Goal: Task Accomplishment & Management: Complete application form

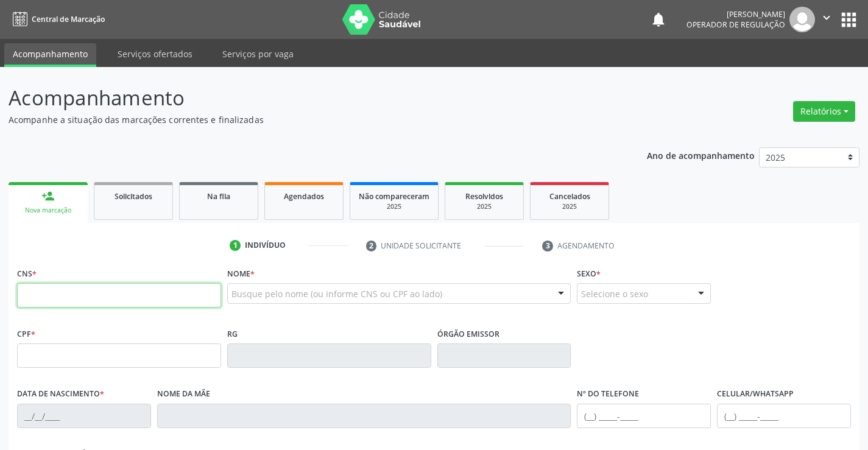
click at [73, 299] on input "text" at bounding box center [119, 295] width 204 height 24
type input "700 8064 9735 0087"
type input "1159128944"
type input "2[DATE]"
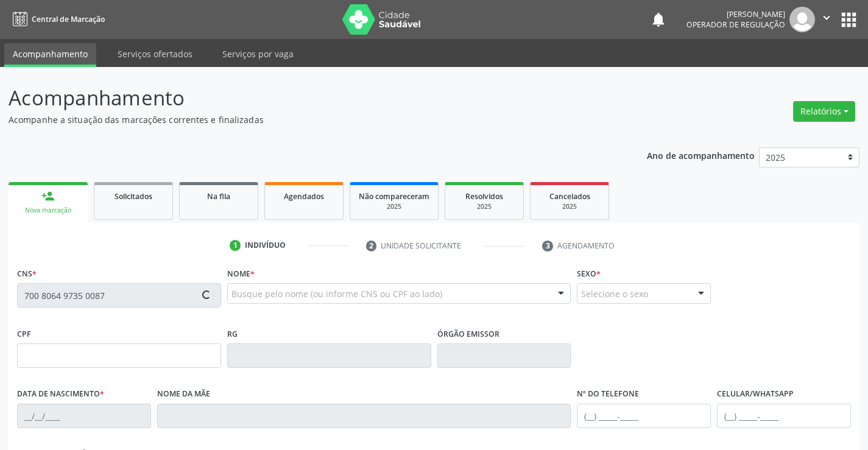
type input "[PHONE_NUMBER]"
type input "005.413.235-55"
type input "S/N"
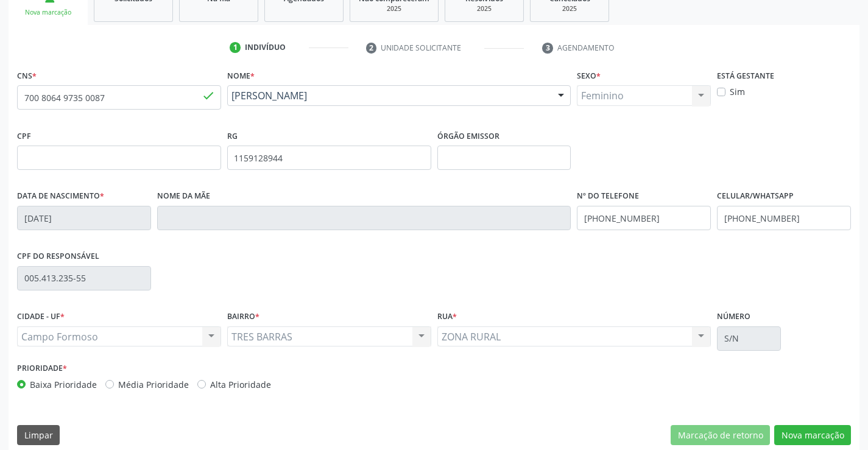
scroll to position [210, 0]
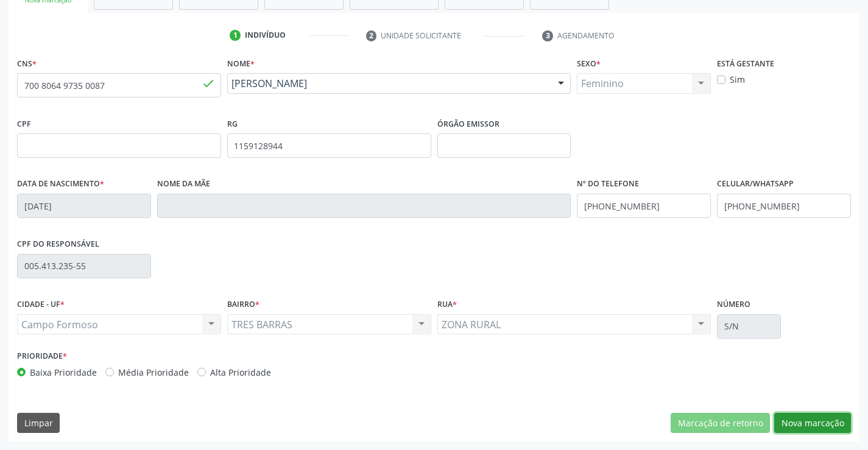
click at [810, 422] on button "Nova marcação" at bounding box center [812, 423] width 77 height 21
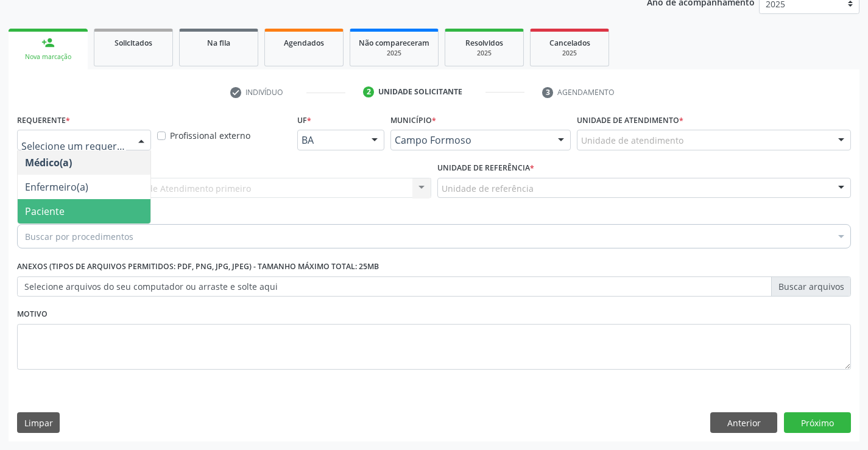
click at [72, 211] on span "Paciente" at bounding box center [84, 211] width 133 height 24
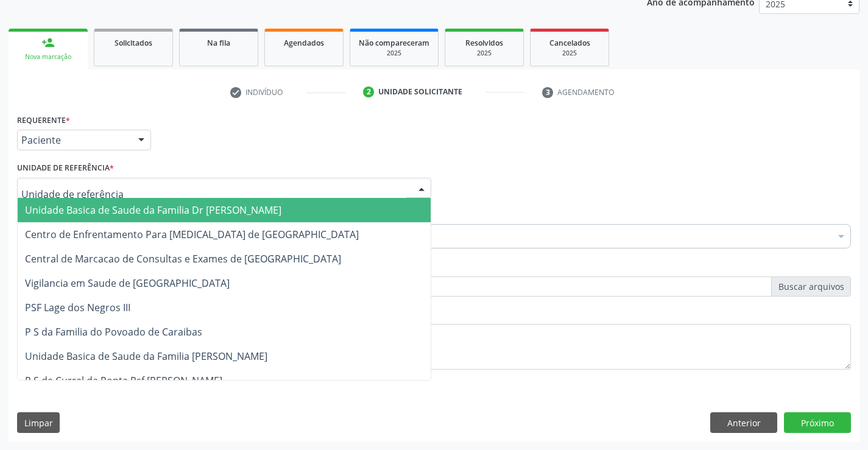
click at [115, 209] on span "Unidade Basica de Saude da Familia Dr [PERSON_NAME]" at bounding box center [153, 209] width 256 height 13
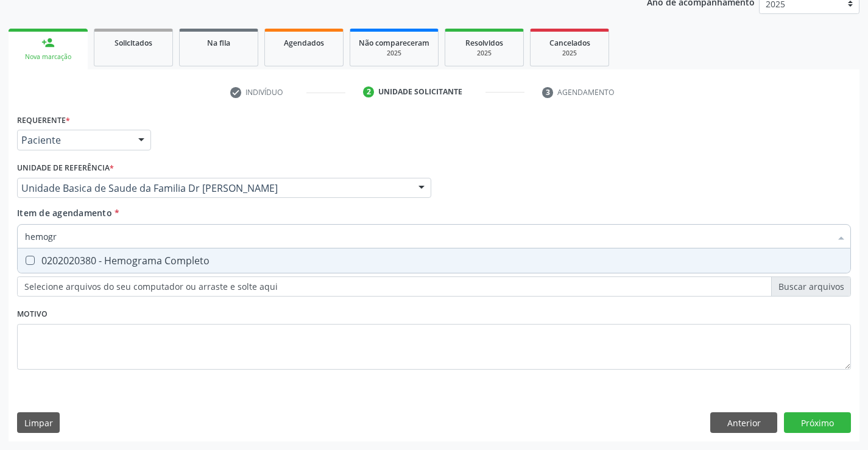
type input "hemogra"
click at [147, 261] on div "0202020380 - Hemograma Completo" at bounding box center [434, 261] width 818 height 10
checkbox Completo "true"
type input "hemogra"
click at [178, 209] on div "Item de agendamento * hemogra Desfazer seleção 0202020380 - Hemograma Completo …" at bounding box center [434, 225] width 834 height 38
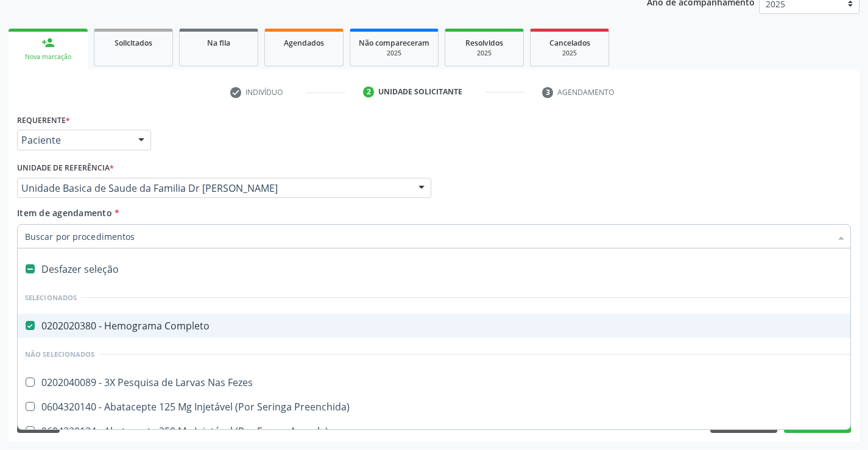
click at [163, 238] on input "Item de agendamento *" at bounding box center [428, 236] width 806 height 24
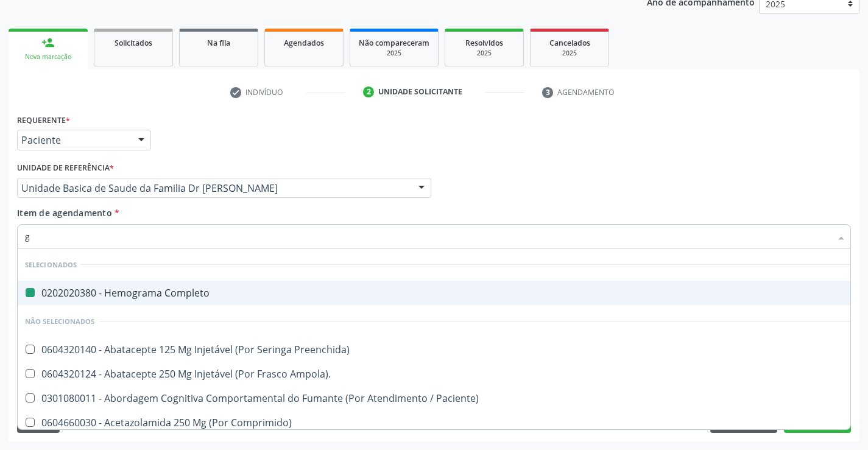
type input "gl"
checkbox Completo "false"
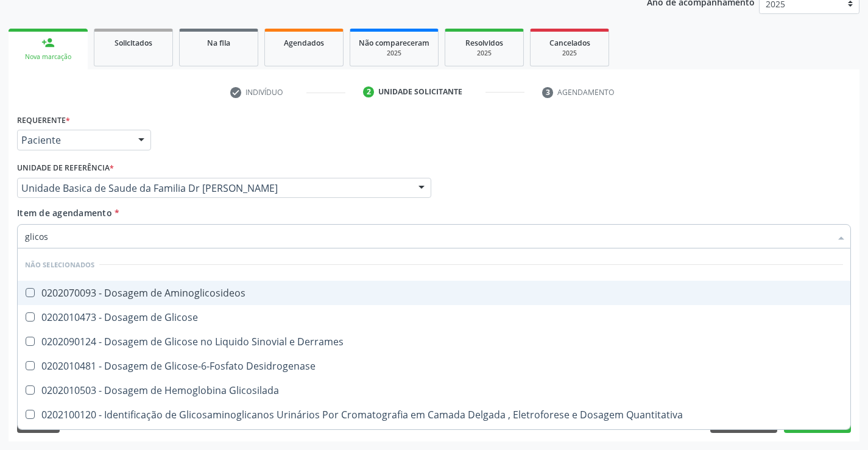
type input "glicose"
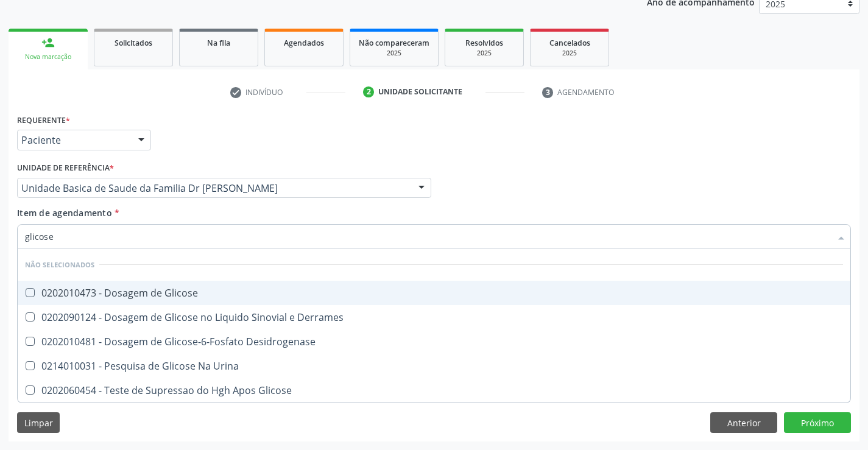
click at [197, 290] on div "0202010473 - Dosagem de Glicose" at bounding box center [434, 293] width 818 height 10
checkbox Glicose "true"
type input "glicose"
click at [210, 211] on div "Item de agendamento * glicose Desfazer seleção Não selecionados 0202010473 - Do…" at bounding box center [434, 225] width 834 height 38
checkbox Derrames "true"
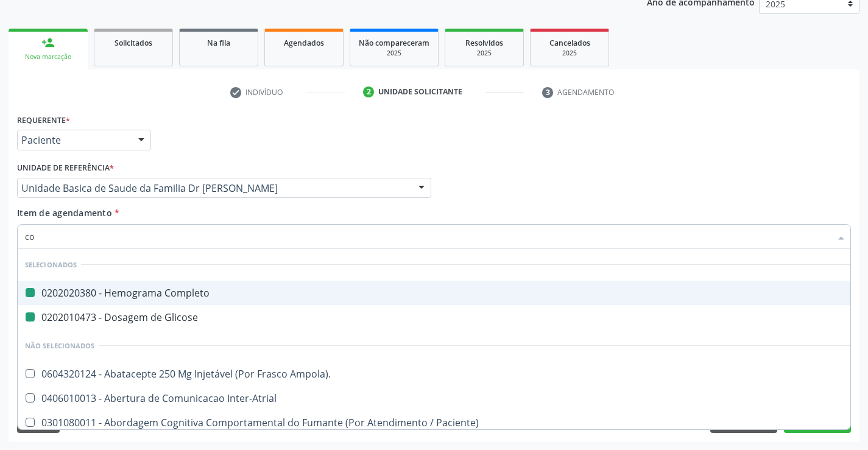
type input "col"
checkbox Completo "false"
checkbox Glicose "false"
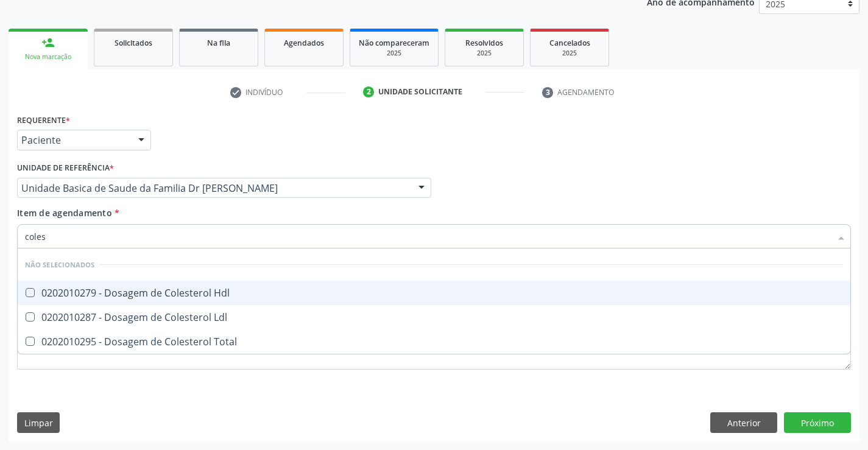
type input "colest"
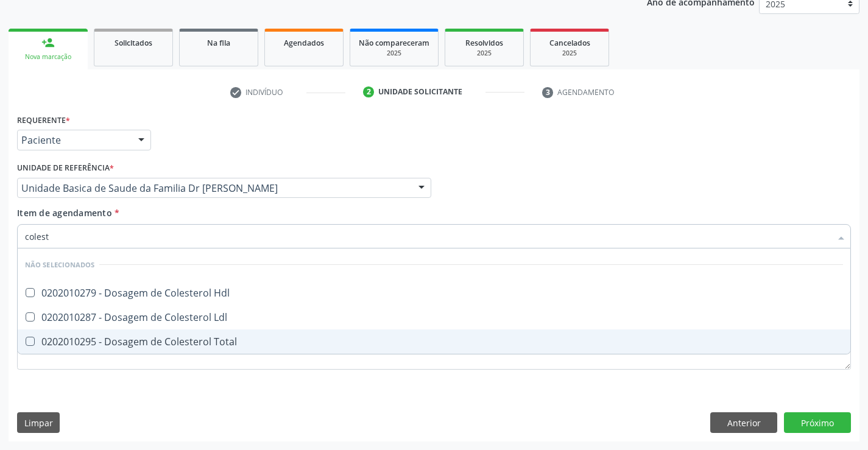
click at [199, 339] on div "0202010295 - Dosagem de Colesterol Total" at bounding box center [434, 342] width 818 height 10
checkbox Total "true"
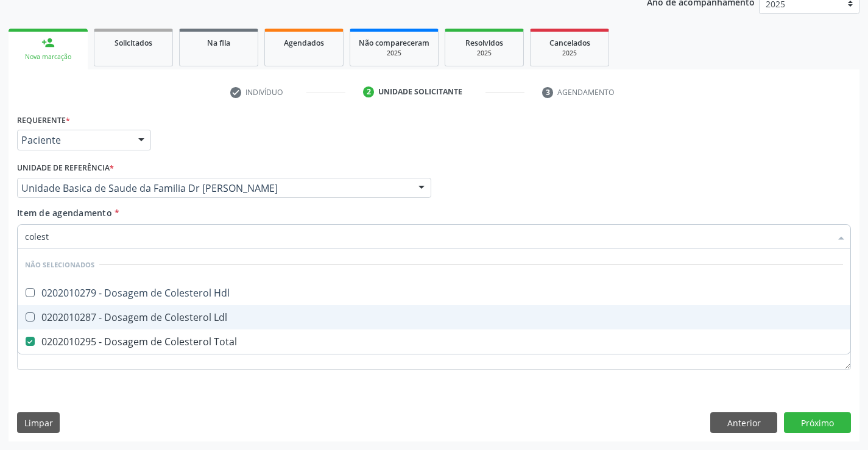
click at [199, 321] on div "0202010287 - Dosagem de Colesterol Ldl" at bounding box center [434, 317] width 818 height 10
checkbox Ldl "true"
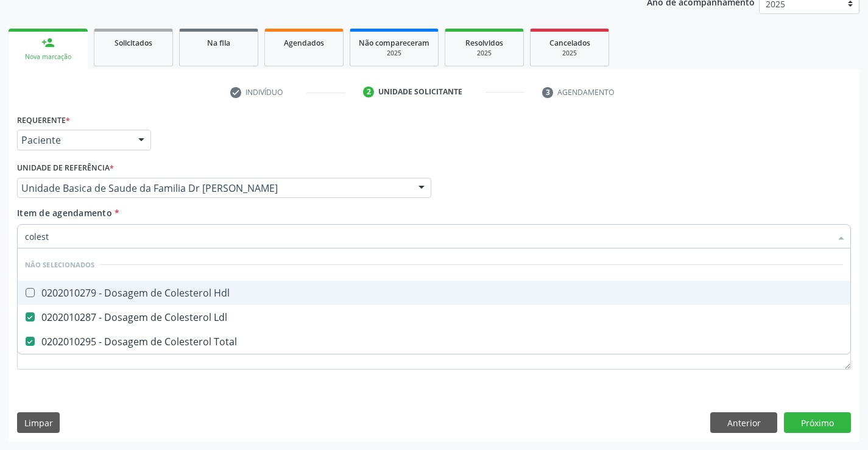
click at [203, 296] on div "0202010279 - Dosagem de Colesterol Hdl" at bounding box center [434, 293] width 818 height 10
checkbox Hdl "true"
type input "colest"
click at [206, 209] on div "Item de agendamento * colest Desfazer seleção Não selecionados 0202010279 - Dos…" at bounding box center [434, 225] width 834 height 38
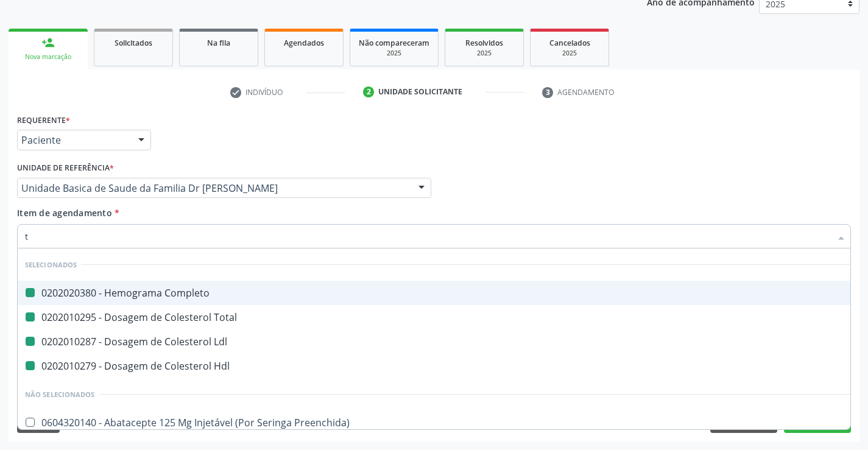
type input "tr"
checkbox Completo "false"
checkbox Total "false"
checkbox Ldl "false"
checkbox Hdl "false"
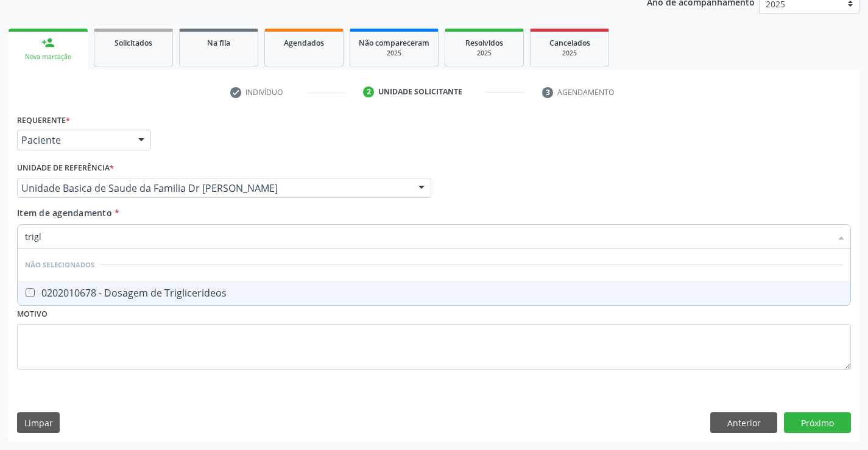
type input "trigli"
click at [181, 290] on div "0202010678 - Dosagem de Triglicerideos" at bounding box center [434, 293] width 818 height 10
checkbox Triglicerideos "true"
type input "trigli"
click at [183, 213] on div "Item de agendamento * trigli Desfazer seleção Não selecionados 0202010678 - Dos…" at bounding box center [434, 225] width 834 height 38
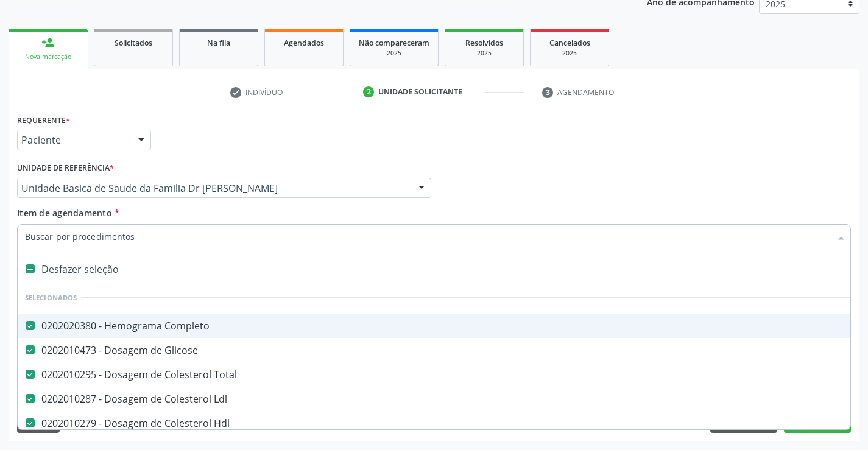
click at [138, 238] on input "Item de agendamento *" at bounding box center [428, 236] width 806 height 24
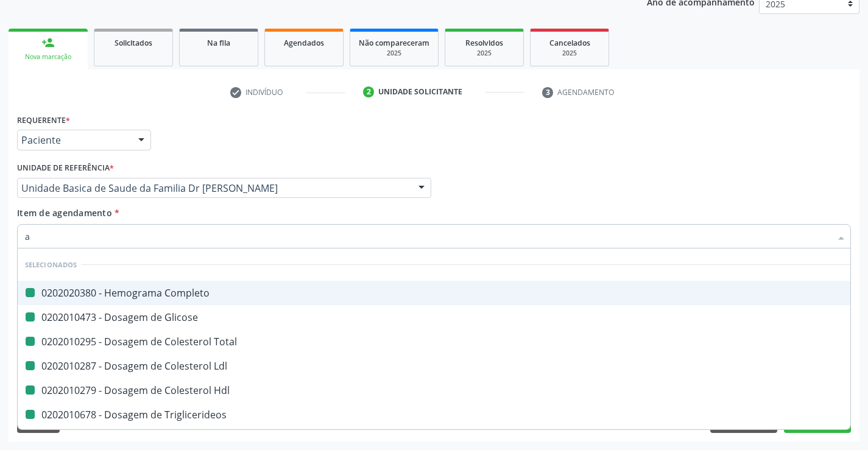
type input "ac"
checkbox Completo "false"
checkbox Glicose "false"
checkbox Total "false"
checkbox Ldl "false"
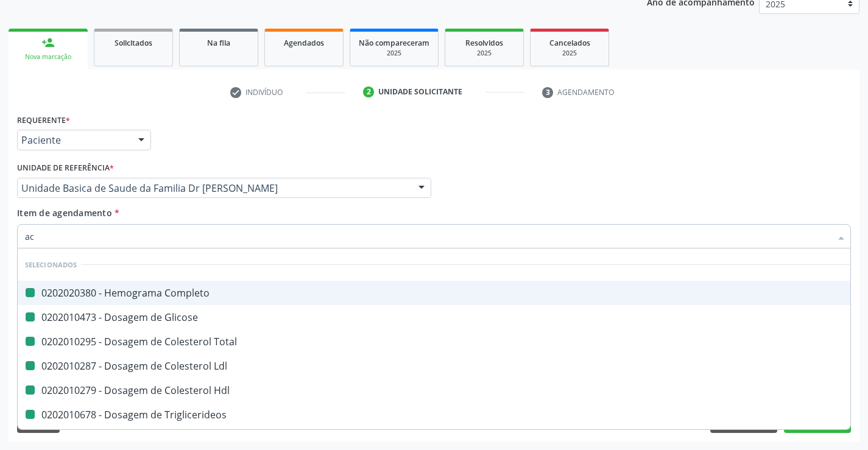
checkbox Hdl "false"
checkbox Triglicerideos "false"
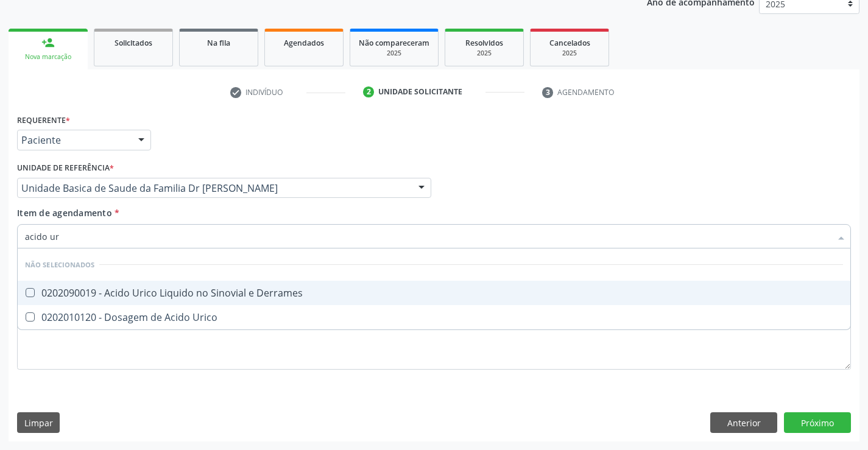
type input "acido uri"
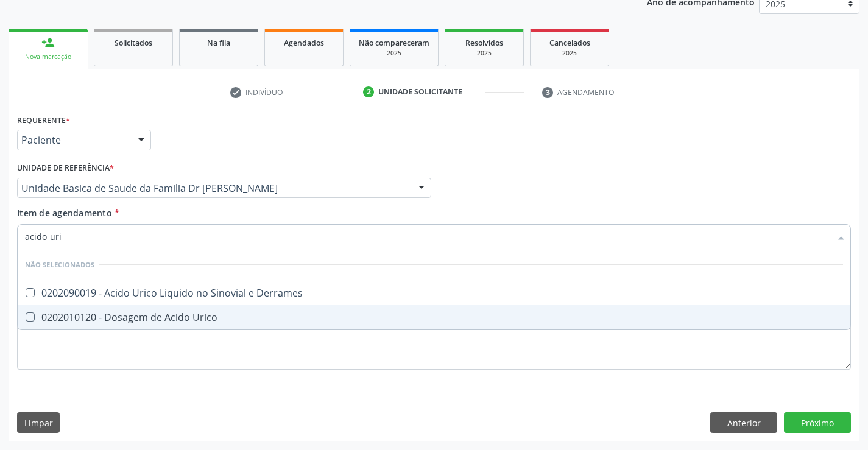
click at [185, 319] on div "0202010120 - Dosagem de Acido Urico" at bounding box center [434, 317] width 818 height 10
checkbox Urico "true"
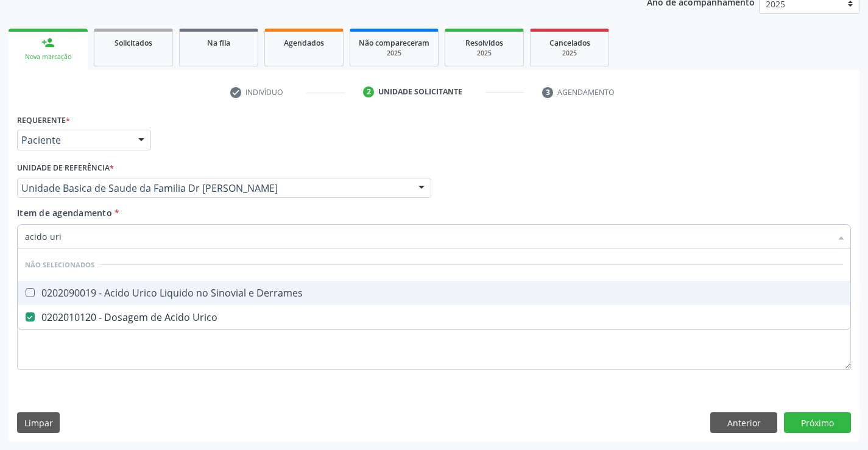
type input "acido uri"
click at [197, 210] on div "Item de agendamento * acido uri Desfazer seleção Não selecionados 0202090019 - …" at bounding box center [434, 225] width 834 height 38
checkbox Derrames "true"
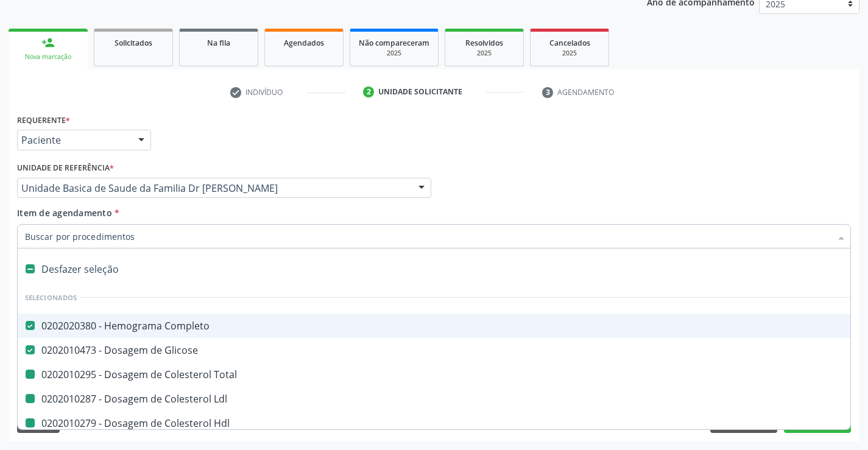
type input "u"
checkbox Total "false"
checkbox Ldl "false"
checkbox Hdl "false"
checkbox Triglicerideos "false"
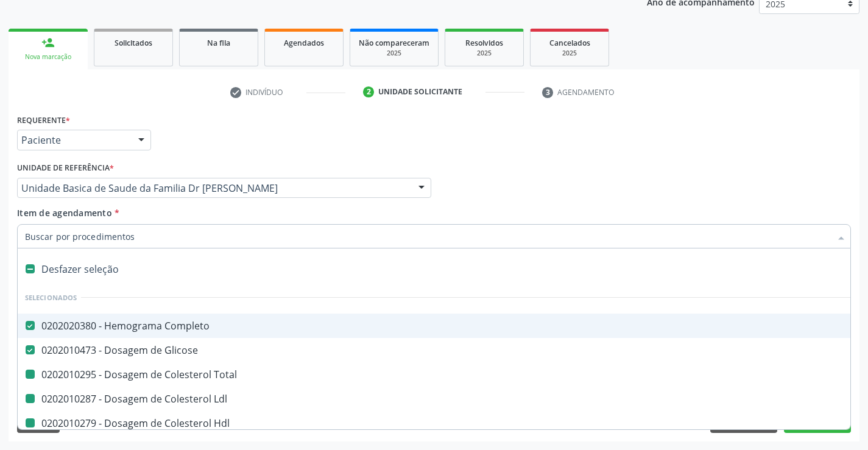
checkbox Urico "false"
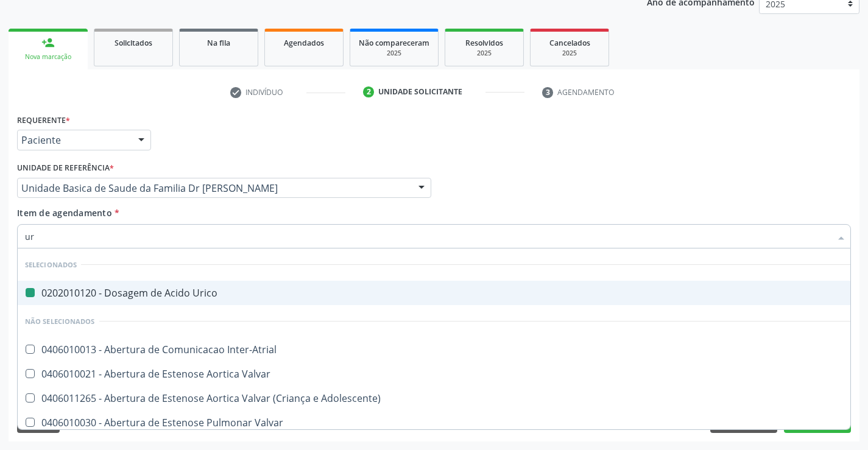
type input "ure"
checkbox Urico "false"
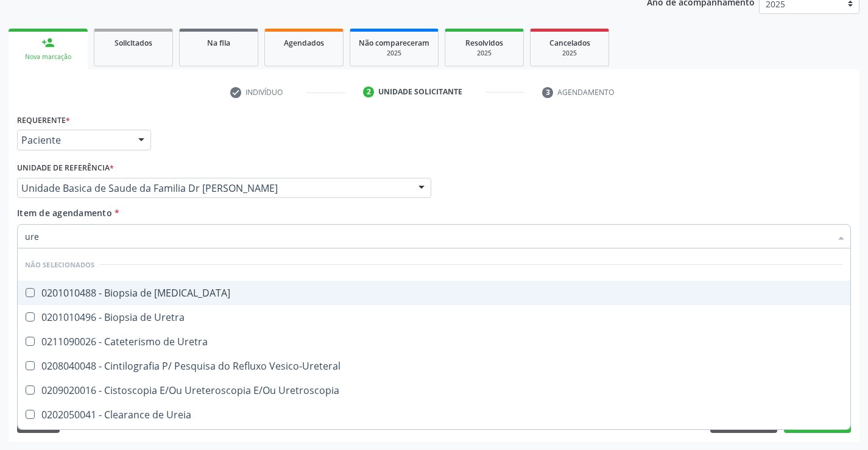
type input "urei"
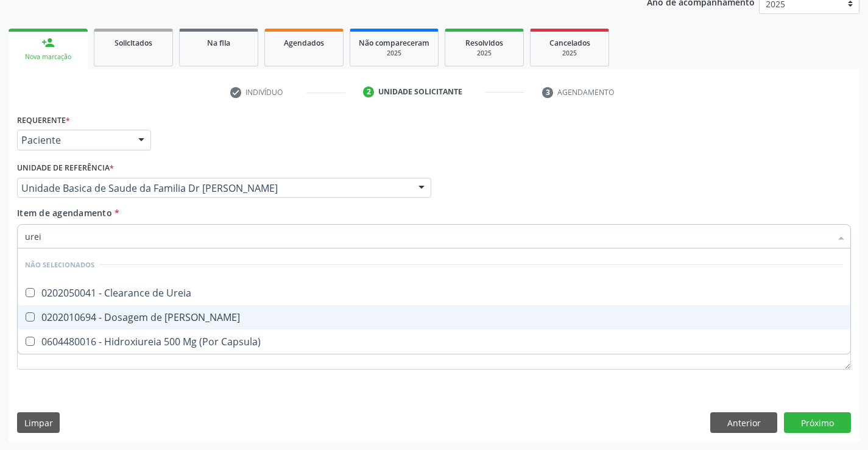
click at [172, 319] on div "0202010694 - Dosagem de [PERSON_NAME]" at bounding box center [434, 317] width 818 height 10
checkbox Ureia "true"
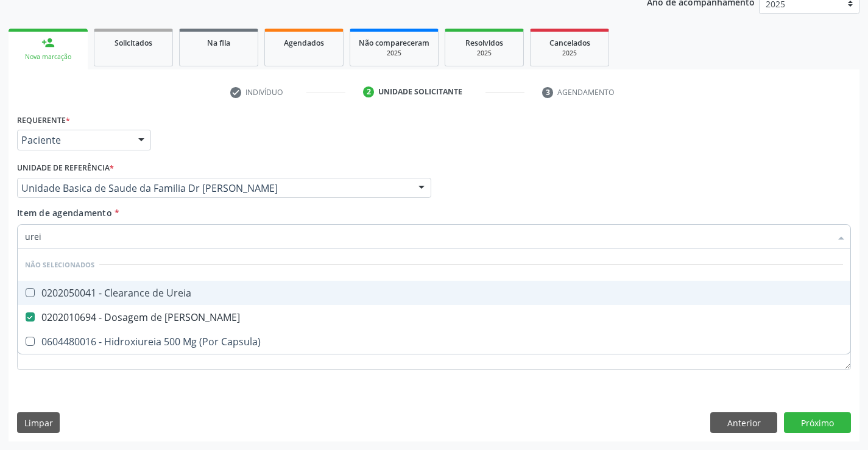
type input "urei"
click at [185, 208] on div "Item de agendamento * urei Desfazer seleção Não selecionados 0202050041 - Clear…" at bounding box center [434, 225] width 834 height 38
checkbox Ureia "true"
checkbox Capsula\) "true"
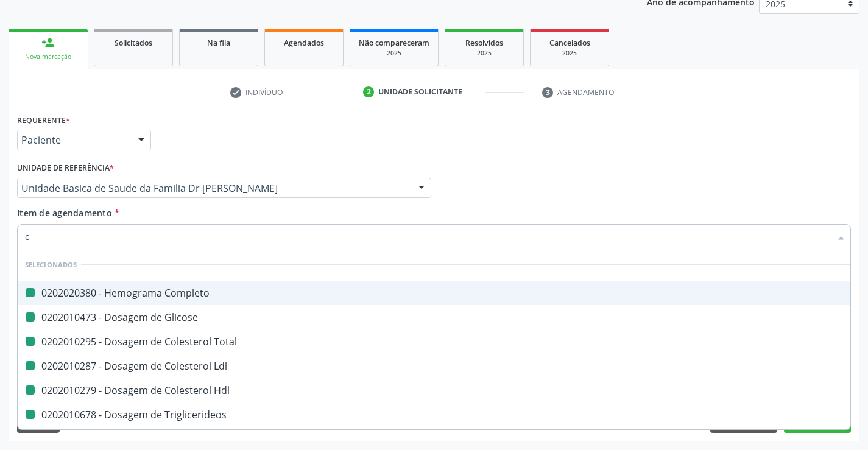
type input "cr"
checkbox Completo "false"
checkbox Total "false"
checkbox Glicose "false"
checkbox Ldl "false"
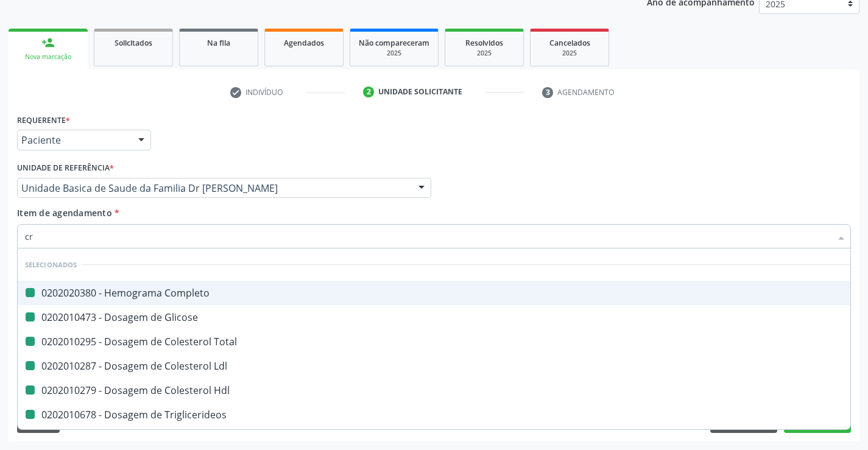
checkbox Hdl "false"
checkbox Triglicerideos "false"
checkbox Urico "false"
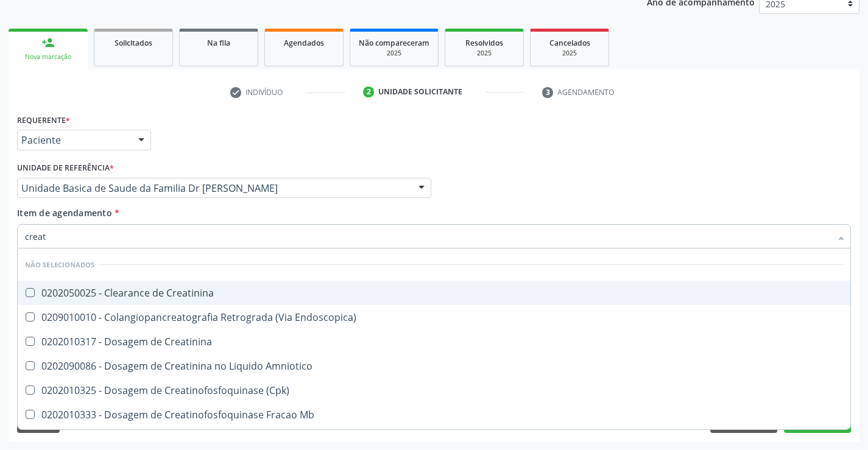
type input "creati"
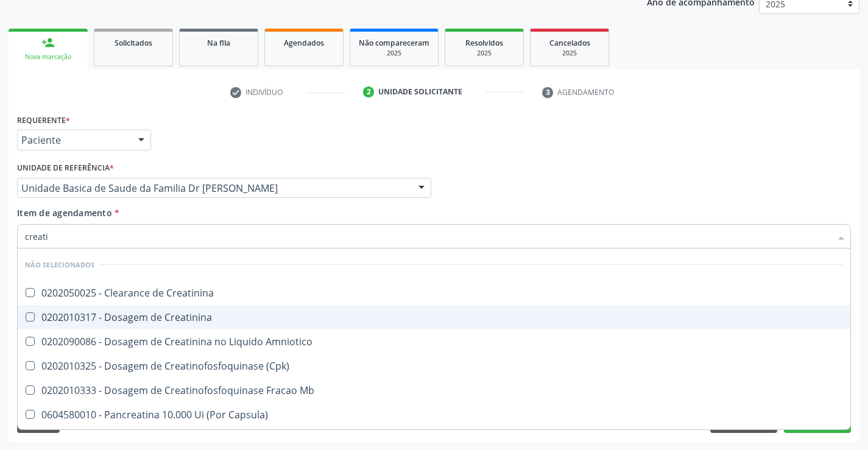
click at [200, 317] on div "0202010317 - Dosagem de Creatinina" at bounding box center [434, 317] width 818 height 10
checkbox Creatinina "true"
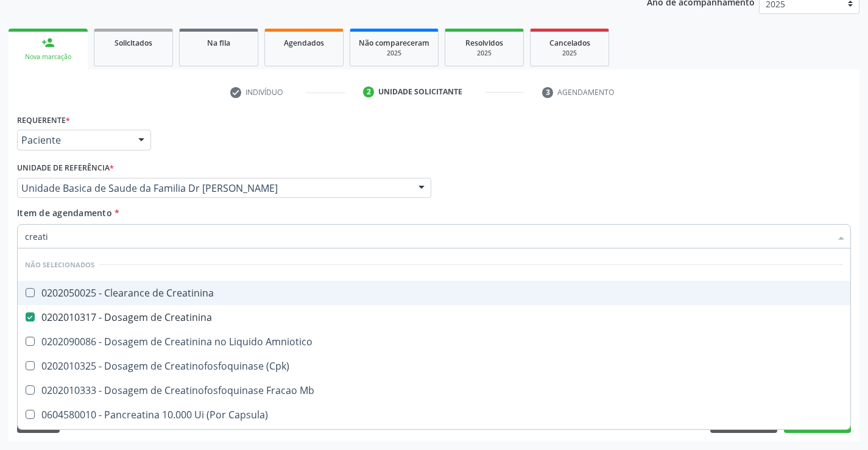
type input "creati"
click at [177, 212] on div "Item de agendamento * creati Desfazer seleção Não selecionados 0202050025 - Cle…" at bounding box center [434, 225] width 834 height 38
checkbox Creatinina "true"
checkbox Amniotico "true"
checkbox \(Cpk\) "true"
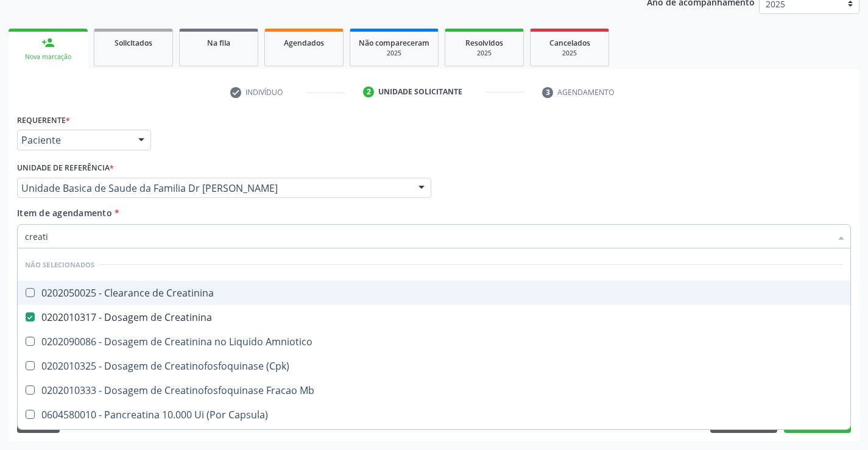
checkbox Mb "true"
checkbox Capsula\) "true"
checkbox Pancreaticos "true"
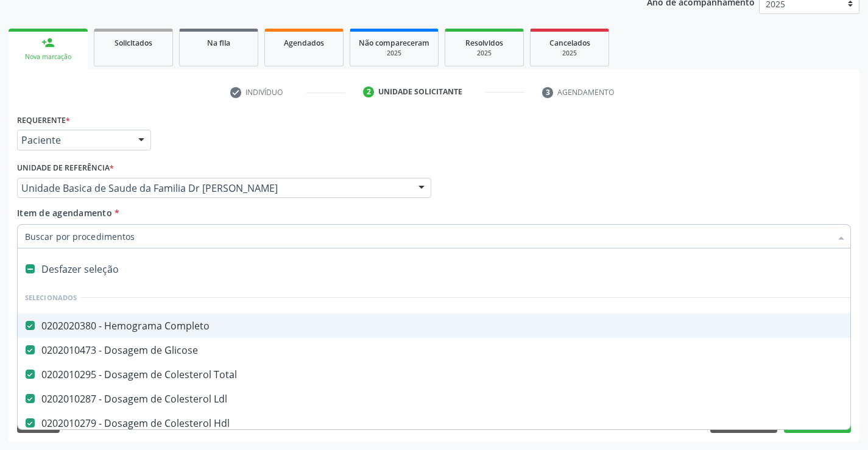
type input "t"
checkbox Ureia "false"
checkbox Creatinina "false"
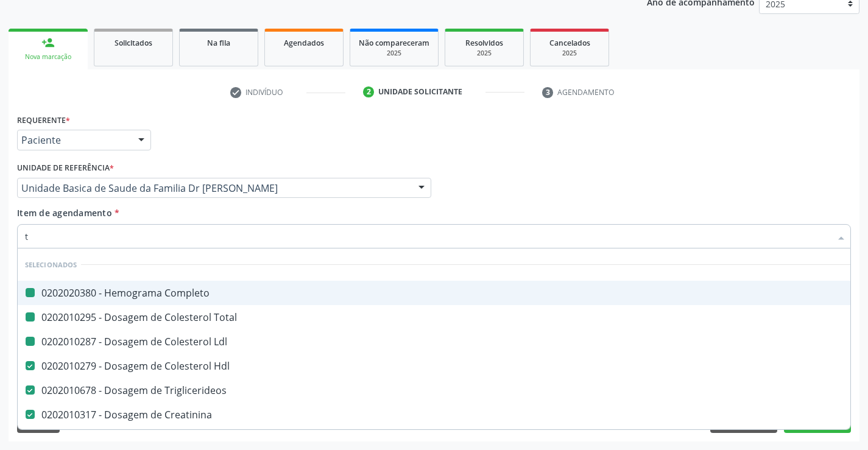
type input "tg"
checkbox Completo "false"
checkbox Ldl "false"
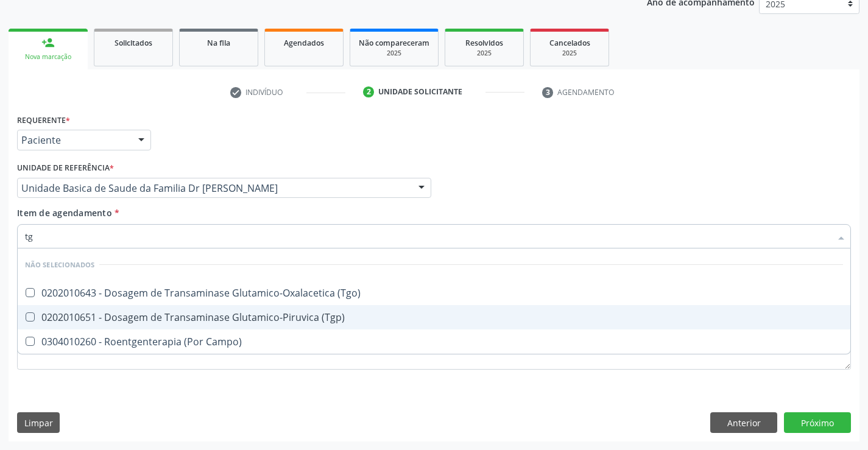
click at [195, 319] on div "0202010651 - Dosagem de Transaminase Glutamico-Piruvica (Tgp)" at bounding box center [434, 317] width 818 height 10
checkbox \(Tgp\) "true"
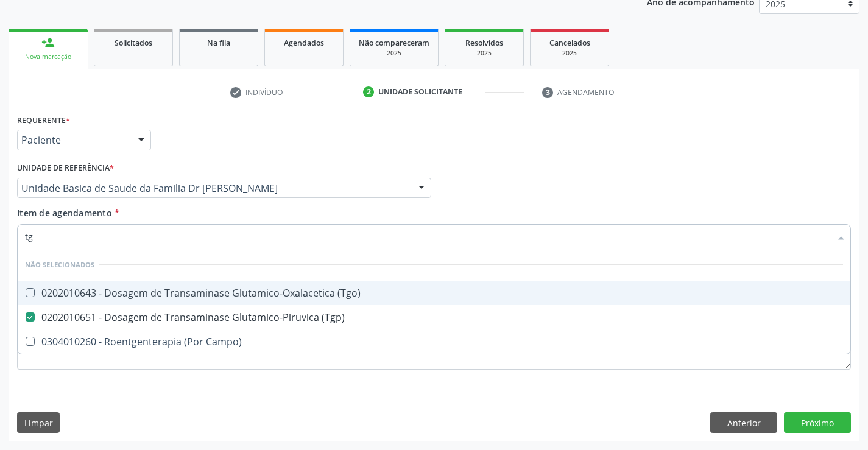
click at [195, 292] on div "0202010643 - Dosagem de Transaminase Glutamico-Oxalacetica (Tgo)" at bounding box center [434, 293] width 818 height 10
checkbox \(Tgo\) "true"
click at [183, 205] on div "Unidade de referência * Unidade Basica de Saude da Familia Dr [PERSON_NAME] Uni…" at bounding box center [224, 183] width 420 height 48
checkbox Campo\) "true"
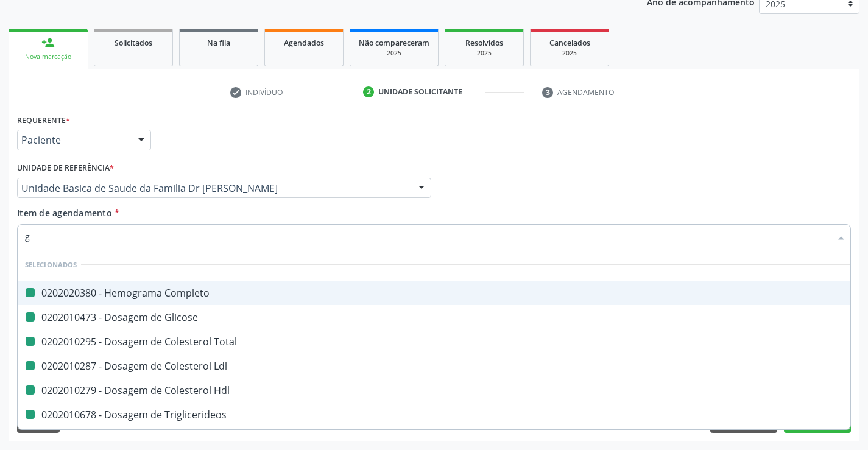
type input "ga"
checkbox Completo "false"
checkbox Total "false"
checkbox Glicose "false"
checkbox Ldl "false"
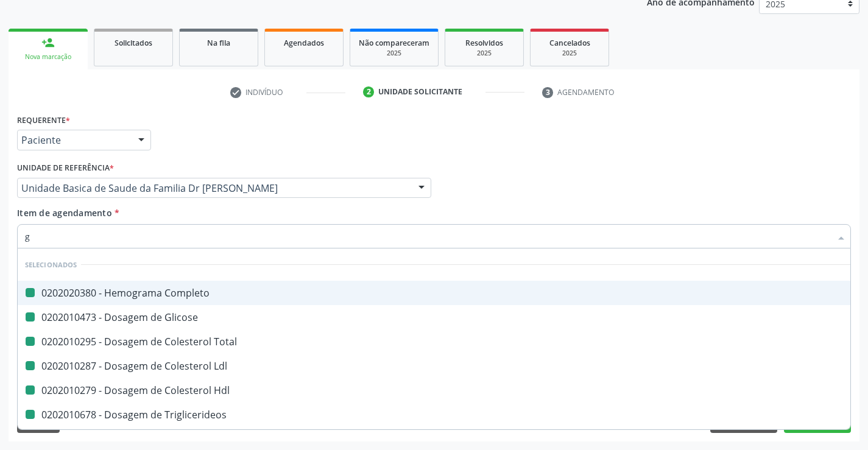
checkbox Hdl "false"
checkbox Triglicerideos "false"
checkbox Urico "false"
checkbox Ureia "false"
checkbox Creatinina "false"
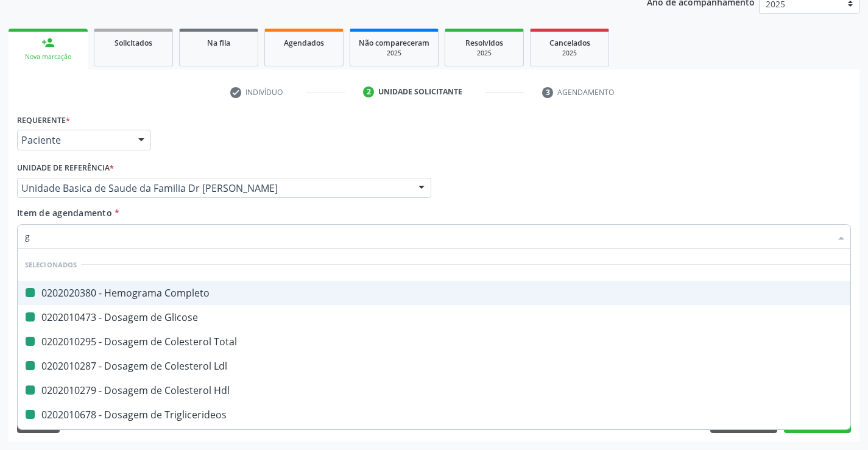
checkbox \(Tgp\) "false"
checkbox \(Tgo\) "false"
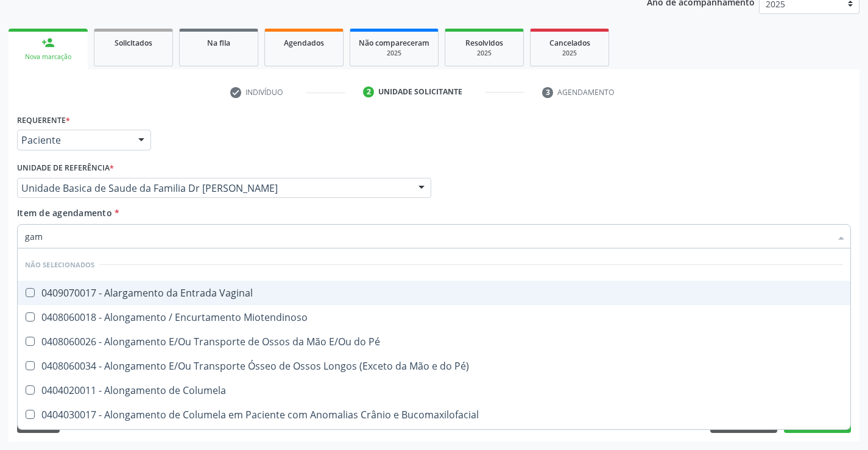
type input "gama"
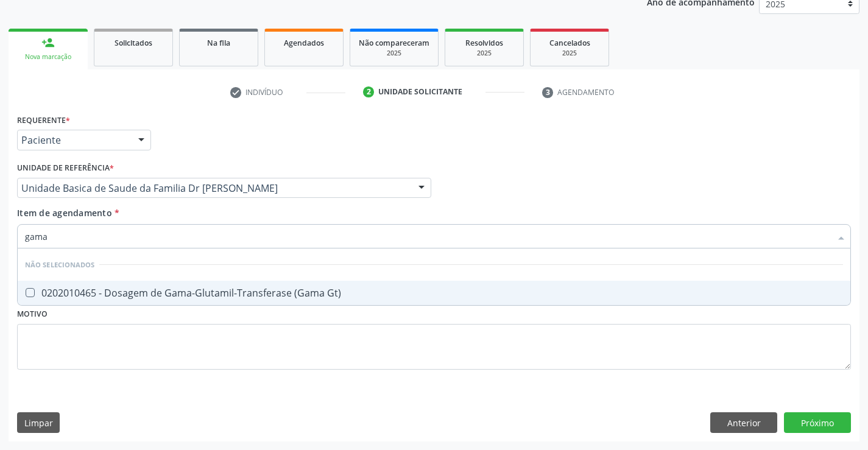
click at [180, 289] on div "0202010465 - Dosagem de Gama-Glutamil-Transferase (Gama Gt)" at bounding box center [434, 293] width 818 height 10
checkbox Gt\) "true"
click at [186, 210] on div "Item de agendamento * gama Desfazer seleção Não selecionados 0202010465 - Dosag…" at bounding box center [434, 225] width 834 height 38
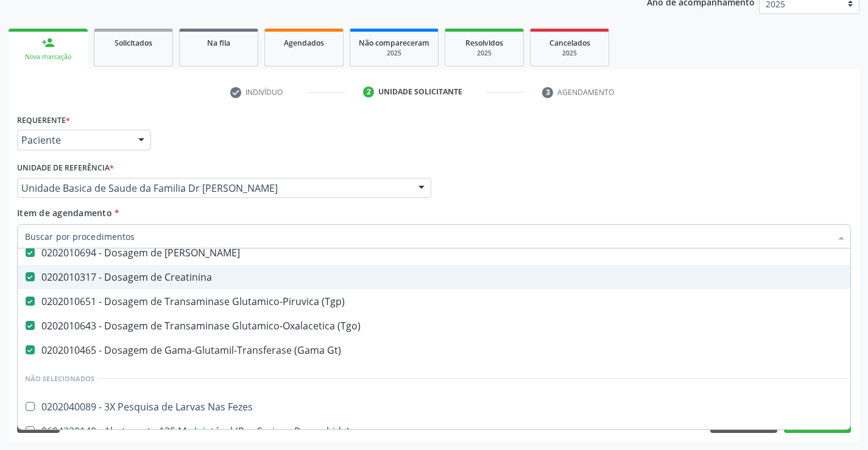
scroll to position [183, 0]
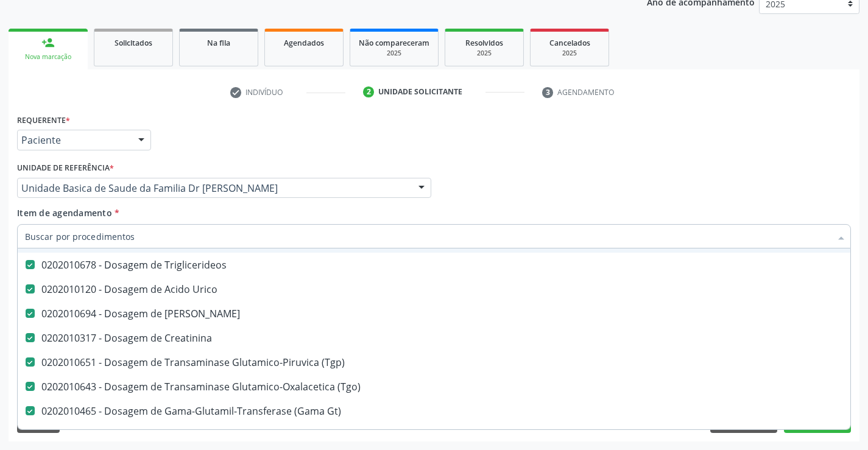
click at [159, 232] on input "Item de agendamento *" at bounding box center [428, 236] width 806 height 24
type input "ma"
checkbox Ldl "false"
checkbox Hdl "false"
checkbox Triglicerideos "false"
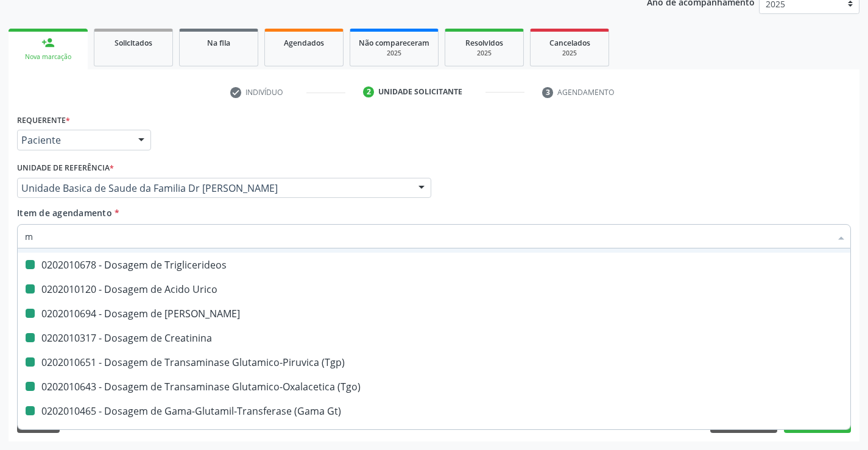
checkbox Urico "false"
checkbox Ureia "false"
checkbox Creatinina "false"
checkbox \(Tgp\) "false"
checkbox \(Tgo\) "false"
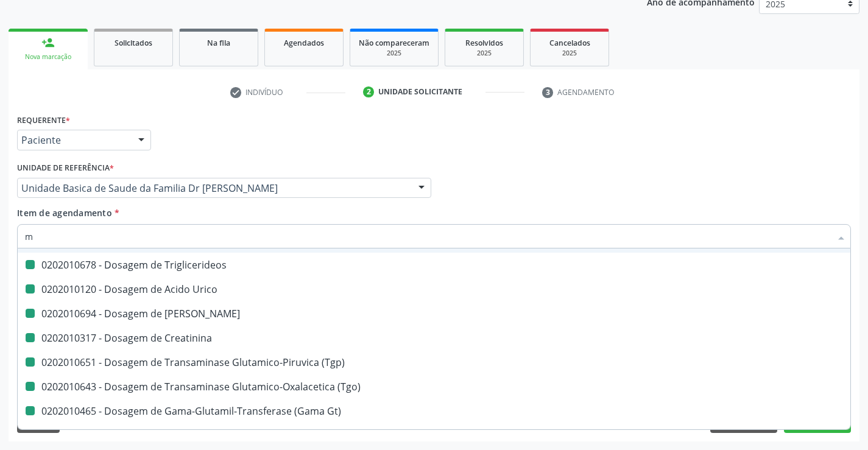
checkbox Gt\) "false"
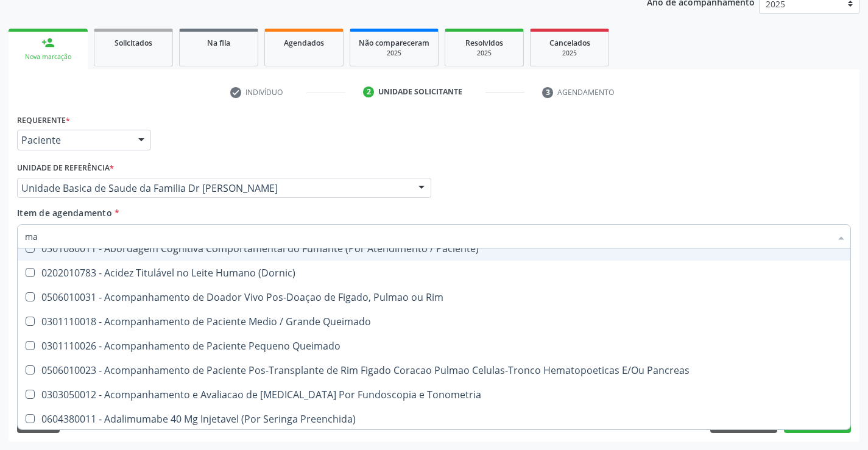
scroll to position [158, 0]
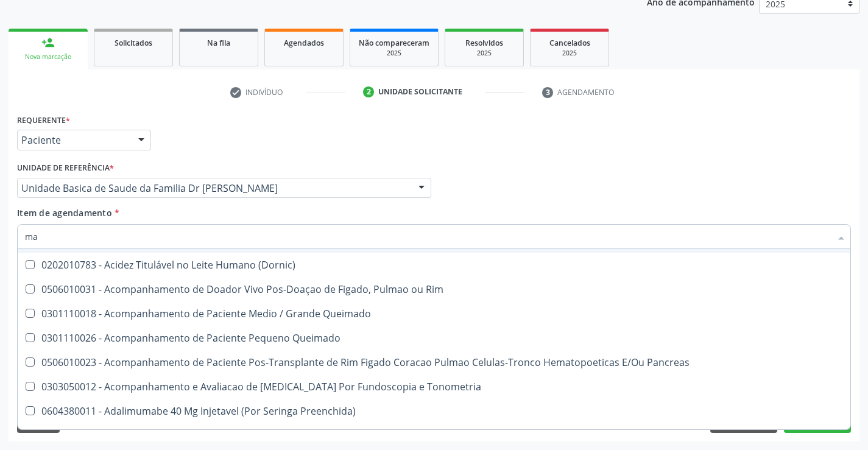
type input "mag"
checkbox Completo "false"
checkbox Gt\) "false"
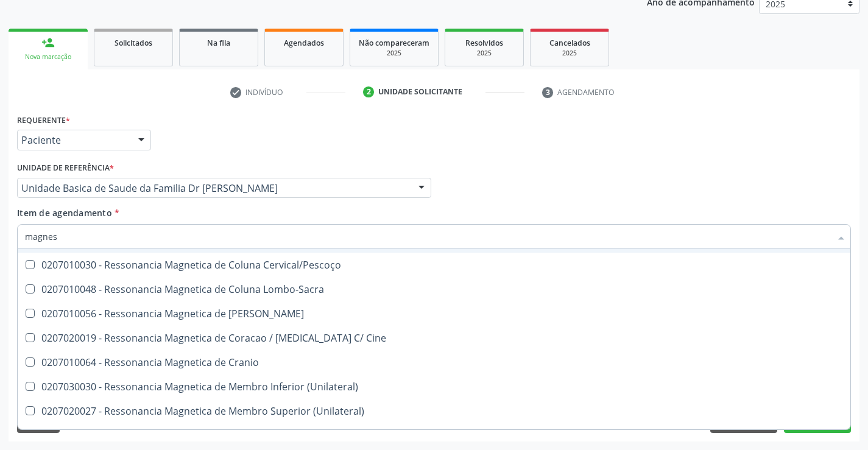
scroll to position [0, 0]
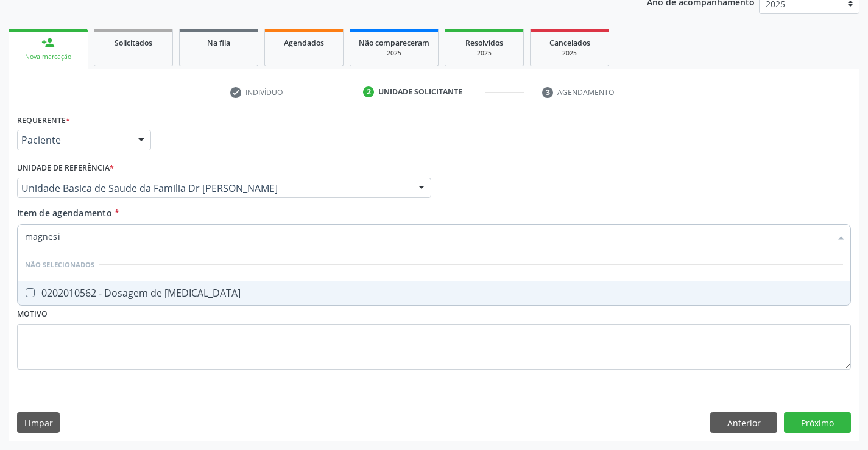
type input "magnesio"
click at [177, 291] on div "0202010562 - Dosagem de [MEDICAL_DATA]" at bounding box center [434, 293] width 818 height 10
checkbox Magnesio "true"
click at [174, 211] on div "Item de agendamento * magnesio Desfazer seleção Não selecionados 0202010562 - D…" at bounding box center [434, 225] width 834 height 38
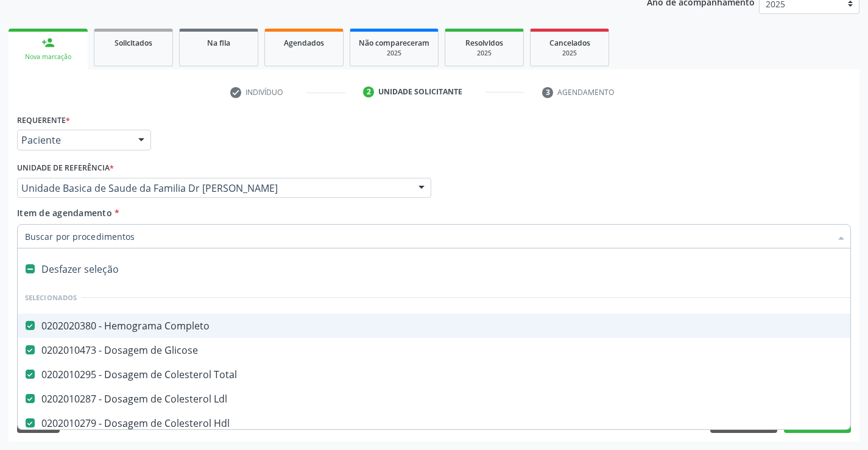
type input "c"
checkbox Gt\) "false"
checkbox Magnesio "false"
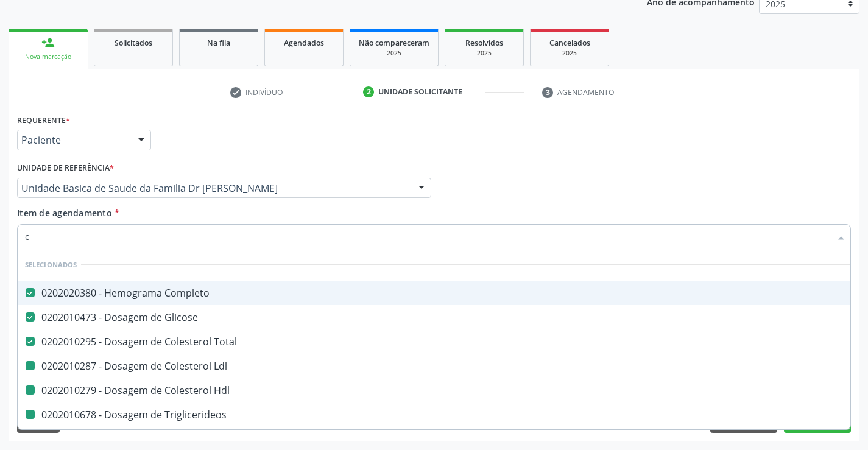
type input "ca"
checkbox Ldl "false"
checkbox Hdl "false"
checkbox Triglicerideos "false"
checkbox Urico "false"
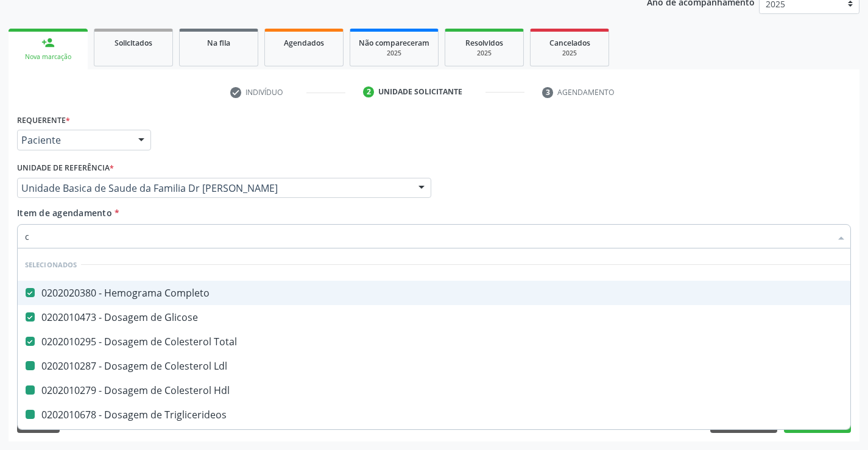
checkbox Creatinina "false"
checkbox \(Tgp\) "false"
checkbox \(Tgo\) "false"
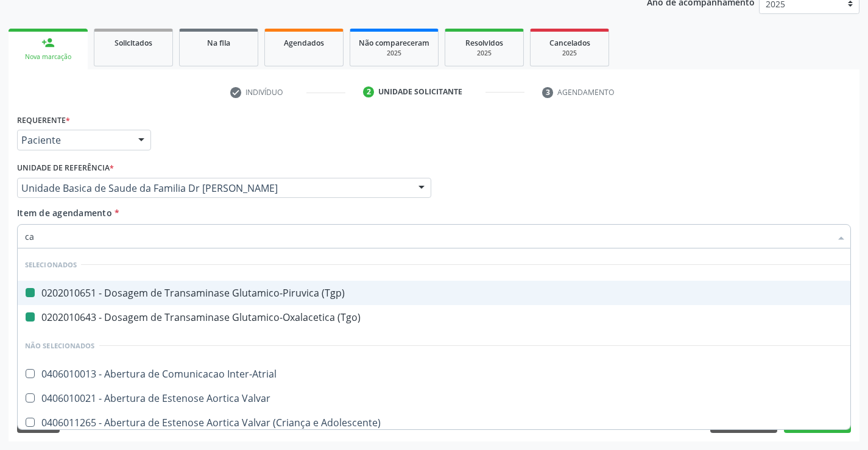
type input "cal"
checkbox \(Tgp\) "false"
checkbox \(Tgo\) "false"
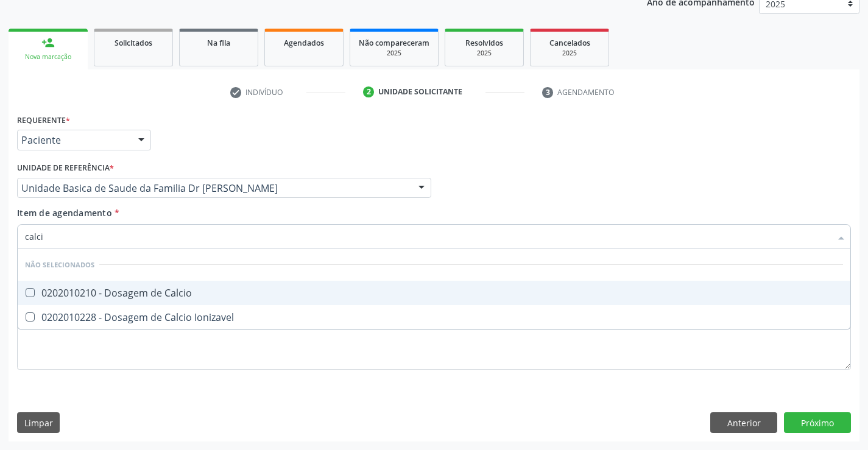
type input "calcio"
click at [160, 296] on div "0202010210 - Dosagem de Calcio" at bounding box center [434, 293] width 818 height 10
checkbox Calcio "true"
click at [171, 211] on div "Item de agendamento * calcio Desfazer seleção Não selecionados 0202010210 - Dos…" at bounding box center [434, 225] width 834 height 38
checkbox Ionizavel "true"
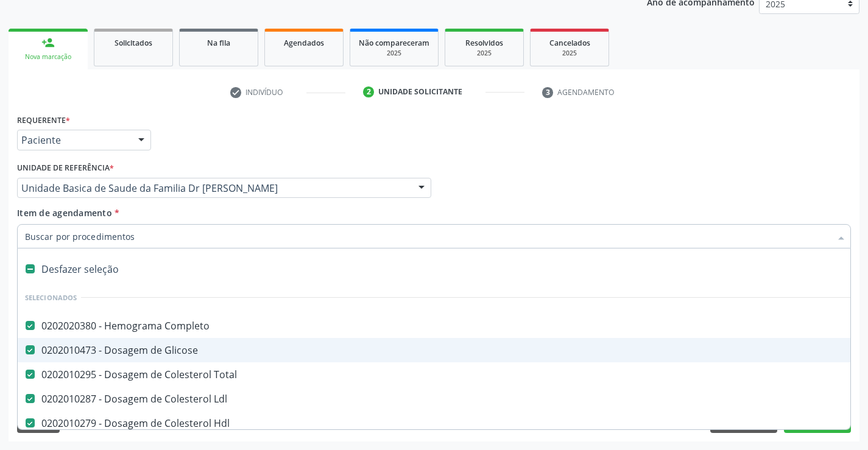
click at [858, 358] on div "Requerente * Paciente Médico(a) Enfermeiro(a) Paciente Nenhum resultado encontr…" at bounding box center [434, 276] width 851 height 331
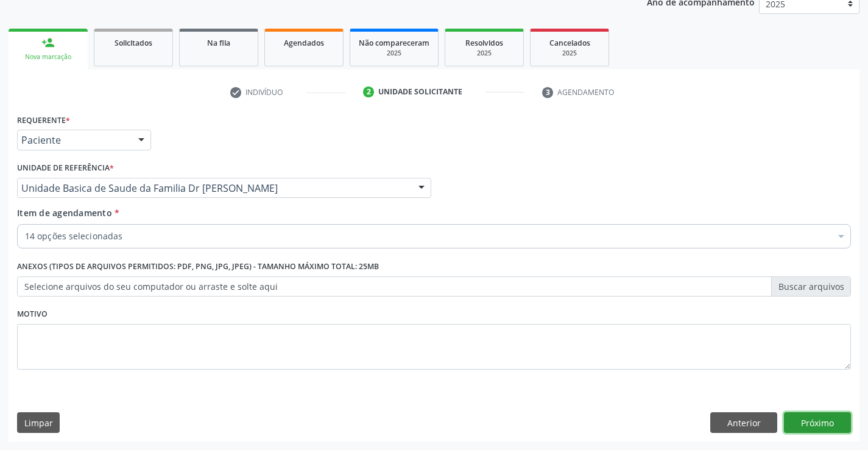
click at [812, 420] on button "Próximo" at bounding box center [817, 422] width 67 height 21
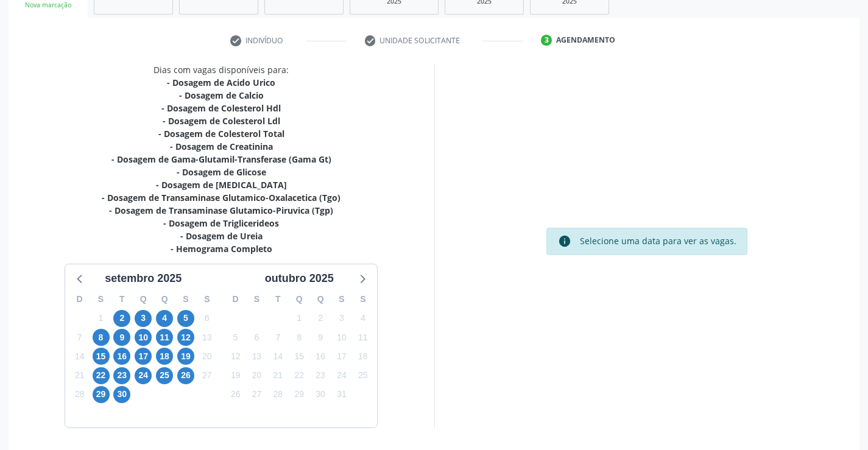
scroll to position [246, 0]
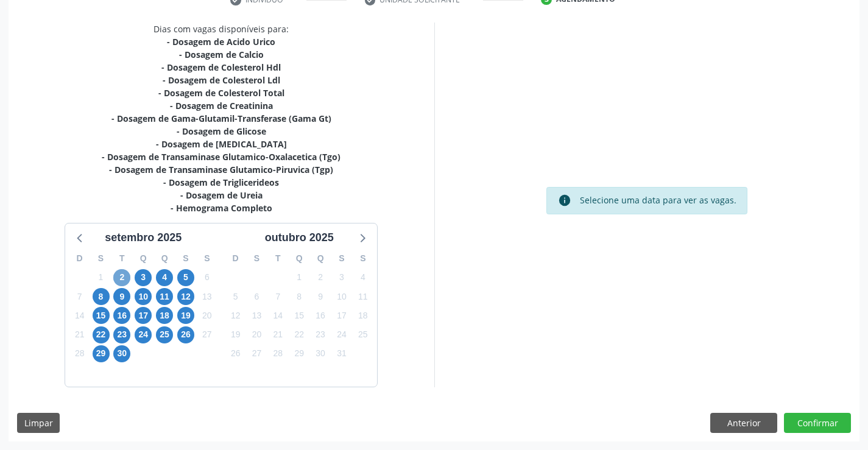
click at [119, 276] on span "2" at bounding box center [121, 277] width 17 height 17
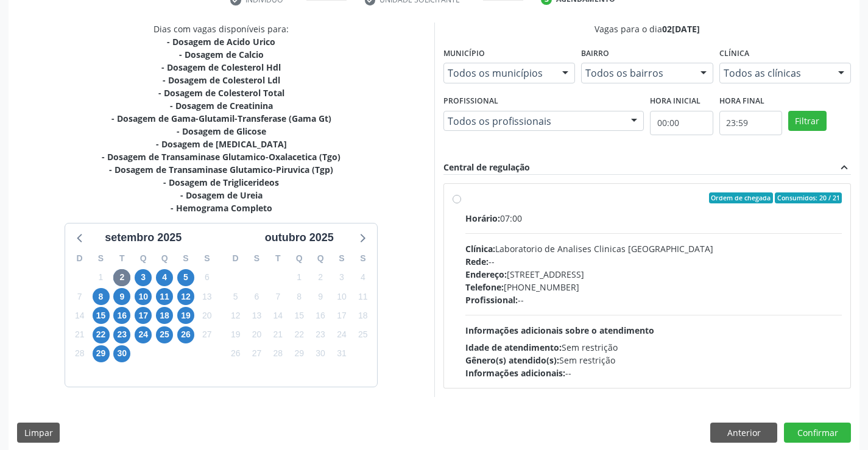
click at [610, 206] on label "Ordem de chegada Consumidos: 20 / 21 Horário: 07:00 Clínica: Laboratorio de Ana…" at bounding box center [653, 285] width 377 height 187
click at [461, 203] on input "Ordem de chegada Consumidos: 20 / 21 Horário: 07:00 Clínica: Laboratorio de Ana…" at bounding box center [456, 197] width 9 height 11
radio input "true"
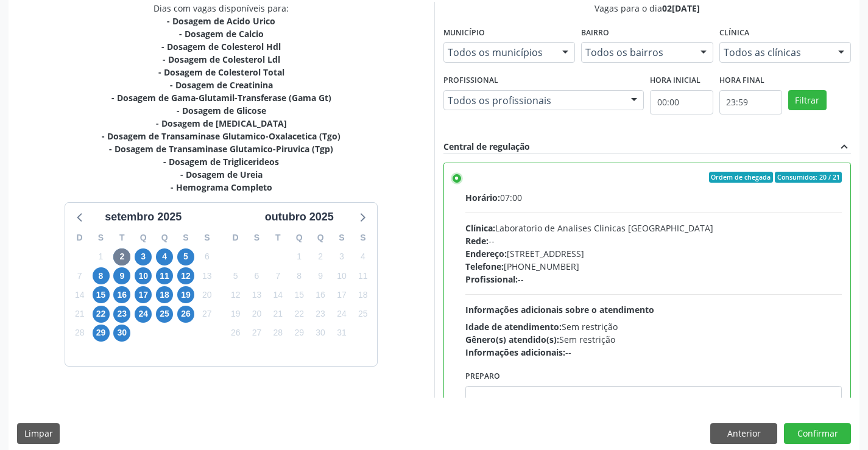
scroll to position [278, 0]
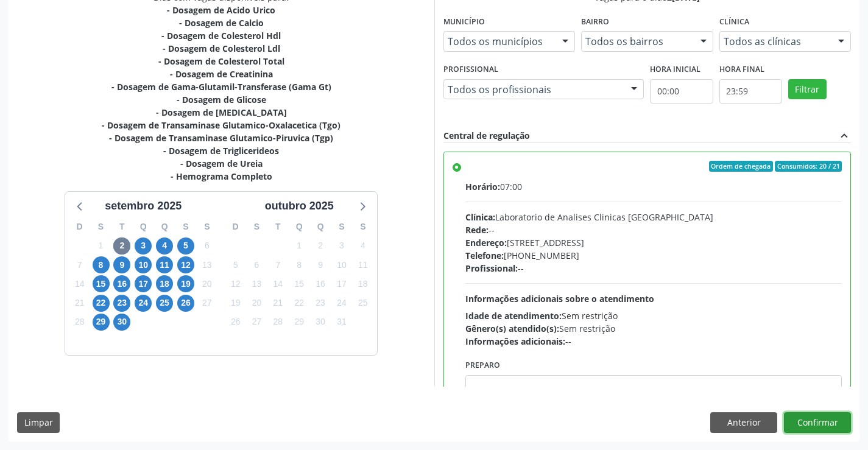
click at [813, 420] on button "Confirmar" at bounding box center [817, 422] width 67 height 21
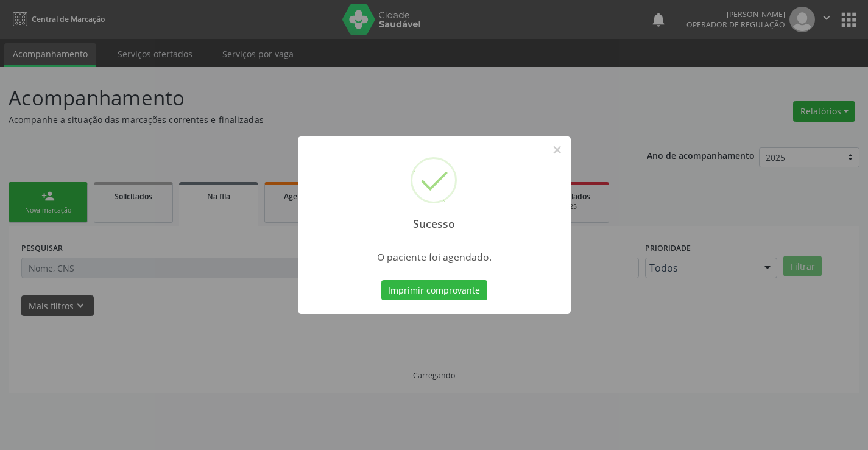
scroll to position [0, 0]
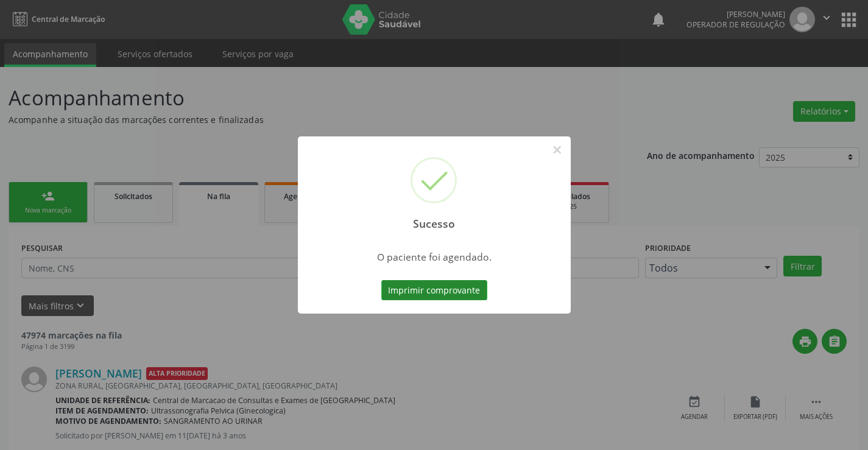
click at [433, 288] on button "Imprimir comprovante" at bounding box center [434, 290] width 106 height 21
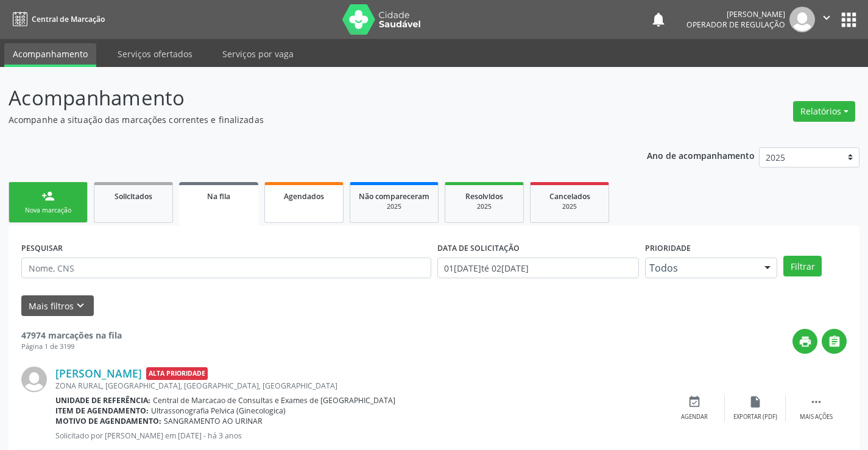
click at [323, 202] on div "Agendados" at bounding box center [303, 195] width 61 height 13
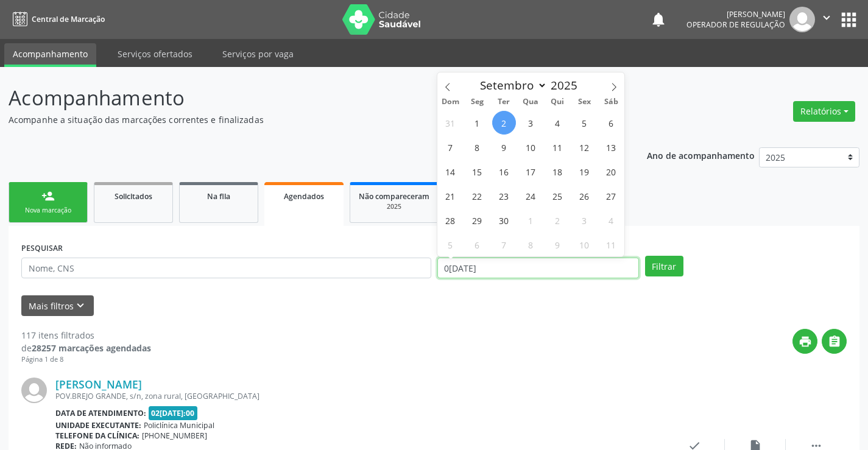
drag, startPoint x: 498, startPoint y: 268, endPoint x: 409, endPoint y: 273, distance: 88.4
click at [409, 273] on div "PESQUISAR DATA DE ATENDIMENTO [DATE] Filtrar" at bounding box center [433, 263] width 831 height 48
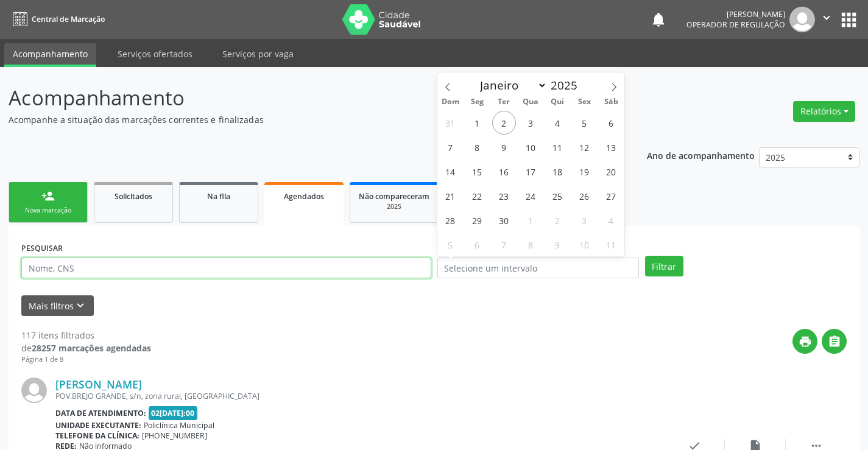
click at [96, 268] on input "text" at bounding box center [226, 268] width 410 height 21
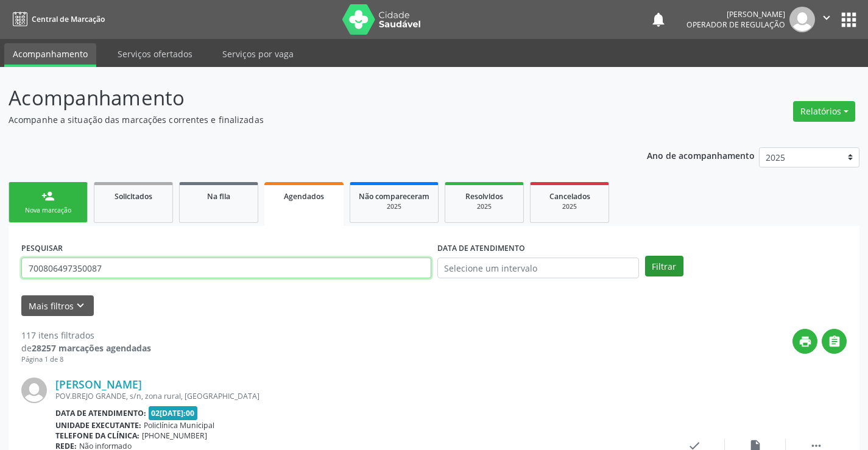
type input "700806497350087"
click at [660, 264] on button "Filtrar" at bounding box center [664, 266] width 38 height 21
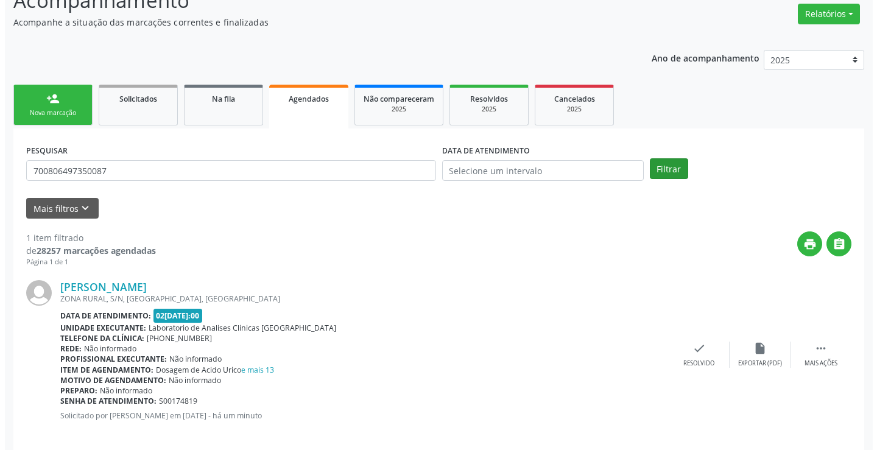
scroll to position [111, 0]
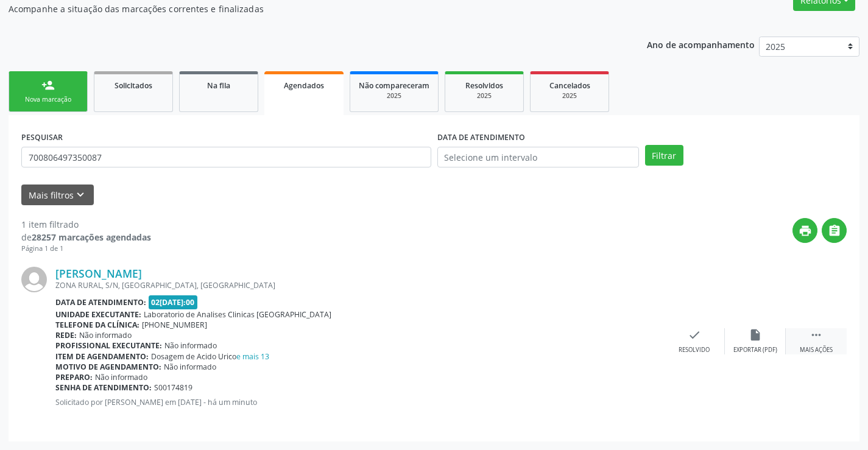
click at [817, 339] on icon "" at bounding box center [815, 334] width 13 height 13
click at [633, 337] on icon "cancel" at bounding box center [633, 334] width 13 height 13
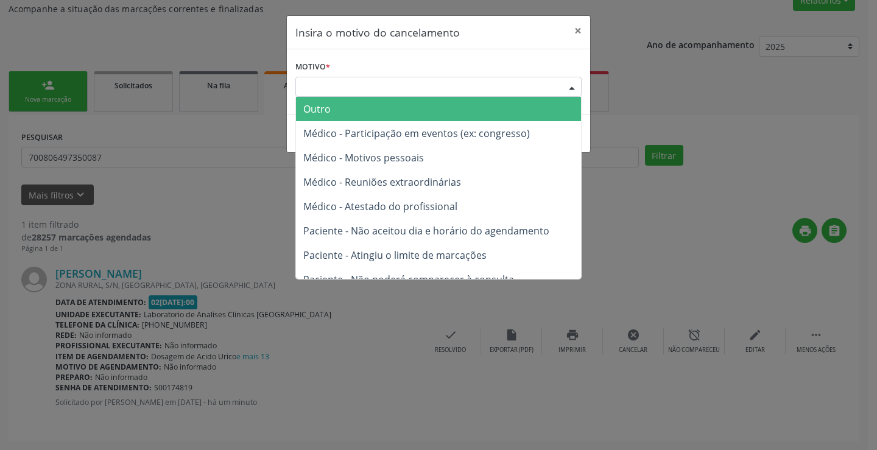
click at [392, 86] on div "Escolha o motivo" at bounding box center [438, 87] width 286 height 21
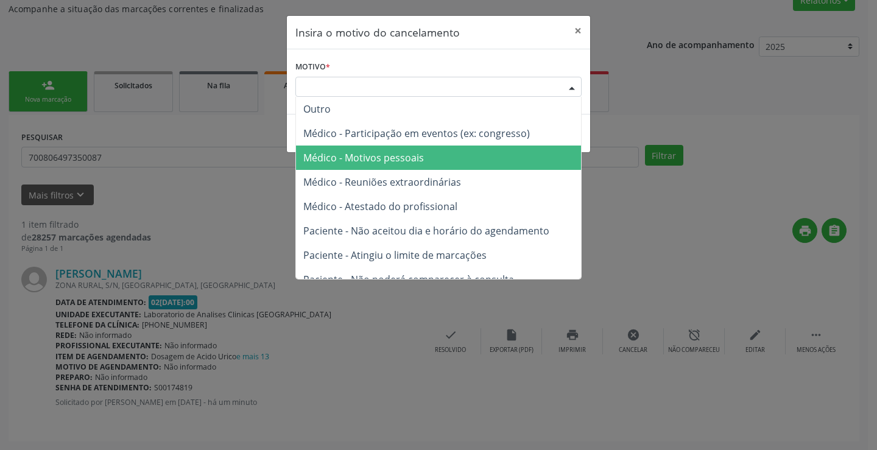
click at [398, 158] on span "Médico - Motivos pessoais" at bounding box center [363, 157] width 121 height 13
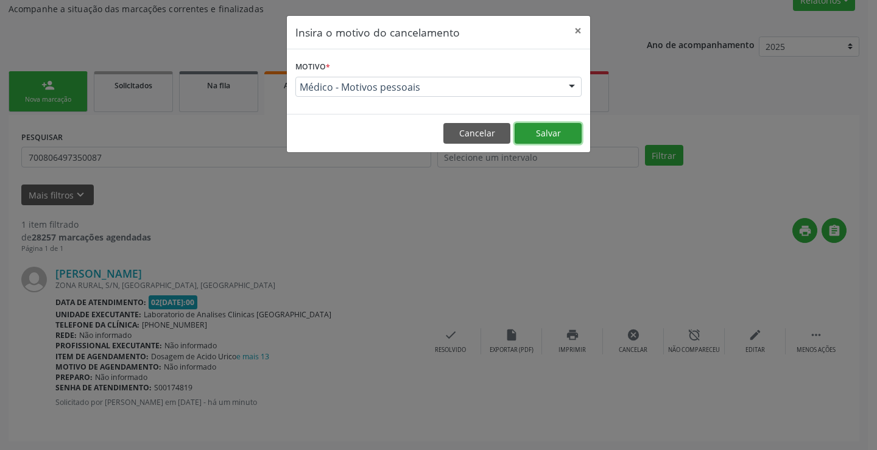
click at [551, 133] on button "Salvar" at bounding box center [548, 133] width 67 height 21
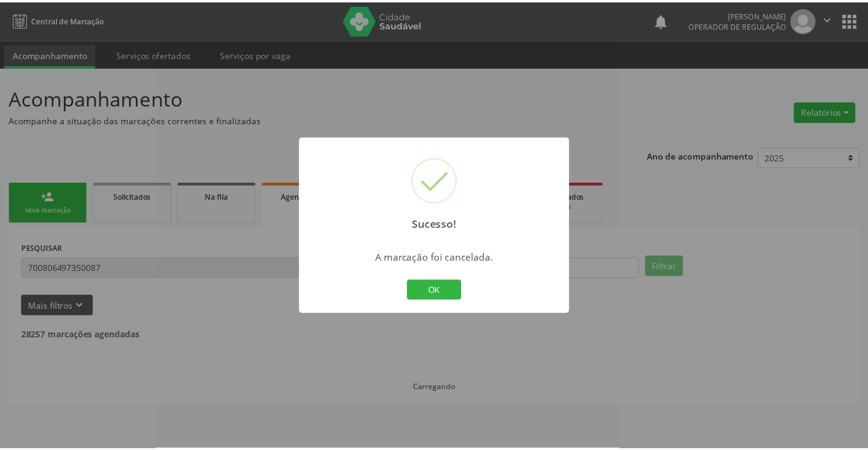
scroll to position [0, 0]
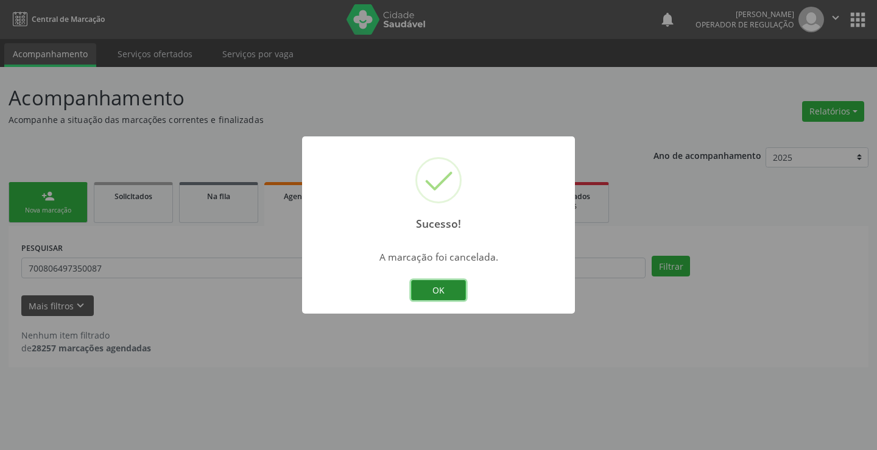
click at [445, 287] on button "OK" at bounding box center [438, 290] width 55 height 21
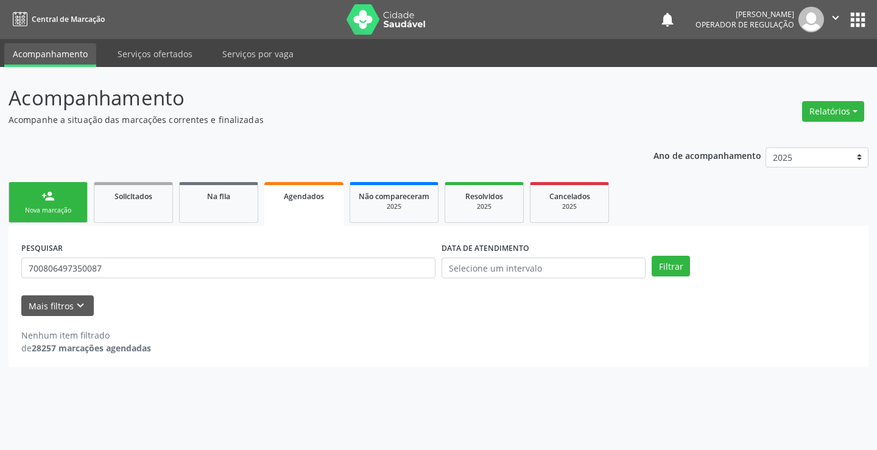
click at [50, 203] on link "person_add Nova marcação" at bounding box center [48, 202] width 79 height 41
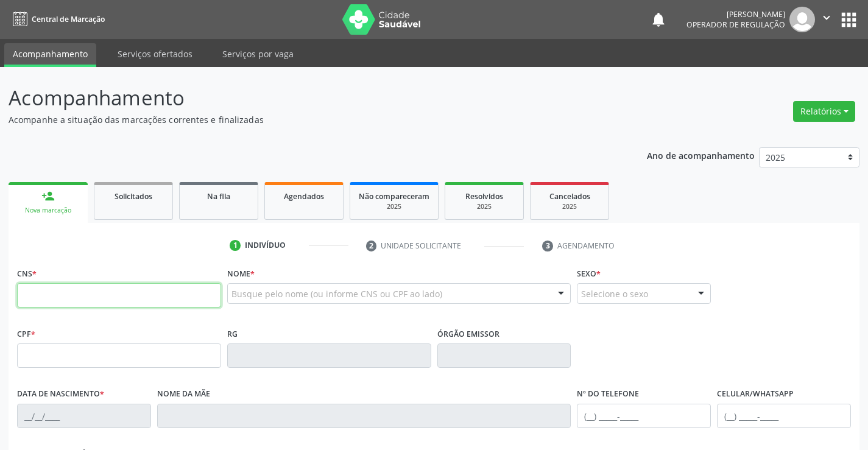
click at [73, 298] on input "text" at bounding box center [119, 295] width 204 height 24
type input "700 8064 9735 0087"
type input "1159128944"
type input "2[DATE]"
type input "[PHONE_NUMBER]"
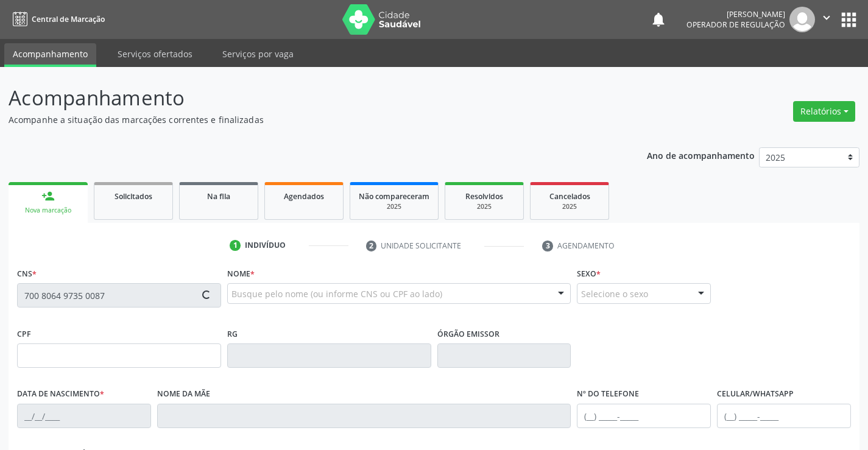
type input "[PHONE_NUMBER]"
type input "005.413.235-55"
type input "S/N"
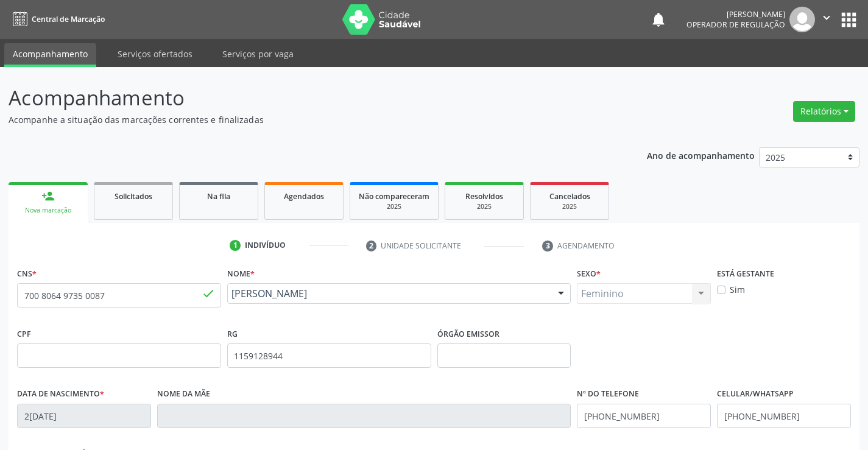
scroll to position [210, 0]
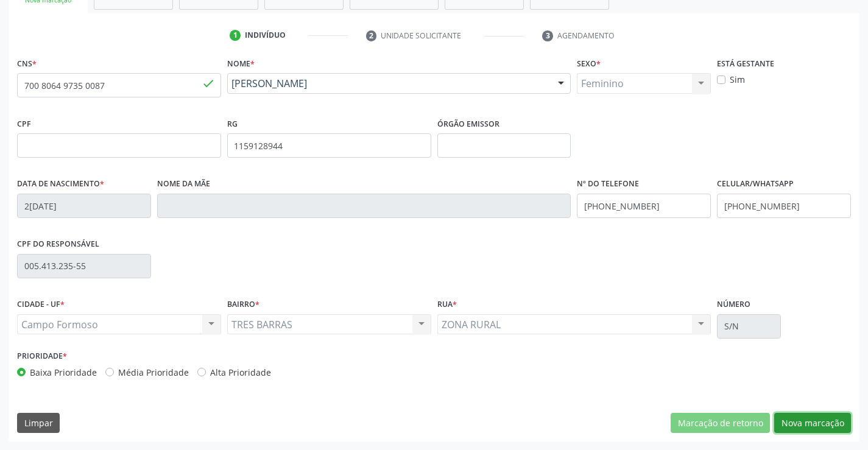
click at [805, 423] on button "Nova marcação" at bounding box center [812, 423] width 77 height 21
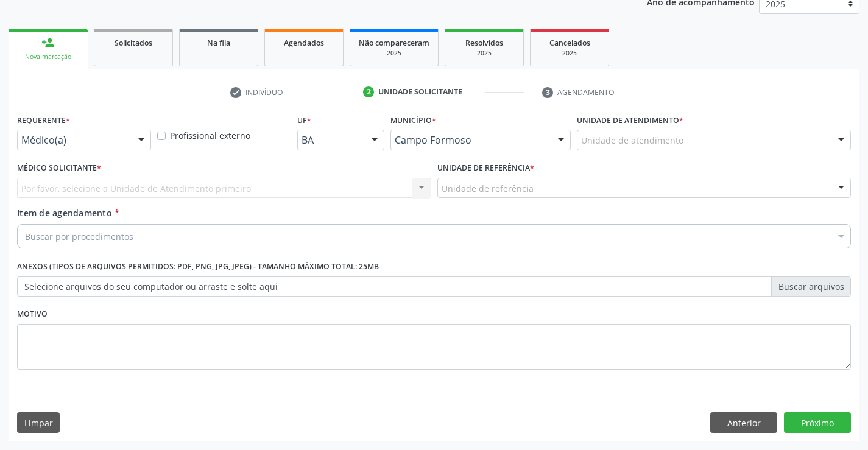
scroll to position [153, 0]
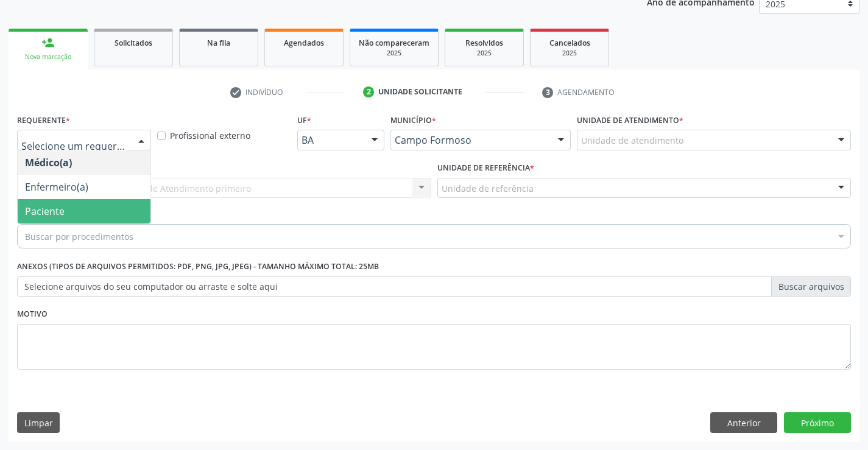
click at [67, 205] on span "Paciente" at bounding box center [84, 211] width 133 height 24
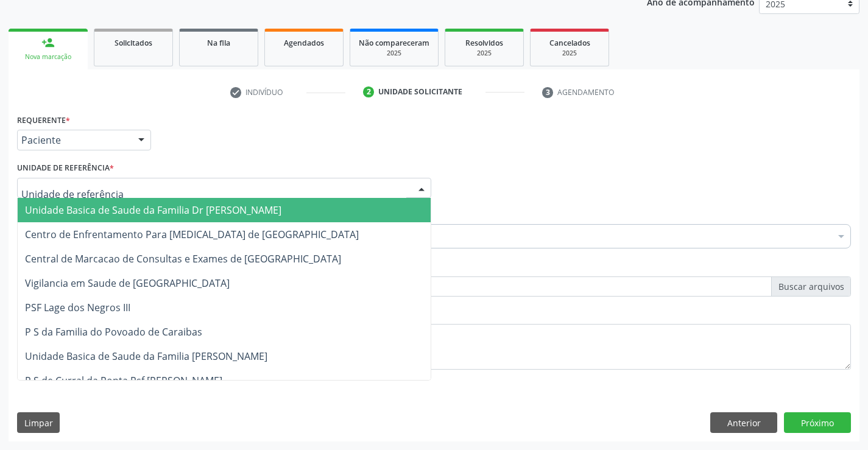
click at [74, 203] on span "Unidade Basica de Saude da Familia Dr [PERSON_NAME]" at bounding box center [224, 210] width 413 height 24
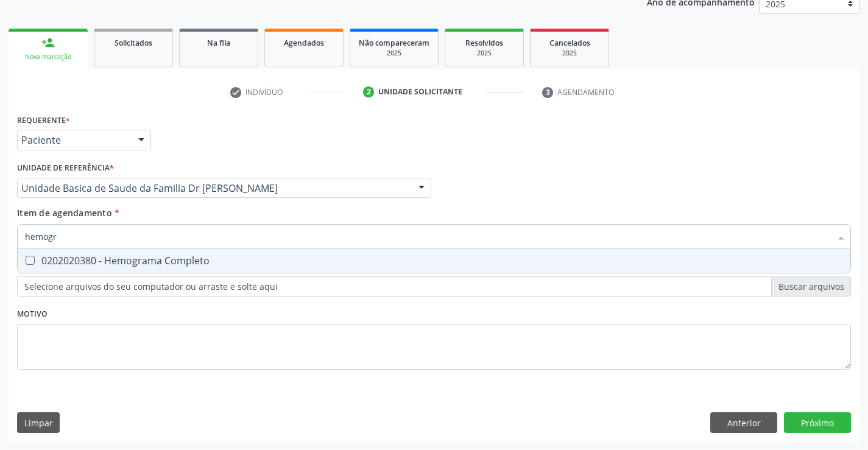
type input "hemogra"
click at [95, 261] on div "0202020380 - Hemograma Completo" at bounding box center [434, 261] width 818 height 10
checkbox Completo "true"
type input "hemogra"
click at [124, 208] on div "Item de agendamento * hemogra Desfazer seleção 0202020380 - Hemograma Completo …" at bounding box center [434, 225] width 834 height 38
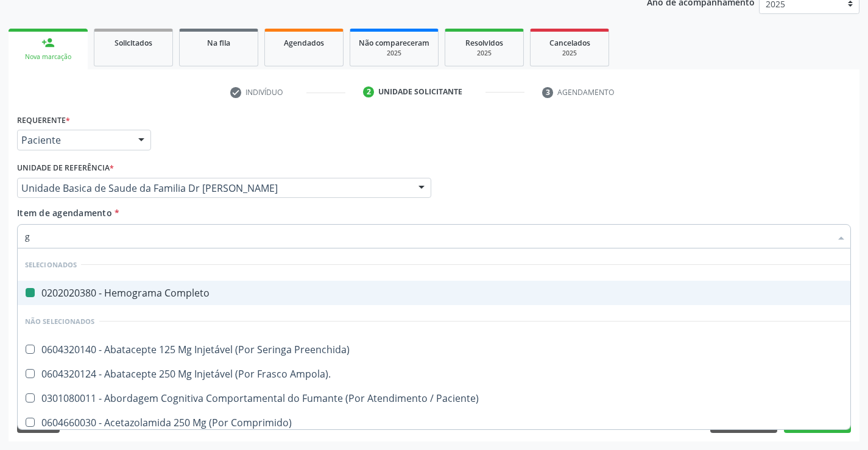
type input "gl"
checkbox Completo "false"
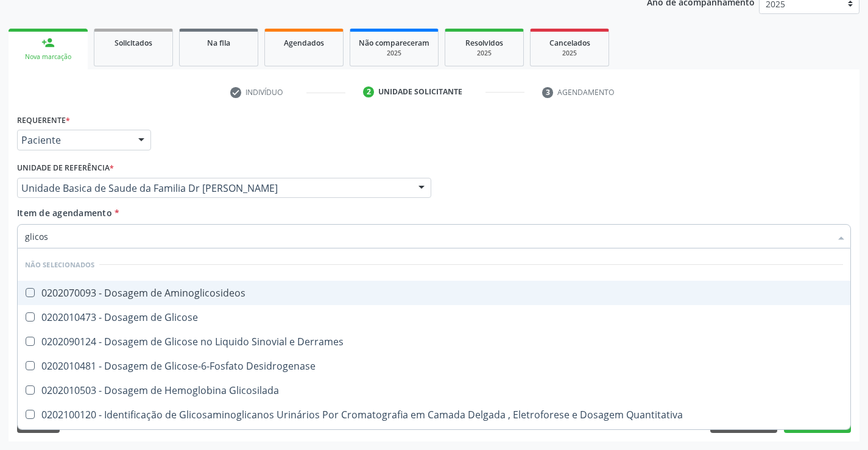
type input "glicose"
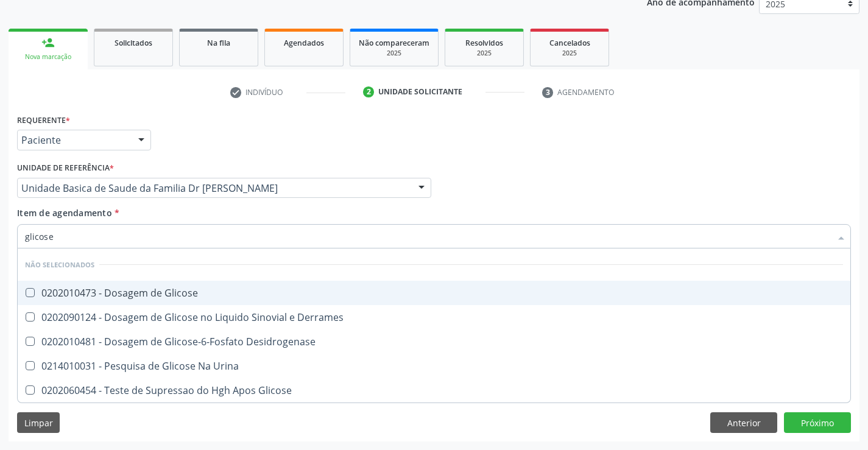
click at [147, 297] on div "0202010473 - Dosagem de Glicose" at bounding box center [434, 293] width 818 height 10
checkbox Glicose "true"
type input "glicose"
click at [162, 211] on div "Item de agendamento * glicose Desfazer seleção Não selecionados 0202010473 - Do…" at bounding box center [434, 225] width 834 height 38
checkbox Derrames "true"
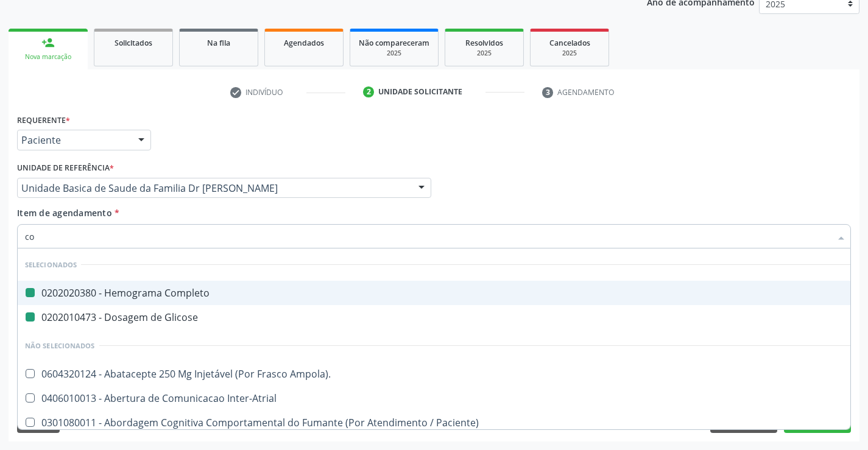
type input "col"
checkbox Completo "false"
checkbox Glicose "false"
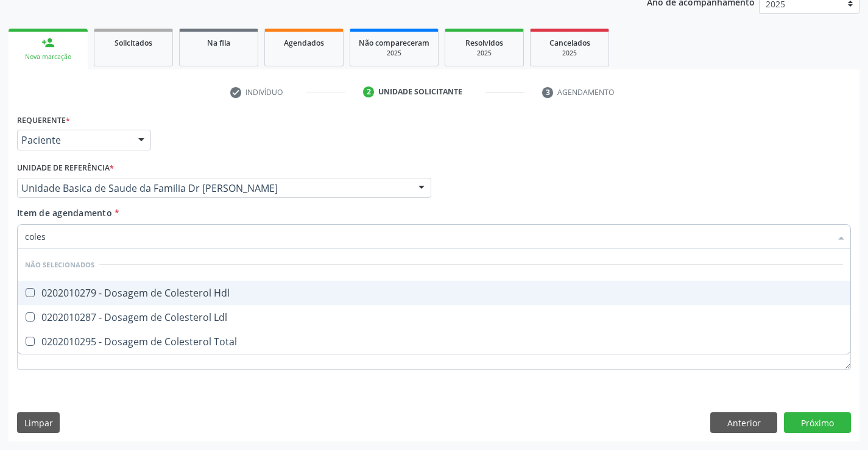
type input "colest"
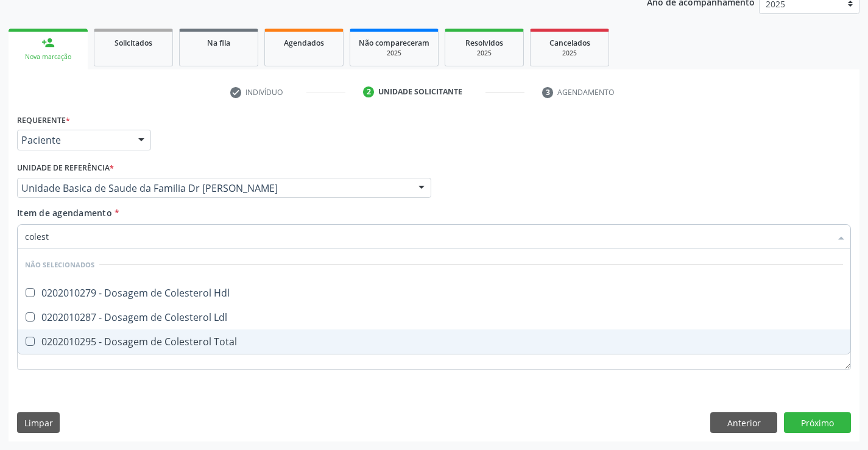
click at [157, 342] on div "0202010295 - Dosagem de Colesterol Total" at bounding box center [434, 342] width 818 height 10
checkbox Total "true"
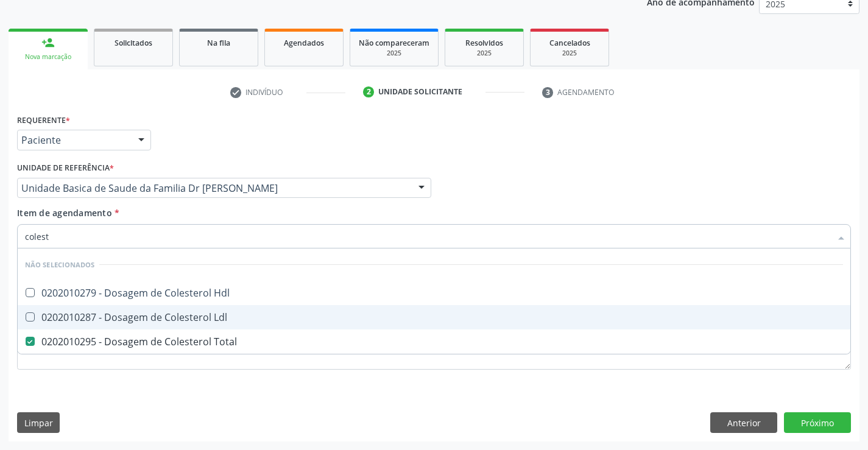
drag, startPoint x: 158, startPoint y: 319, endPoint x: 162, endPoint y: 300, distance: 19.4
click at [158, 317] on div "0202010287 - Dosagem de Colesterol Ldl" at bounding box center [434, 317] width 818 height 10
checkbox Ldl "true"
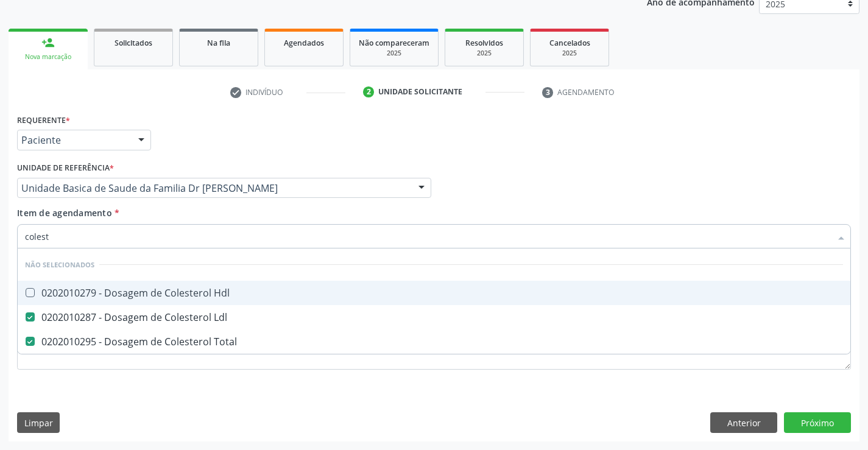
click at [164, 290] on div "0202010279 - Dosagem de Colesterol Hdl" at bounding box center [434, 293] width 818 height 10
checkbox Hdl "true"
click at [174, 206] on div "Unidade de referência * Unidade Basica de Saude da Familia Dr [PERSON_NAME] Uni…" at bounding box center [224, 183] width 420 height 48
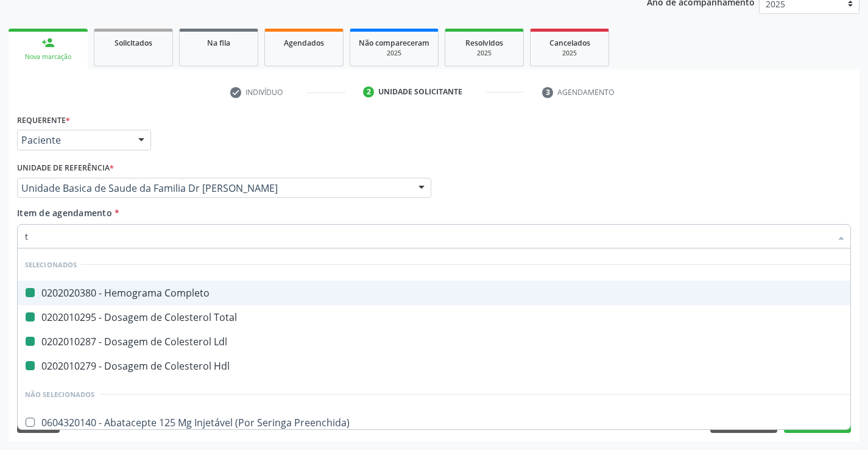
type input "tr"
checkbox Completo "false"
checkbox Total "false"
checkbox Ldl "false"
checkbox Hdl "false"
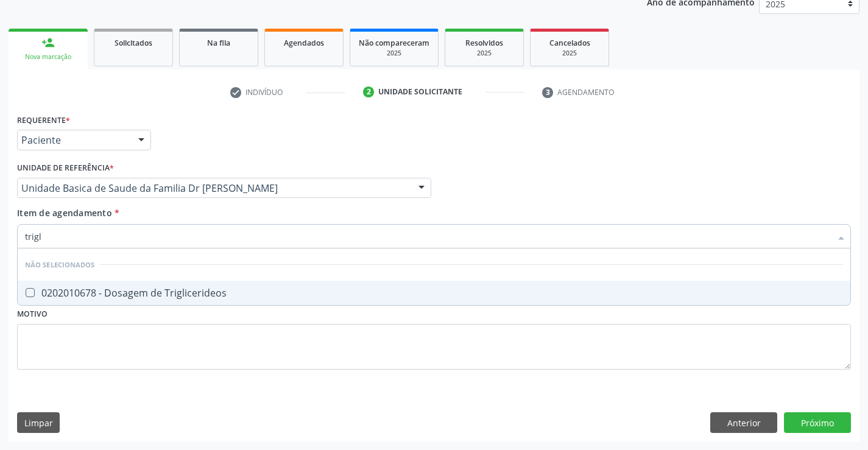
type input "trigli"
click at [157, 288] on div "0202010678 - Dosagem de Triglicerideos" at bounding box center [434, 293] width 818 height 10
checkbox Triglicerideos "true"
type input "trigli"
click at [168, 209] on div "Item de agendamento * trigli Desfazer seleção Não selecionados 0202010678 - Dos…" at bounding box center [434, 225] width 834 height 38
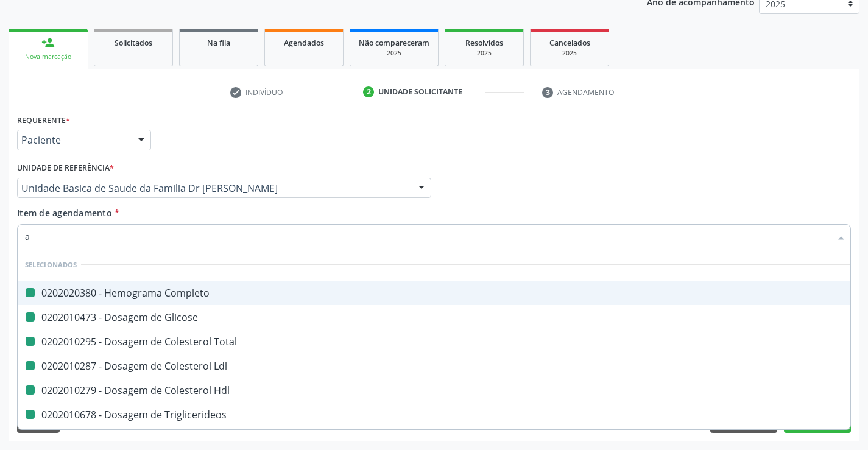
type input "ac"
checkbox Completo "false"
checkbox Glicose "false"
checkbox Total "false"
checkbox Ldl "false"
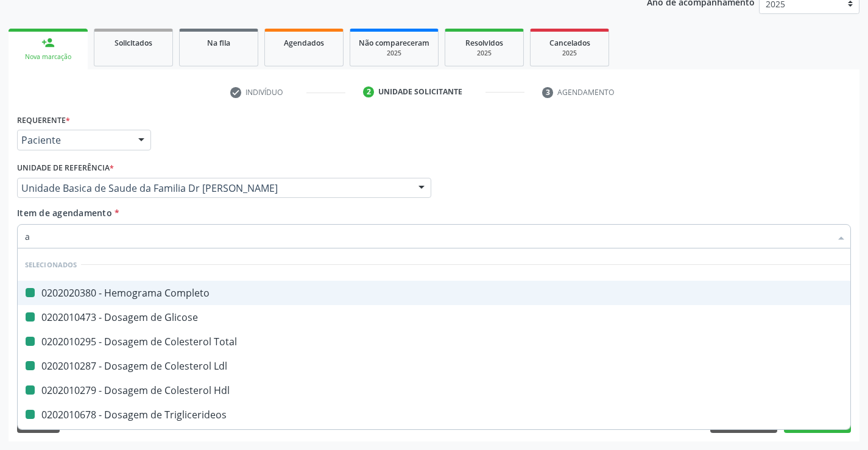
checkbox Hdl "false"
checkbox Triglicerideos "false"
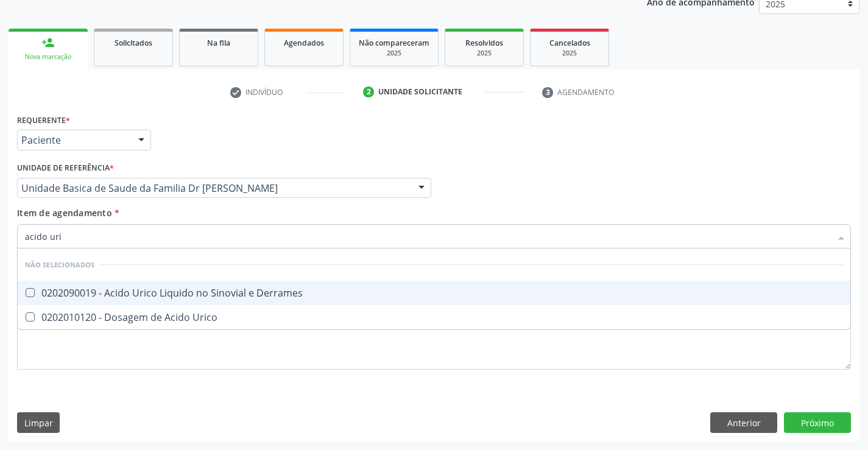
type input "acido uric"
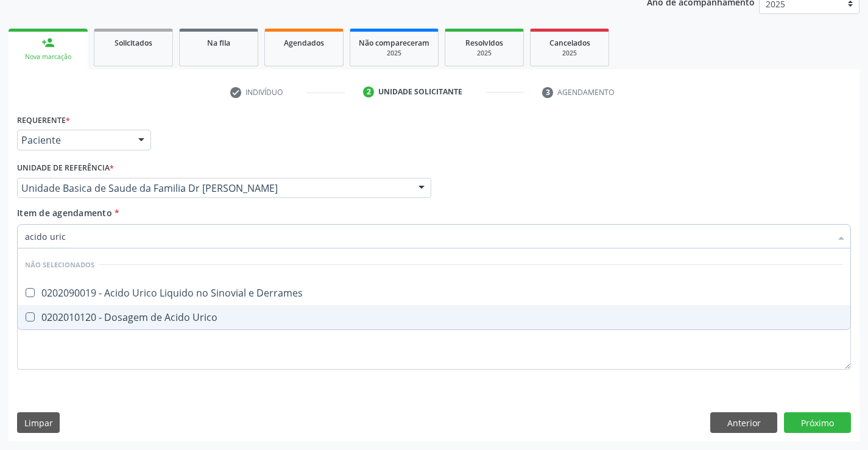
click at [183, 319] on div "0202010120 - Dosagem de Acido Urico" at bounding box center [434, 317] width 818 height 10
checkbox Urico "true"
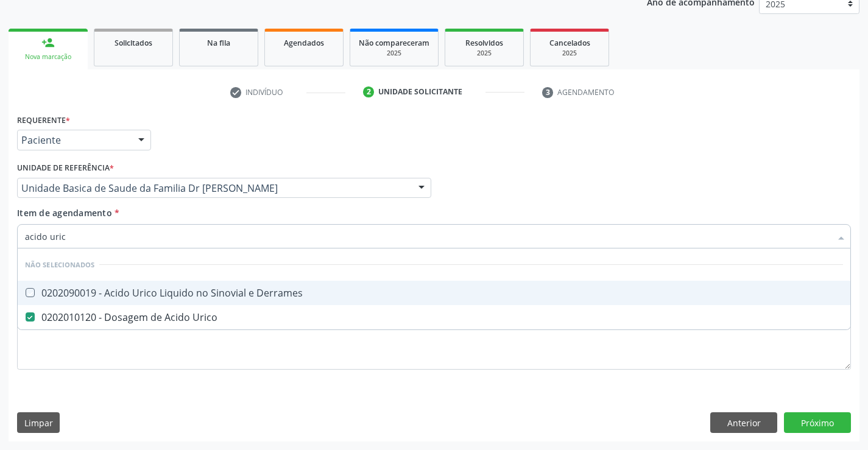
click at [171, 217] on div "Item de agendamento * acido uric Desfazer seleção Não selecionados 0202090019 -…" at bounding box center [434, 225] width 834 height 38
checkbox Derrames "true"
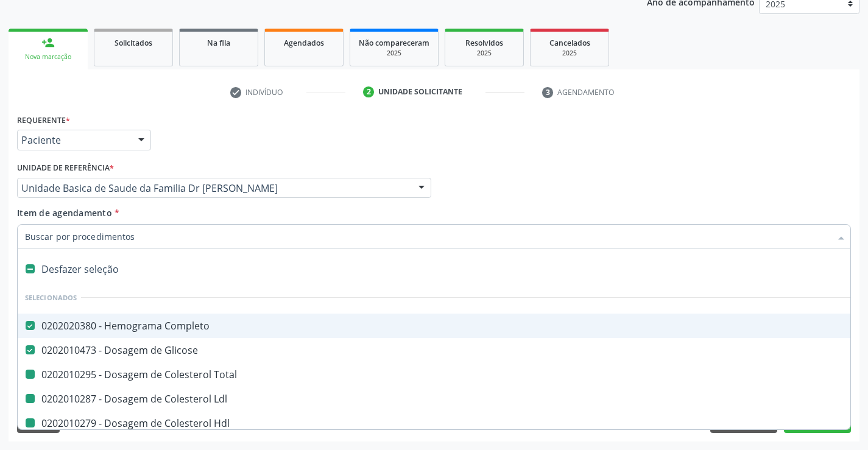
type input "u"
checkbox Total "false"
checkbox Ldl "false"
checkbox Hdl "false"
checkbox Triglicerideos "false"
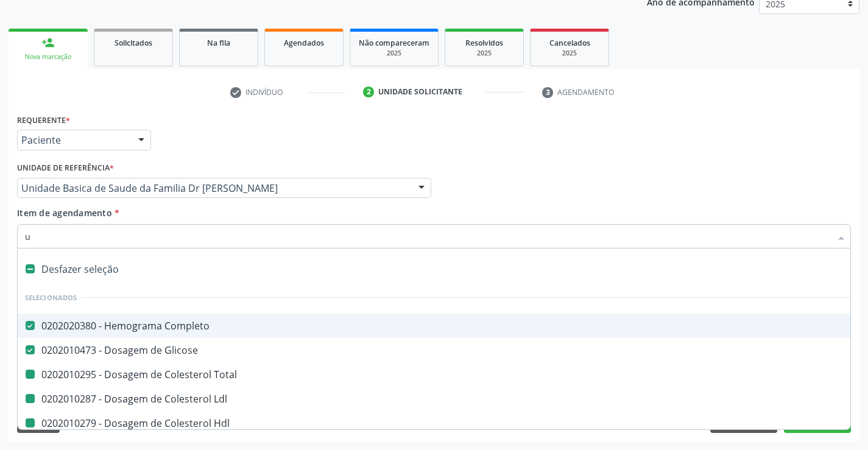
checkbox Urico "false"
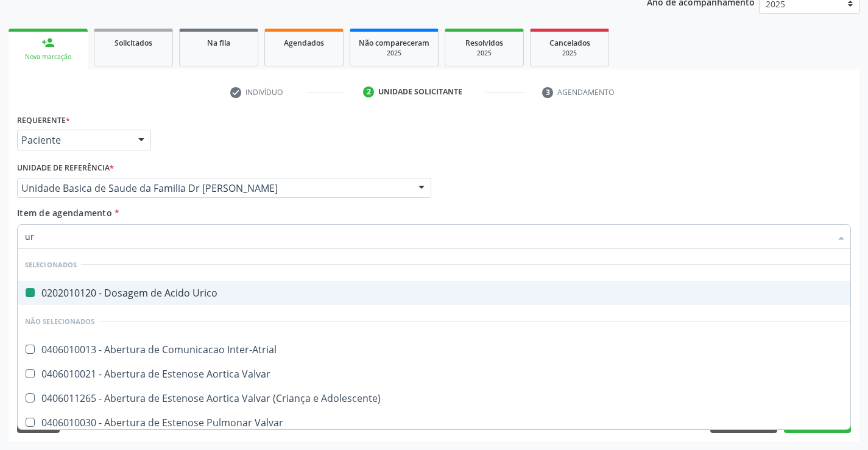
type input "ure"
checkbox Urico "false"
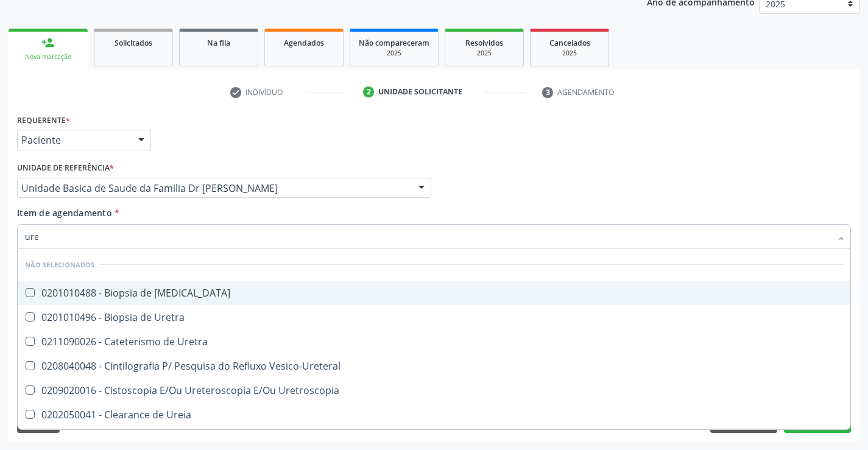
type input "urei"
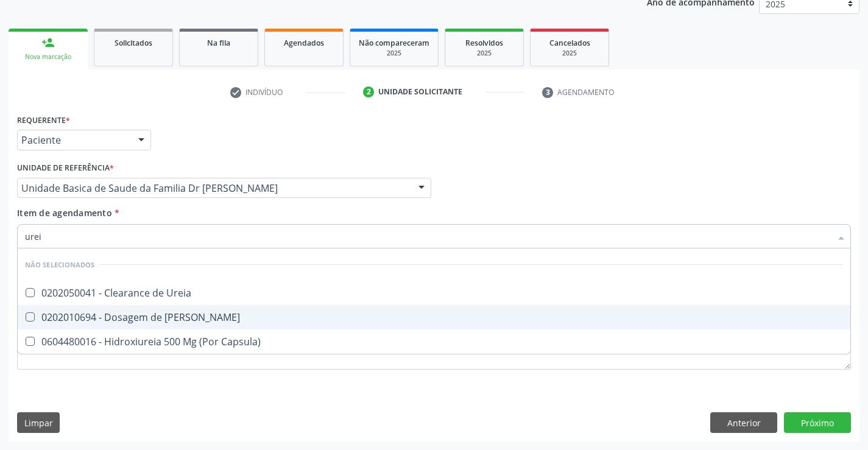
click at [171, 326] on span "0202010694 - Dosagem de [PERSON_NAME]" at bounding box center [434, 317] width 833 height 24
checkbox Ureia "true"
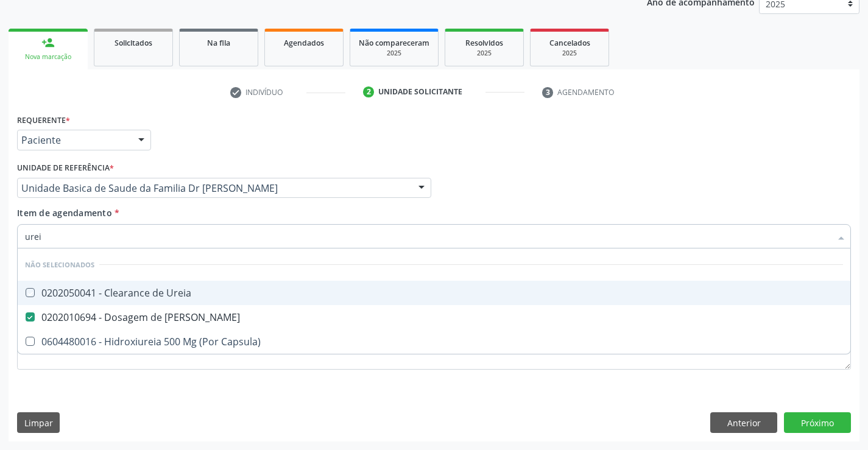
click at [176, 208] on div "Item de agendamento * urei Desfazer seleção Não selecionados 0202050041 - Clear…" at bounding box center [434, 225] width 834 height 38
checkbox Ureia "true"
checkbox Capsula\) "true"
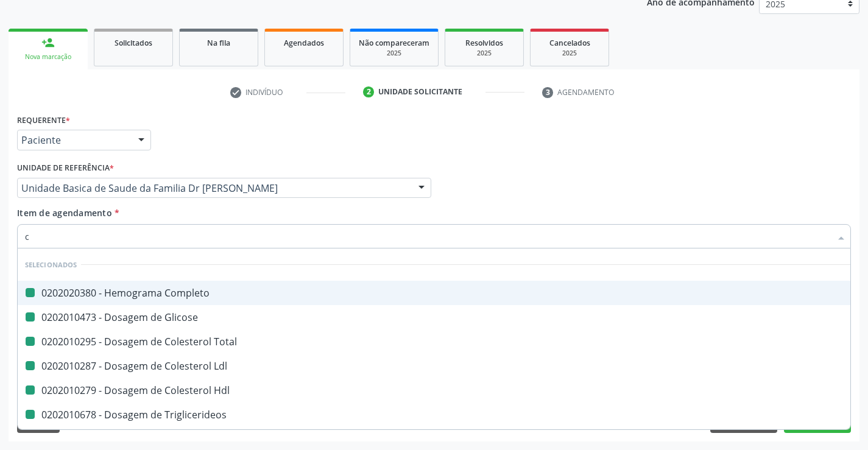
type input "cr"
checkbox Completo "false"
checkbox Total "false"
checkbox Glicose "false"
checkbox Ldl "false"
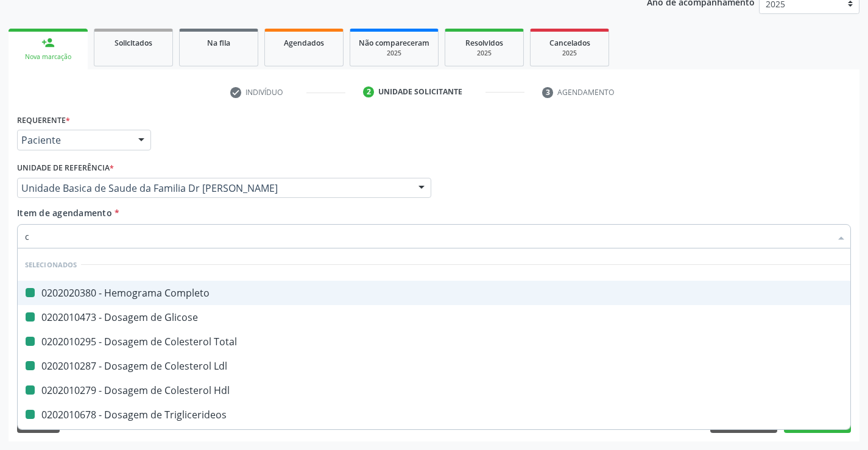
checkbox Hdl "false"
checkbox Triglicerideos "false"
checkbox Urico "false"
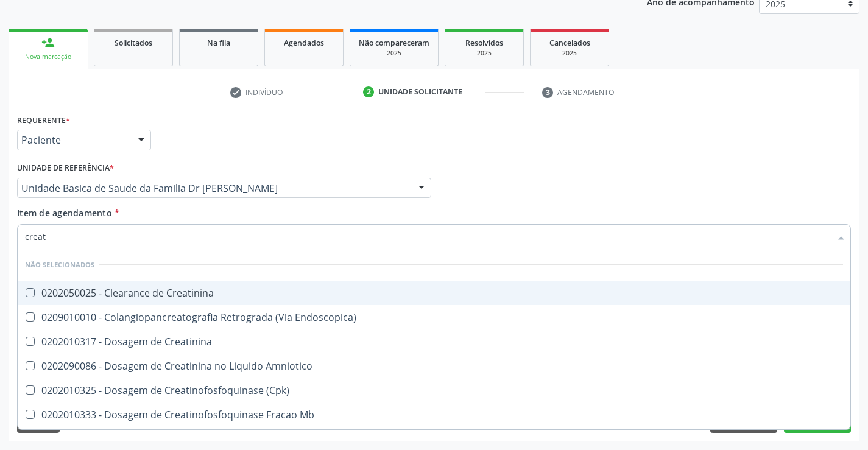
type input "creati"
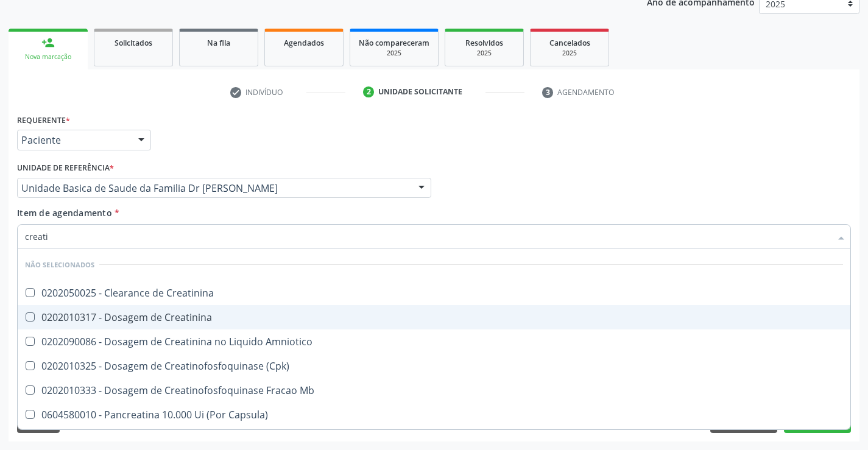
click at [163, 319] on div "0202010317 - Dosagem de Creatinina" at bounding box center [434, 317] width 818 height 10
checkbox Creatinina "true"
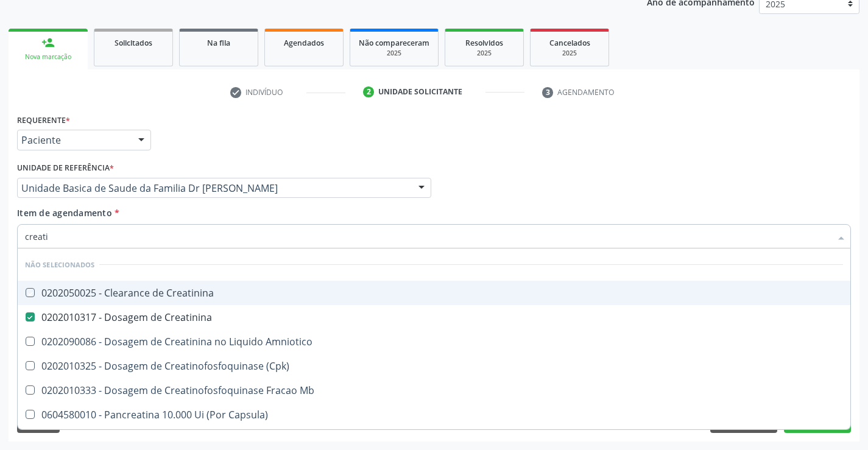
click at [173, 216] on div "Item de agendamento * creati Desfazer seleção Não selecionados 0202050025 - Cle…" at bounding box center [434, 225] width 834 height 38
checkbox Creatinina "true"
checkbox Amniotico "true"
checkbox \(Cpk\) "true"
checkbox Mb "true"
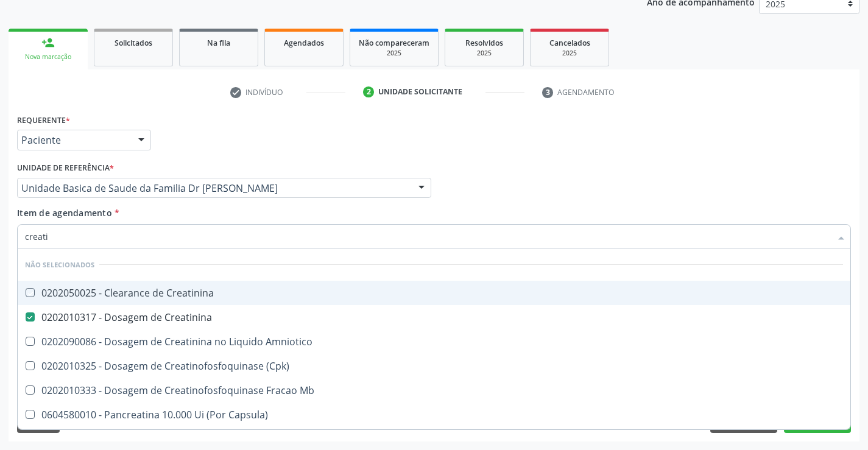
checkbox Capsula\) "true"
checkbox Pancreaticos "true"
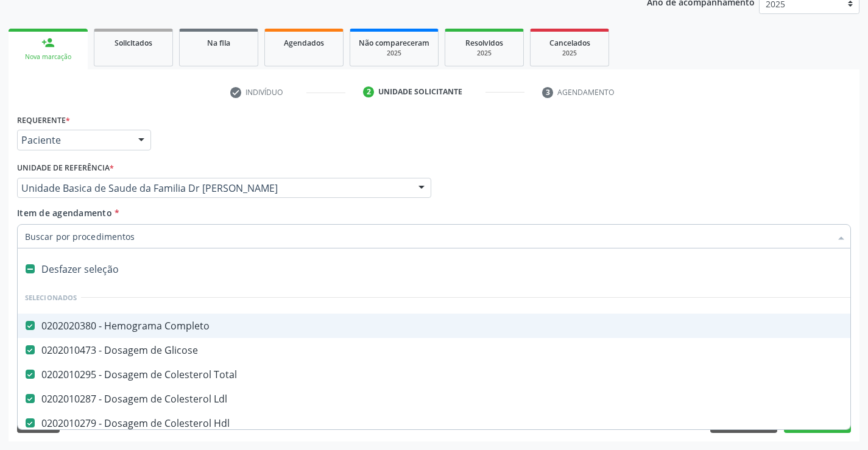
type input "t"
checkbox Ureia "false"
checkbox Creatinina "false"
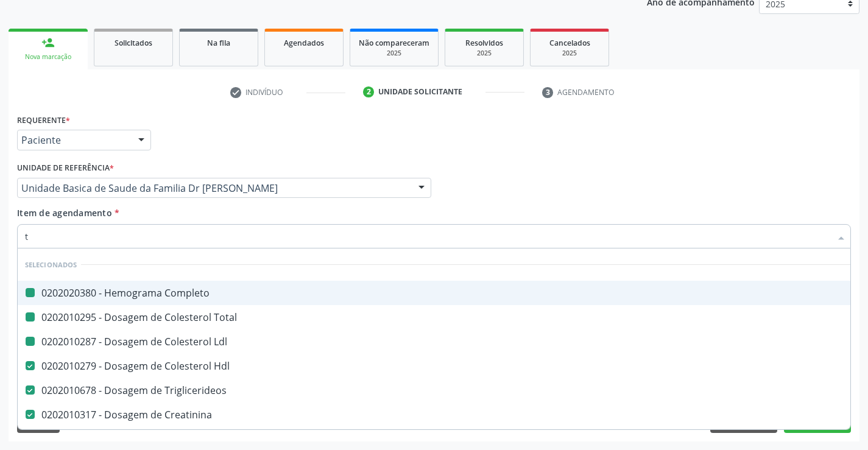
type input "tg"
checkbox Completo "false"
checkbox Ldl "false"
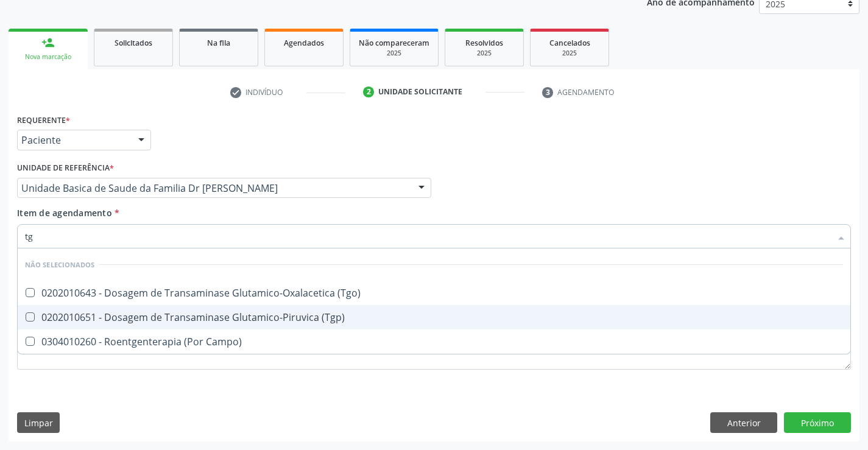
click at [185, 317] on div "0202010651 - Dosagem de Transaminase Glutamico-Piruvica (Tgp)" at bounding box center [434, 317] width 818 height 10
checkbox \(Tgp\) "true"
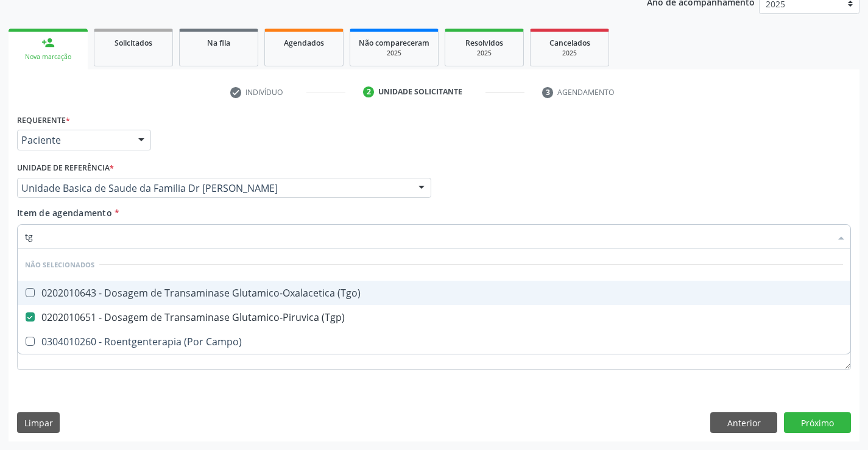
click at [188, 294] on div "0202010643 - Dosagem de Transaminase Glutamico-Oxalacetica (Tgo)" at bounding box center [434, 293] width 818 height 10
checkbox \(Tgo\) "true"
click at [181, 206] on div "Item de agendamento * tg Desfazer seleção Não selecionados 0202010643 - Dosagem…" at bounding box center [434, 225] width 834 height 38
checkbox Campo\) "true"
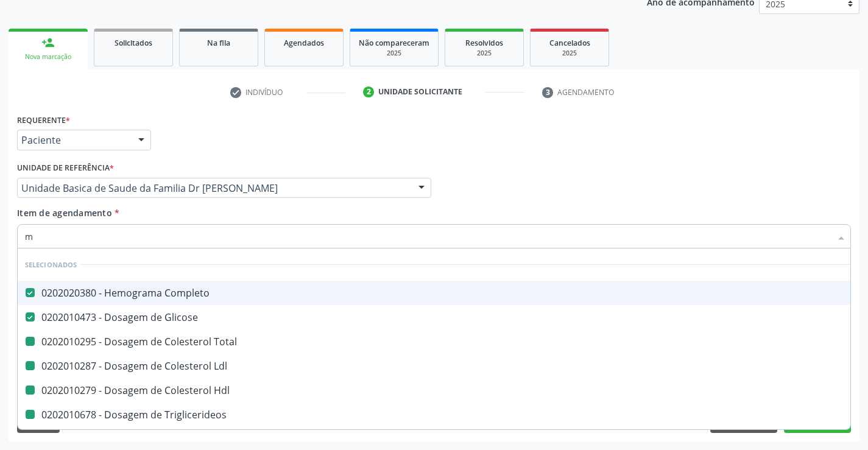
type input "ma"
checkbox Total "false"
checkbox Ldl "false"
checkbox Hdl "false"
checkbox Triglicerideos "false"
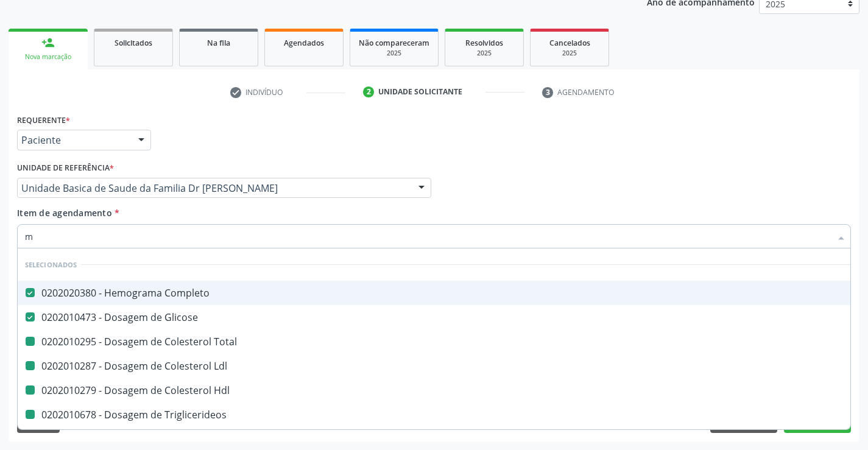
checkbox Urico "false"
checkbox Ureia "false"
checkbox Creatinina "false"
checkbox \(Tgp\) "false"
checkbox \(Tgo\) "false"
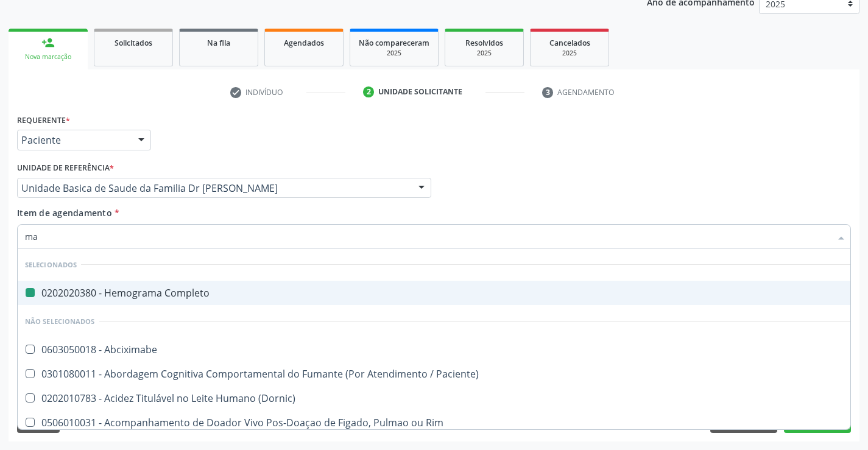
type input "mag"
checkbox Completo "false"
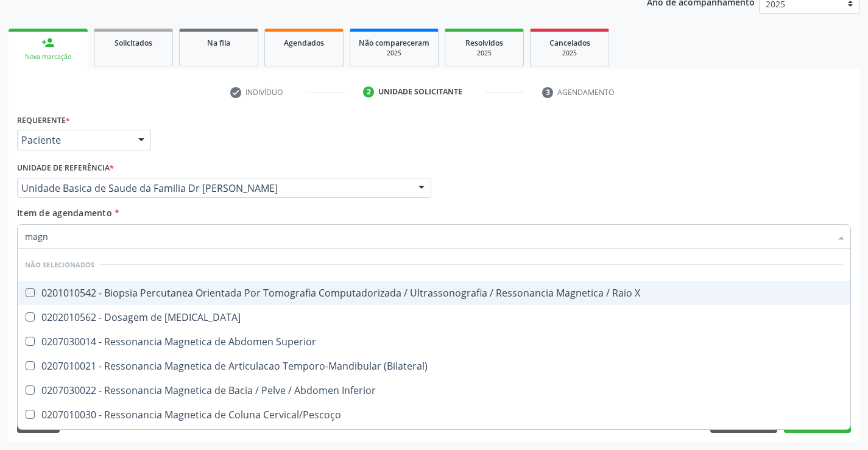
type input "magne"
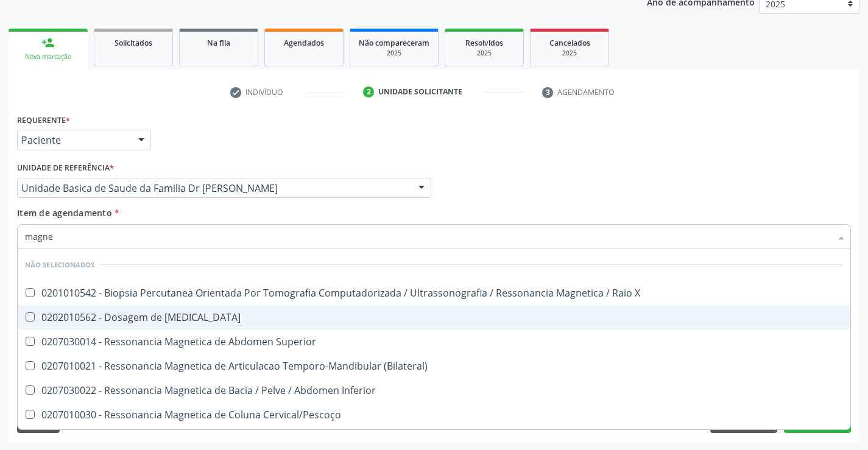
click at [157, 314] on div "0202010562 - Dosagem de Magnesio" at bounding box center [434, 317] width 818 height 10
checkbox Magnesio "true"
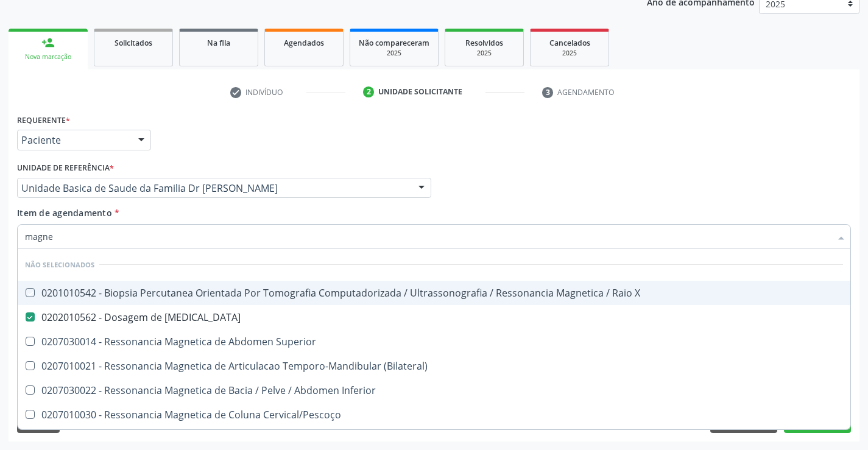
click at [174, 209] on div "Item de agendamento * magne Desfazer seleção Não selecionados 0201010542 - Biop…" at bounding box center [434, 225] width 834 height 38
checkbox X "true"
checkbox Superior "true"
checkbox \(Bilateral\) "true"
checkbox Inferior "true"
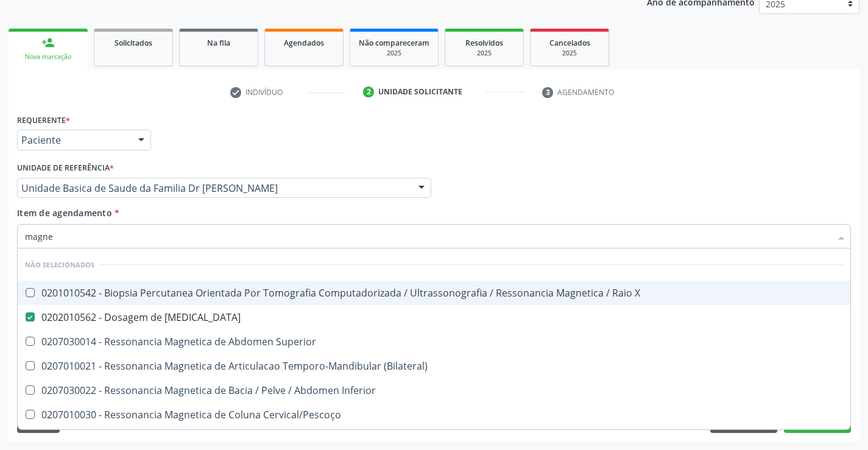
checkbox Cervical\/Pescoço "true"
checkbox Lombo-Sacra "true"
checkbox Toracica "true"
checkbox Cine "true"
checkbox Cranio "true"
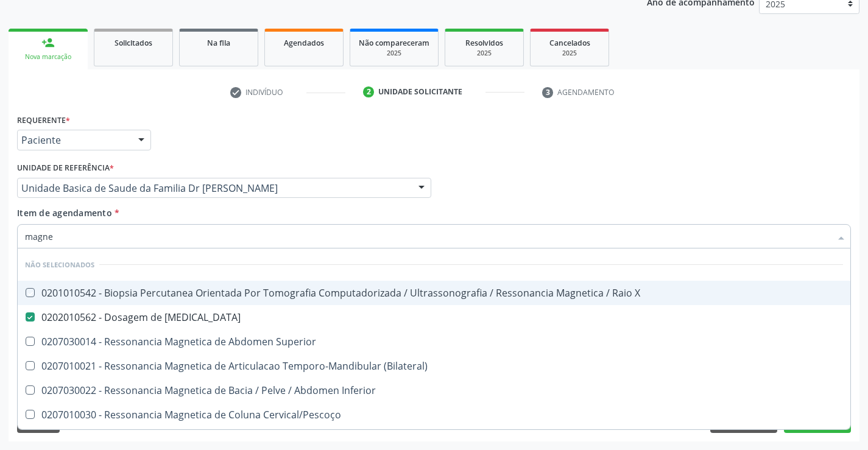
checkbox \(Unilateral\) "true"
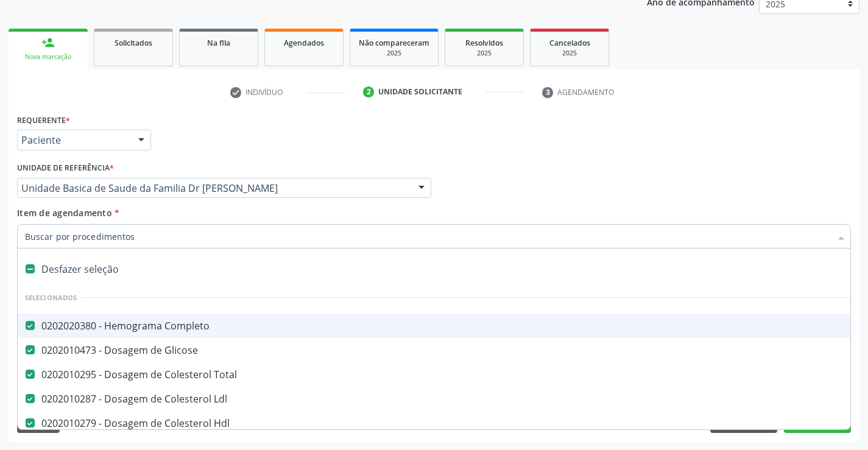
type input "c"
checkbox Magnesio "false"
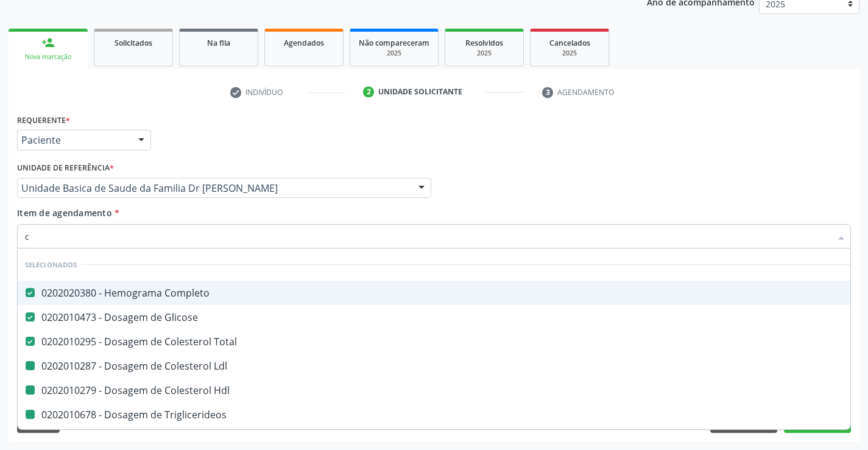
type input "ca"
checkbox Ldl "false"
checkbox Hdl "false"
checkbox Triglicerideos "false"
checkbox Urico "false"
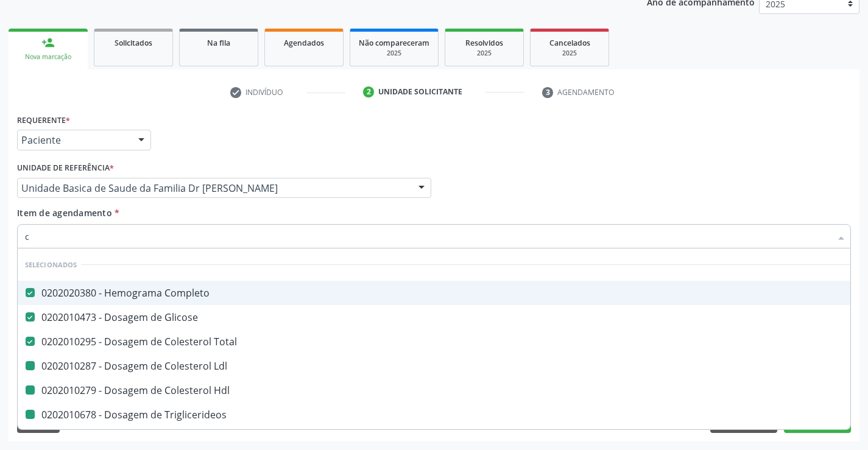
checkbox Creatinina "false"
checkbox \(Tgp\) "false"
checkbox \(Tgo\) "false"
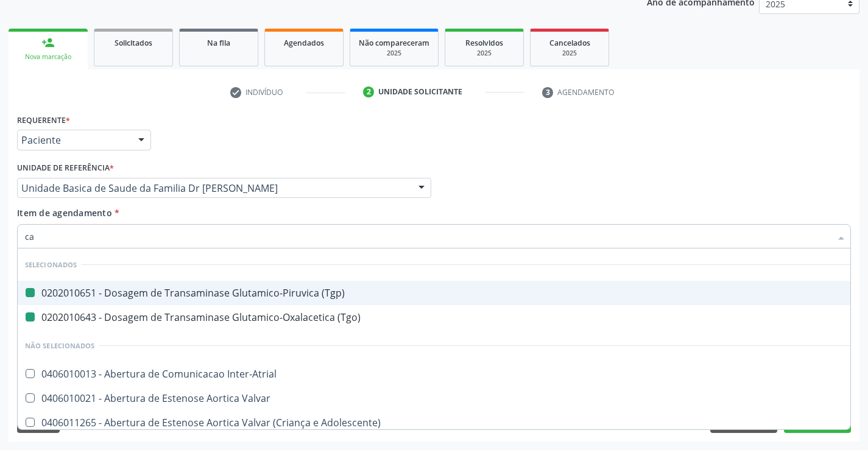
type input "cal"
checkbox \(Tgp\) "false"
checkbox \(Tgo\) "false"
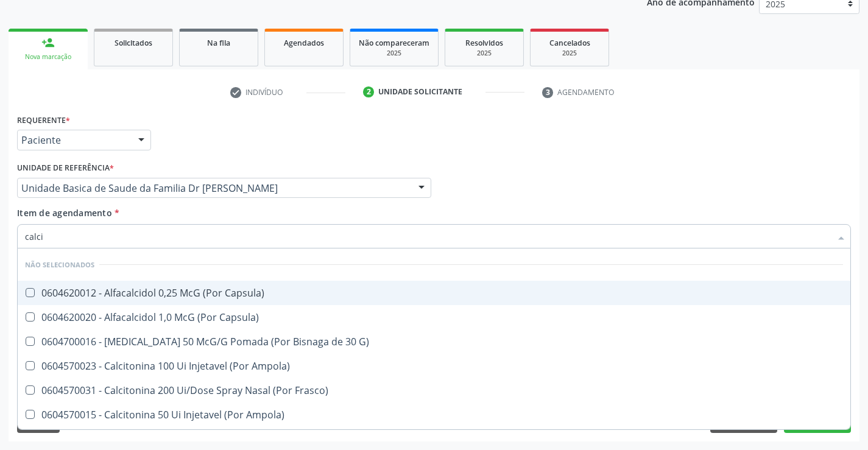
type input "calcio"
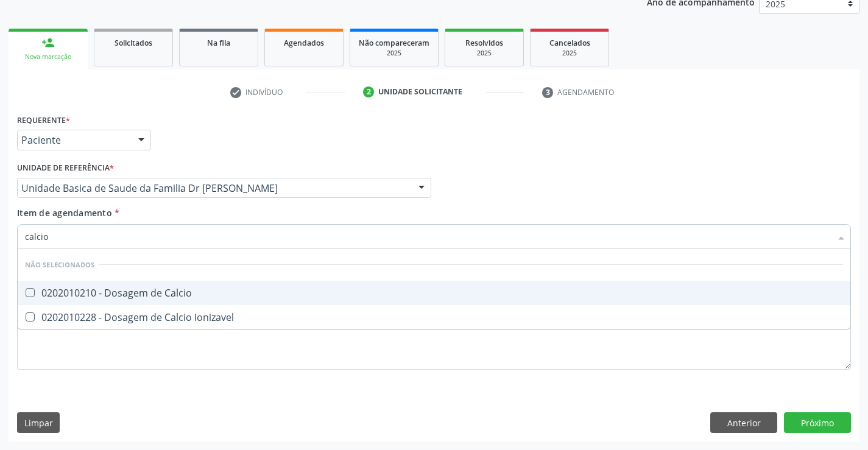
click at [163, 294] on div "0202010210 - Dosagem de Calcio" at bounding box center [434, 293] width 818 height 10
checkbox Calcio "true"
click at [173, 209] on div "Item de agendamento * calcio Desfazer seleção Não selecionados 0202010210 - Dos…" at bounding box center [434, 225] width 834 height 38
checkbox Ionizavel "true"
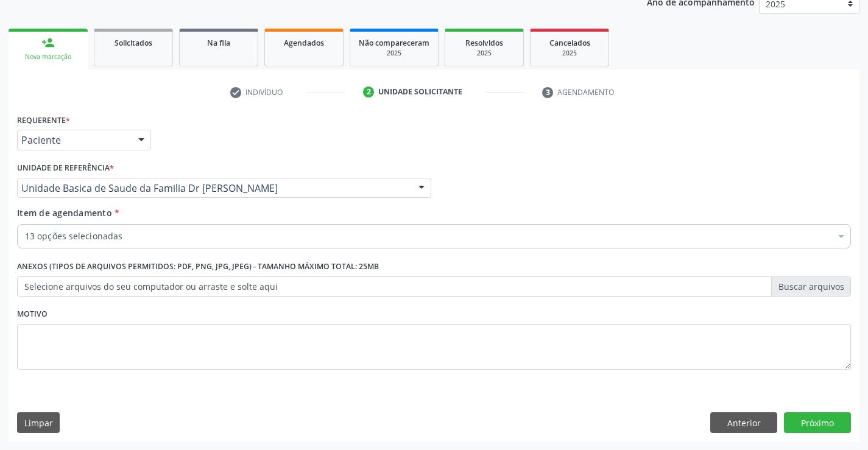
click at [864, 373] on div "Acompanhamento Acompanhe a situação das marcações correntes e finalizadas Relat…" at bounding box center [434, 182] width 868 height 537
click at [812, 418] on button "Próximo" at bounding box center [817, 422] width 67 height 21
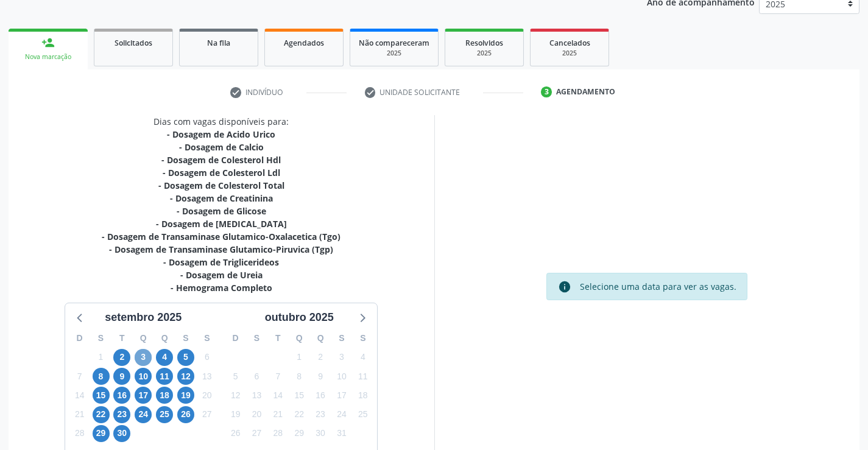
click at [139, 355] on span "3" at bounding box center [143, 357] width 17 height 17
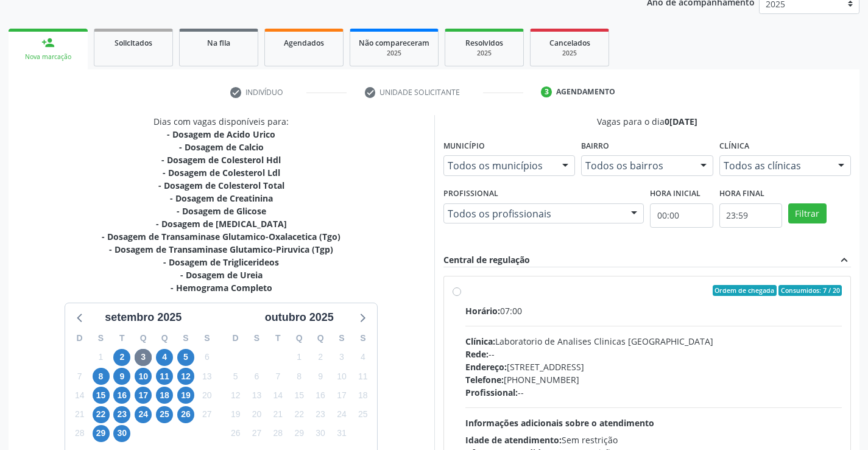
click at [577, 288] on div "Ordem de chegada Consumidos: 7 / 20" at bounding box center [653, 290] width 377 height 11
click at [461, 288] on input "Ordem de chegada Consumidos: 7 / 20 Horário: 07:00 Clínica: Laboratorio de Anal…" at bounding box center [456, 290] width 9 height 11
radio input "true"
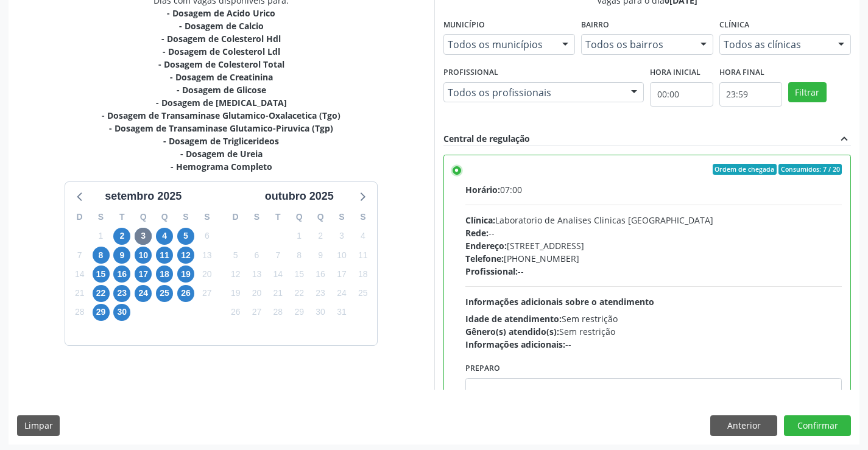
scroll to position [278, 0]
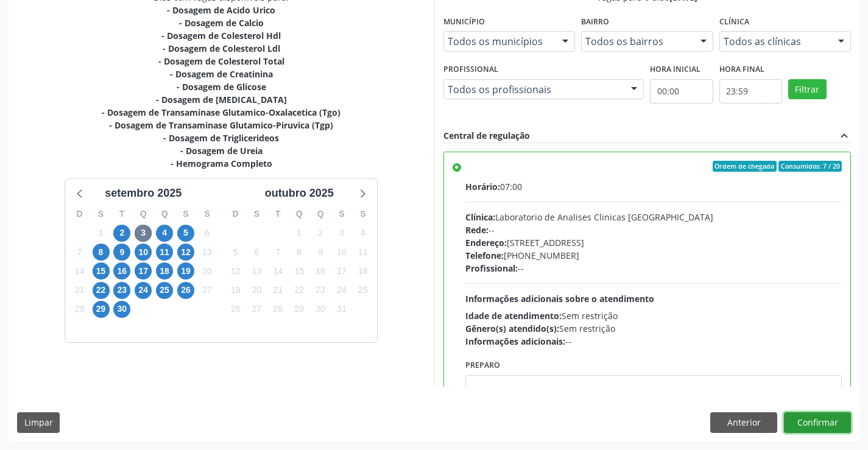
click at [807, 424] on button "Confirmar" at bounding box center [817, 422] width 67 height 21
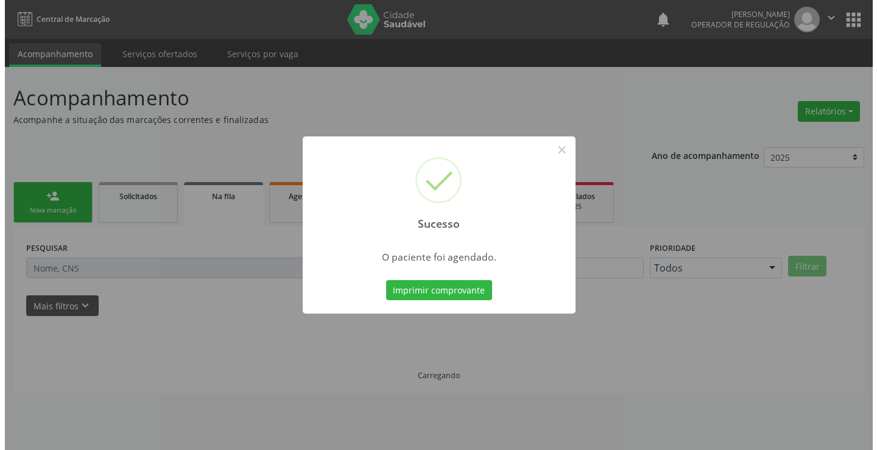
scroll to position [0, 0]
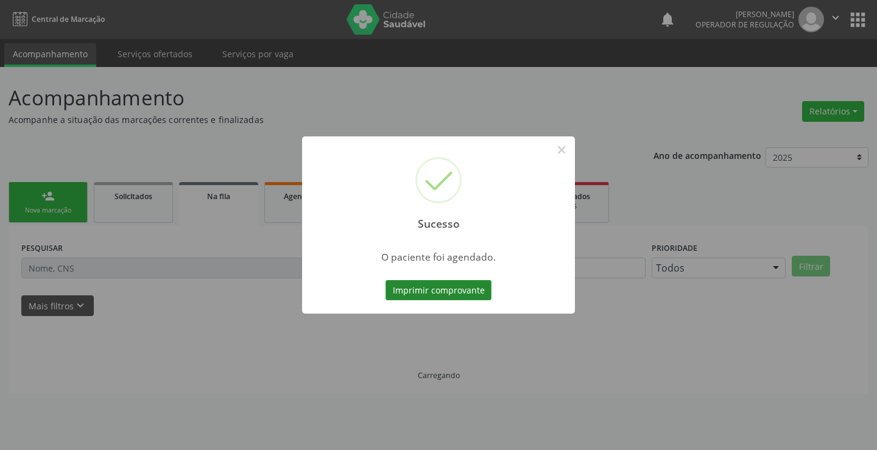
click at [429, 286] on button "Imprimir comprovante" at bounding box center [438, 290] width 106 height 21
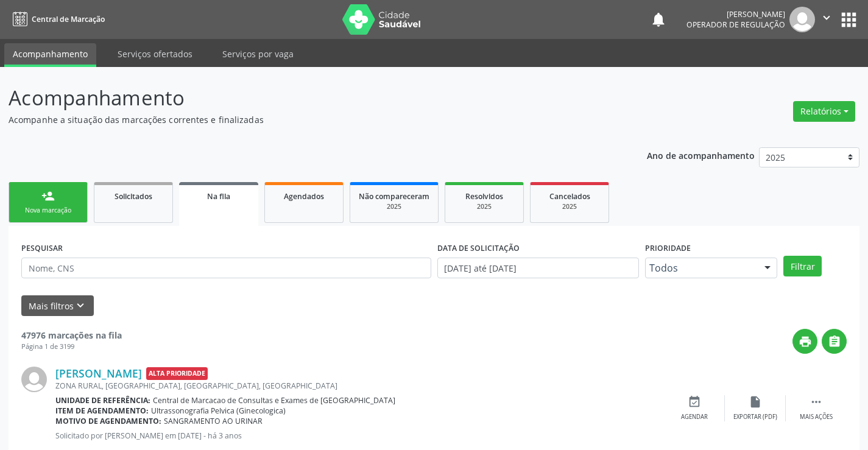
click at [49, 203] on link "person_add Nova marcação" at bounding box center [48, 202] width 79 height 41
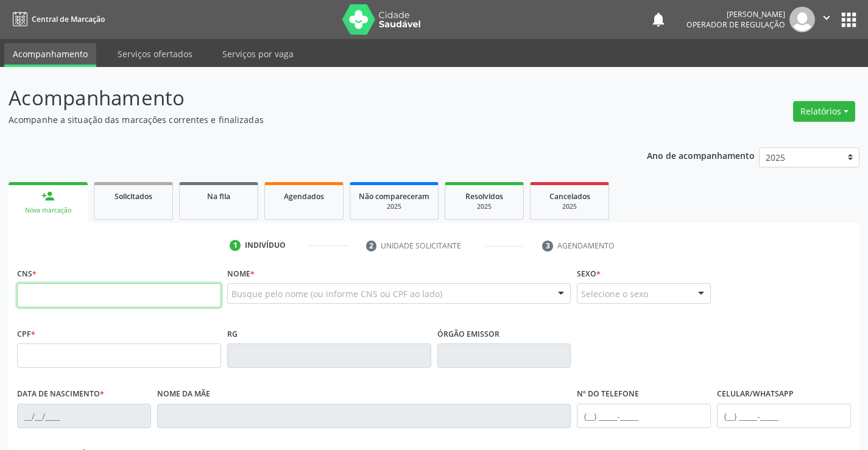
click at [89, 290] on input "text" at bounding box center [119, 295] width 204 height 24
type input "700 6044 1310 9065"
type input "2334741299"
type input "25/06/2014"
type input "(74) 99131-9203"
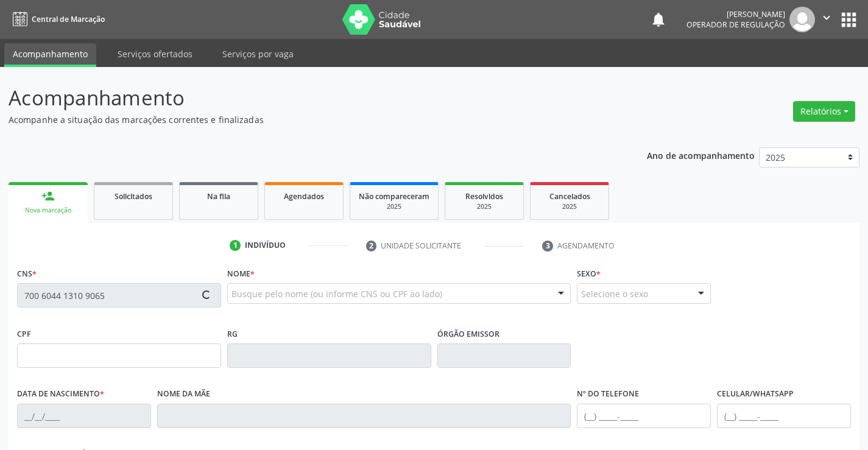
type input "(74) 99131-9203"
type input "080.187.445-99"
type input "S/N"
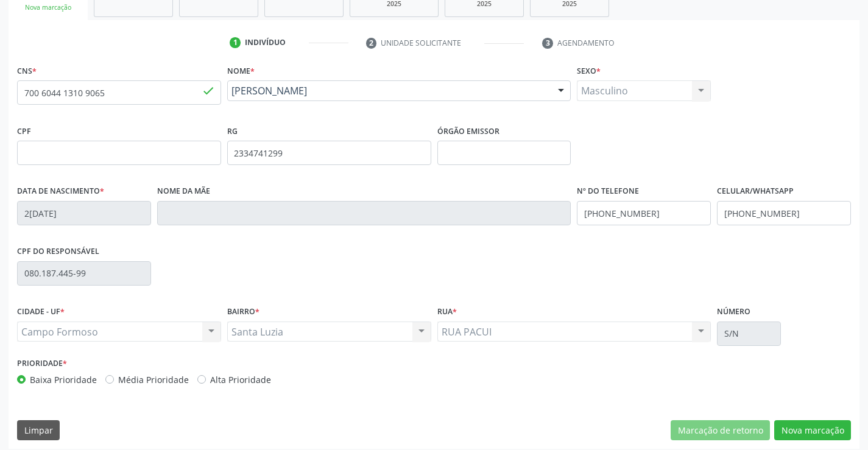
scroll to position [210, 0]
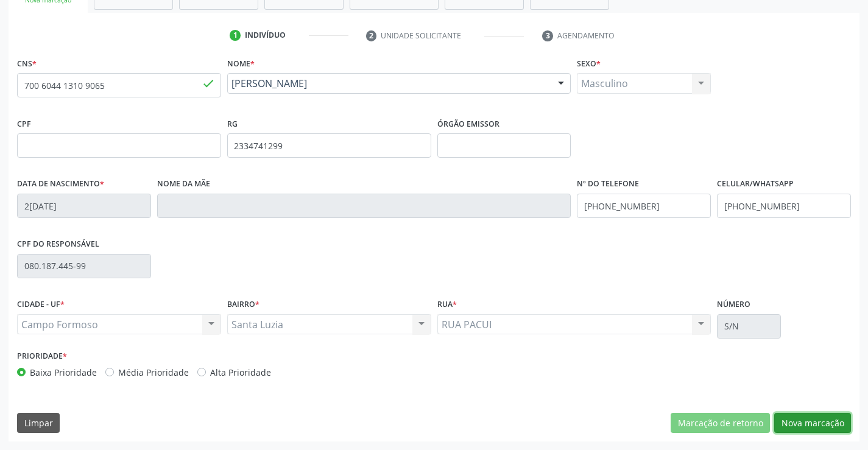
click at [813, 422] on button "Nova marcação" at bounding box center [812, 423] width 77 height 21
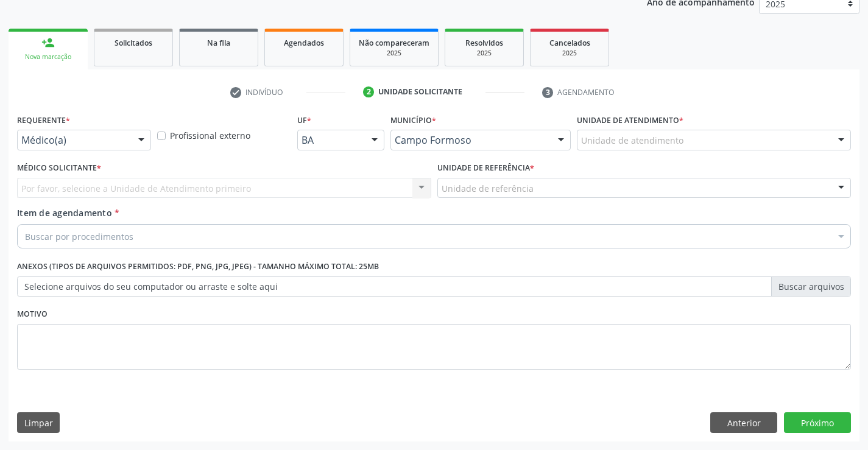
scroll to position [153, 0]
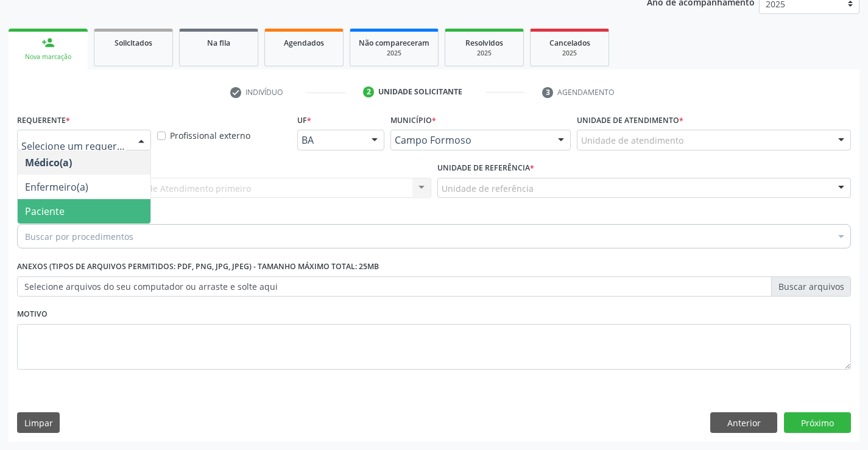
click at [63, 209] on span "Paciente" at bounding box center [45, 211] width 40 height 13
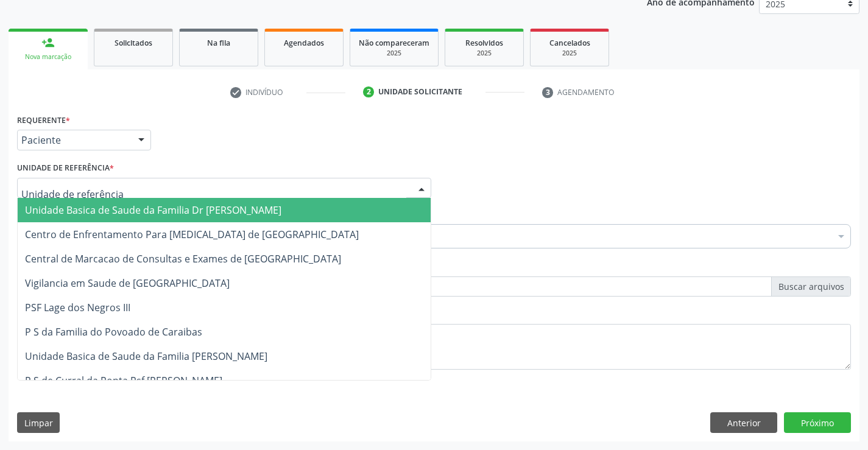
click at [94, 212] on span "Unidade Basica de Saude da Familia Dr [PERSON_NAME]" at bounding box center [153, 209] width 256 height 13
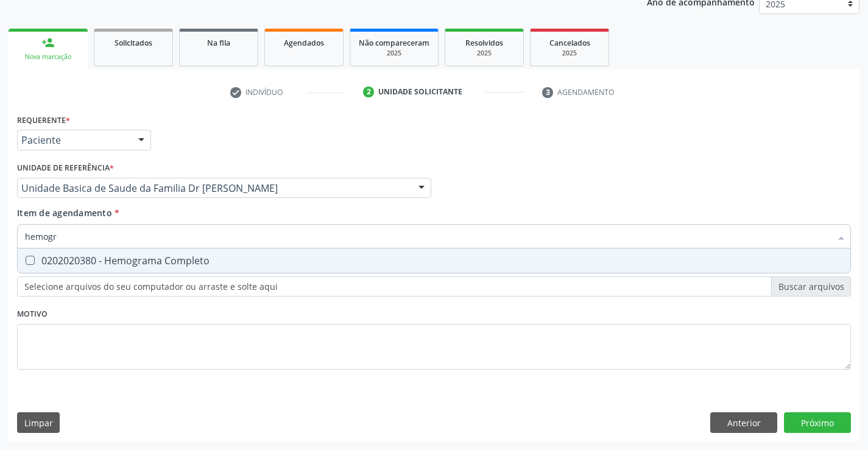
type input "hemogra"
click at [113, 251] on span "0202020380 - Hemograma Completo" at bounding box center [434, 260] width 833 height 24
checkbox Completo "true"
type input "hemogra"
click at [133, 213] on div "Item de agendamento * hemogra Desfazer seleção 0202020380 - Hemograma Completo …" at bounding box center [434, 225] width 834 height 38
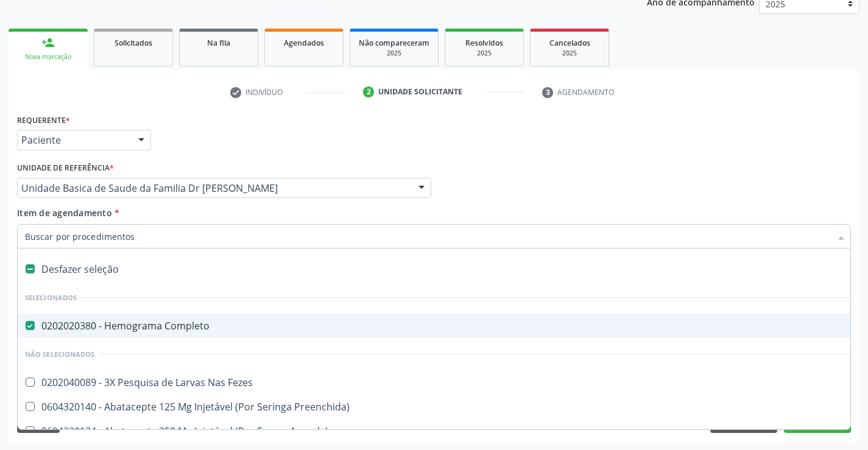
click at [129, 244] on div at bounding box center [434, 236] width 834 height 24
type input "u"
checkbox Completo "false"
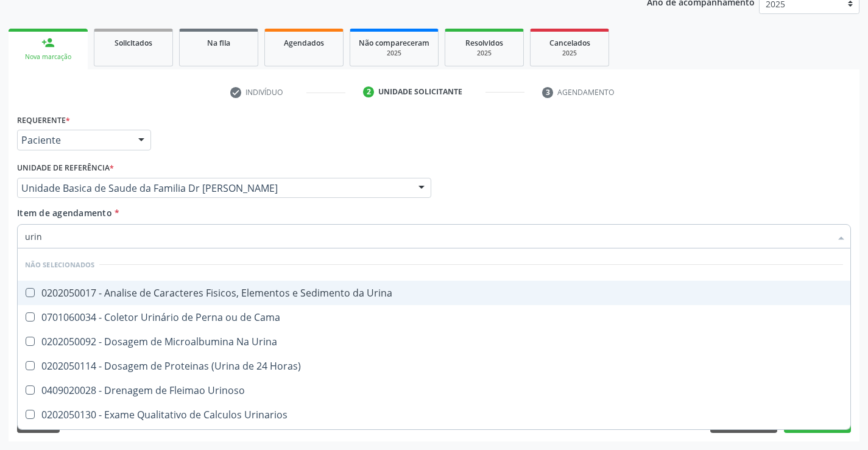
type input "urina"
click at [150, 293] on div "0202050017 - Analise de Caracteres Fisicos, Elementos e Sedimento da Urina" at bounding box center [434, 293] width 818 height 10
checkbox Urina "true"
type input "urina"
click at [165, 215] on div "Item de agendamento * urina Desfazer seleção Não selecionados 0202050017 - Anal…" at bounding box center [434, 225] width 834 height 38
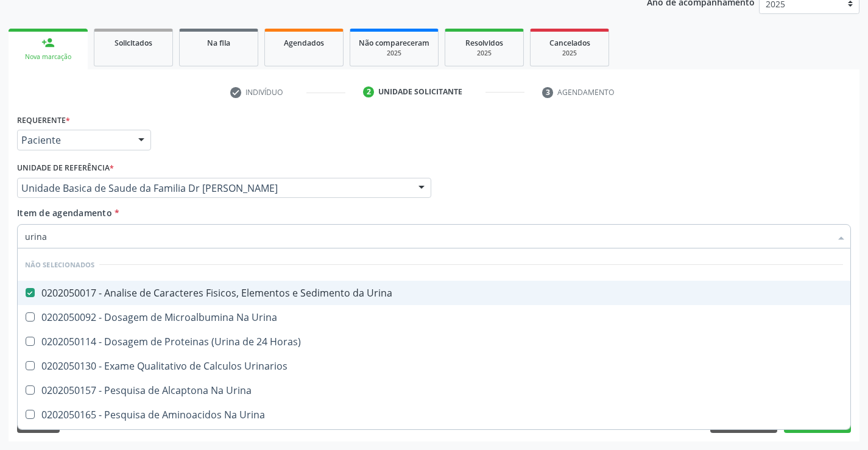
checkbox Urina "true"
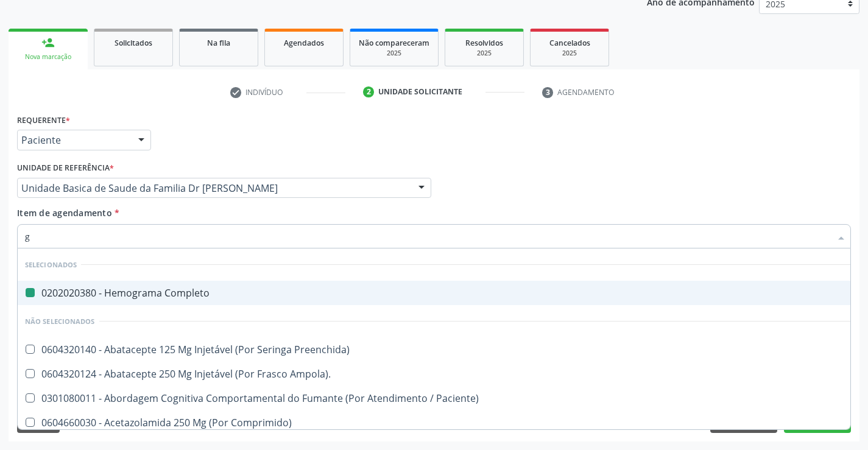
type input "gl"
checkbox Completo "false"
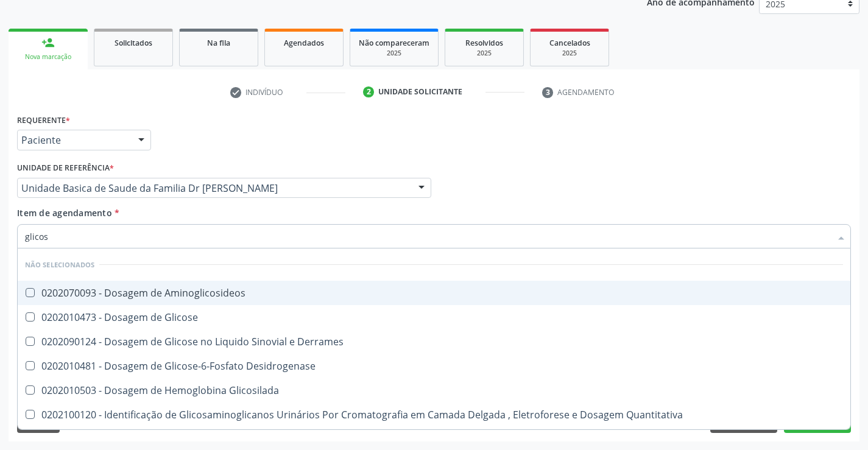
type input "glicose"
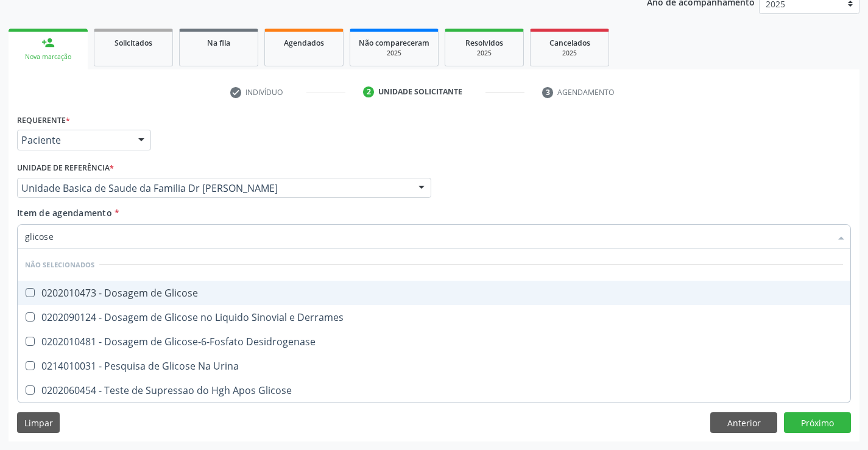
click at [172, 294] on div "0202010473 - Dosagem de Glicose" at bounding box center [434, 293] width 818 height 10
checkbox Glicose "true"
click at [183, 209] on div "Item de agendamento * glicose Desfazer seleção Não selecionados 0202010473 - Do…" at bounding box center [434, 225] width 834 height 38
checkbox Desidrogenase "true"
checkbox Derrames "true"
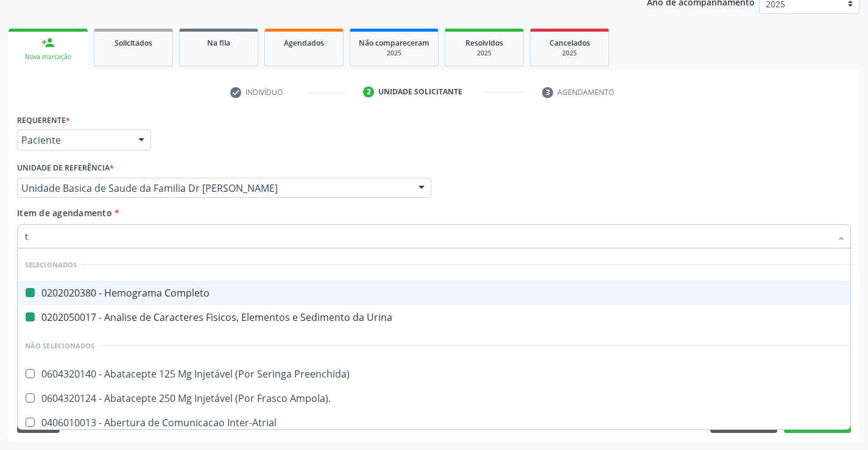
type input "tr"
checkbox Completo "false"
checkbox Urina "false"
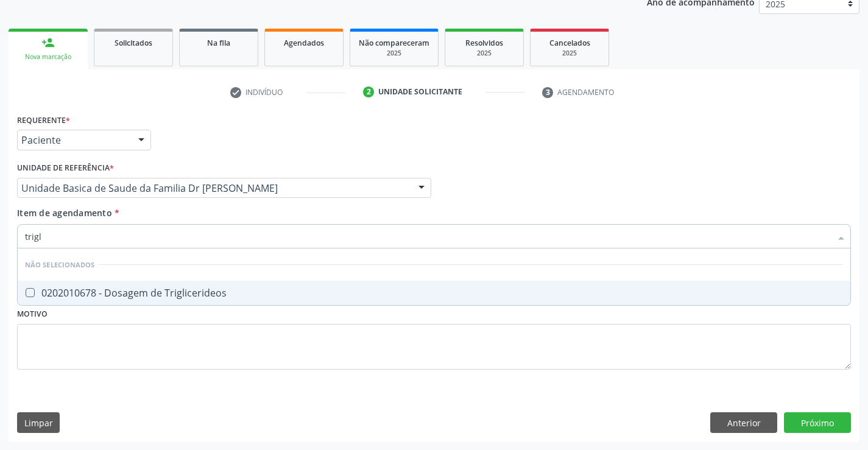
type input "trigli"
click at [177, 291] on div "0202010678 - Dosagem de Triglicerideos" at bounding box center [434, 293] width 818 height 10
checkbox Triglicerideos "true"
click at [155, 212] on div "Item de agendamento * trigli Desfazer seleção Não selecionados 0202010678 - Dos…" at bounding box center [434, 225] width 834 height 38
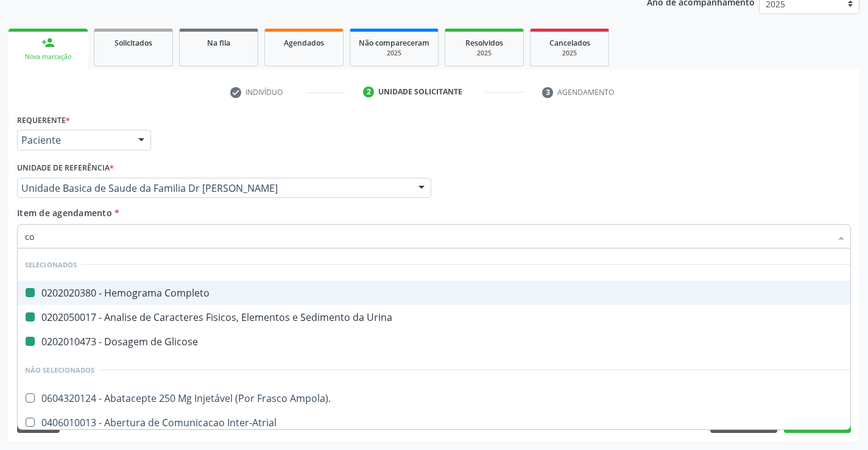
type input "col"
checkbox Completo "false"
checkbox Urina "false"
checkbox Glicose "false"
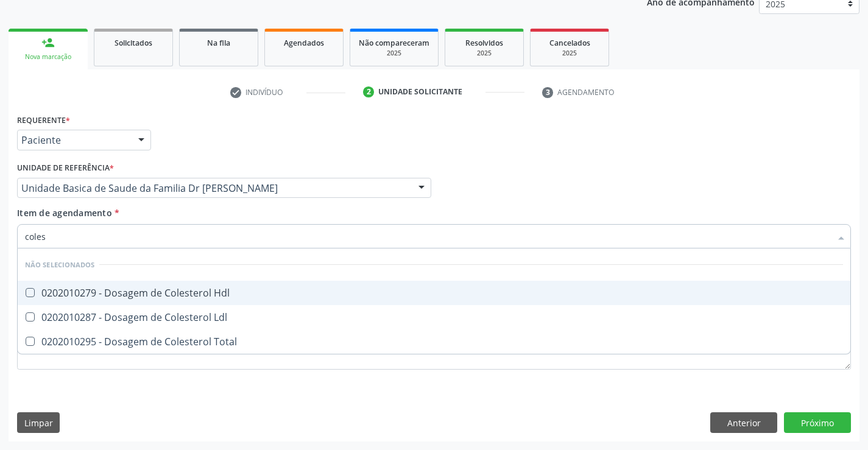
type input "colest"
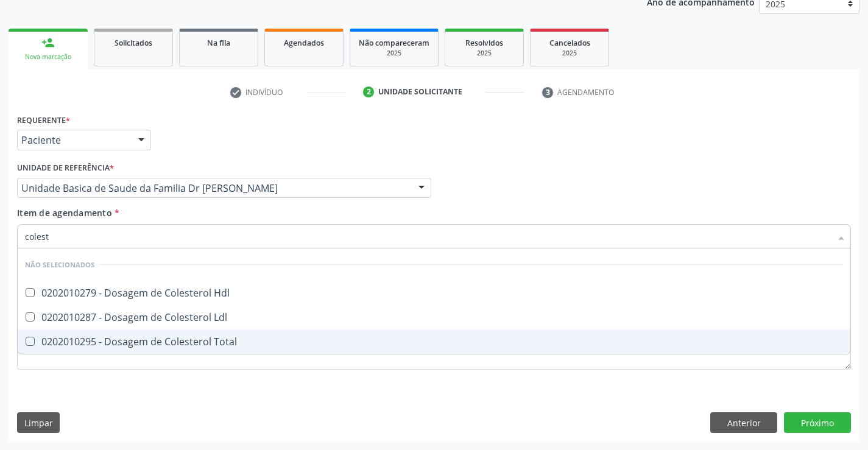
click at [167, 337] on div "0202010295 - Dosagem de Colesterol Total" at bounding box center [434, 342] width 818 height 10
checkbox Total "true"
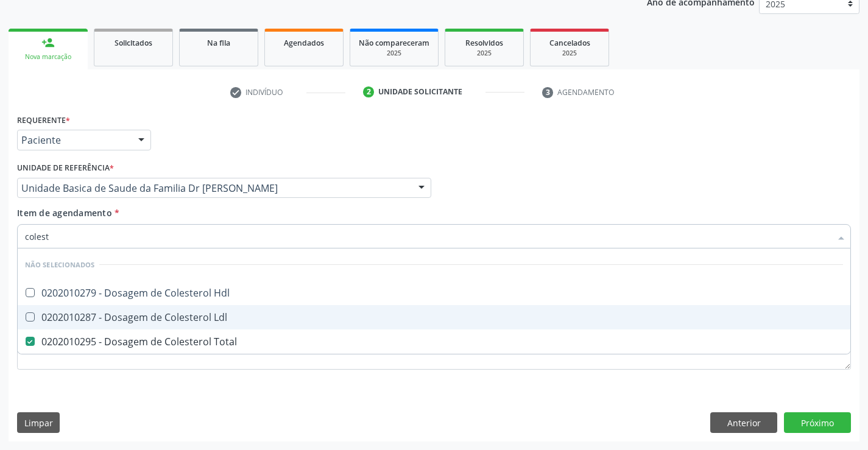
click at [169, 315] on div "0202010287 - Dosagem de Colesterol Ldl" at bounding box center [434, 317] width 818 height 10
checkbox Ldl "true"
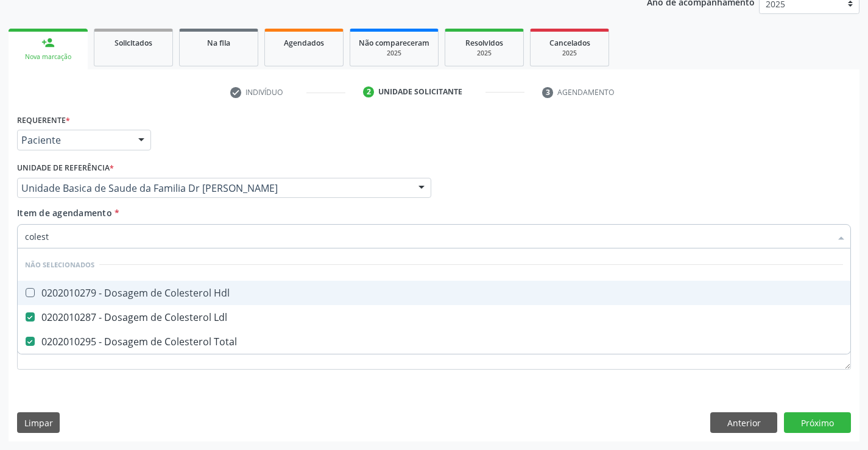
click at [167, 293] on div "0202010279 - Dosagem de Colesterol Hdl" at bounding box center [434, 293] width 818 height 10
checkbox Hdl "true"
click at [159, 212] on div "Item de agendamento * colest Desfazer seleção Não selecionados 0202010279 - Dos…" at bounding box center [434, 225] width 834 height 38
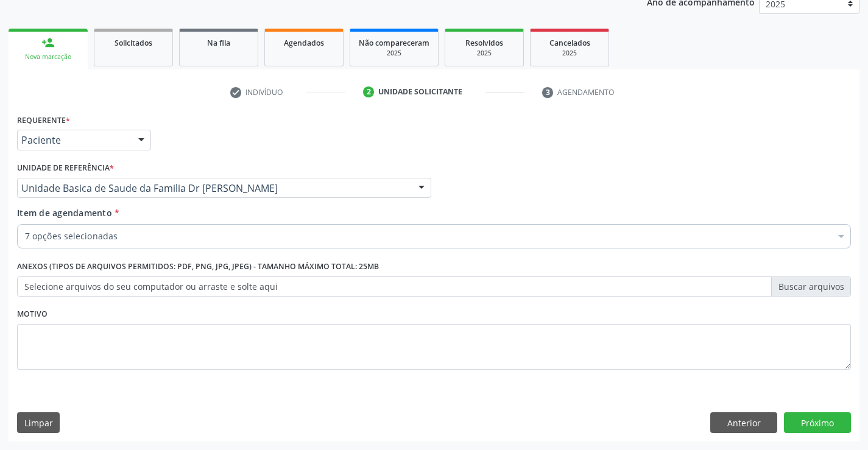
click at [133, 244] on div "7 opções selecionadas" at bounding box center [434, 236] width 834 height 24
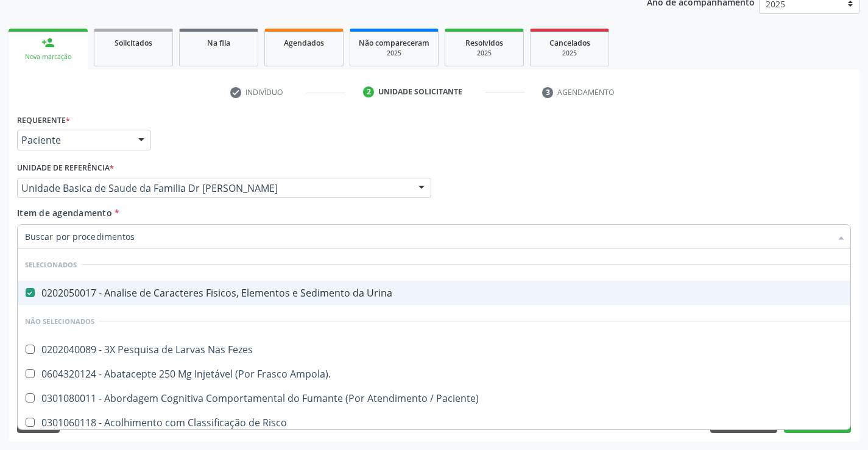
type input "f"
checkbox Fezes "false"
checkbox Ampola\)\ "false"
checkbox Paciente\) "false"
checkbox Risco "false"
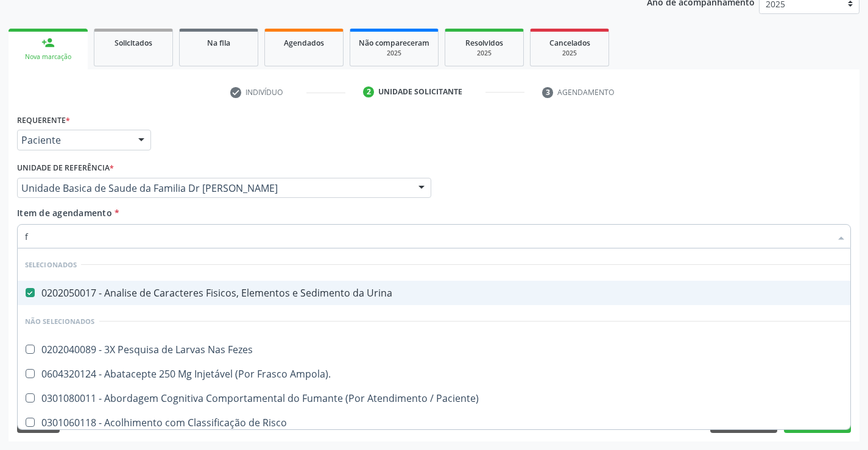
checkbox Diálise "false"
type input "fe"
checkbox Urina "false"
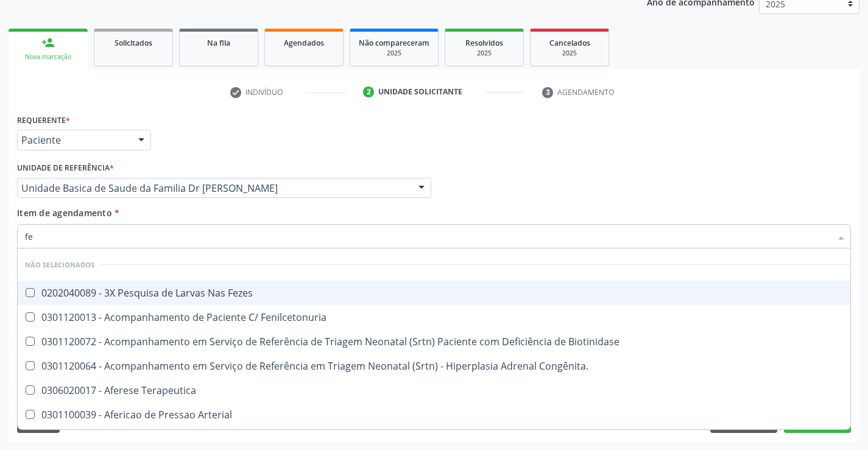
type input "fez"
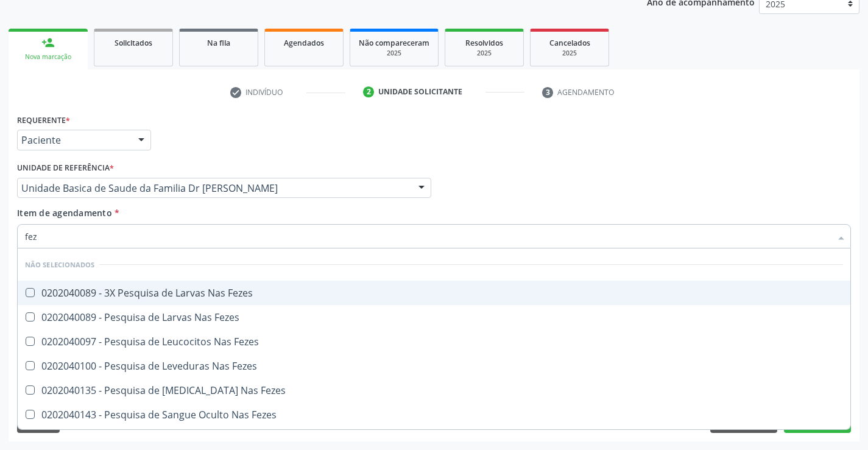
click at [150, 294] on div "0202040089 - 3X Pesquisa de Larvas Nas Fezes" at bounding box center [434, 293] width 818 height 10
checkbox Fezes "true"
click at [158, 210] on div "Item de agendamento * fez Desfazer seleção Não selecionados 0202040089 - 3X Pes…" at bounding box center [434, 225] width 834 height 38
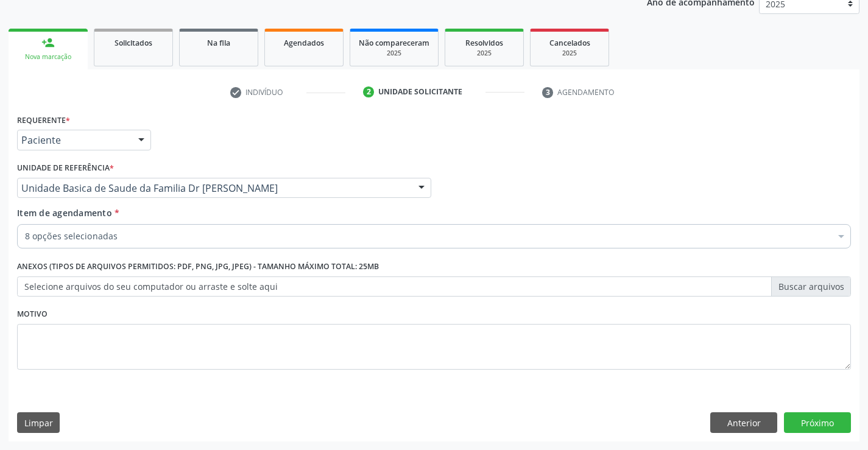
click at [154, 243] on div "8 opções selecionadas" at bounding box center [434, 236] width 834 height 24
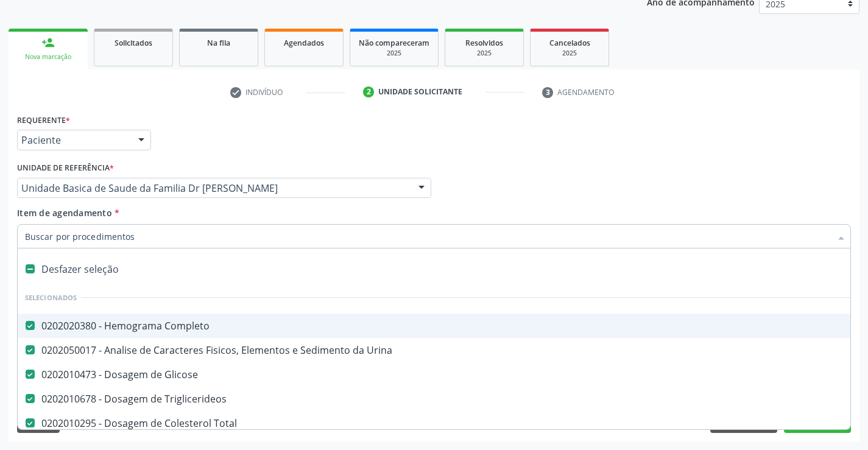
type input "t"
checkbox Fezes "false"
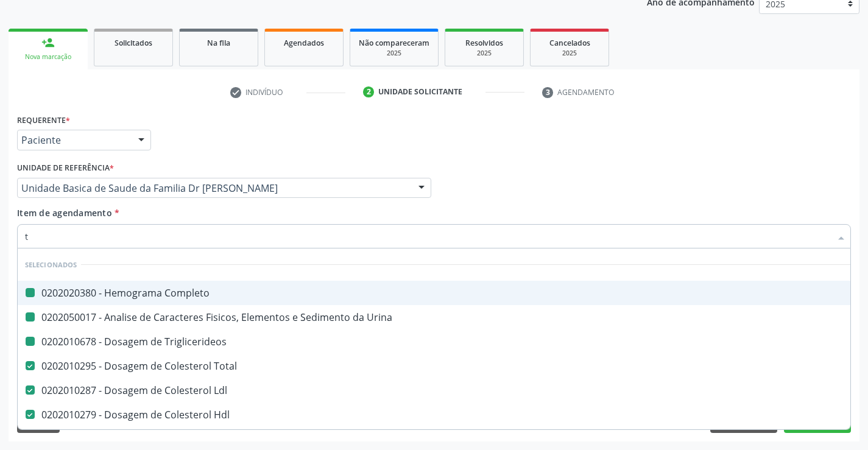
type input "tg"
checkbox Completo "false"
checkbox Triglicerideos "false"
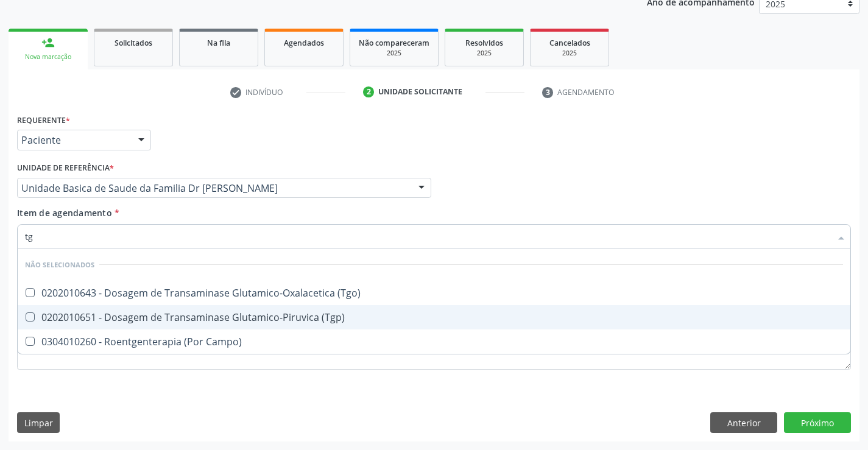
click at [189, 313] on div "0202010651 - Dosagem de Transaminase Glutamico-Piruvica (Tgp)" at bounding box center [434, 317] width 818 height 10
checkbox \(Tgp\) "true"
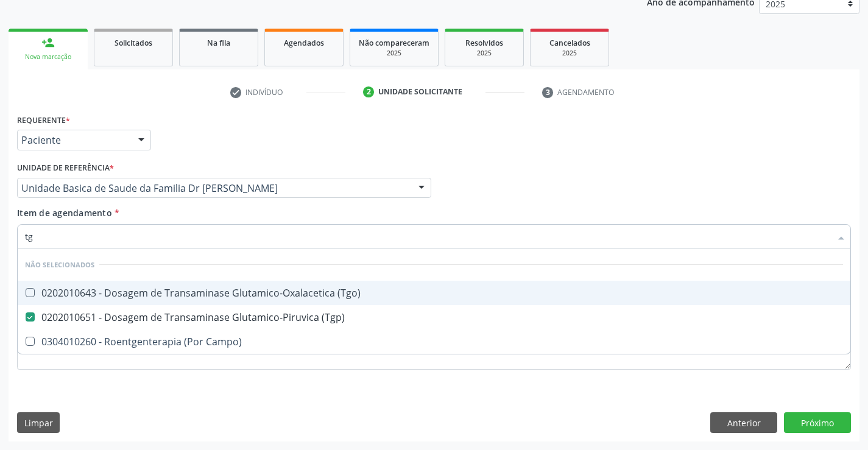
click at [192, 292] on div "0202010643 - Dosagem de Transaminase Glutamico-Oxalacetica (Tgo)" at bounding box center [434, 293] width 818 height 10
checkbox \(Tgo\) "true"
click at [215, 213] on div "Item de agendamento * tg Desfazer seleção Não selecionados 0202010643 - Dosagem…" at bounding box center [434, 225] width 834 height 38
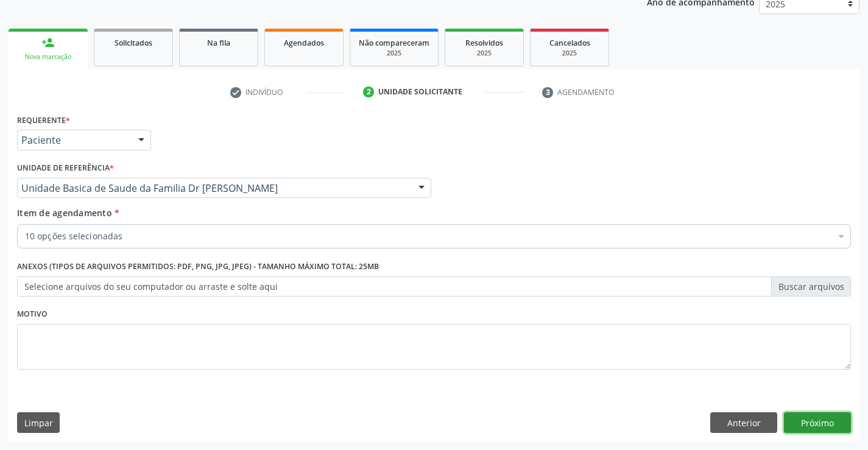
click at [820, 422] on button "Próximo" at bounding box center [817, 422] width 67 height 21
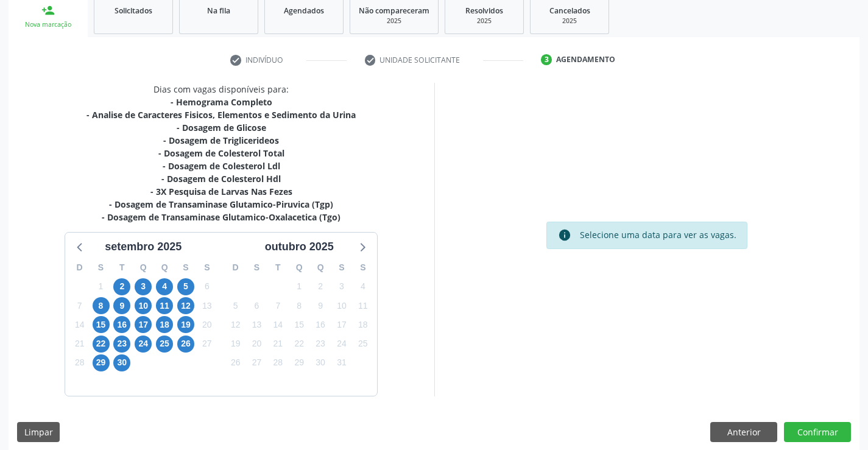
scroll to position [195, 0]
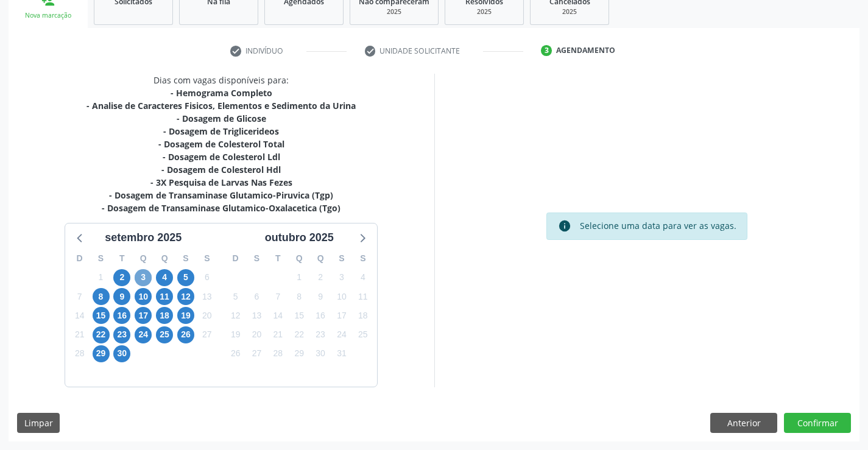
click at [144, 275] on span "3" at bounding box center [143, 277] width 17 height 17
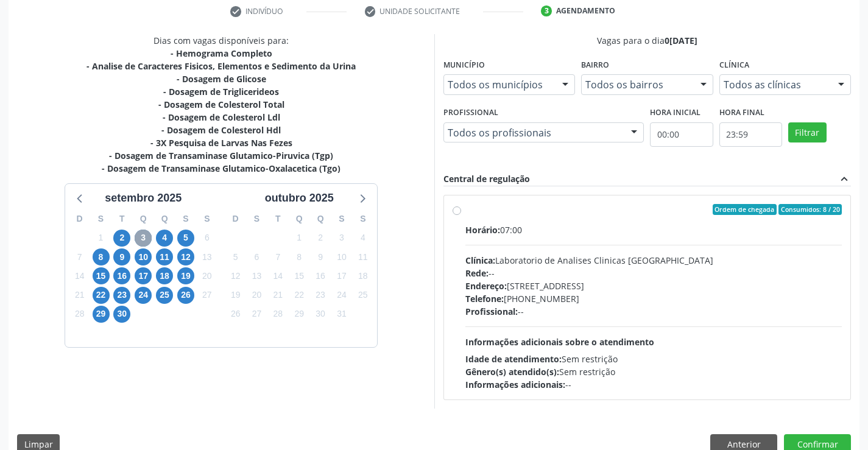
scroll to position [256, 0]
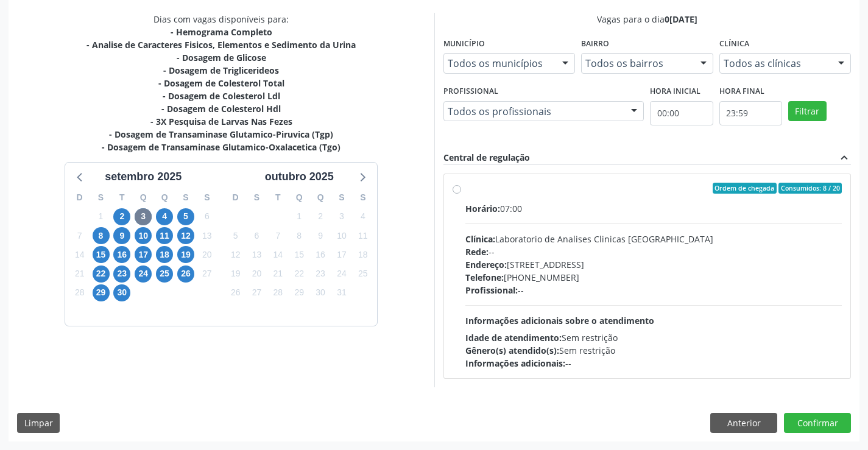
click at [593, 185] on div "Ordem de chegada Consumidos: 8 / 20" at bounding box center [653, 188] width 377 height 11
click at [461, 185] on input "Ordem de chegada Consumidos: 8 / 20 Horário: 07:00 Clínica: Laboratorio de Anal…" at bounding box center [456, 188] width 9 height 11
radio input "true"
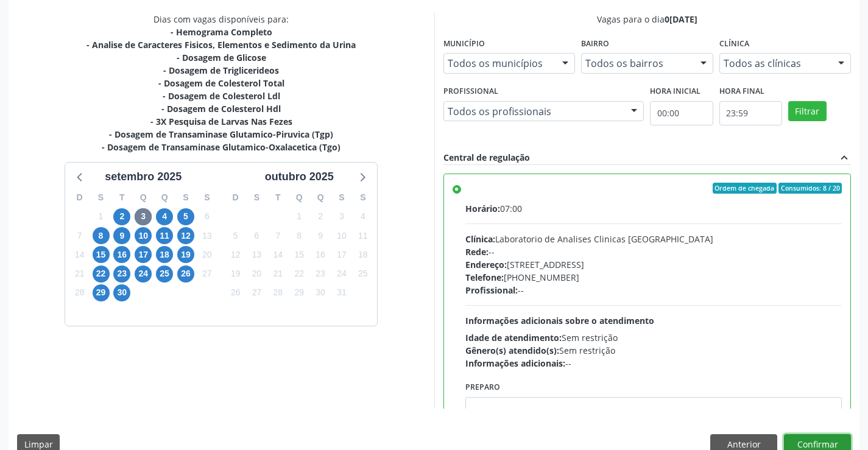
click at [814, 443] on button "Confirmar" at bounding box center [817, 444] width 67 height 21
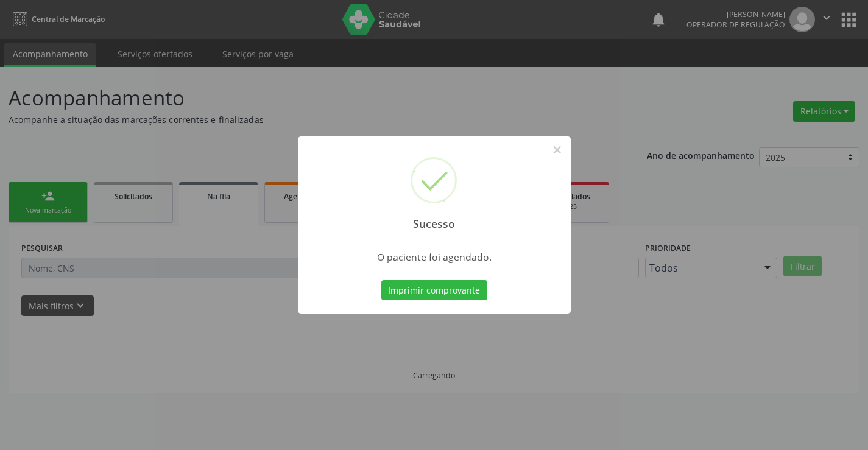
scroll to position [0, 0]
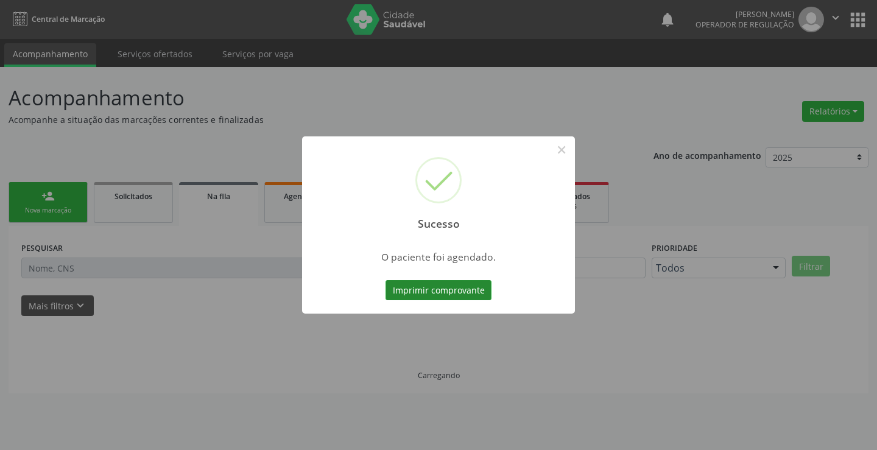
click at [434, 287] on button "Imprimir comprovante" at bounding box center [438, 290] width 106 height 21
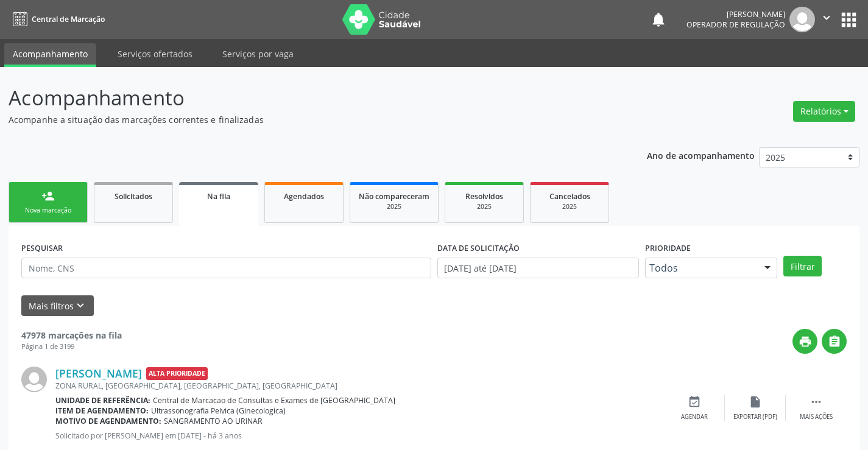
click at [47, 206] on div "Nova marcação" at bounding box center [48, 210] width 61 height 9
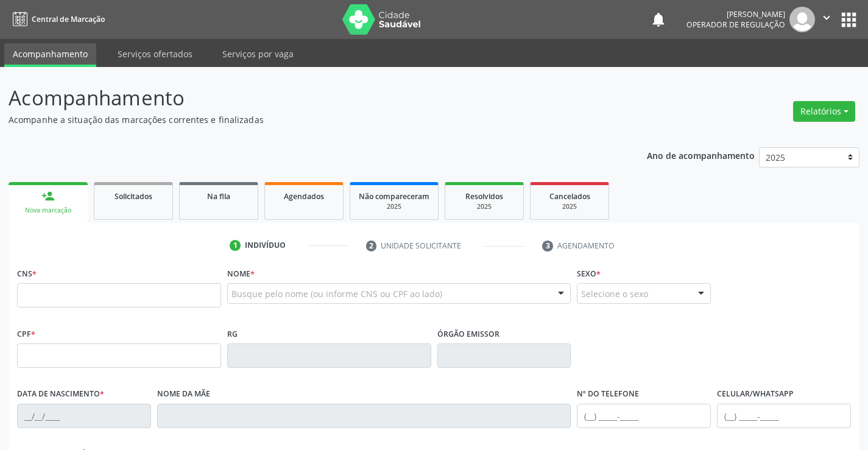
click at [91, 308] on fieldset "CNS *" at bounding box center [119, 290] width 204 height 52
click at [97, 299] on input "text" at bounding box center [119, 295] width 204 height 24
type input "705 0072 4677 8050"
type input "2454635003"
type input "SSPBA"
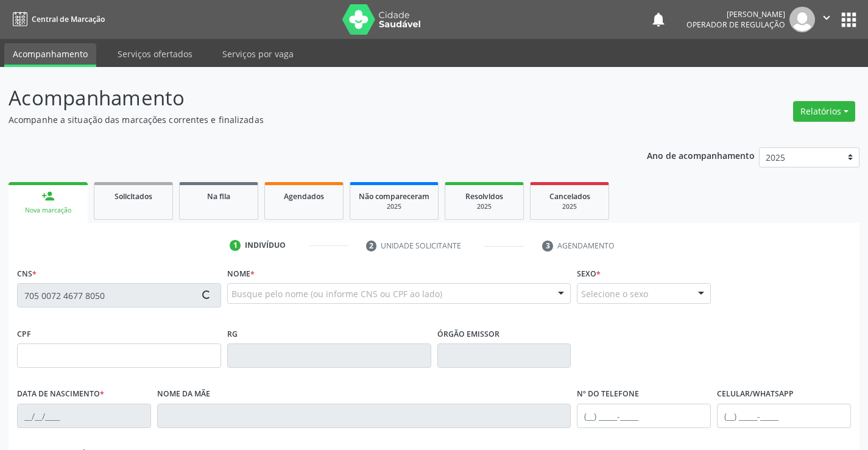
type input "24/08/2022"
type input "(74) 99124-4516"
type input "(74) 99124-4517"
type input "130.112.925-90"
type input "94"
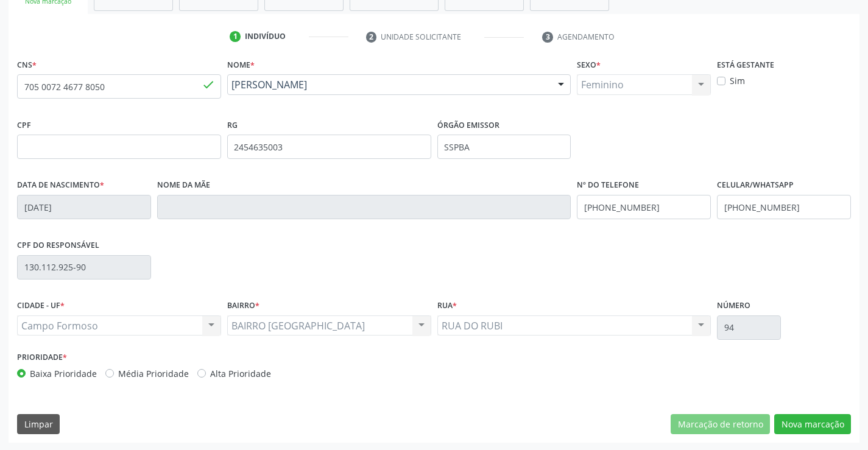
scroll to position [210, 0]
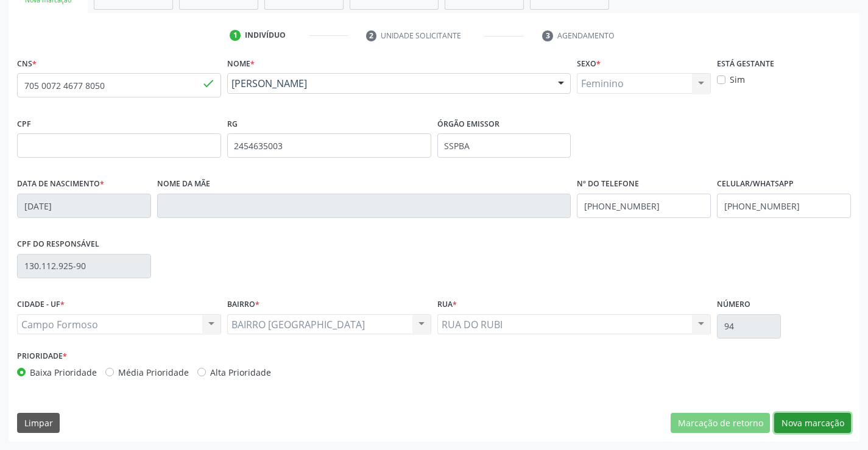
click at [796, 417] on button "Nova marcação" at bounding box center [812, 423] width 77 height 21
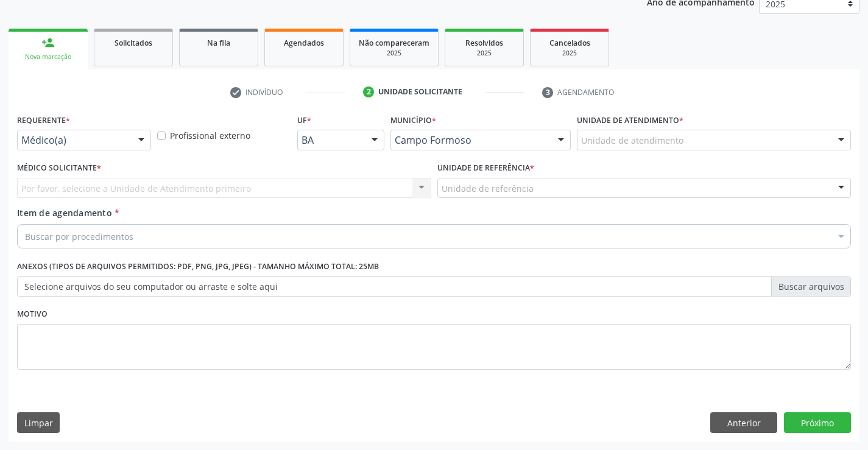
scroll to position [153, 0]
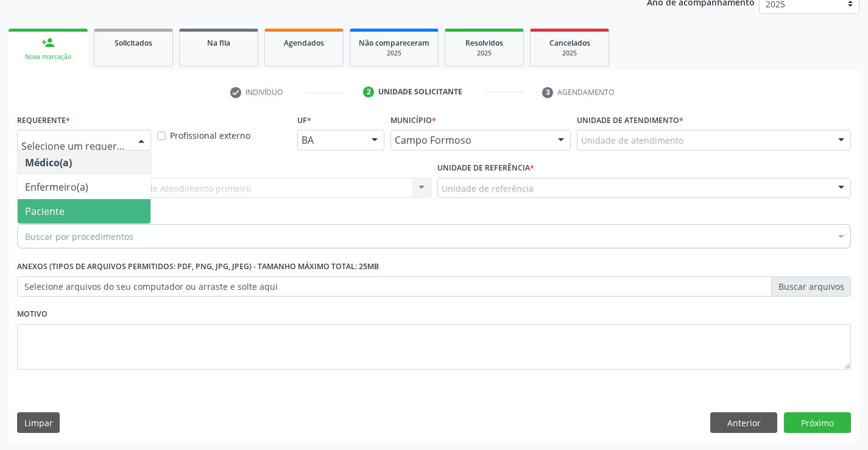
click at [71, 202] on span "Paciente" at bounding box center [84, 211] width 133 height 24
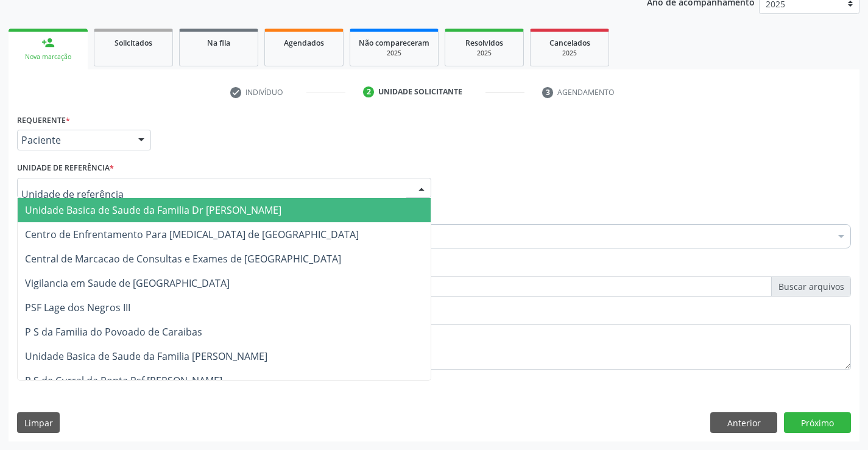
click at [101, 211] on span "Unidade Basica de Saude da Familia Dr [PERSON_NAME]" at bounding box center [153, 209] width 256 height 13
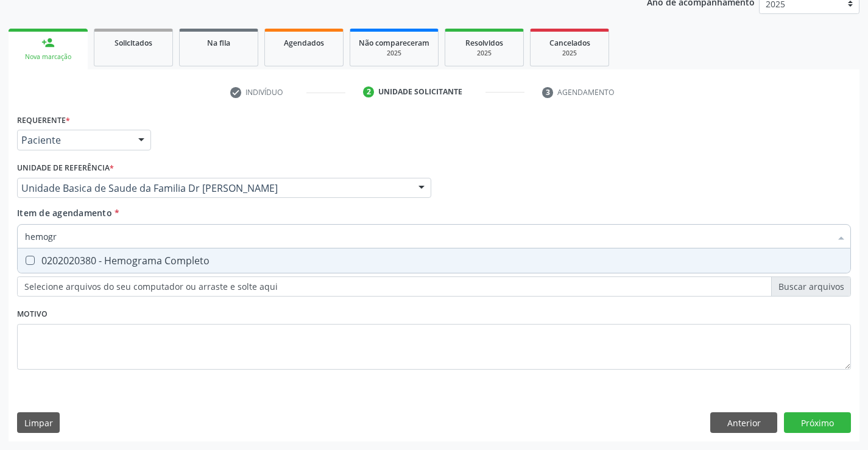
type input "hemogra"
click at [127, 259] on div "0202020380 - Hemograma Completo" at bounding box center [434, 261] width 818 height 10
checkbox Completo "true"
click at [144, 217] on div "Item de agendamento * hemogra Desfazer seleção 0202020380 - Hemograma Completo …" at bounding box center [434, 225] width 834 height 38
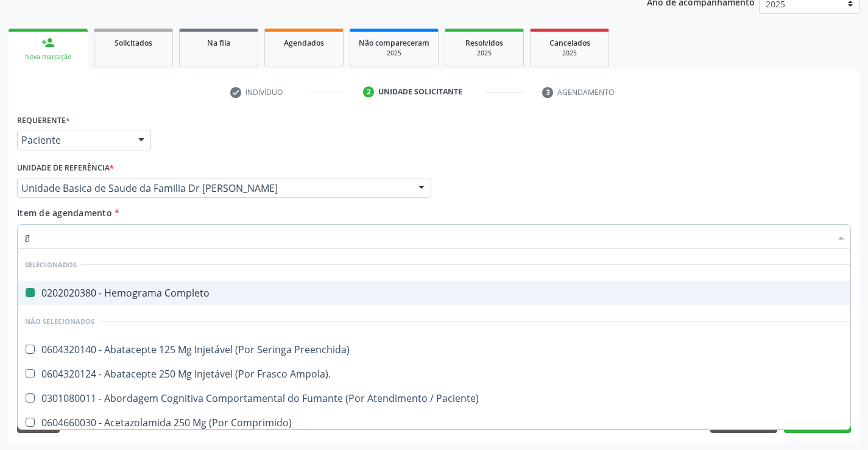
type input "gl"
checkbox Completo "false"
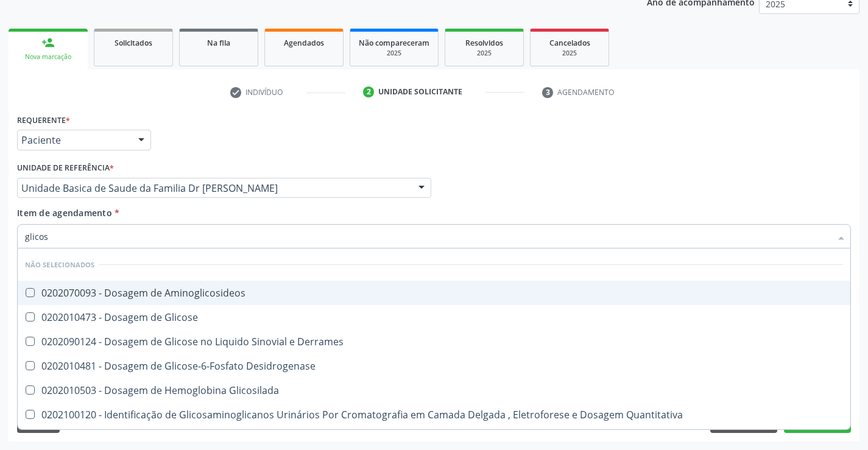
type input "glicose"
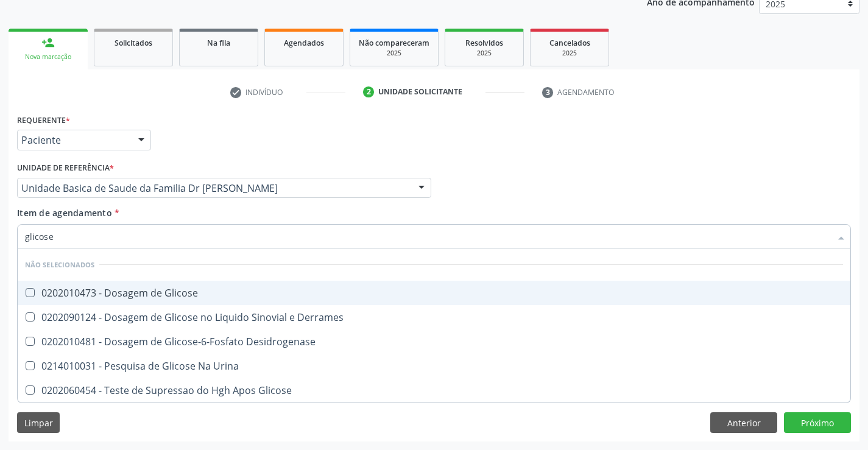
click at [154, 292] on div "0202010473 - Dosagem de Glicose" at bounding box center [434, 293] width 818 height 10
checkbox Glicose "true"
type input "glicose"
click at [171, 214] on div "Item de agendamento * glicose Desfazer seleção Não selecionados 0202010473 - Do…" at bounding box center [434, 225] width 834 height 38
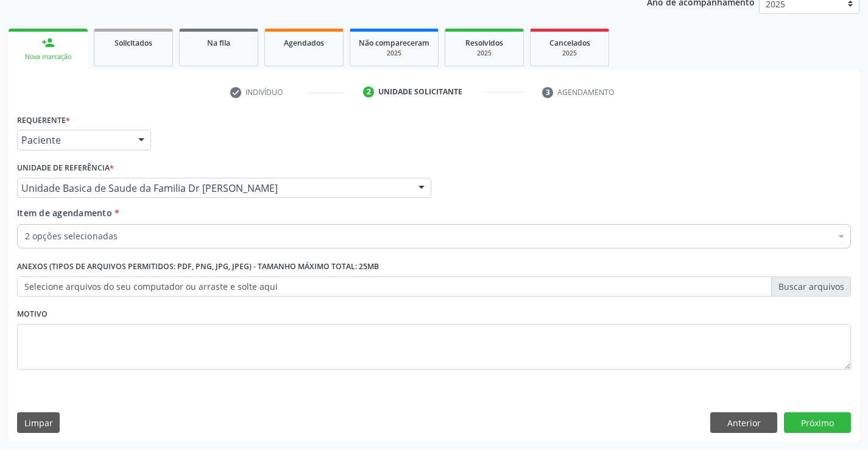
checkbox Glicose "true"
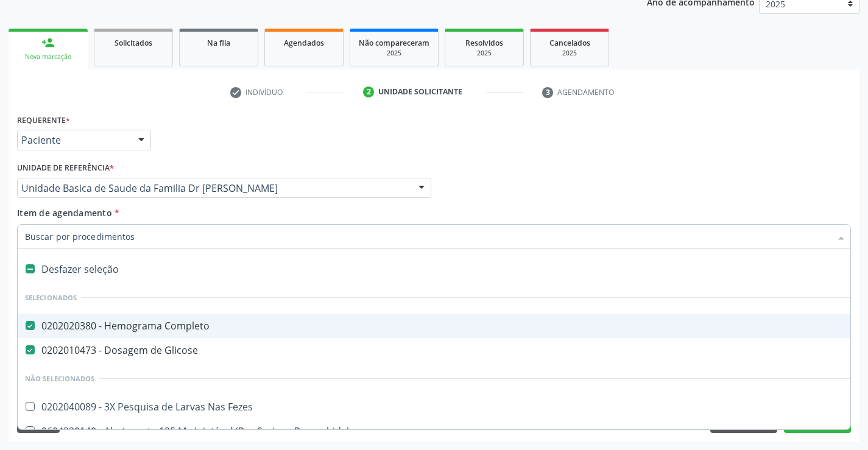
type input "c"
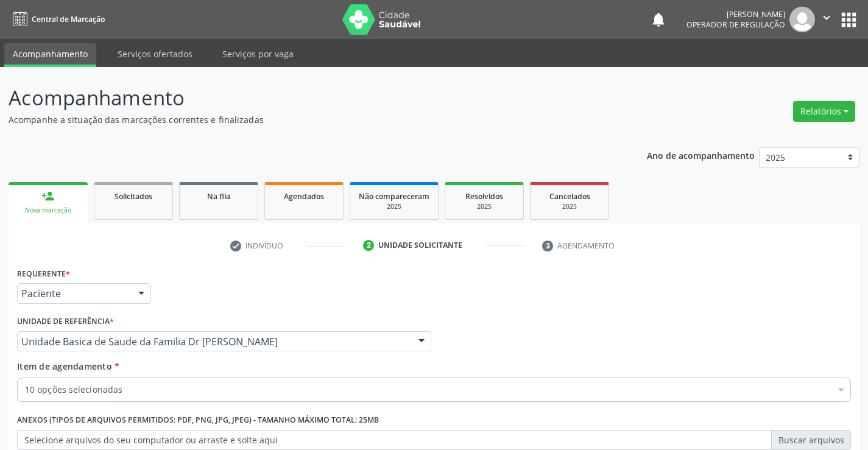
scroll to position [153, 0]
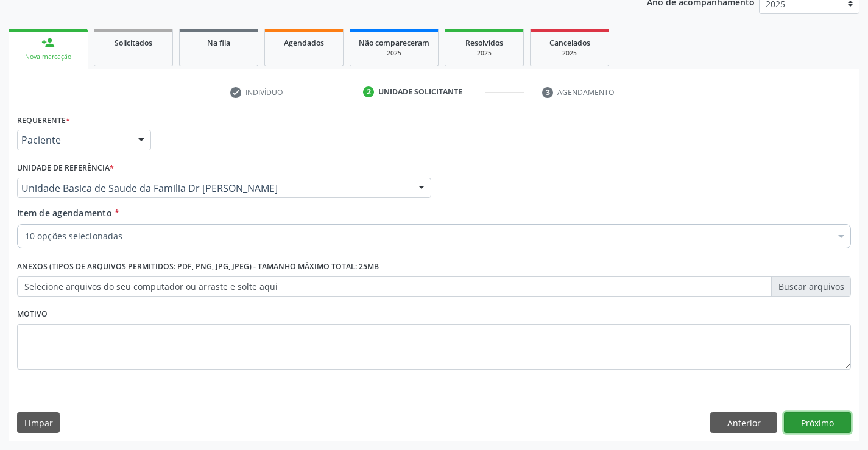
click at [813, 421] on button "Próximo" at bounding box center [817, 422] width 67 height 21
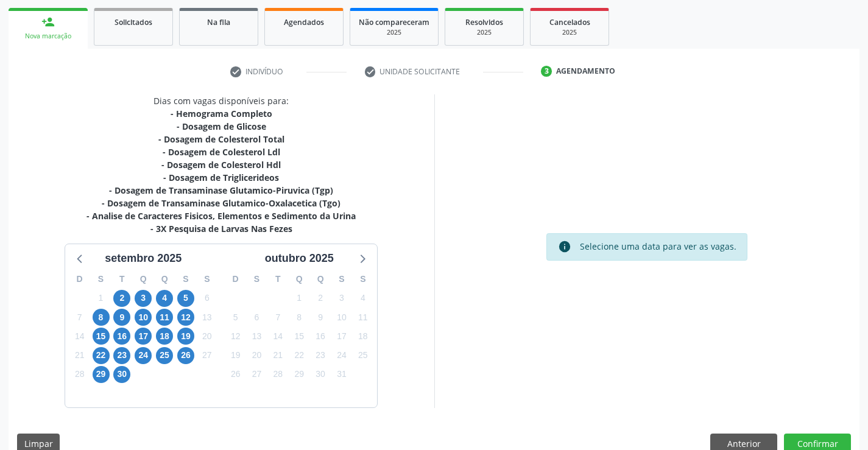
scroll to position [195, 0]
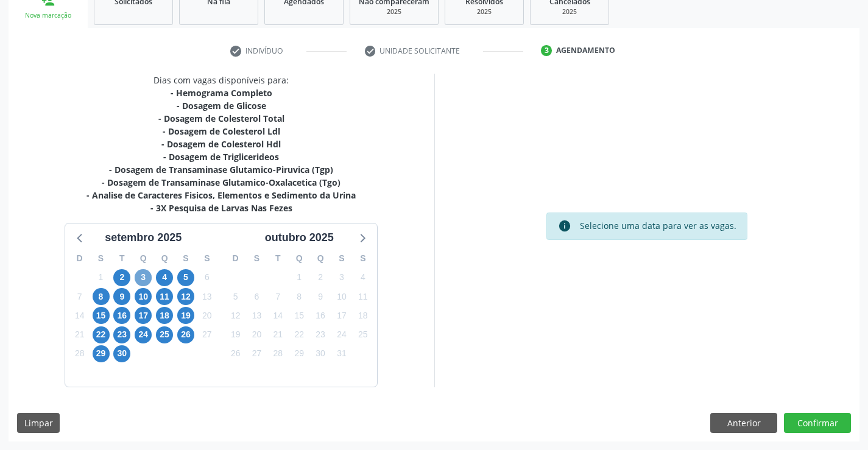
click at [140, 274] on span "3" at bounding box center [143, 277] width 17 height 17
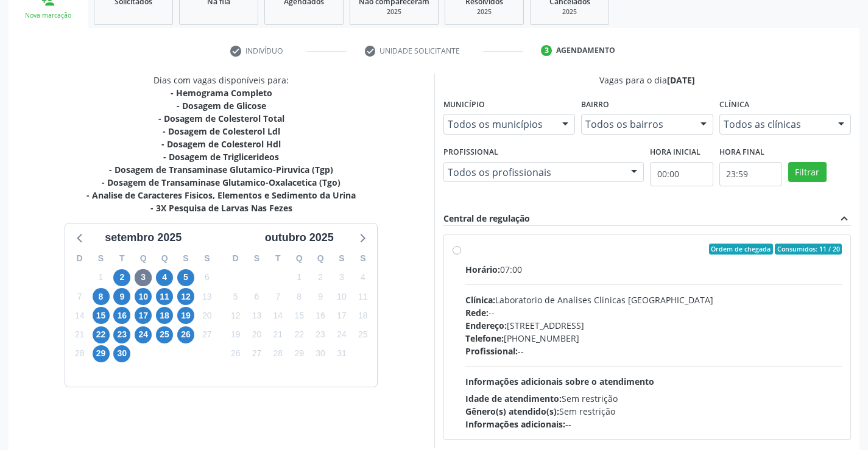
click at [641, 266] on div "Horário: 07:00" at bounding box center [653, 269] width 377 height 13
click at [461, 255] on input "Ordem de chegada Consumidos: 11 / 20 Horário: 07:00 Clínica: Laboratorio de Ana…" at bounding box center [456, 249] width 9 height 11
radio input "true"
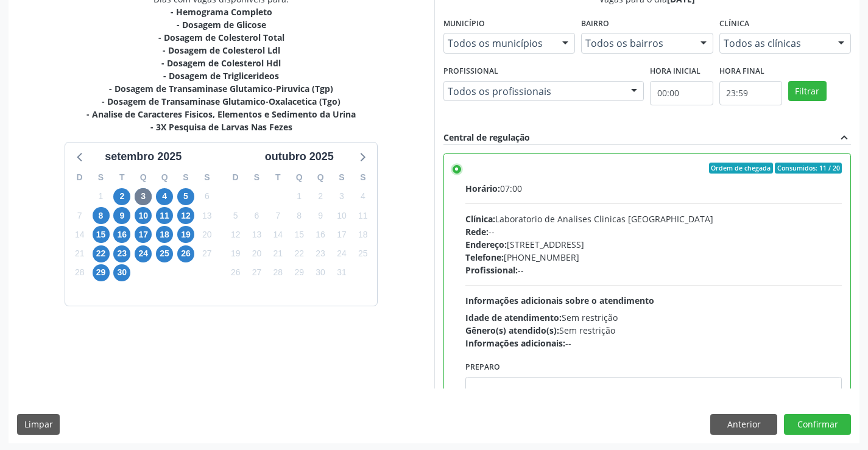
scroll to position [278, 0]
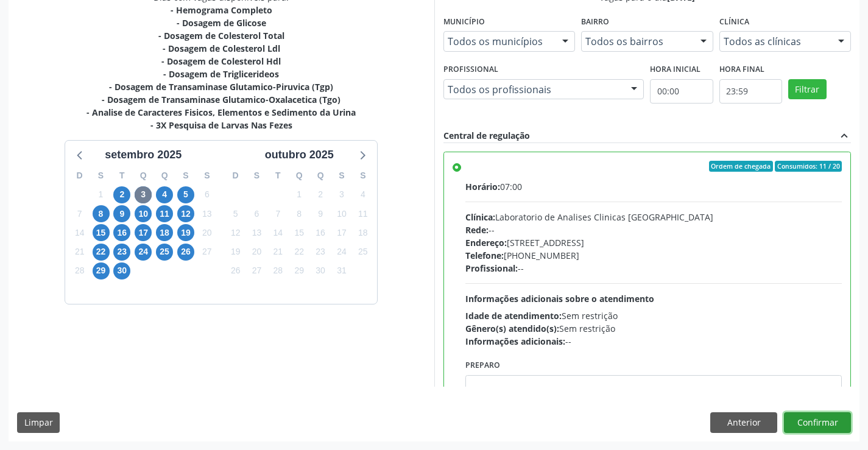
click at [804, 418] on button "Confirmar" at bounding box center [817, 422] width 67 height 21
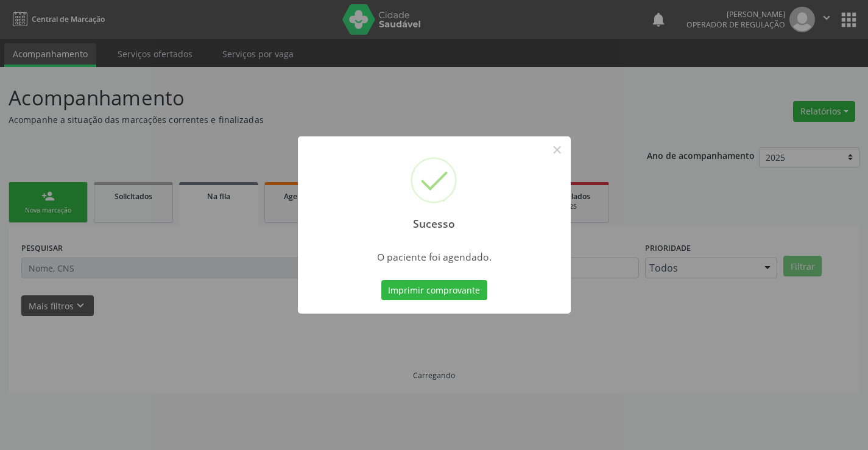
scroll to position [0, 0]
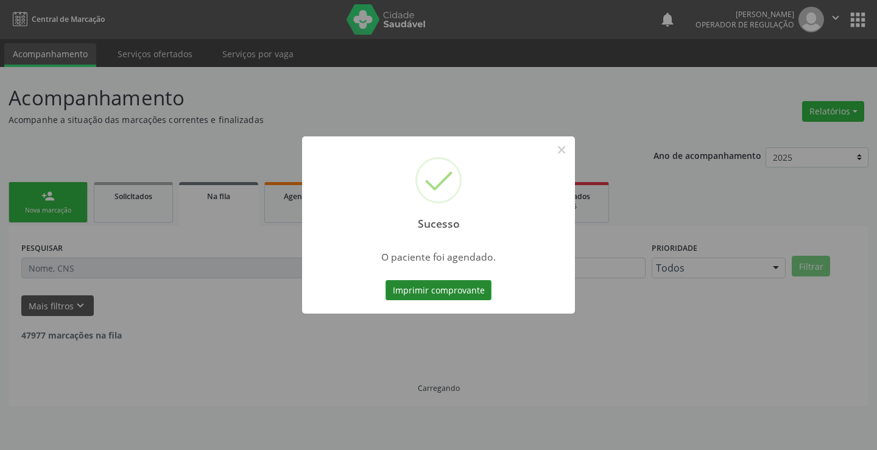
click at [433, 288] on button "Imprimir comprovante" at bounding box center [438, 290] width 106 height 21
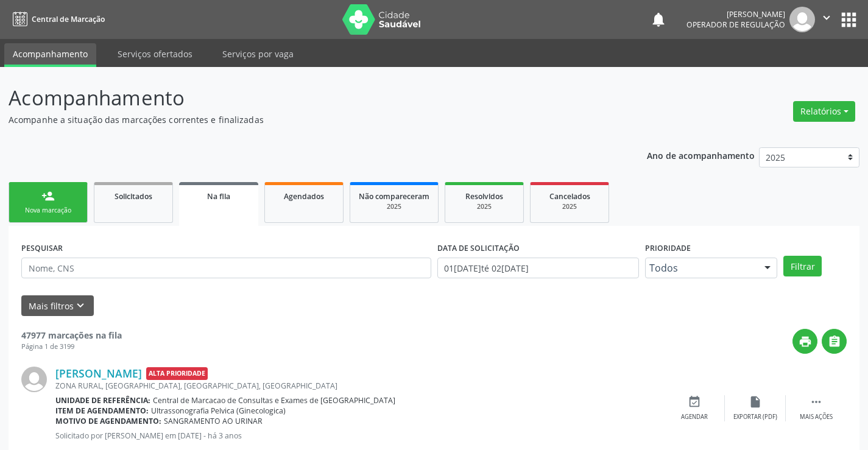
click at [46, 198] on div "person_add" at bounding box center [47, 195] width 13 height 13
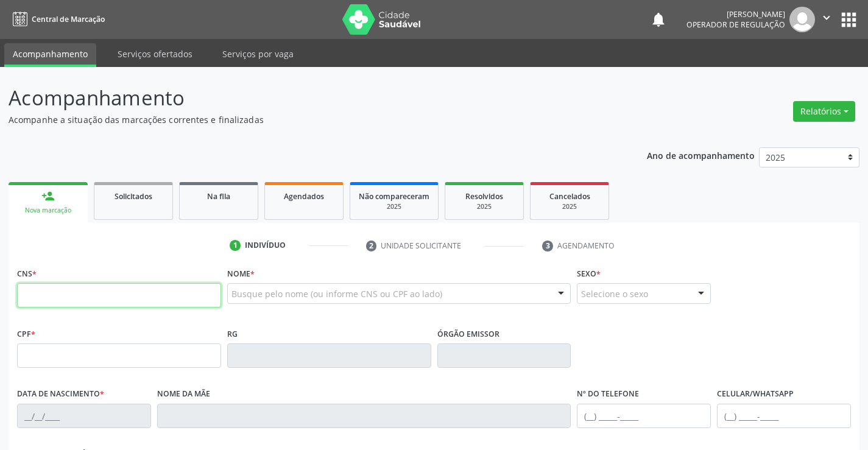
click at [112, 295] on input "text" at bounding box center [119, 295] width 204 height 24
click at [110, 295] on input "text" at bounding box center [119, 295] width 204 height 24
type input "706 4066 3807 2986"
type input "0516183036"
type input "04/02/1970"
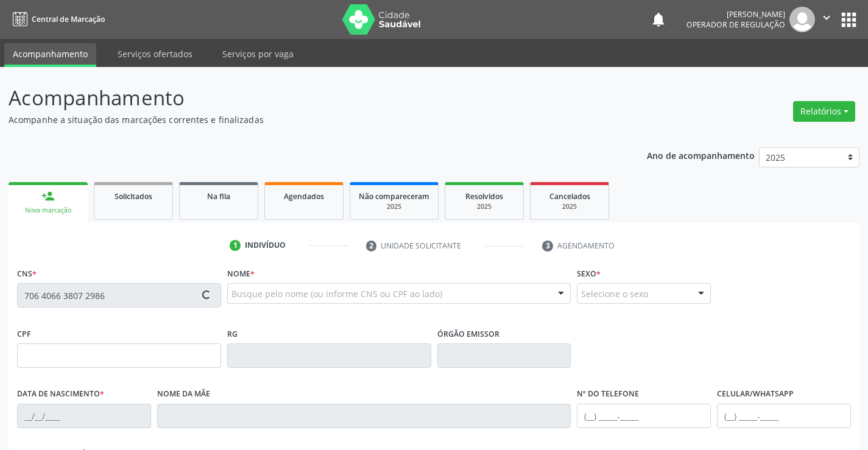
type input "494.659.455-87"
type input "S/N"
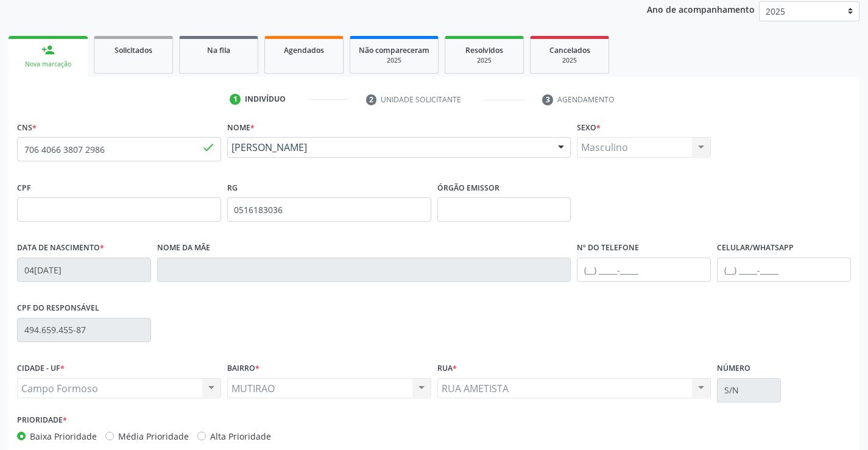
scroll to position [210, 0]
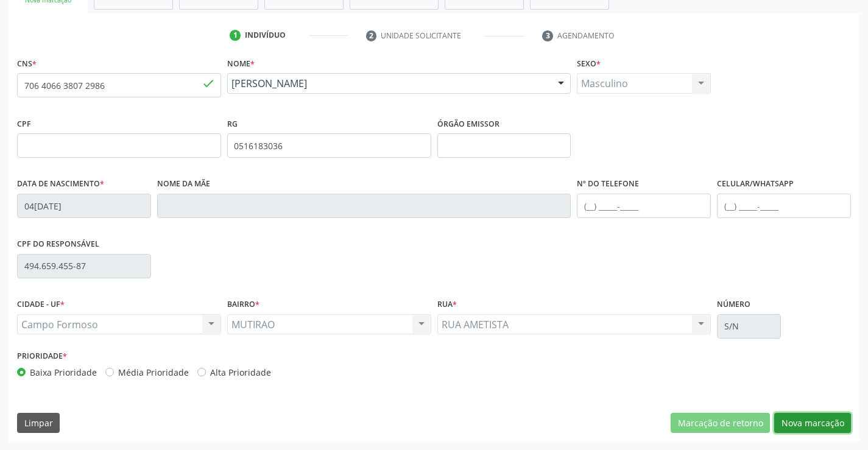
click at [816, 421] on button "Nova marcação" at bounding box center [812, 423] width 77 height 21
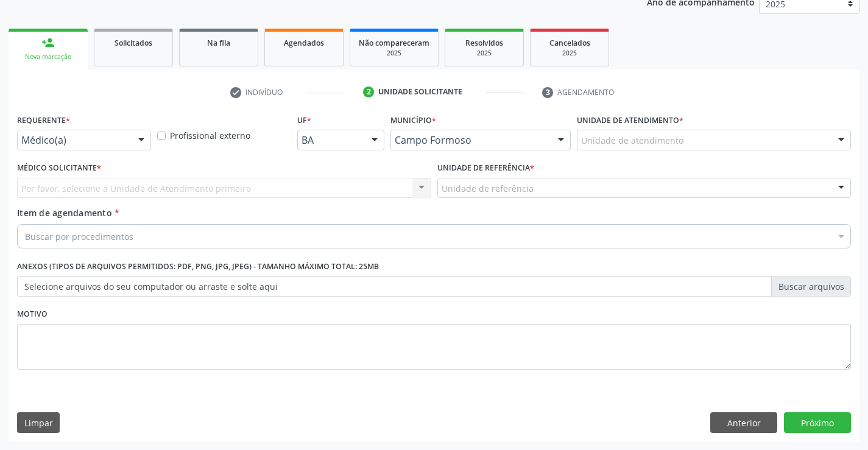
scroll to position [153, 0]
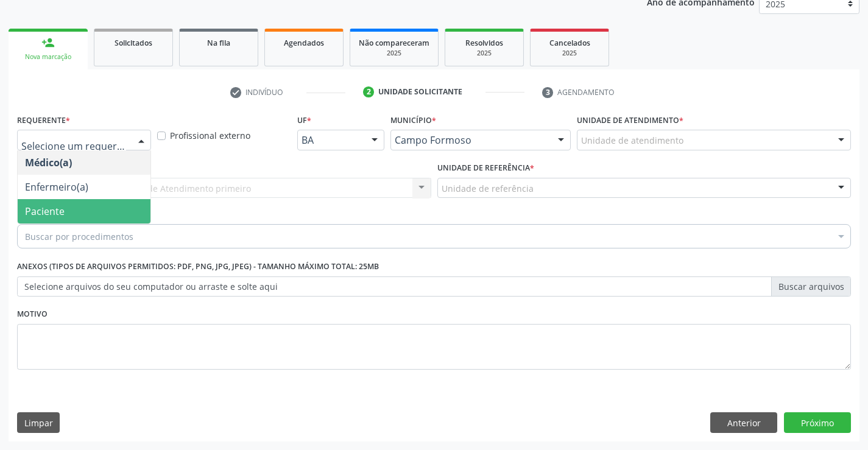
click at [66, 214] on span "Paciente" at bounding box center [84, 211] width 133 height 24
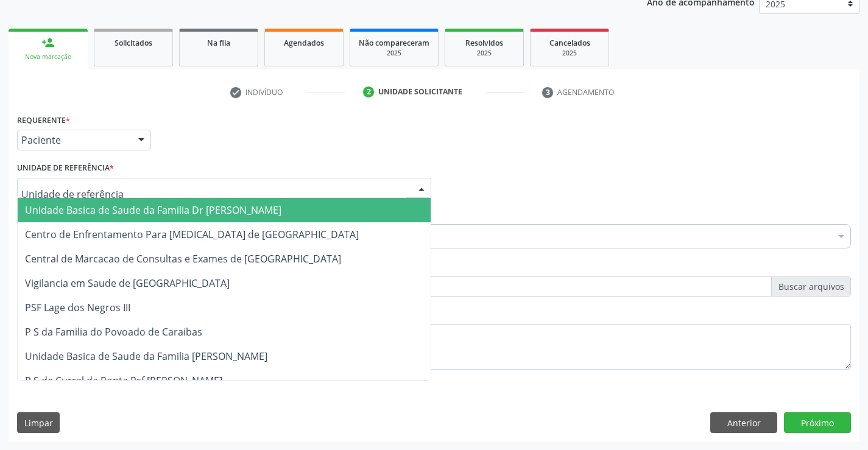
click at [97, 214] on span "Unidade Basica de Saude da Familia Dr [PERSON_NAME]" at bounding box center [153, 209] width 256 height 13
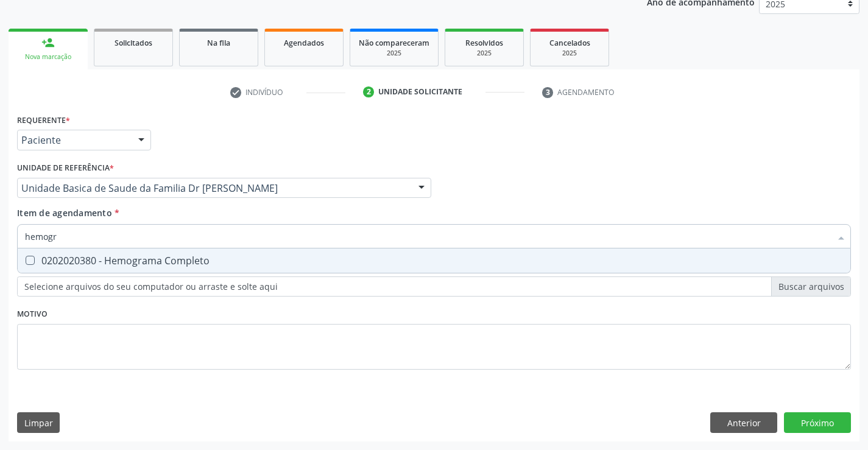
type input "hemogra"
click at [121, 256] on div "0202020380 - Hemograma Completo" at bounding box center [434, 261] width 818 height 10
checkbox Completo "true"
type input "hemogra"
click at [129, 217] on div "Item de agendamento * hemogra Desfazer seleção 0202020380 - Hemograma Completo …" at bounding box center [434, 225] width 834 height 38
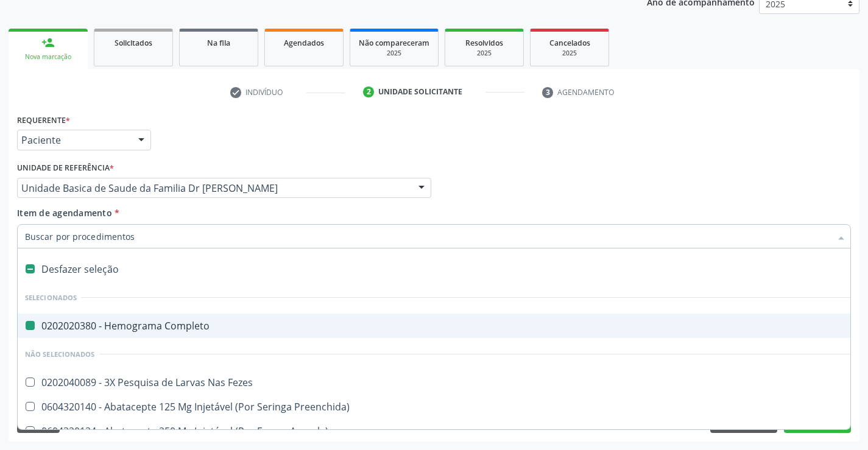
type input "u"
checkbox Completo "false"
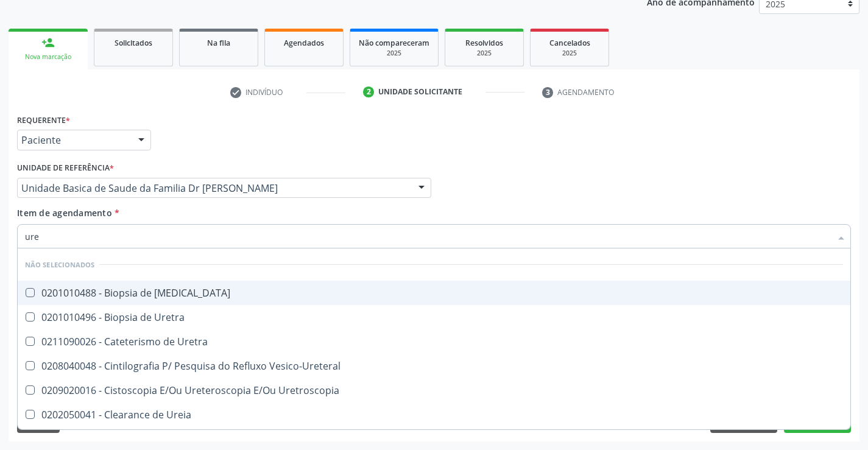
type input "urei"
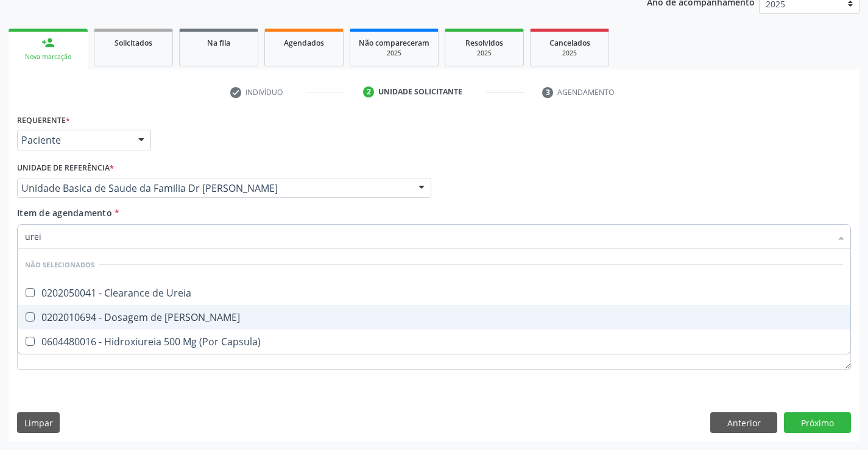
click at [133, 314] on div "0202010694 - Dosagem de [PERSON_NAME]" at bounding box center [434, 317] width 818 height 10
checkbox Ureia "true"
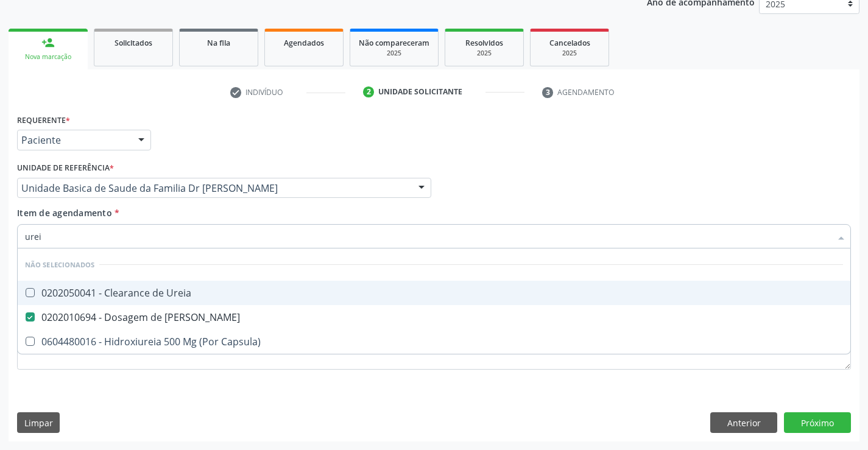
type input "urei"
click at [130, 214] on div "Item de agendamento * urei Desfazer seleção Não selecionados 0202050041 - Clear…" at bounding box center [434, 225] width 834 height 38
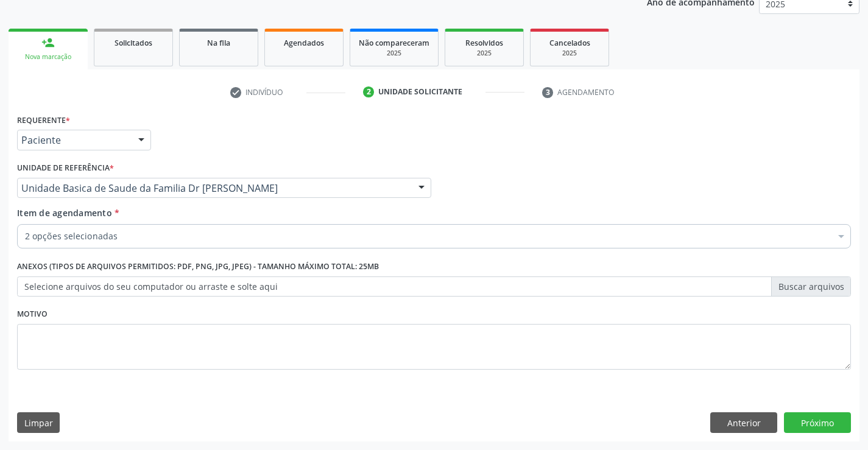
checkbox Completo "true"
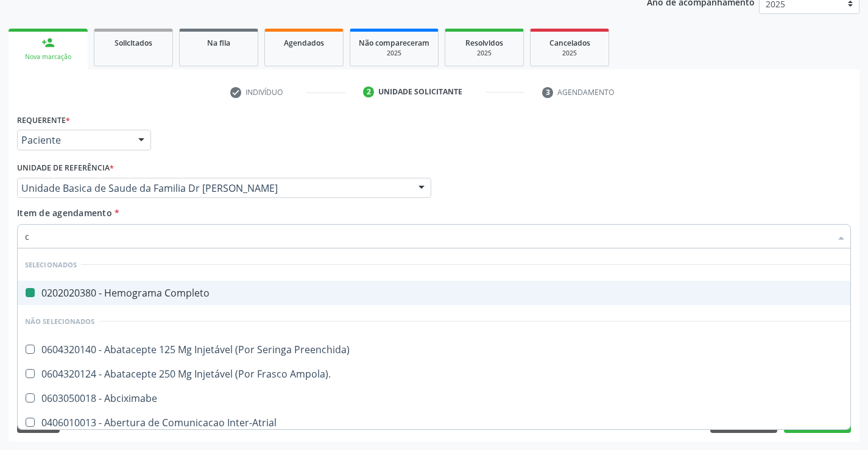
type input "cr"
checkbox Completo "false"
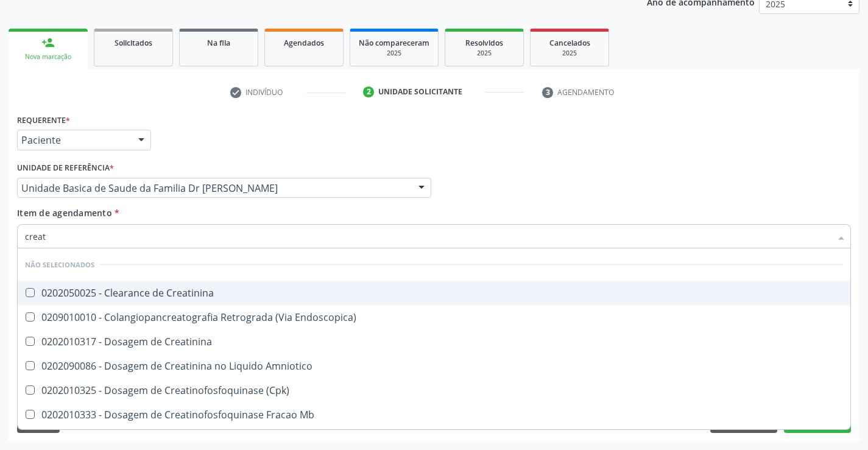
type input "creati"
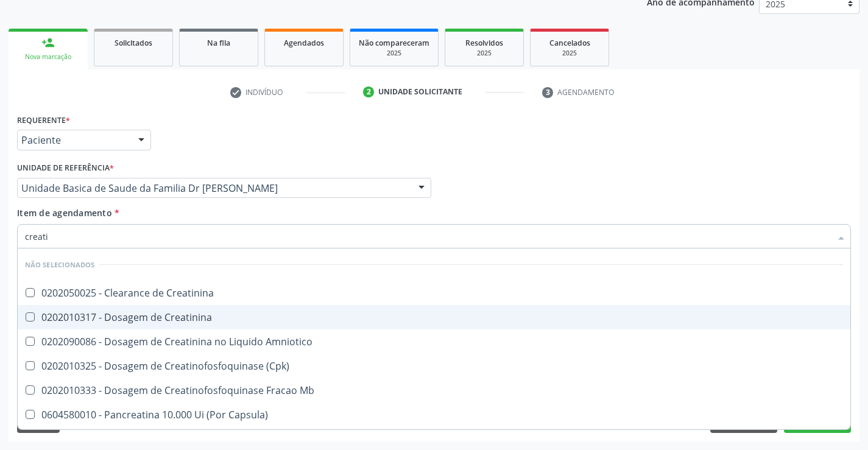
click at [140, 314] on div "0202010317 - Dosagem de Creatinina" at bounding box center [434, 317] width 818 height 10
checkbox Creatinina "true"
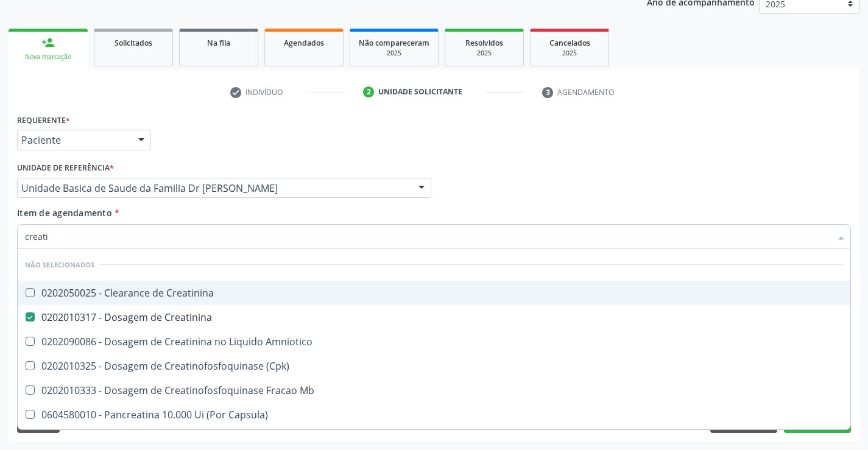
click at [135, 216] on div "Item de agendamento * creati Desfazer seleção Não selecionados 0202050025 - Cle…" at bounding box center [434, 225] width 834 height 38
checkbox Creatinina "true"
checkbox Amniotico "true"
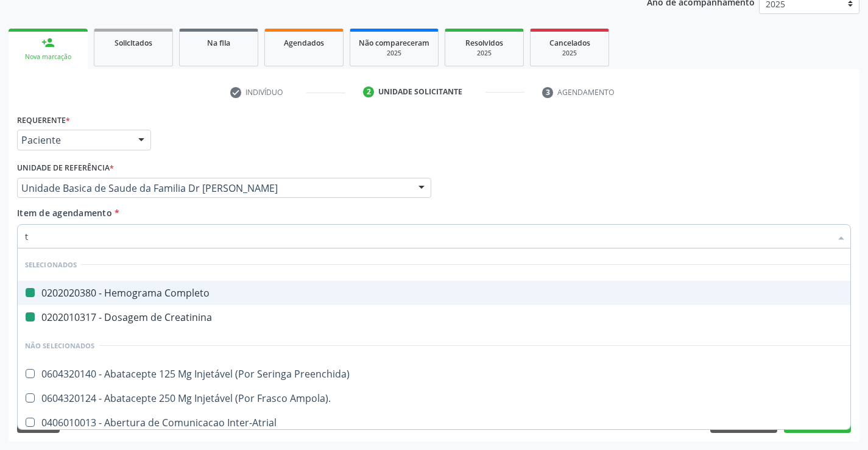
type input "tg"
checkbox Completo "false"
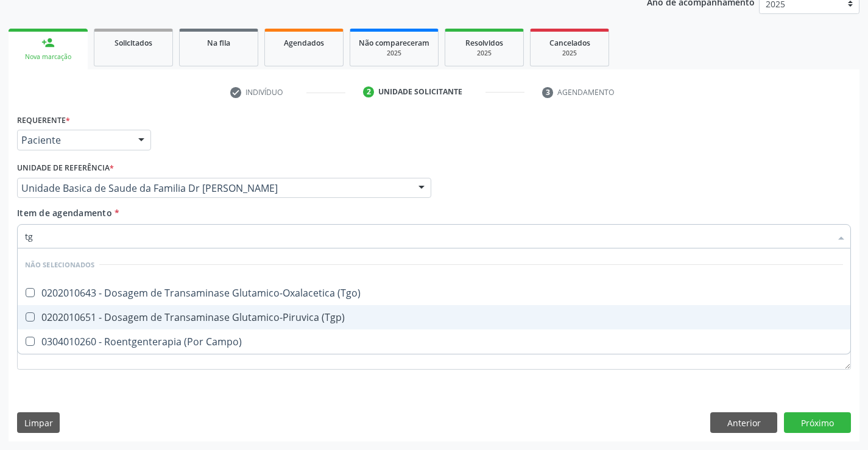
click at [153, 312] on div "0202010651 - Dosagem de Transaminase Glutamico-Piruvica (Tgp)" at bounding box center [434, 317] width 818 height 10
checkbox \(Tgp\) "true"
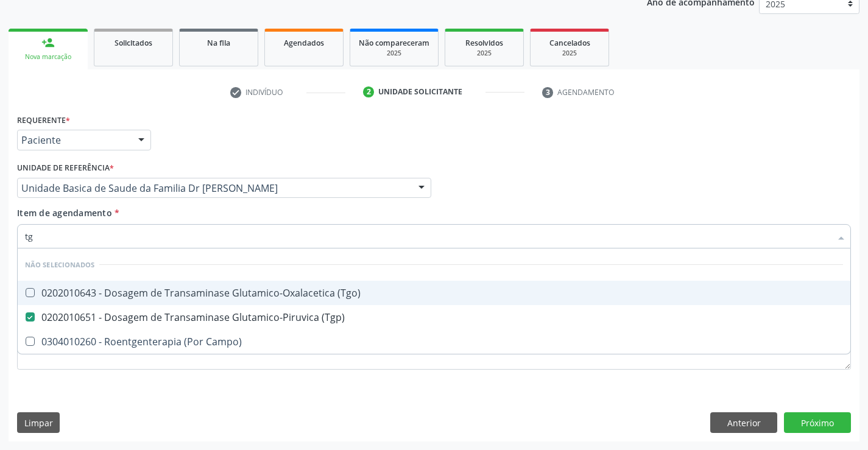
click at [153, 295] on div "0202010643 - Dosagem de Transaminase Glutamico-Oxalacetica (Tgo)" at bounding box center [434, 293] width 818 height 10
checkbox \(Tgo\) "true"
click at [156, 213] on div "Item de agendamento * tg Desfazer seleção Não selecionados 0202010643 - Dosagem…" at bounding box center [434, 225] width 834 height 38
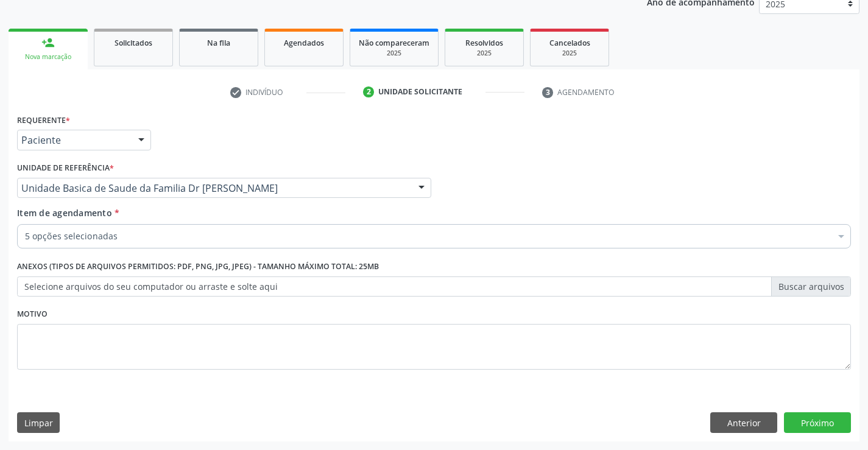
checkbox Creatinina "true"
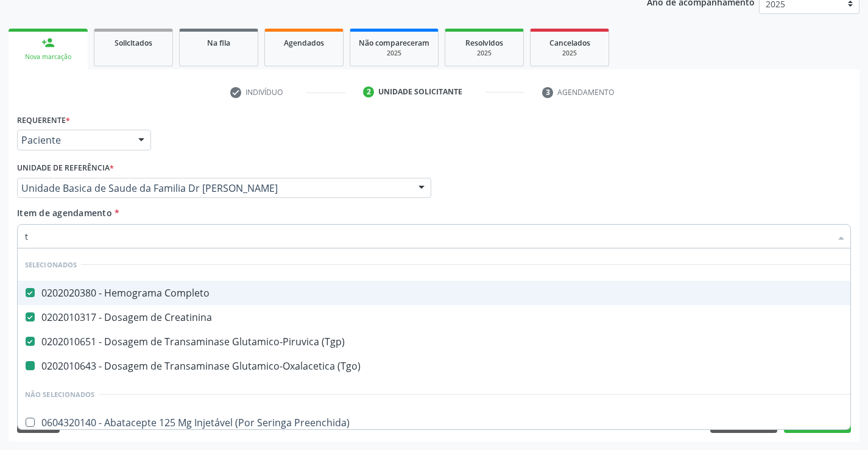
type input "tr"
checkbox \(Tgo\) "false"
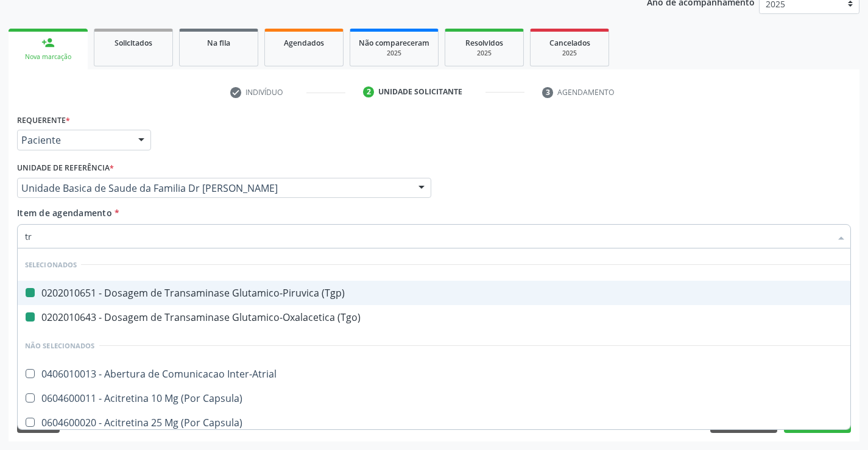
type input "tri"
checkbox \(Tgp\) "false"
checkbox \(Tgo\) "false"
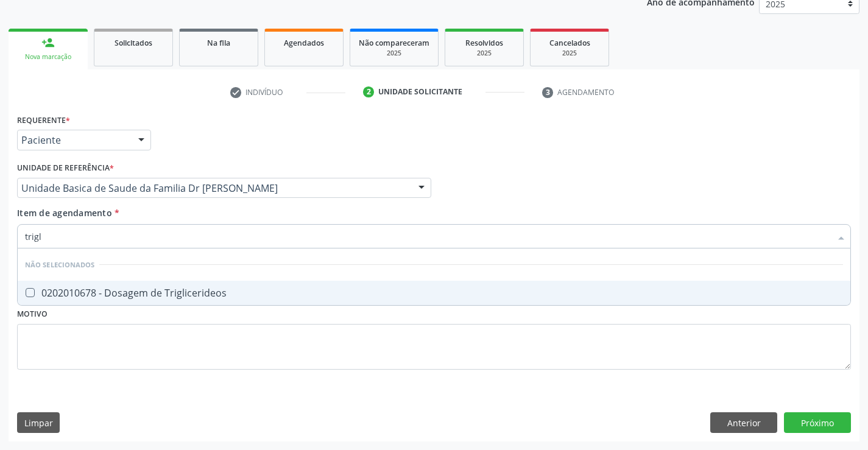
type input "trigli"
click at [153, 291] on div "0202010678 - Dosagem de Triglicerideos" at bounding box center [434, 293] width 818 height 10
checkbox Triglicerideos "true"
click at [152, 209] on div "Item de agendamento * trigli Desfazer seleção Não selecionados 0202010678 - Dos…" at bounding box center [434, 225] width 834 height 38
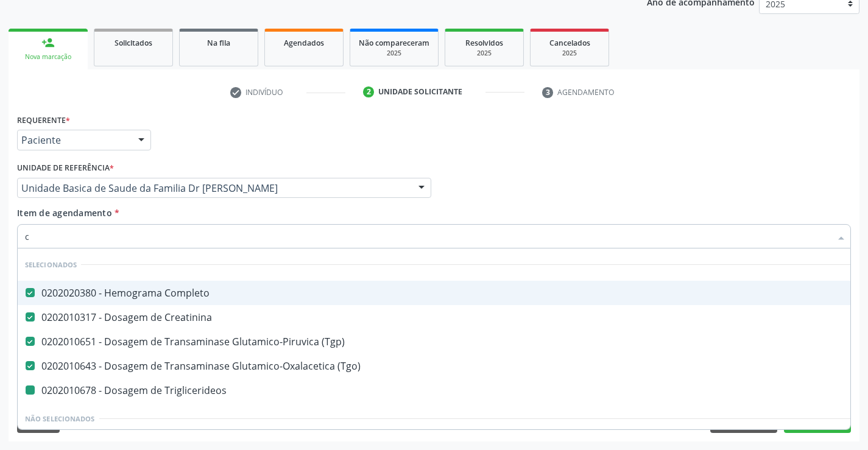
type input "co"
checkbox Triglicerideos "false"
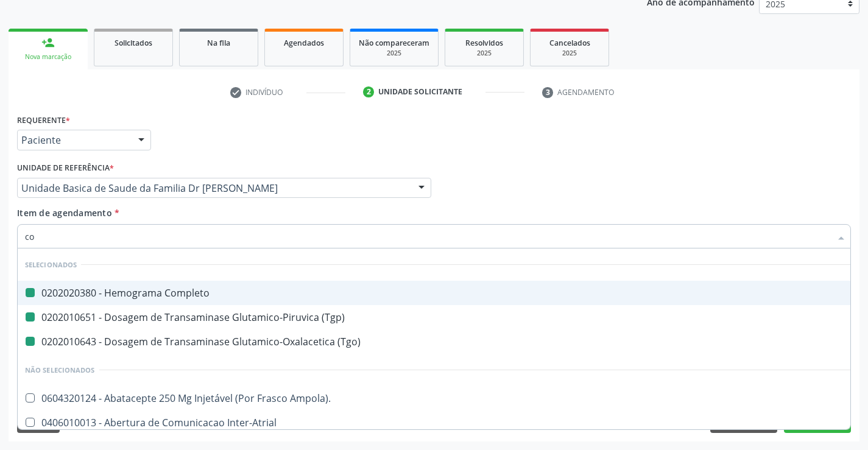
type input "col"
checkbox Completo "false"
checkbox \(Tgp\) "false"
checkbox \(Tgo\) "false"
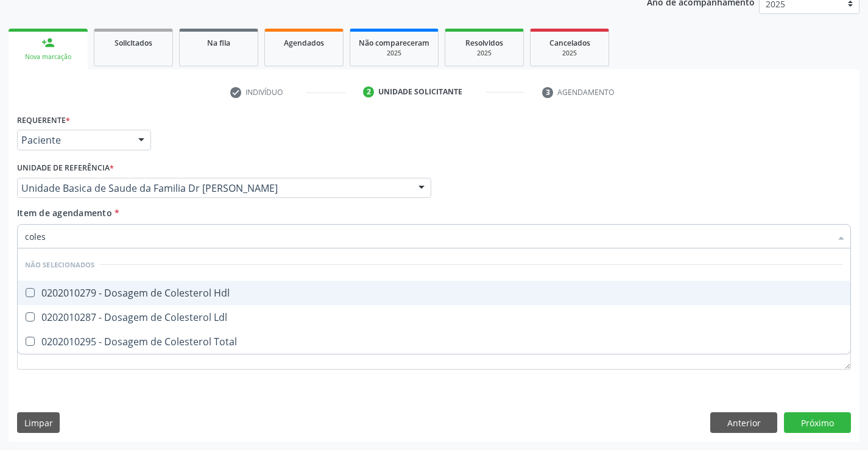
type input "colest"
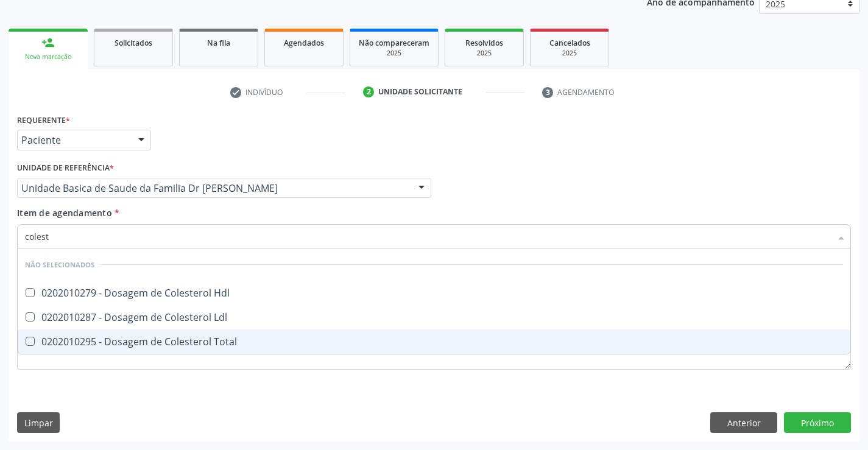
click at [155, 337] on div "0202010295 - Dosagem de Colesterol Total" at bounding box center [434, 342] width 818 height 10
checkbox Total "true"
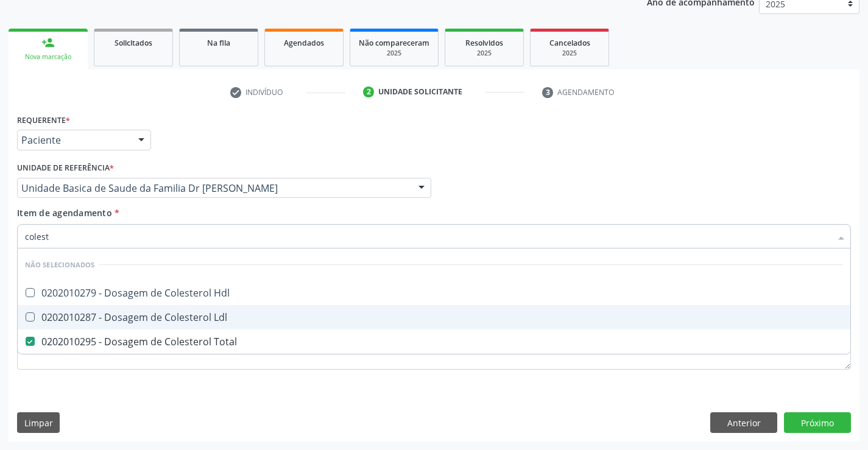
click at [155, 317] on div "0202010287 - Dosagem de Colesterol Ldl" at bounding box center [434, 317] width 818 height 10
checkbox Ldl "true"
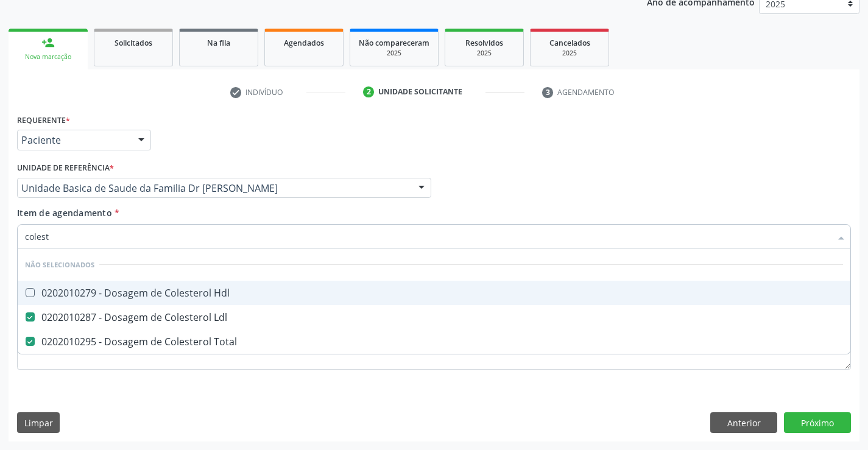
click at [155, 298] on div "0202010279 - Dosagem de Colesterol Hdl" at bounding box center [434, 293] width 818 height 10
checkbox Hdl "true"
click at [153, 212] on div "Item de agendamento * colest Desfazer seleção Não selecionados 0202010279 - Dos…" at bounding box center [434, 225] width 834 height 38
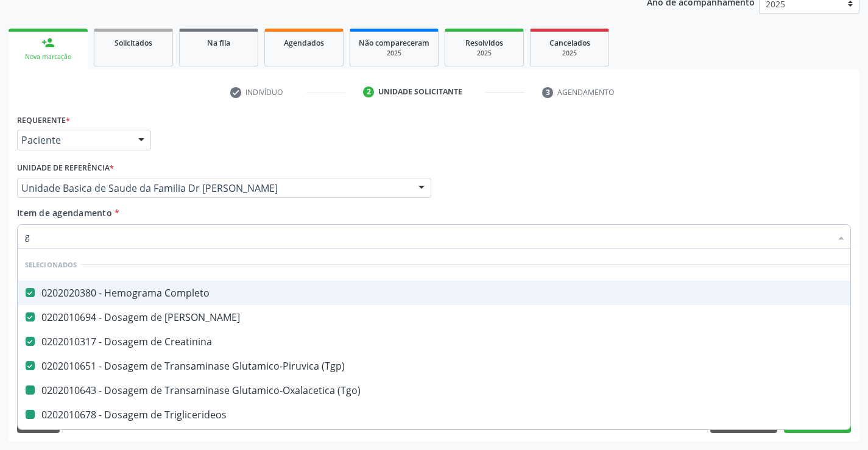
type input "gl"
checkbox \(Tgo\) "false"
checkbox Triglicerideos "false"
checkbox Total "false"
checkbox Ldl "false"
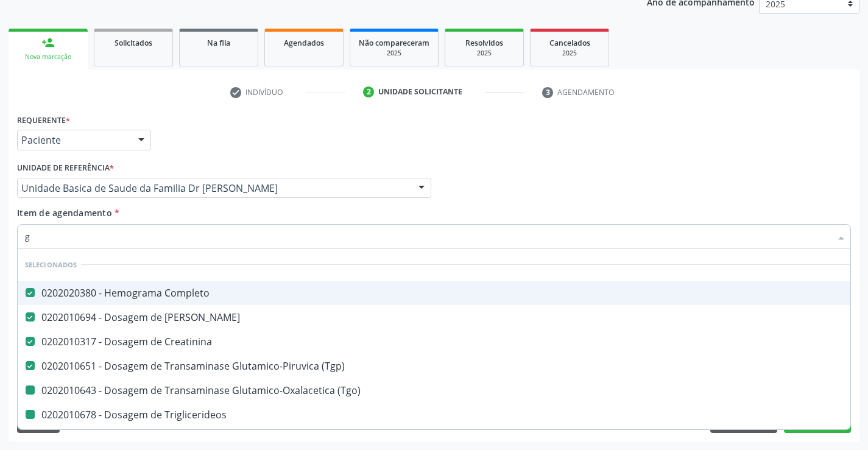
checkbox Hdl "false"
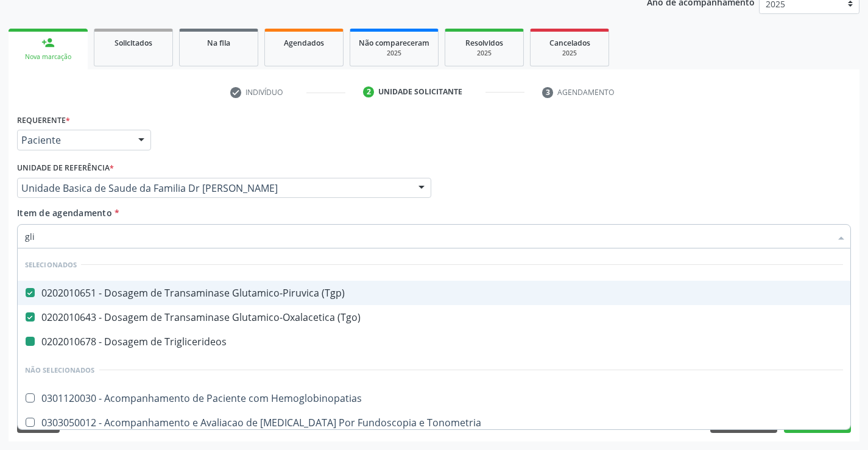
type input "glic"
checkbox Triglicerideos "false"
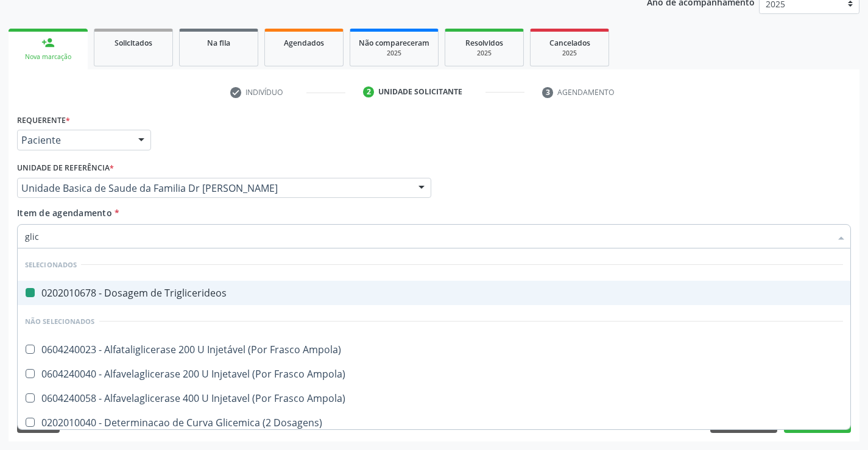
type input "glico"
checkbox Triglicerideos "false"
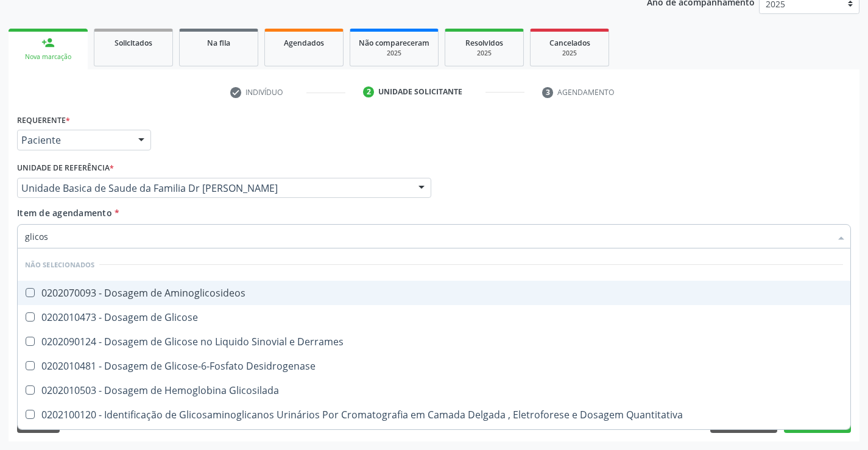
type input "glicose"
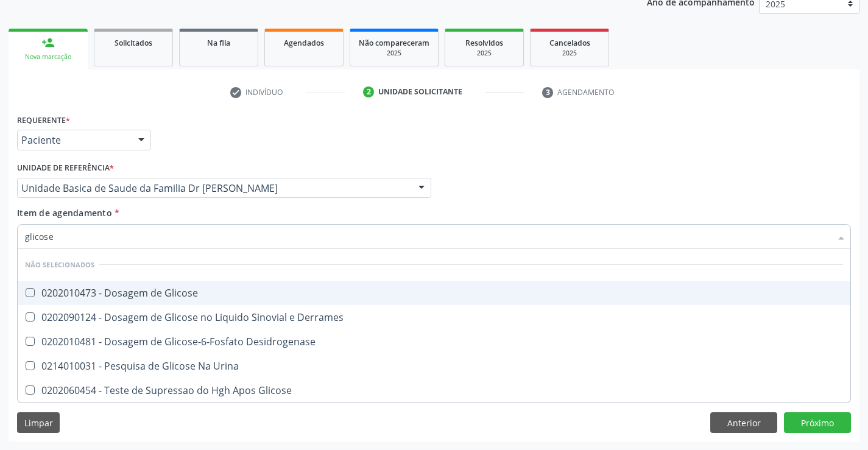
click at [155, 294] on div "0202010473 - Dosagem de Glicose" at bounding box center [434, 293] width 818 height 10
checkbox Glicose "true"
click at [153, 214] on div "Item de agendamento * glicose Desfazer seleção Não selecionados 0202010473 - Do…" at bounding box center [434, 225] width 834 height 38
checkbox Desidrogenase "true"
checkbox Glicose "true"
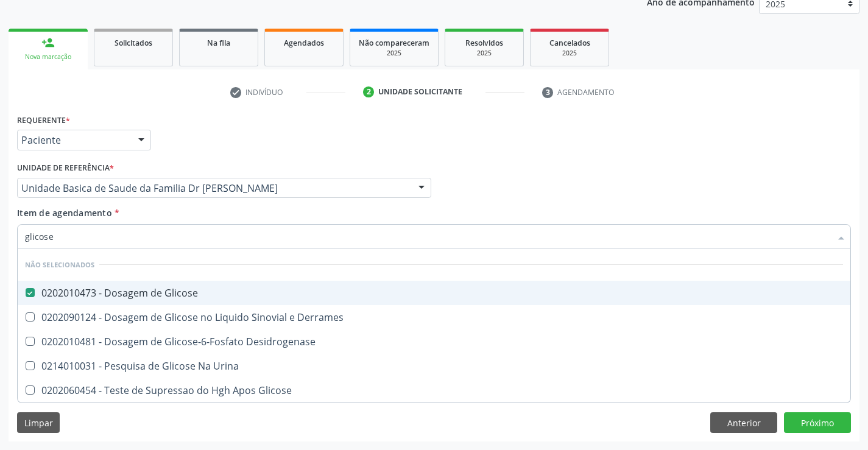
checkbox Urina "true"
checkbox Derrames "true"
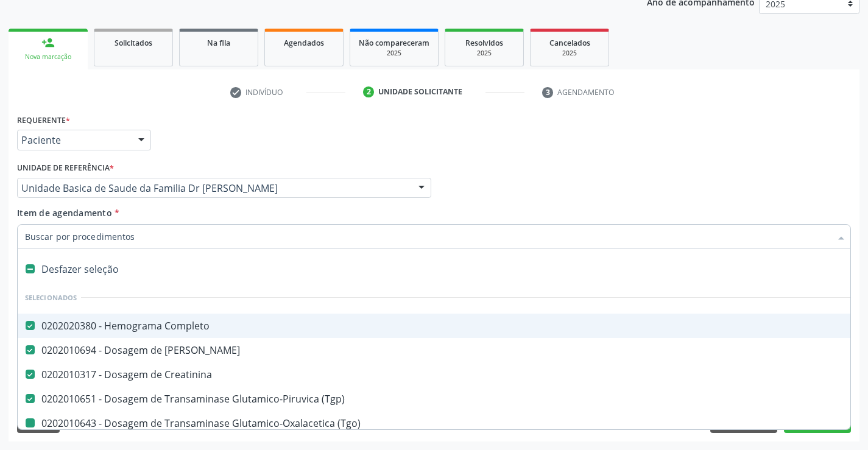
type input "u"
checkbox \(Tgo\) "false"
checkbox Triglicerideos "false"
checkbox Total "false"
checkbox Ldl "false"
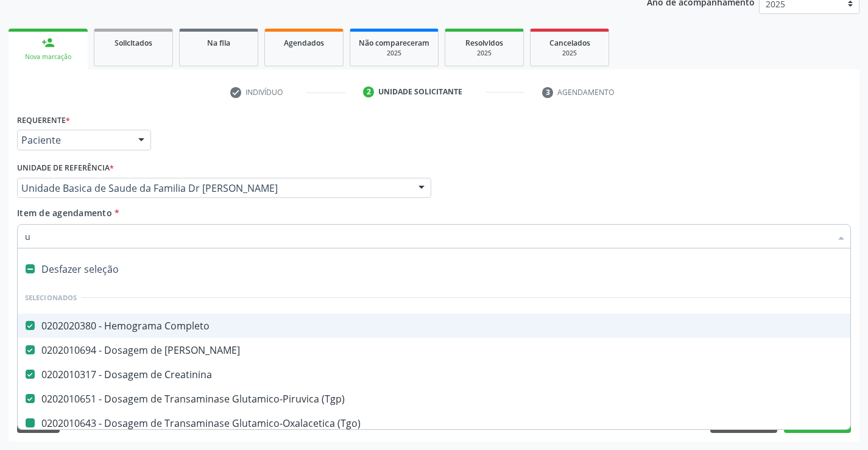
checkbox Hdl "false"
checkbox Glicose "false"
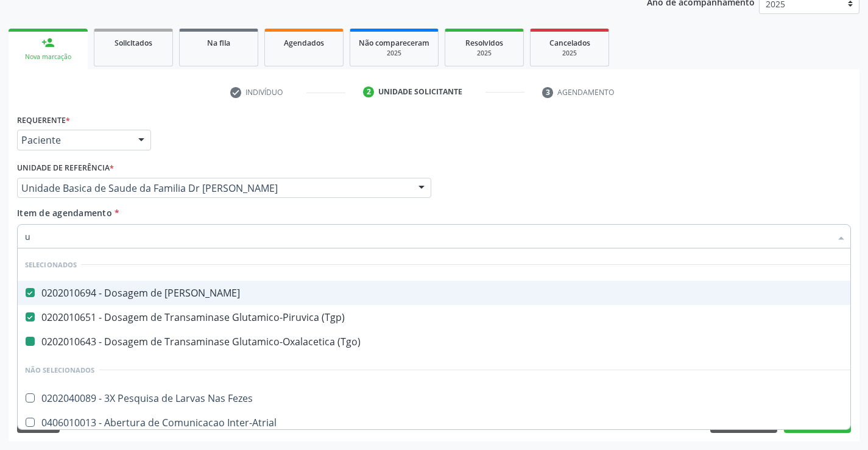
type input "ur"
checkbox \(Tgo\) "false"
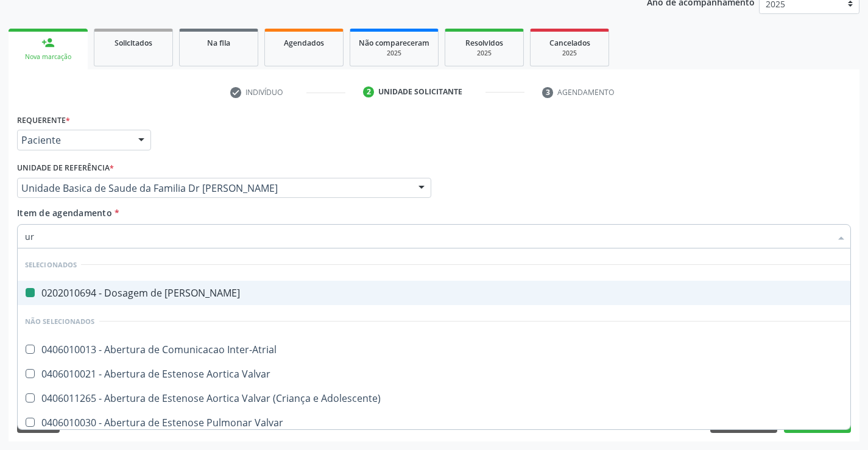
type input "uri"
checkbox Ureia "false"
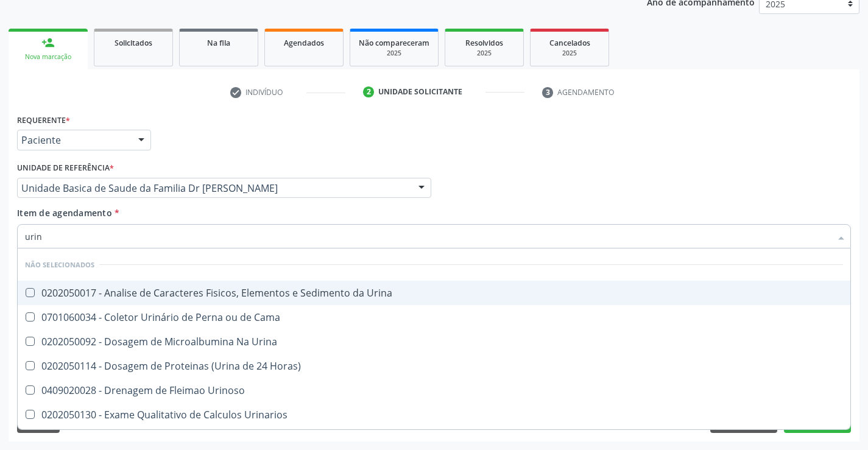
type input "urina"
click at [157, 292] on div "0202050017 - Analise de Caracteres Fisicos, Elementos e Sedimento da Urina" at bounding box center [434, 293] width 818 height 10
checkbox Urina "true"
click at [170, 218] on div "Item de agendamento * urina Desfazer seleção Não selecionados 0202050017 - Anal…" at bounding box center [434, 225] width 834 height 38
checkbox Horas\) "true"
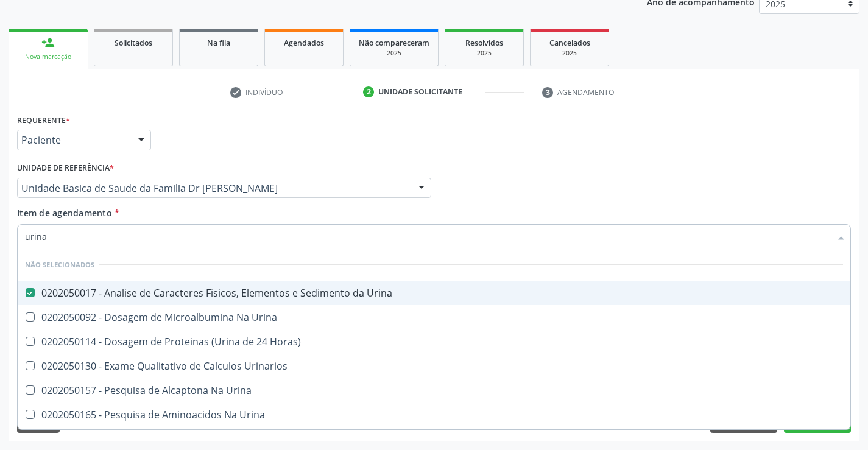
checkbox Urina "true"
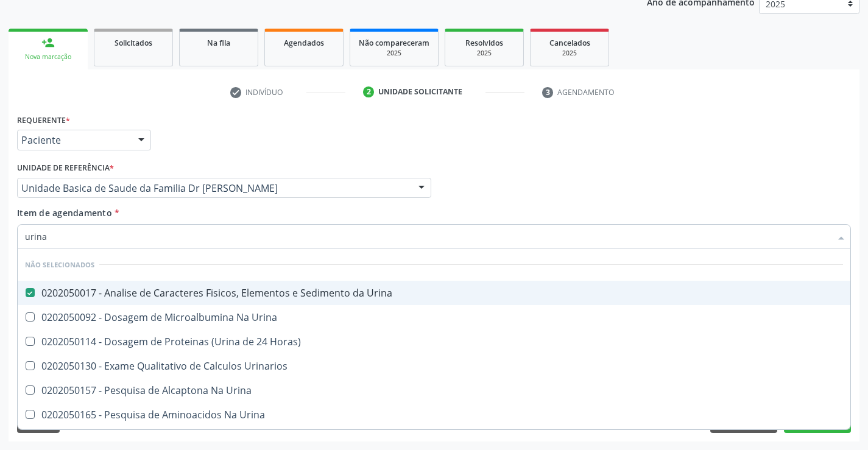
checkbox Urina "true"
checkbox Urinarios "true"
checkbox Urina "true"
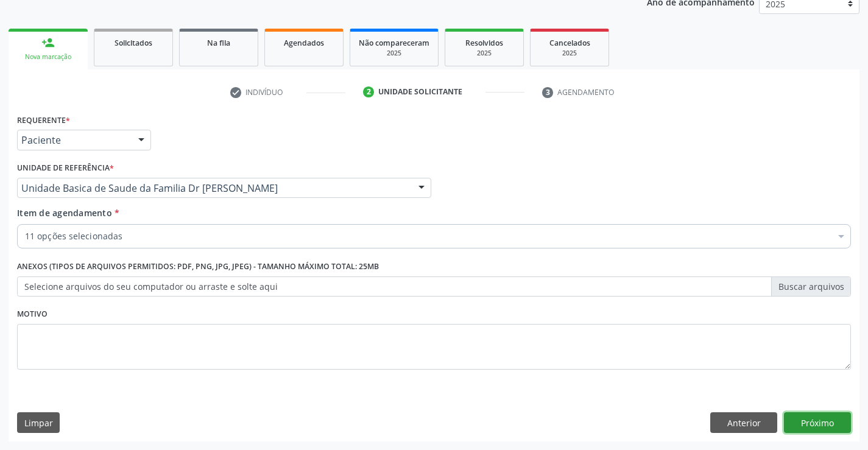
click at [809, 420] on button "Próximo" at bounding box center [817, 422] width 67 height 21
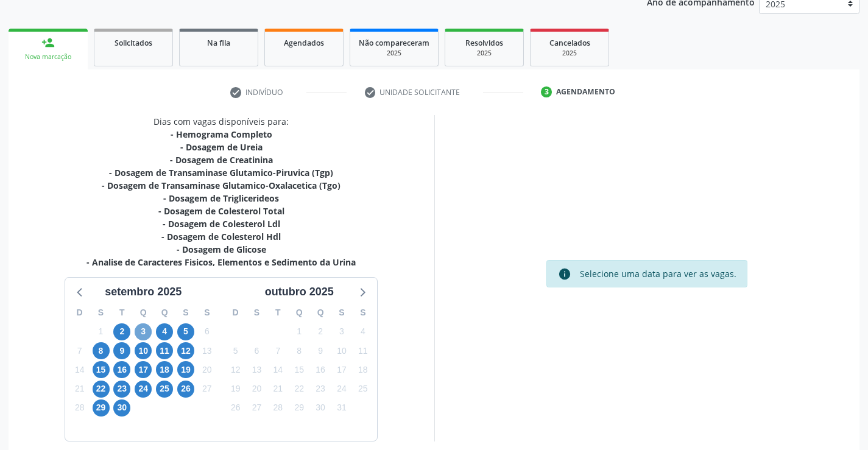
click at [141, 331] on span "3" at bounding box center [143, 331] width 17 height 17
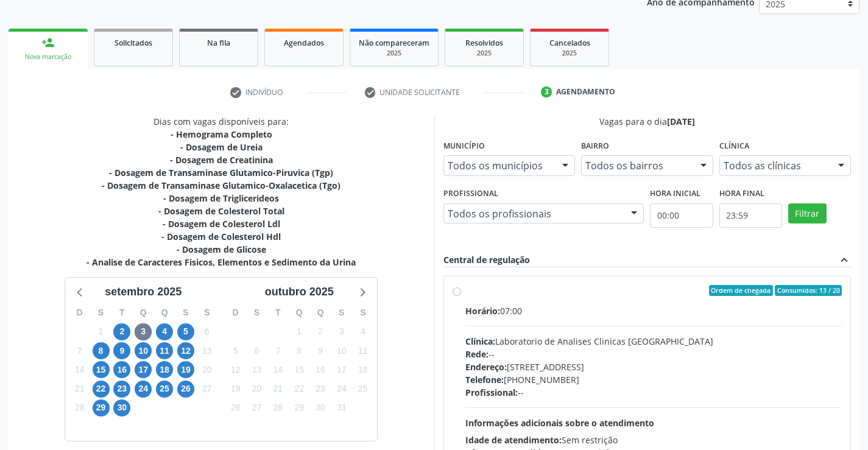
click at [599, 297] on label "Ordem de chegada Consumidos: 13 / 20 Horário: 07:00 Clínica: Laboratorio de Ana…" at bounding box center [653, 378] width 377 height 187
click at [461, 296] on input "Ordem de chegada Consumidos: 13 / 20 Horário: 07:00 Clínica: Laboratorio de Ana…" at bounding box center [456, 290] width 9 height 11
radio input "true"
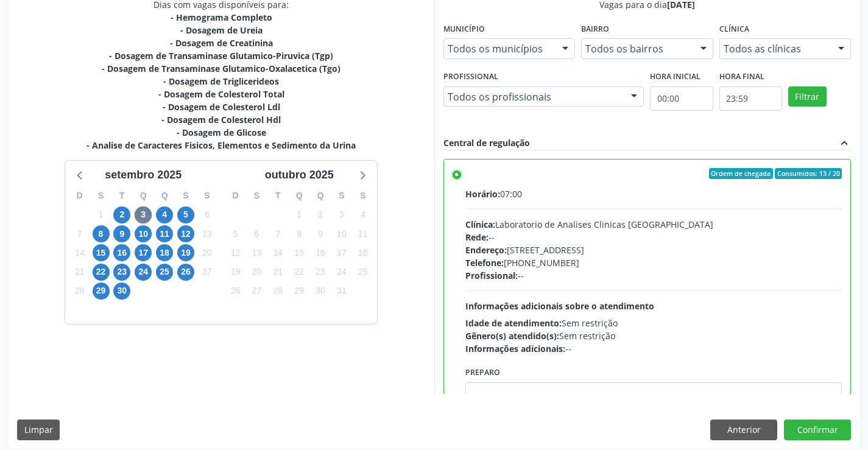
scroll to position [278, 0]
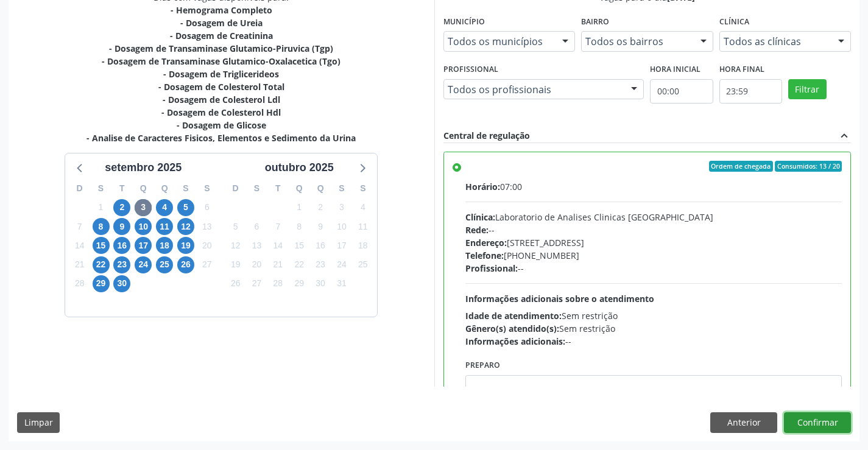
click at [814, 421] on button "Confirmar" at bounding box center [817, 422] width 67 height 21
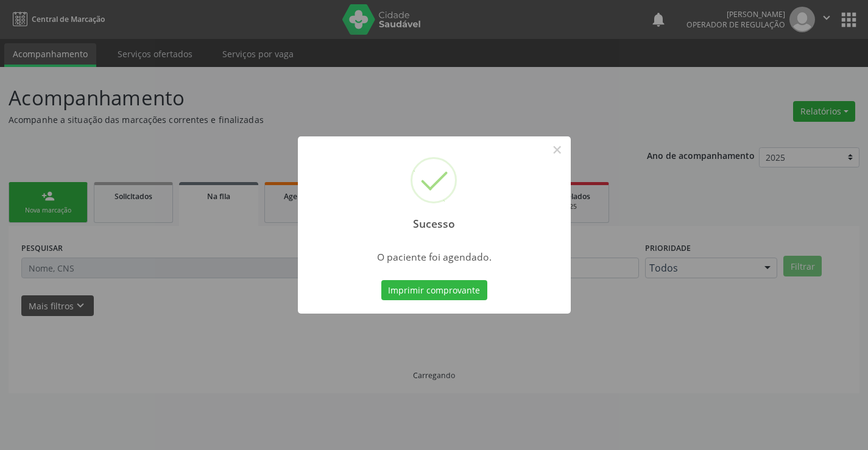
scroll to position [0, 0]
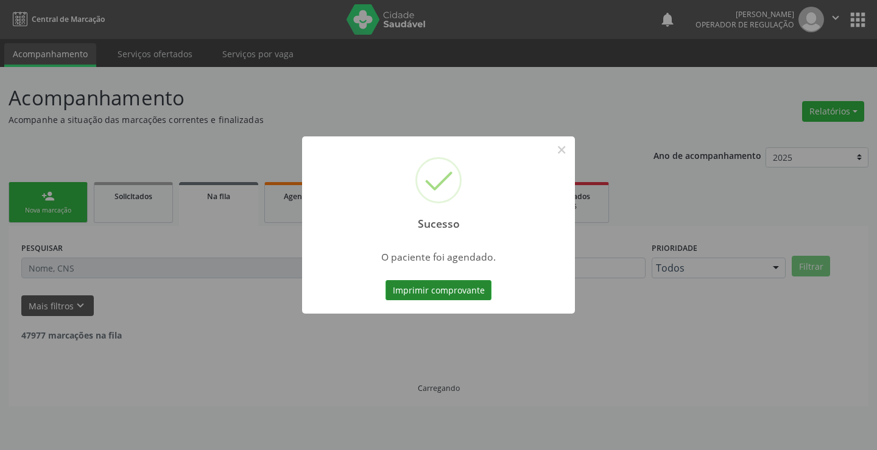
click at [438, 289] on button "Imprimir comprovante" at bounding box center [438, 290] width 106 height 21
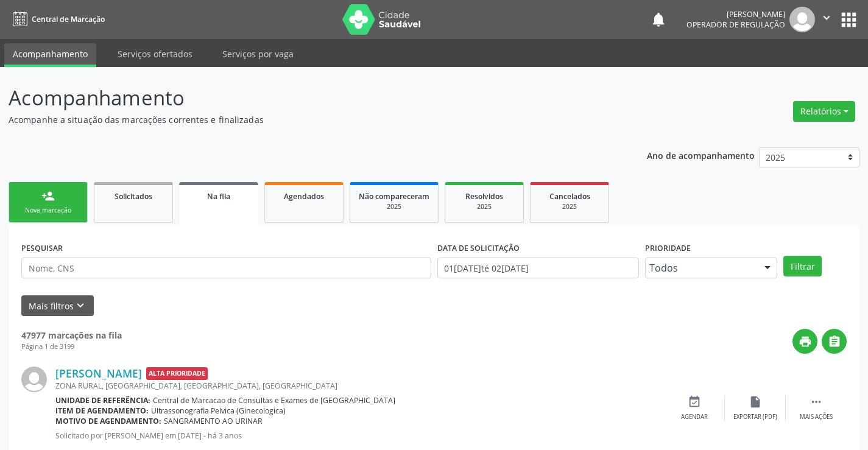
click at [61, 197] on link "person_add Nova marcação" at bounding box center [48, 202] width 79 height 41
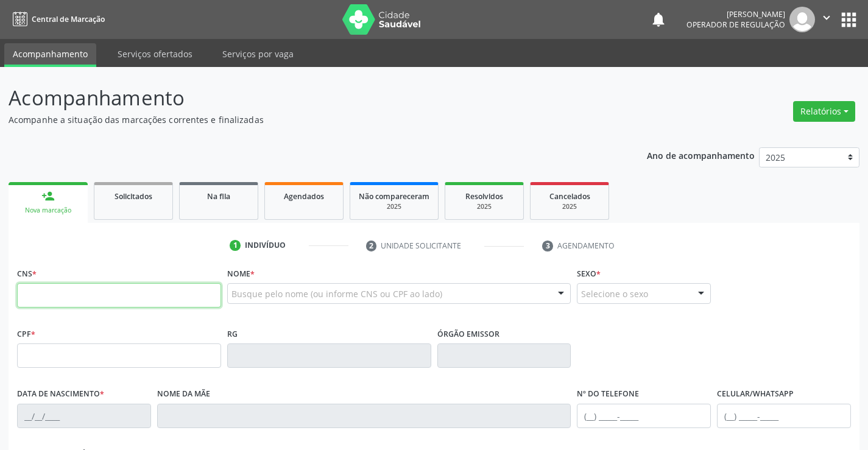
click at [75, 300] on input "text" at bounding box center [119, 295] width 204 height 24
type input "703 0078 5119 2373"
type input "010.280.158-44"
type input "13247752"
type input "20/10/1955"
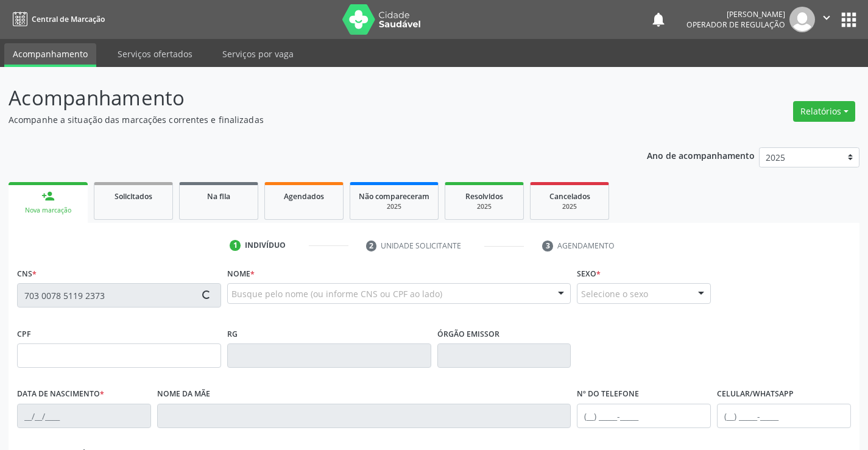
type input "(74) 98144-6680"
type input "(74) 98144-6080"
type input "010.280.158-44"
type input "S/N"
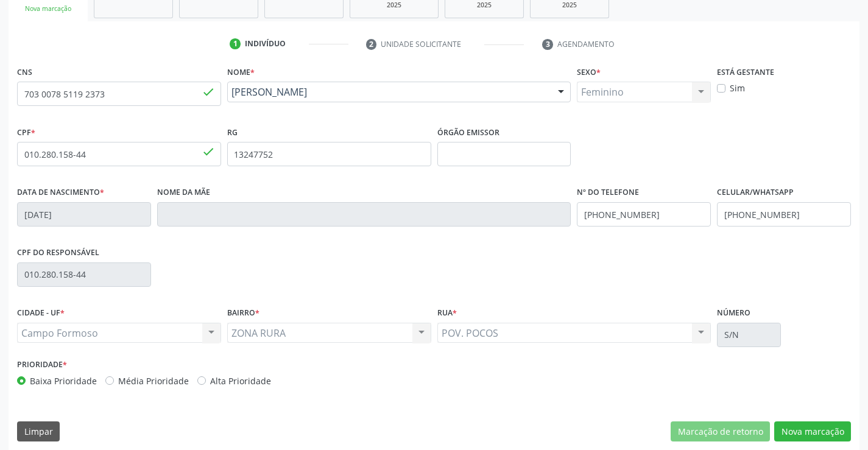
scroll to position [210, 0]
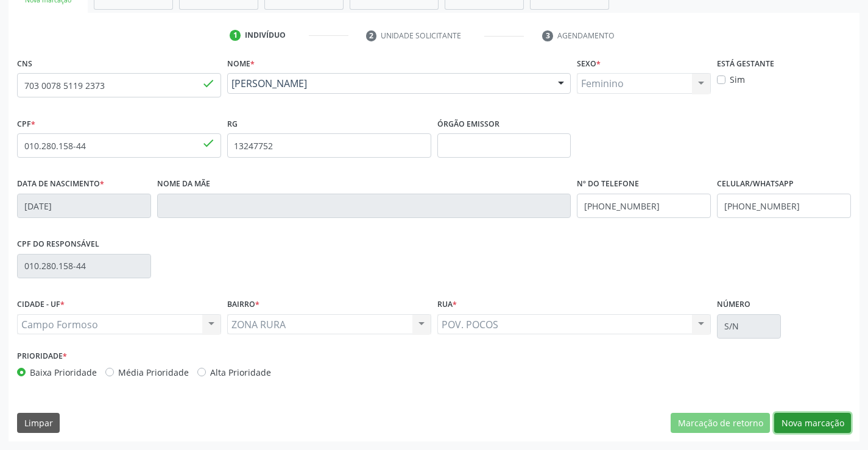
click at [813, 422] on button "Nova marcação" at bounding box center [812, 423] width 77 height 21
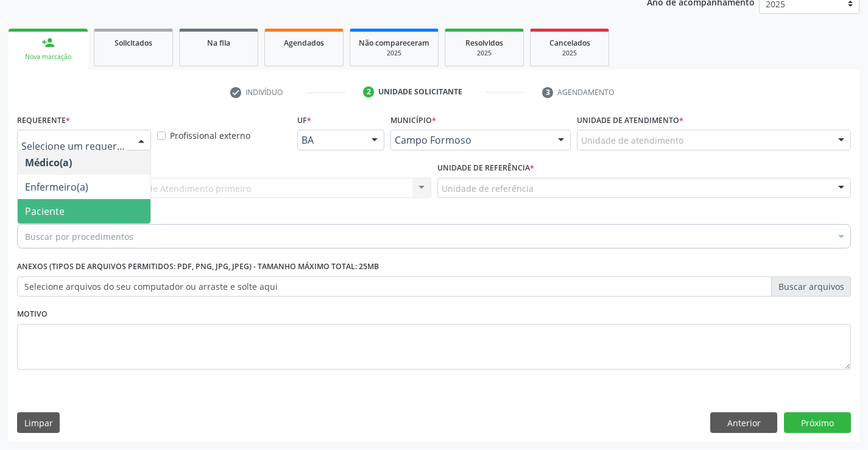
click at [82, 212] on span "Paciente" at bounding box center [84, 211] width 133 height 24
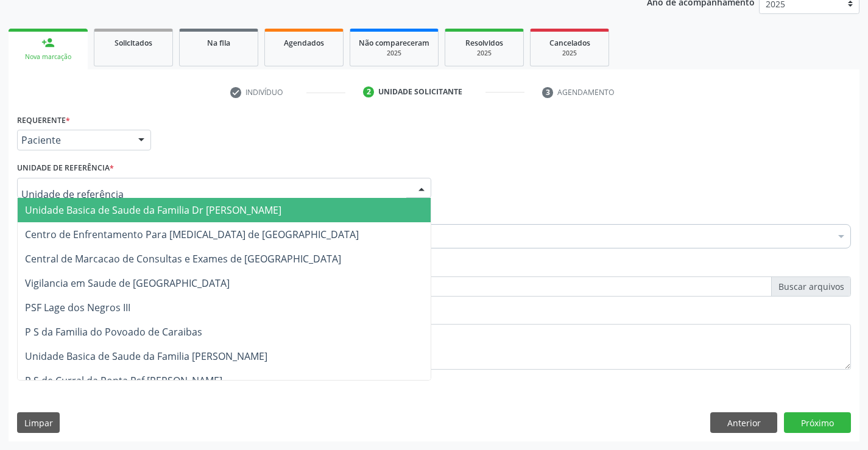
click at [116, 214] on span "Unidade Basica de Saude da Familia Dr [PERSON_NAME]" at bounding box center [153, 209] width 256 height 13
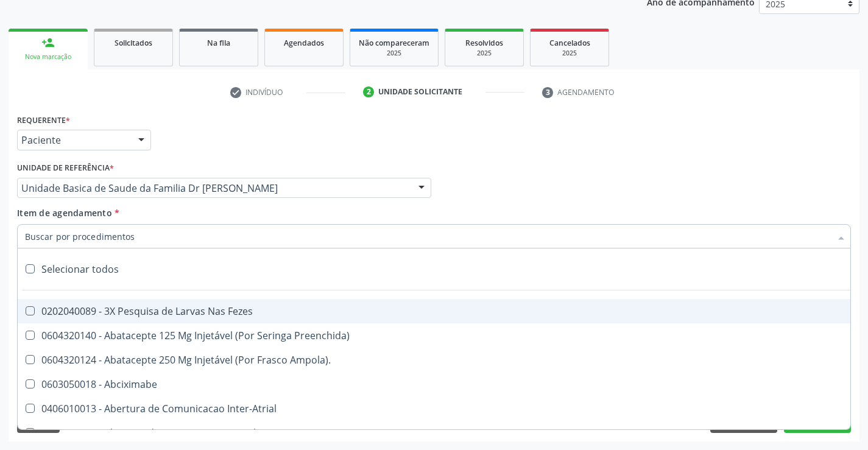
click at [139, 237] on div at bounding box center [434, 236] width 834 height 24
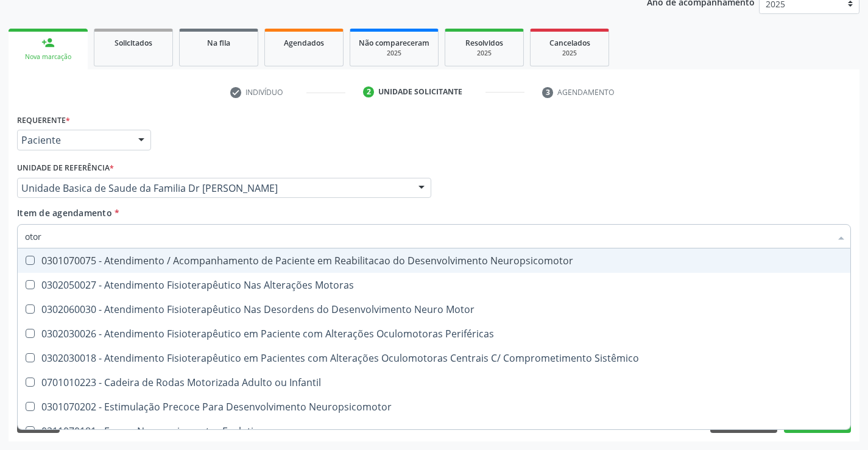
type input "otorr"
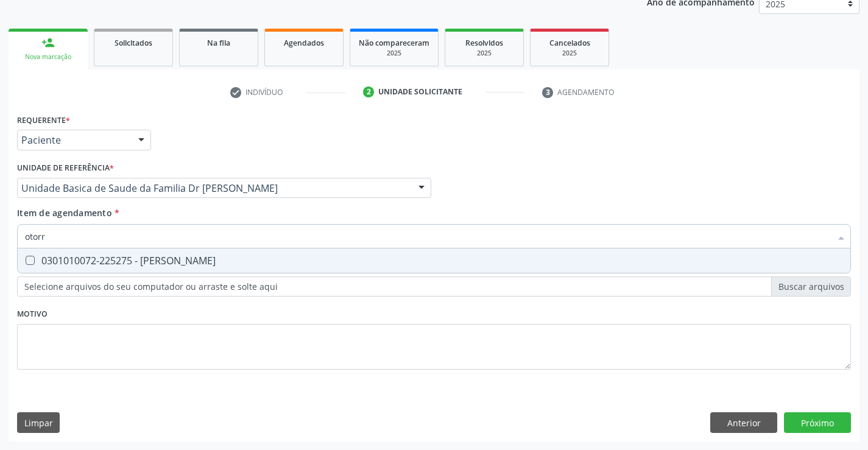
click at [155, 264] on div "0301010072-225275 - Médico Otorrinolaringologista" at bounding box center [434, 261] width 818 height 10
checkbox Otorrinolaringologista "true"
click at [810, 420] on div "Requerente * Paciente Médico(a) Enfermeiro(a) Paciente Nenhum resultado encontr…" at bounding box center [434, 276] width 851 height 331
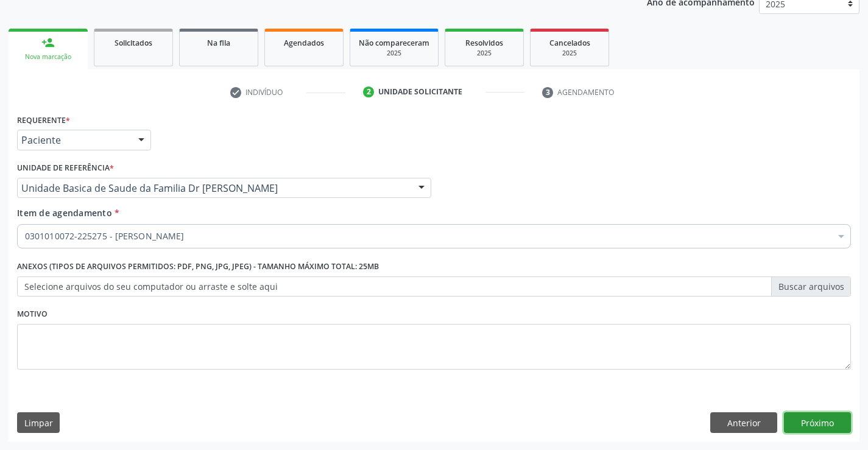
click at [810, 420] on button "Próximo" at bounding box center [817, 422] width 67 height 21
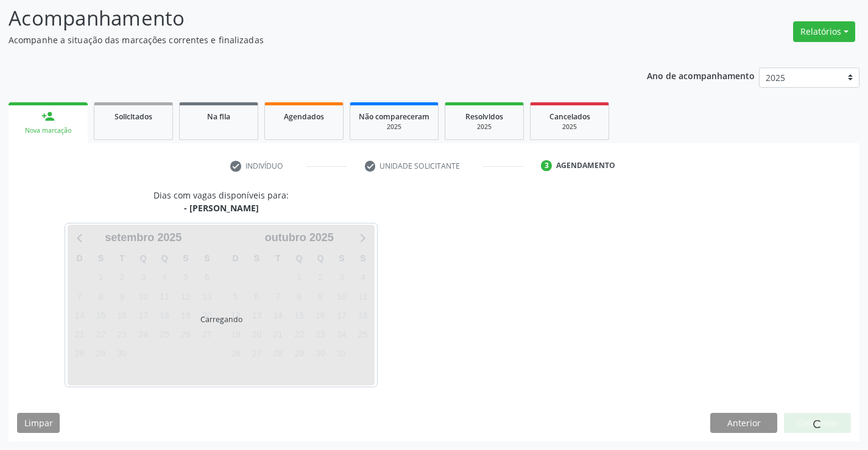
scroll to position [116, 0]
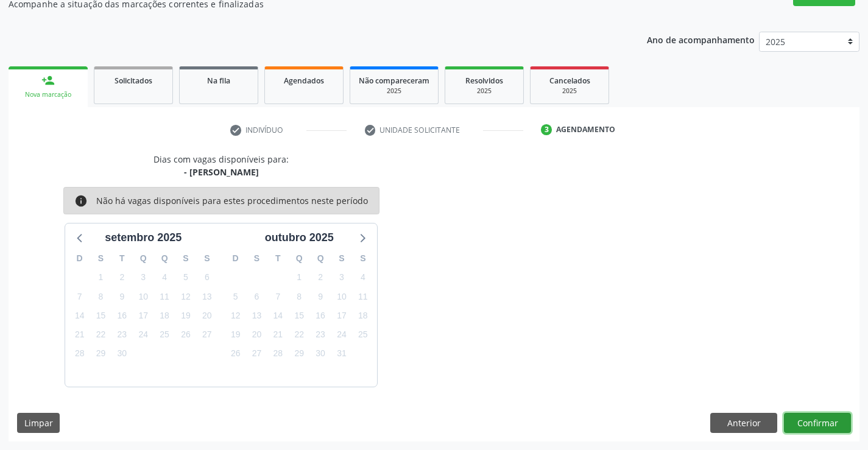
click at [810, 420] on button "Confirmar" at bounding box center [817, 423] width 67 height 21
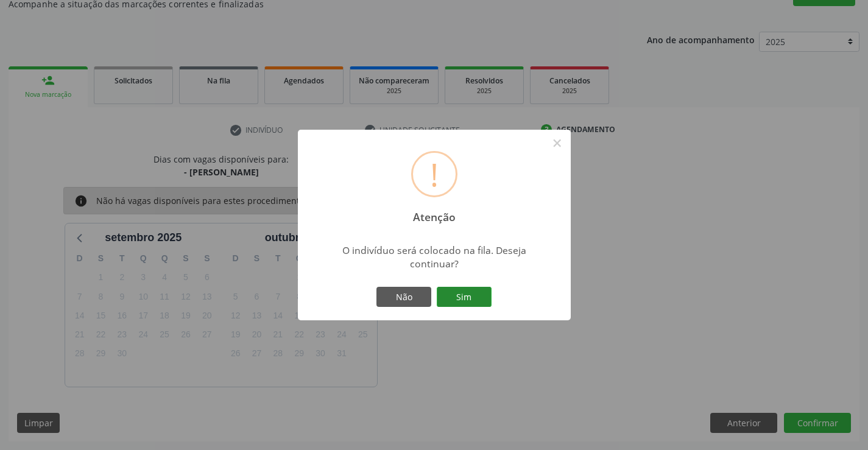
click at [476, 295] on button "Sim" at bounding box center [464, 297] width 55 height 21
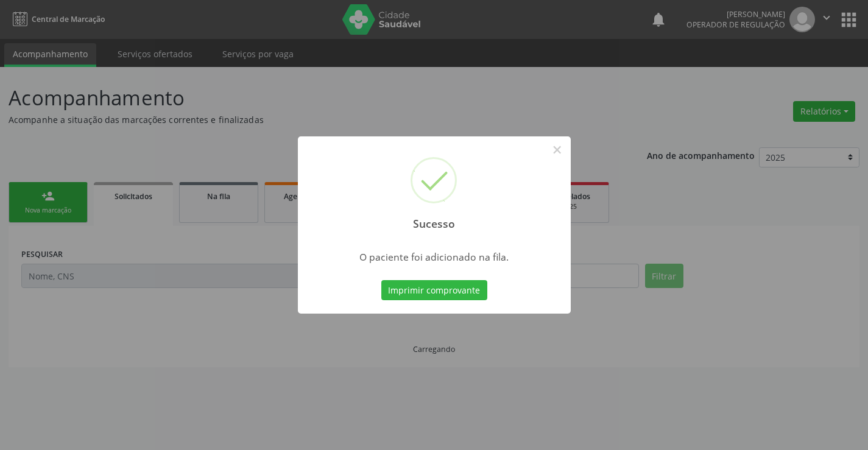
scroll to position [0, 0]
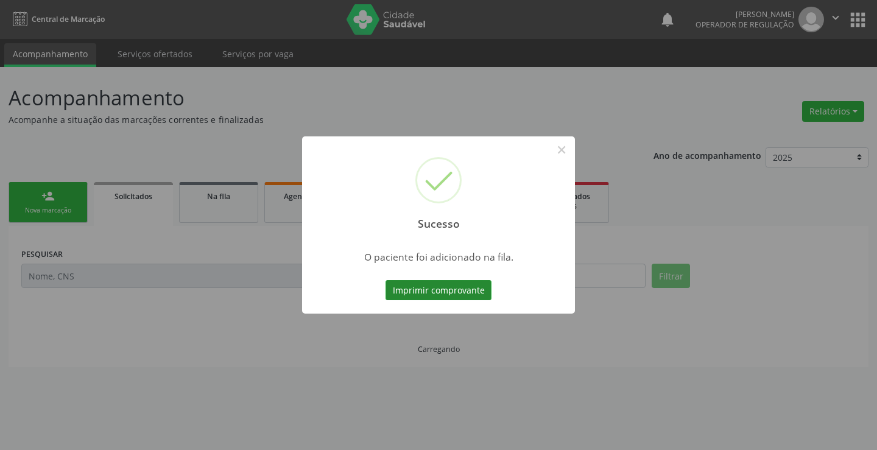
click at [463, 287] on button "Imprimir comprovante" at bounding box center [438, 290] width 106 height 21
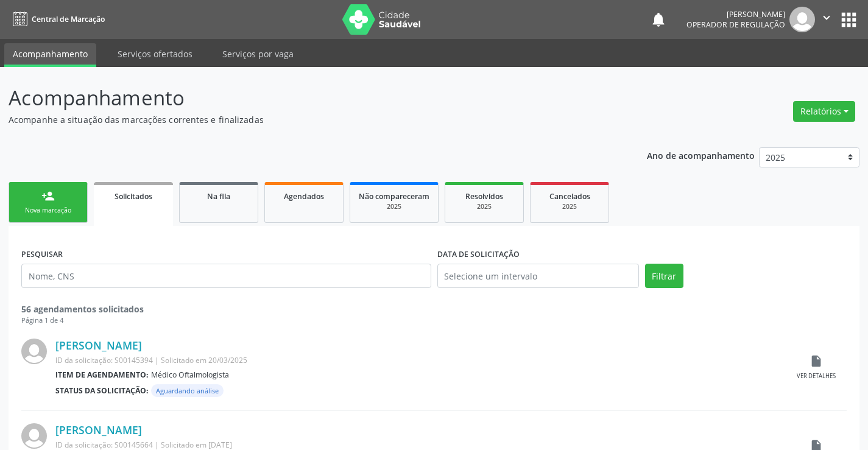
click at [52, 202] on div "person_add" at bounding box center [47, 195] width 13 height 13
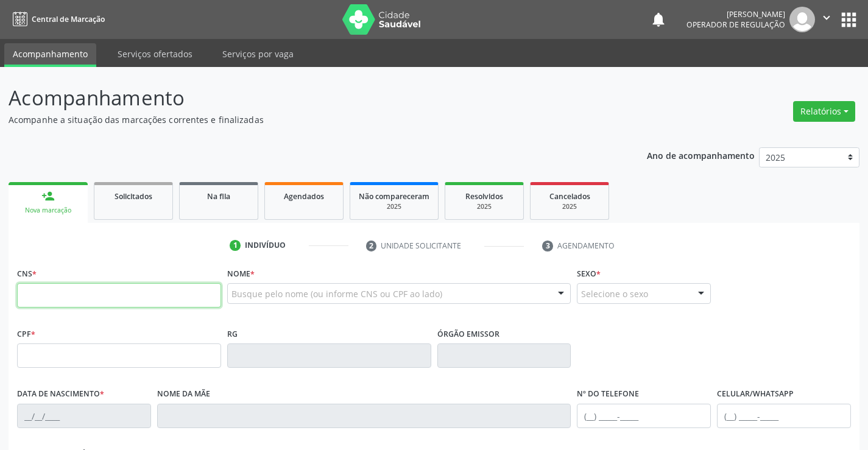
click at [81, 294] on input "text" at bounding box center [119, 295] width 204 height 24
type input "700 4079 0174 9742"
type input "1275675697"
type input "[DATE]"
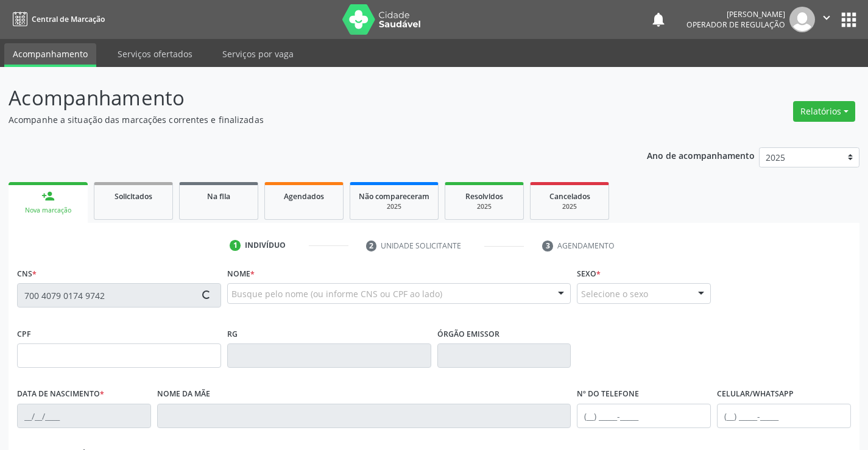
type input "S/N"
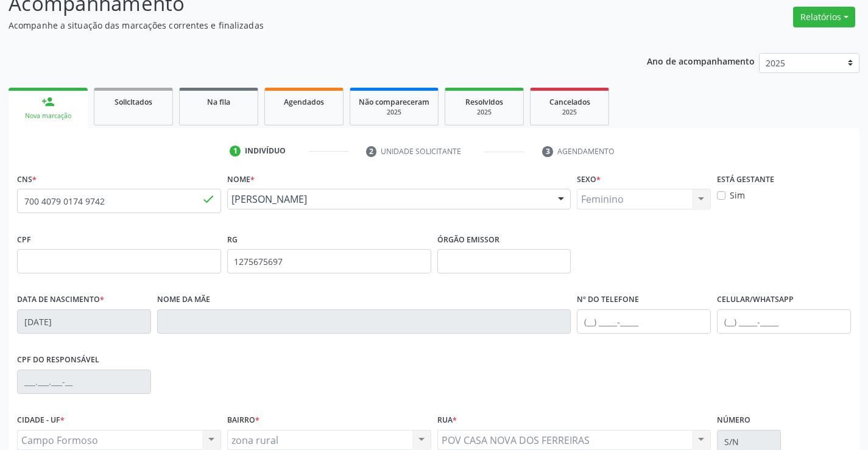
scroll to position [210, 0]
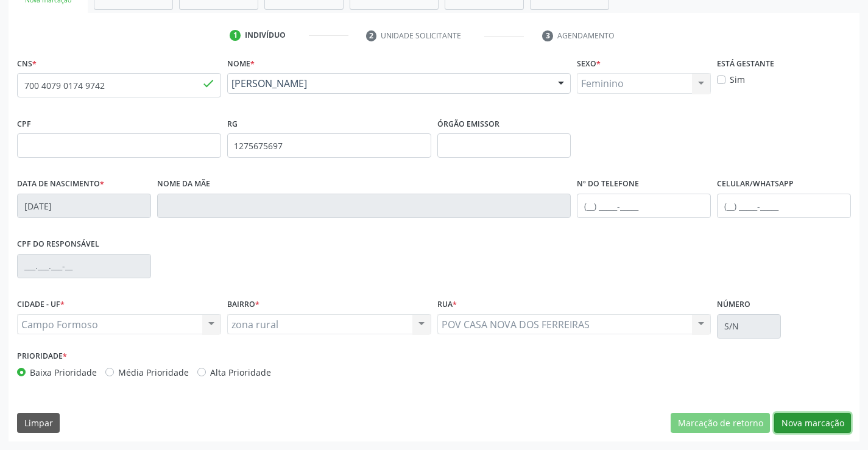
click at [805, 420] on button "Nova marcação" at bounding box center [812, 423] width 77 height 21
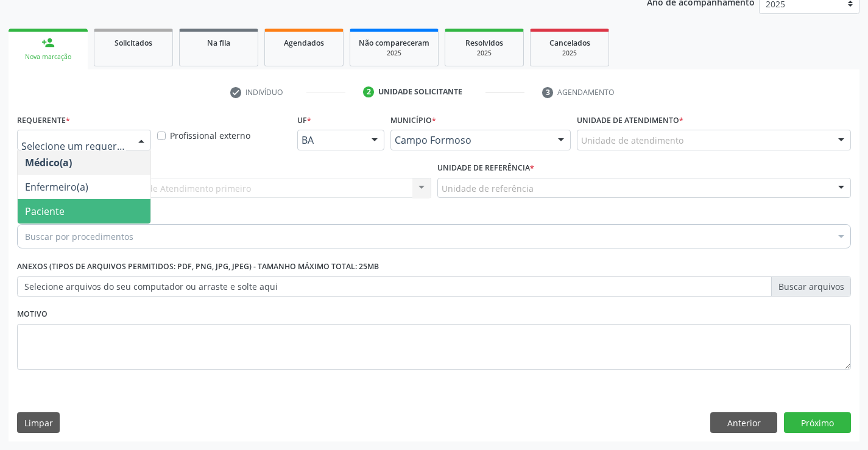
click at [75, 203] on span "Paciente" at bounding box center [84, 211] width 133 height 24
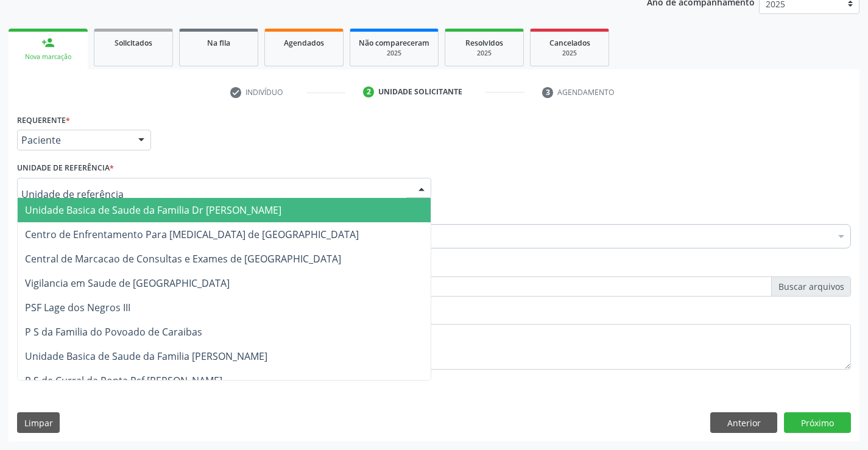
click at [90, 213] on span "Unidade Basica de Saude da Familia Dr [PERSON_NAME]" at bounding box center [153, 209] width 256 height 13
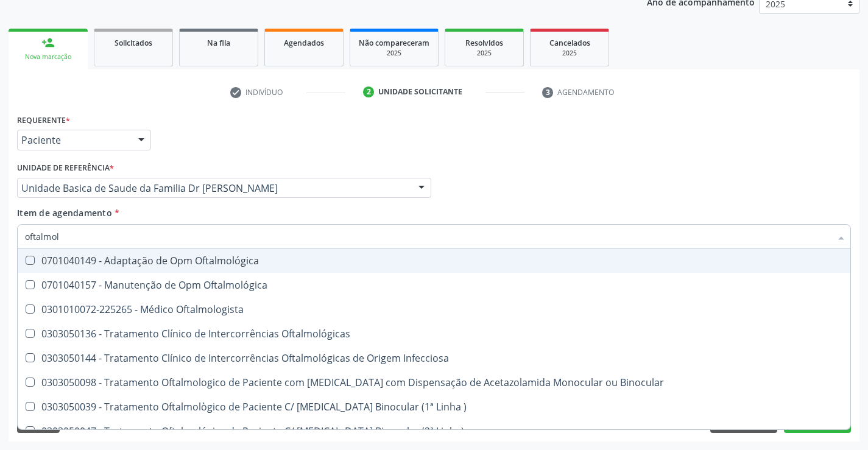
type input "oftalmolo"
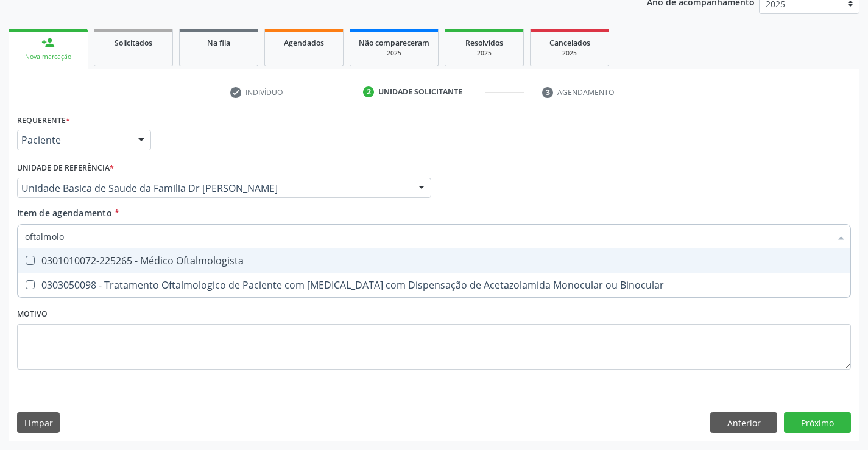
click at [133, 258] on div "0301010072-225265 - Médico Oftalmologista" at bounding box center [434, 261] width 818 height 10
checkbox Oftalmologista "true"
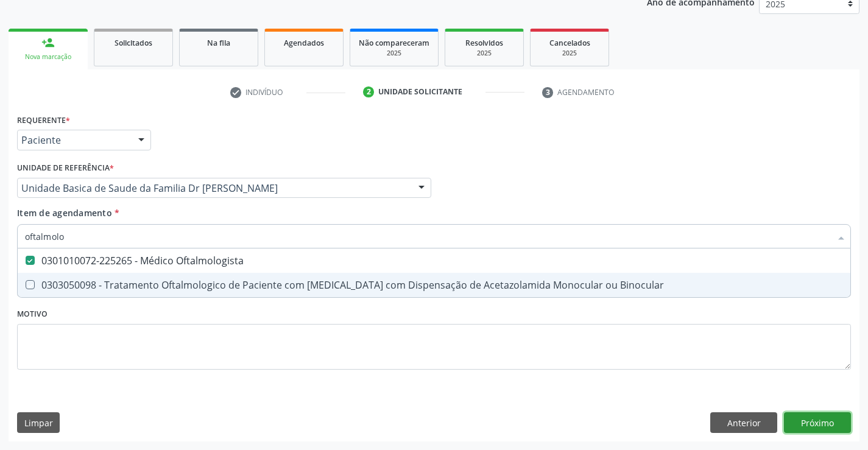
click at [818, 418] on div "Requerente * Paciente Médico(a) Enfermeiro(a) Paciente Nenhum resultado encontr…" at bounding box center [434, 276] width 851 height 331
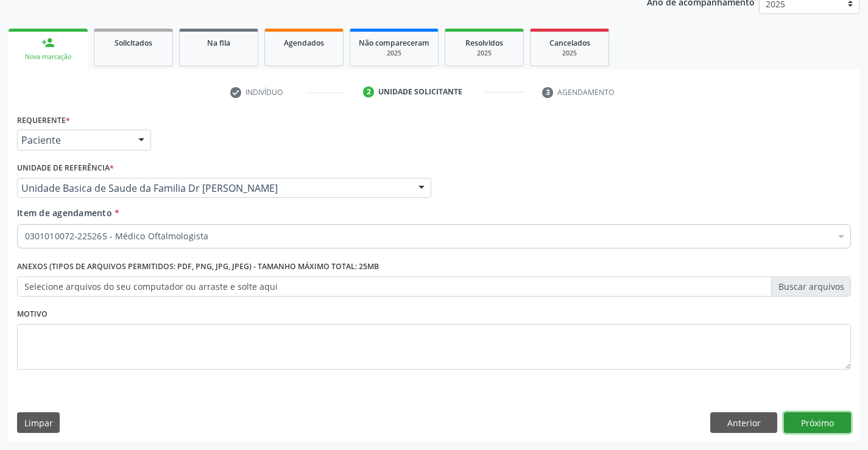
click at [818, 418] on button "Próximo" at bounding box center [817, 422] width 67 height 21
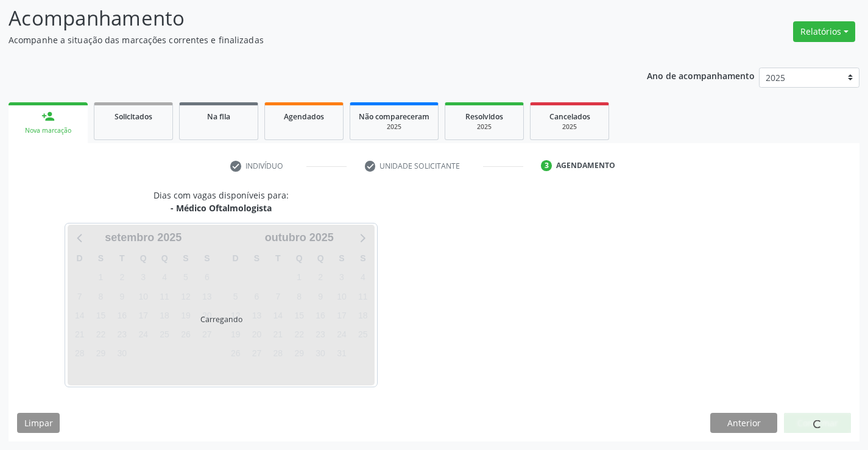
scroll to position [116, 0]
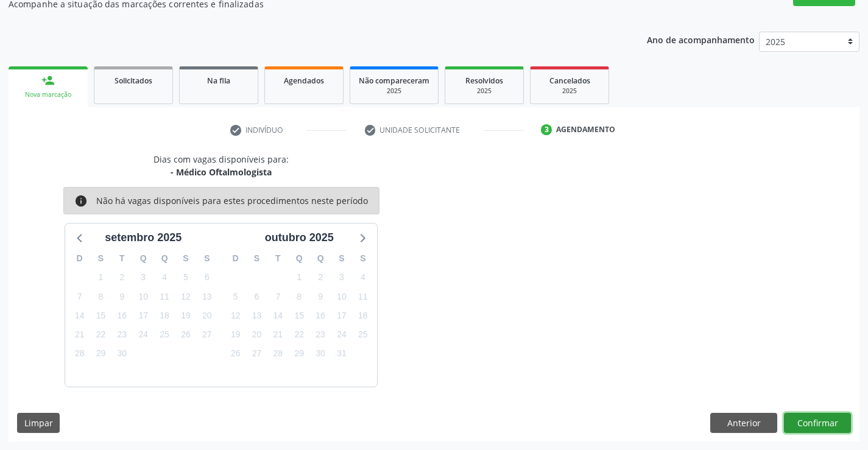
click at [818, 418] on button "Confirmar" at bounding box center [817, 423] width 67 height 21
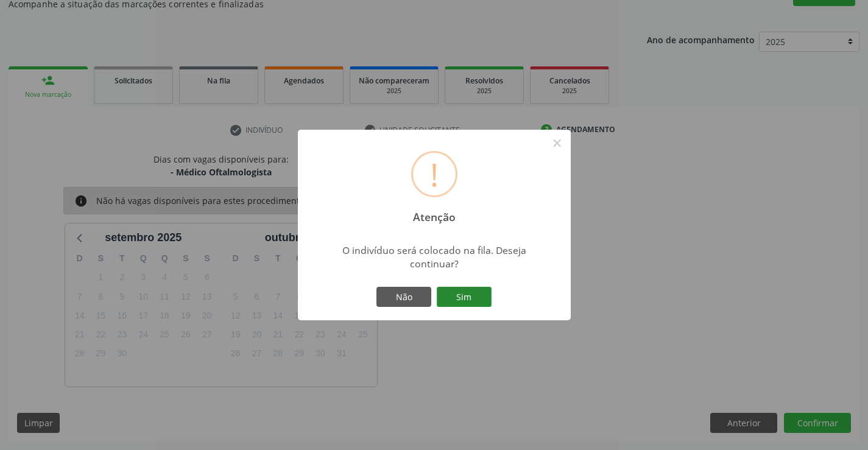
click at [463, 287] on button "Sim" at bounding box center [464, 297] width 55 height 21
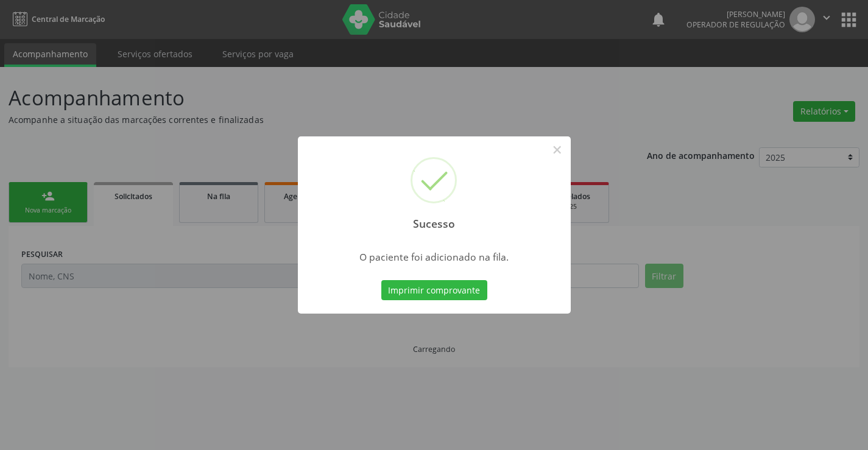
scroll to position [0, 0]
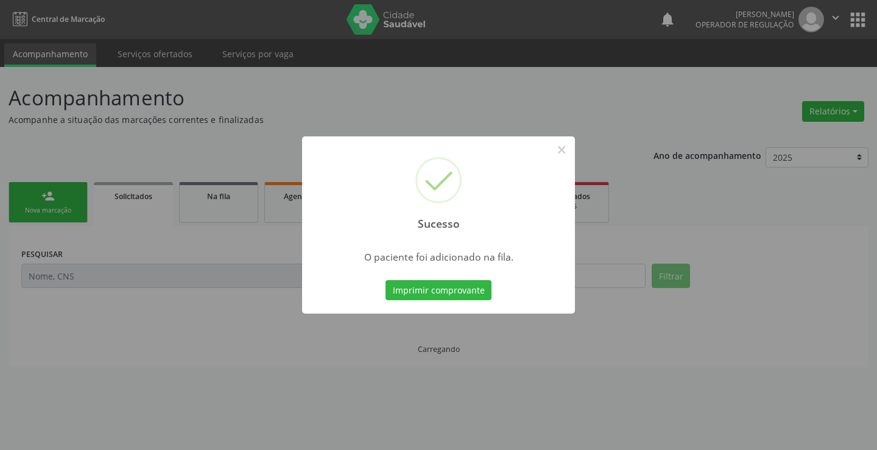
click at [463, 287] on button "Imprimir comprovante" at bounding box center [438, 290] width 106 height 21
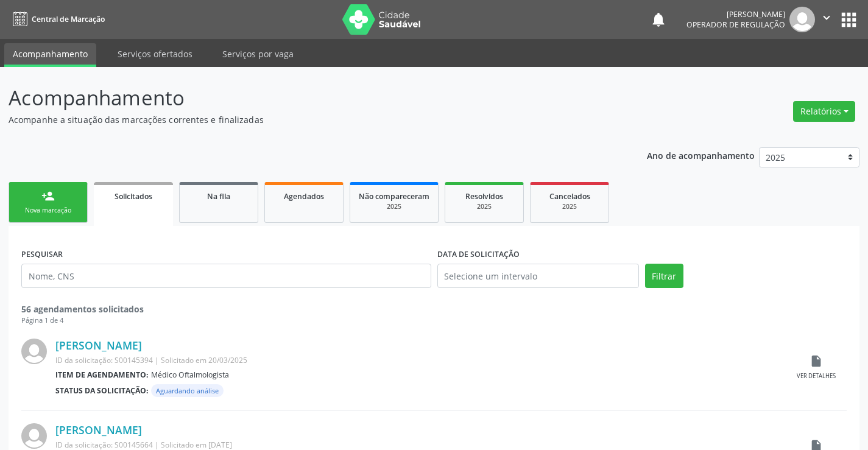
click at [69, 200] on link "person_add Nova marcação" at bounding box center [48, 202] width 79 height 41
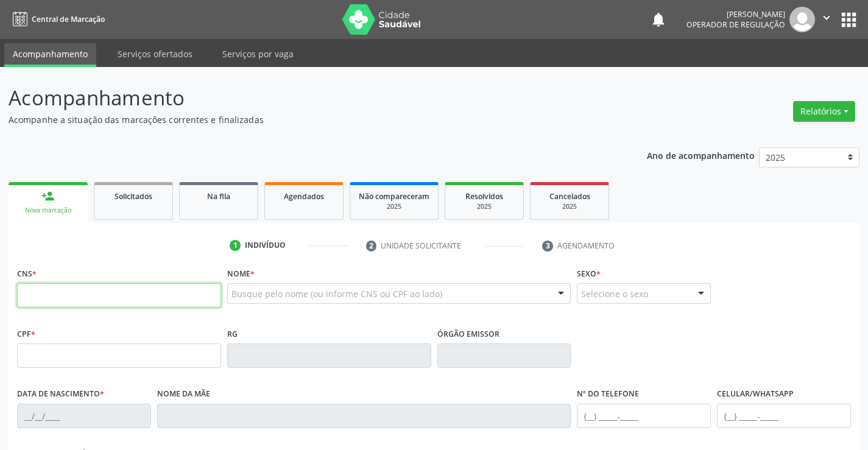
click at [82, 297] on input "text" at bounding box center [119, 295] width 204 height 24
type input "709 0068 6348 1519"
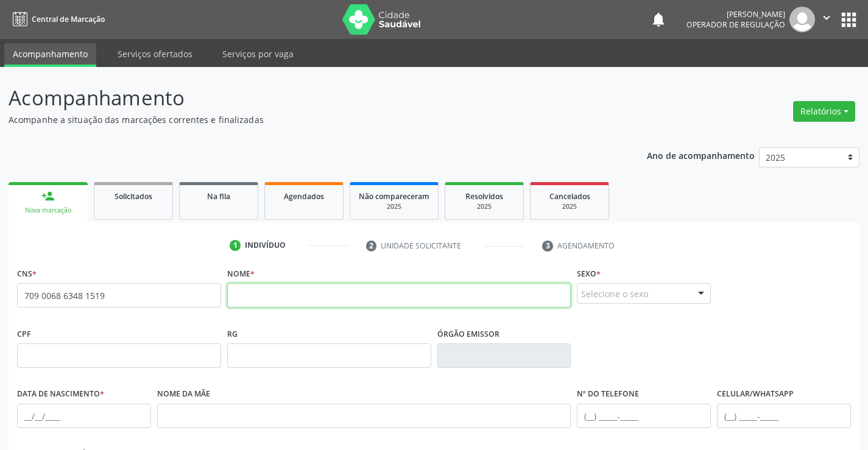
click at [327, 299] on input "text" at bounding box center [399, 295] width 344 height 24
type input "[PERSON_NAME]"
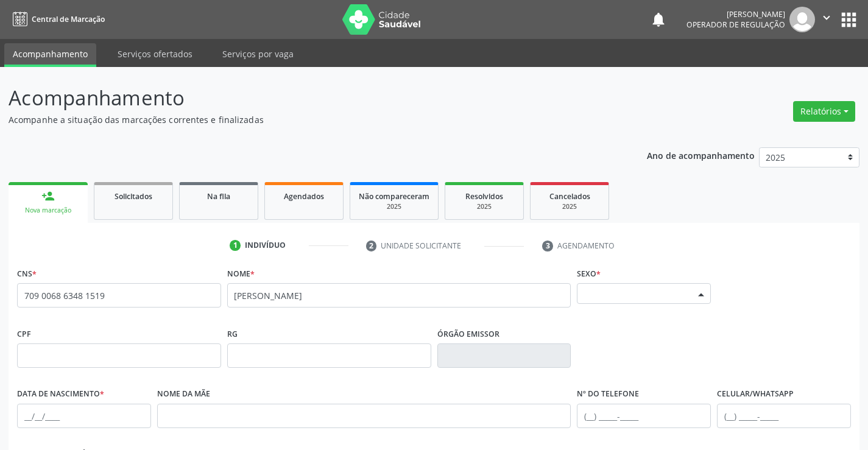
click at [614, 295] on div "Selecione o sexo" at bounding box center [644, 293] width 134 height 21
click at [621, 272] on span "Feminino" at bounding box center [606, 270] width 43 height 13
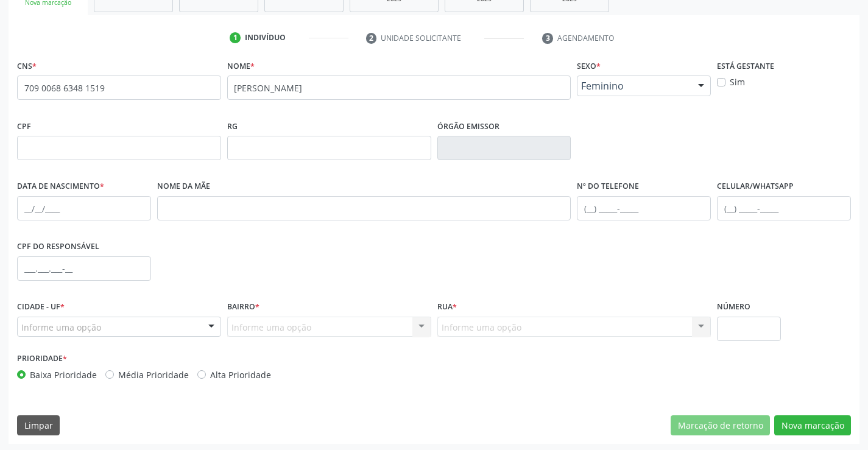
scroll to position [210, 0]
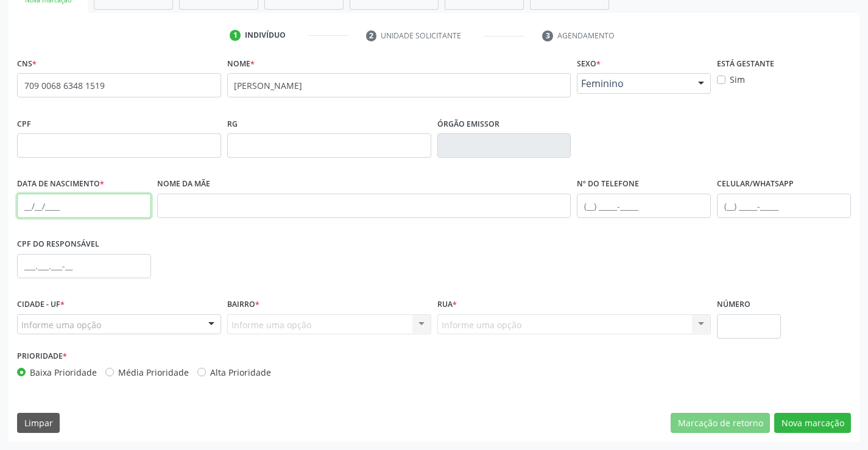
click at [85, 214] on input "text" at bounding box center [84, 206] width 134 height 24
type input "15[DATE]"
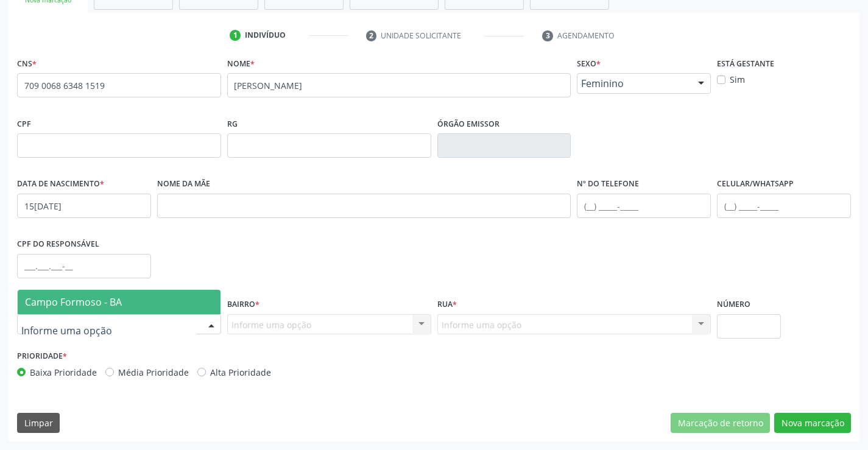
click at [160, 328] on div at bounding box center [119, 324] width 204 height 21
click at [169, 298] on span "Campo Formoso - BA" at bounding box center [119, 302] width 203 height 24
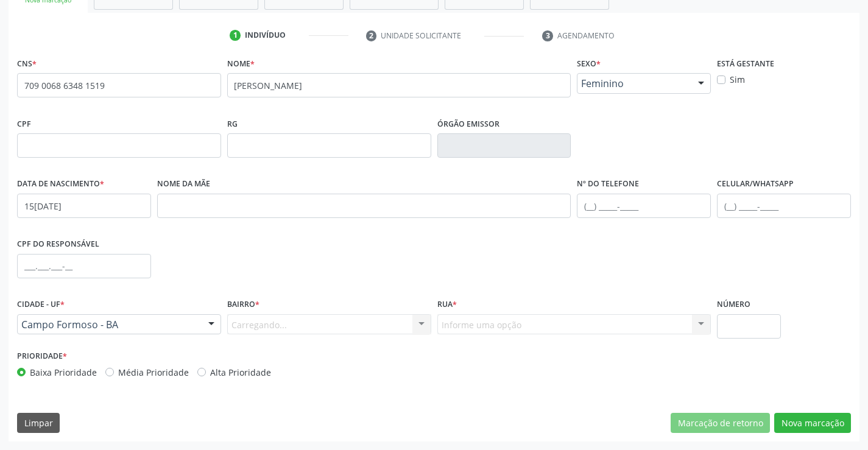
click at [300, 320] on div "Carregando... Nenhum resultado encontrado para: " " Nenhuma opção encontrada. D…" at bounding box center [329, 324] width 204 height 21
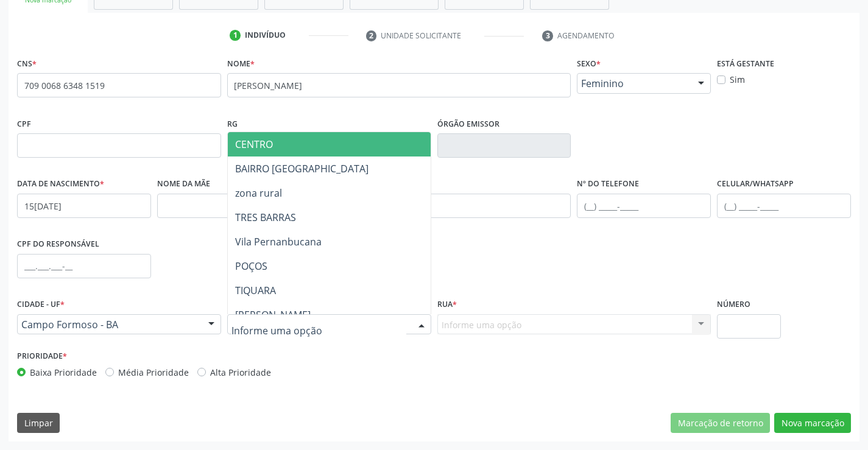
click at [304, 144] on span "CENTRO" at bounding box center [359, 144] width 263 height 24
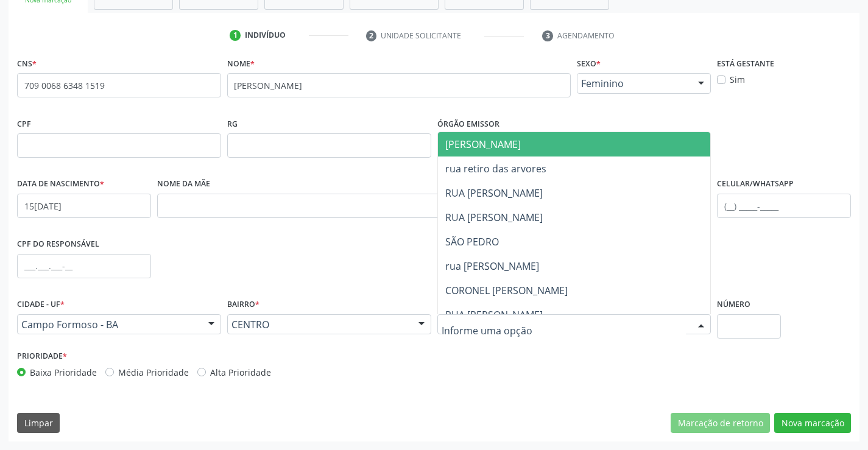
click at [486, 317] on div at bounding box center [574, 324] width 274 height 21
click at [540, 144] on span "JUCA MARQUES" at bounding box center [585, 144] width 294 height 24
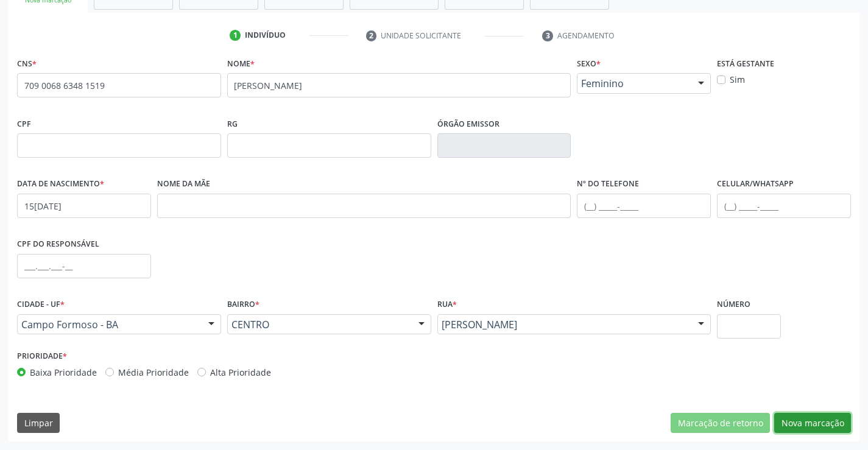
click at [794, 418] on button "Nova marcação" at bounding box center [812, 423] width 77 height 21
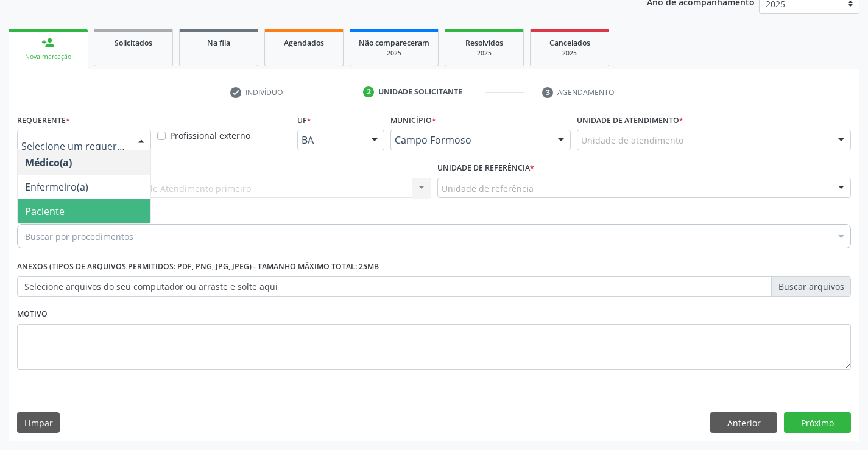
click at [68, 208] on span "Paciente" at bounding box center [84, 211] width 133 height 24
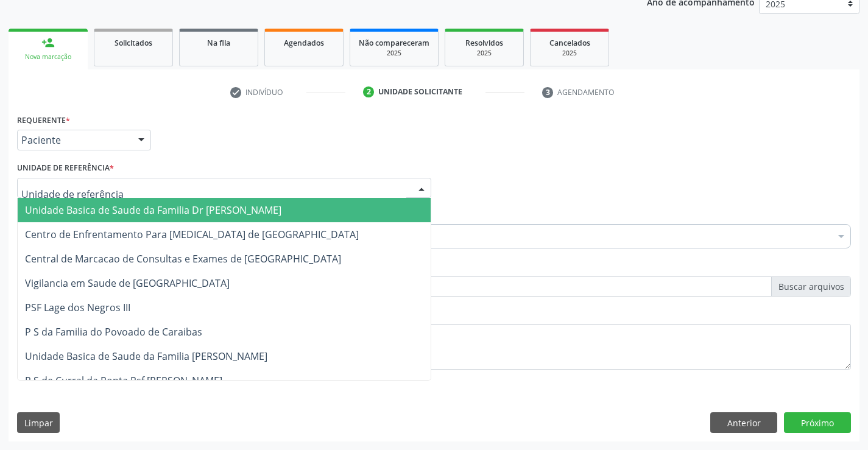
click at [80, 208] on span "Unidade Basica de Saude da Familia Dr [PERSON_NAME]" at bounding box center [153, 209] width 256 height 13
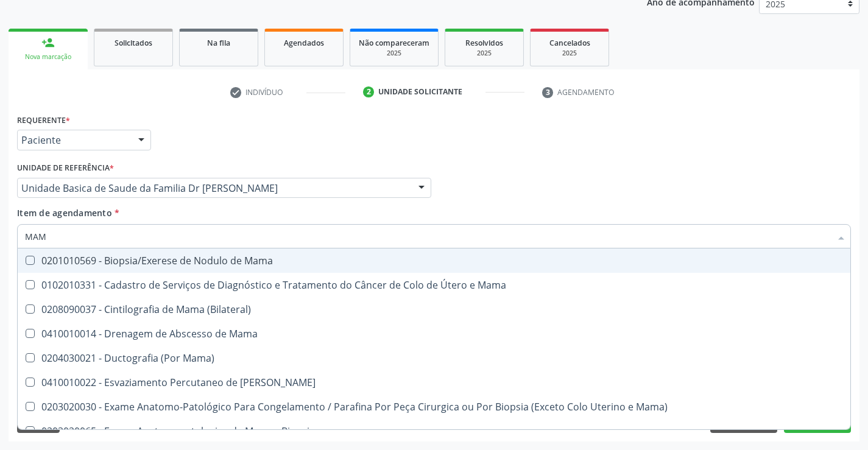
type input "MAMO"
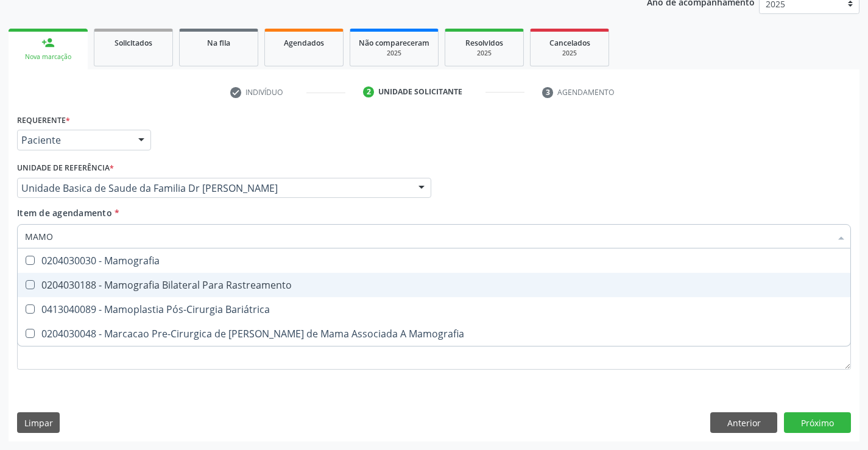
click at [120, 283] on div "0204030188 - Mamografia Bilateral Para Rastreamento" at bounding box center [434, 285] width 818 height 10
checkbox Rastreamento "true"
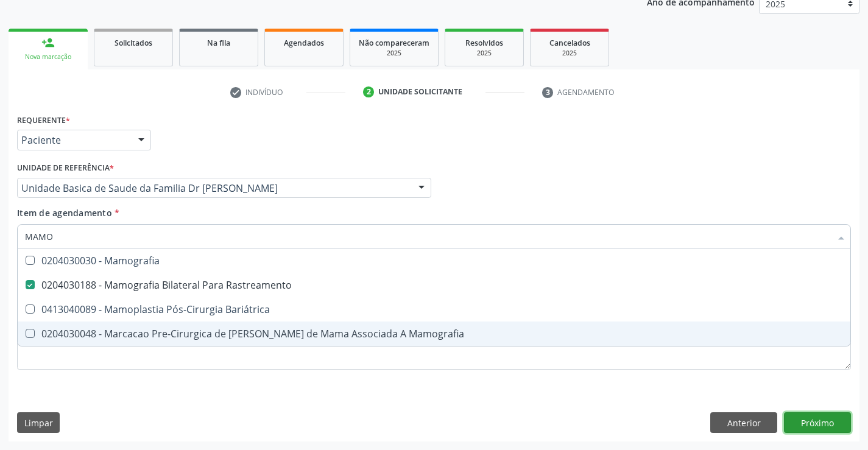
click at [804, 418] on div "Requerente * Paciente Médico(a) Enfermeiro(a) Paciente Nenhum resultado encontr…" at bounding box center [434, 276] width 851 height 331
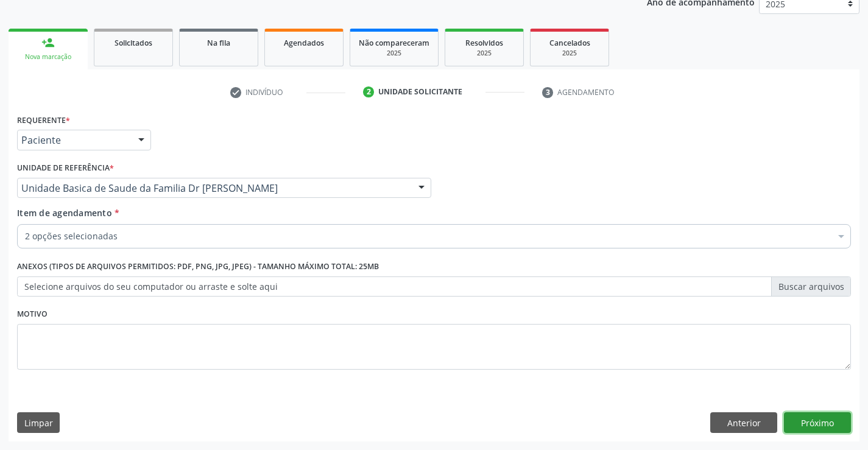
click at [804, 418] on button "Próximo" at bounding box center [817, 422] width 67 height 21
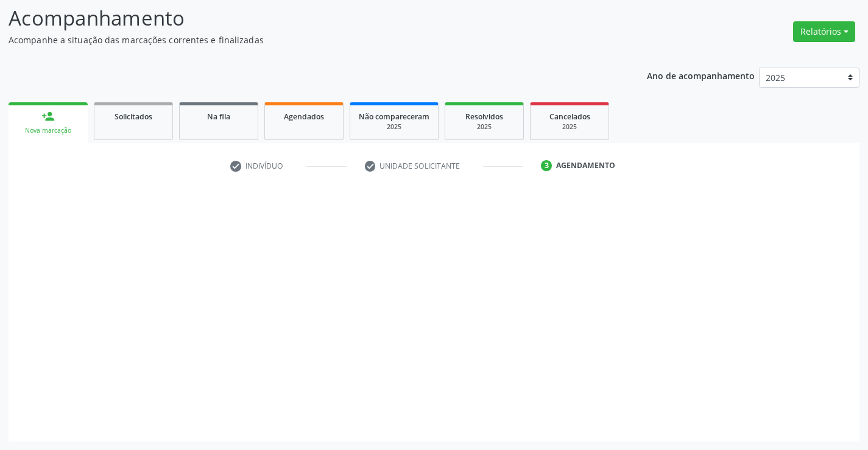
scroll to position [80, 0]
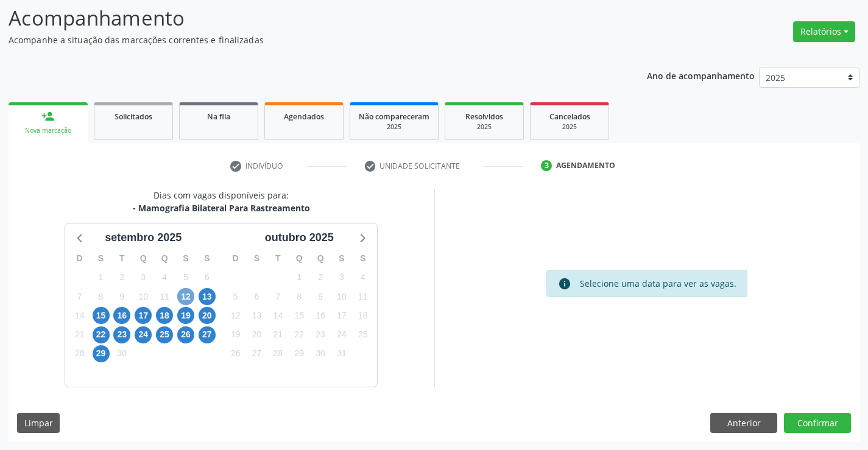
click at [186, 292] on span "12" at bounding box center [185, 296] width 17 height 17
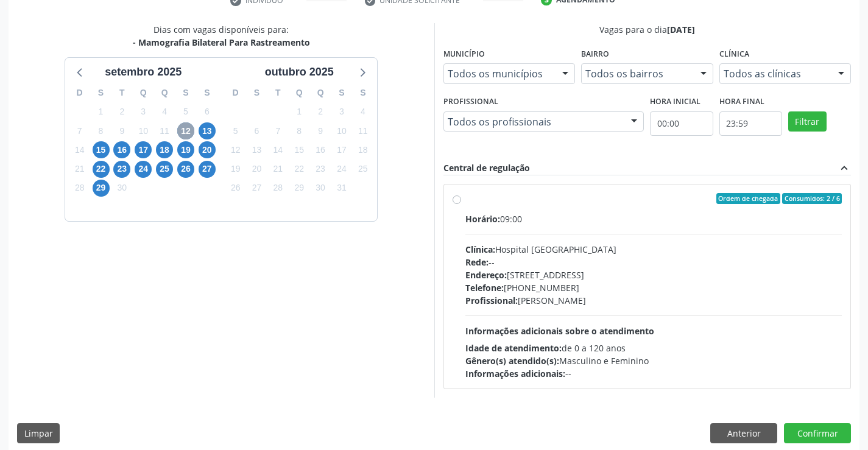
scroll to position [256, 0]
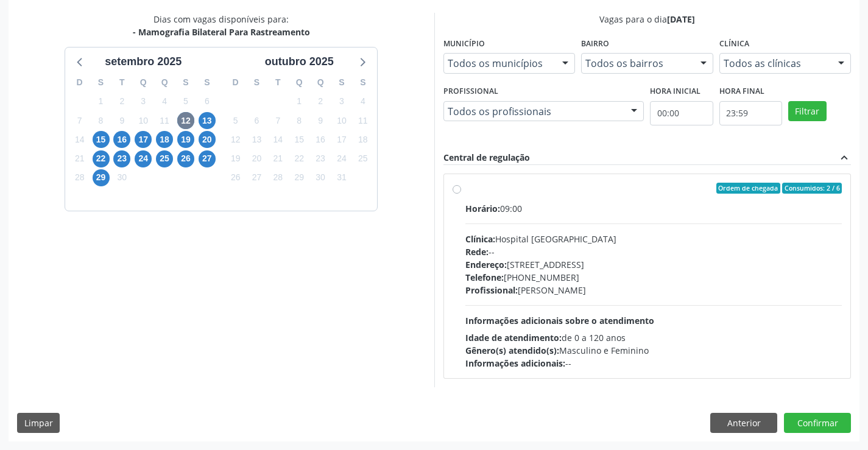
click at [585, 192] on div "Ordem de chegada Consumidos: 2 / 6" at bounding box center [653, 188] width 377 height 11
click at [461, 192] on input "Ordem de chegada Consumidos: 2 / 6 Horário: 09:00 Clínica: Hospital Sao Francis…" at bounding box center [456, 188] width 9 height 11
radio input "true"
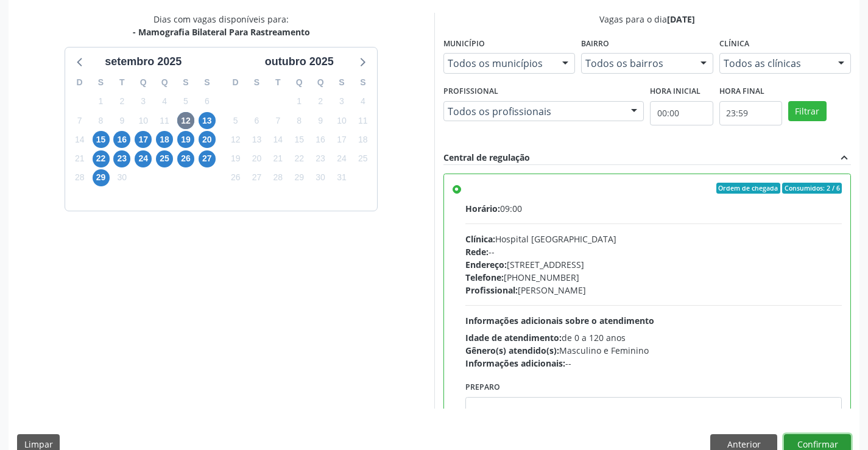
click at [814, 443] on button "Confirmar" at bounding box center [817, 444] width 67 height 21
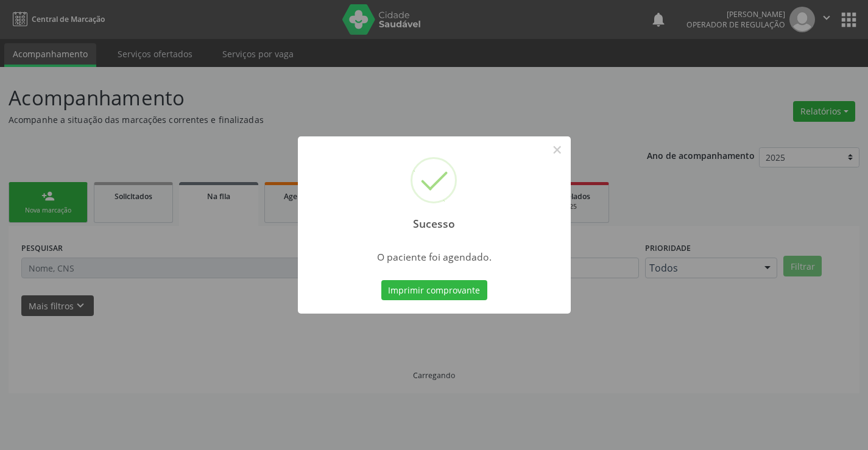
scroll to position [0, 0]
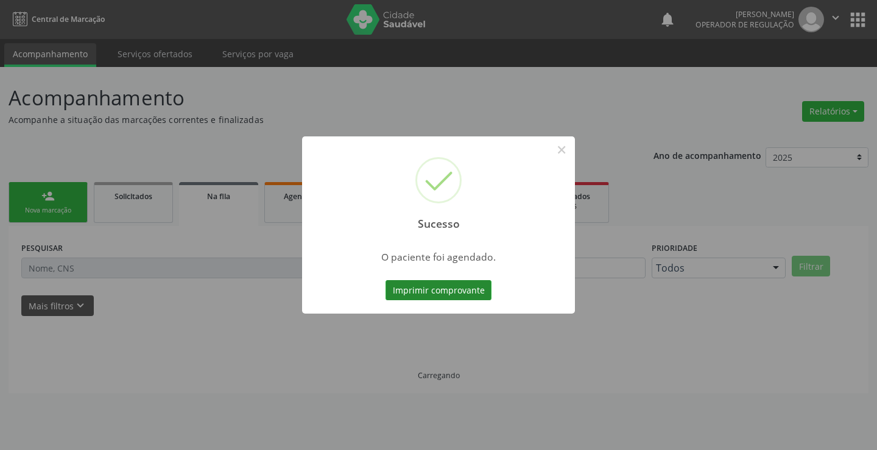
click at [418, 287] on button "Imprimir comprovante" at bounding box center [438, 290] width 106 height 21
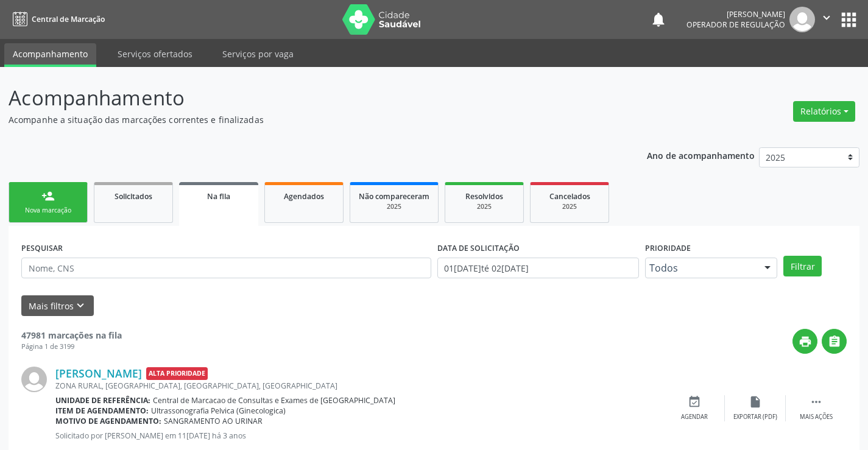
click at [57, 202] on link "person_add Nova marcação" at bounding box center [48, 202] width 79 height 41
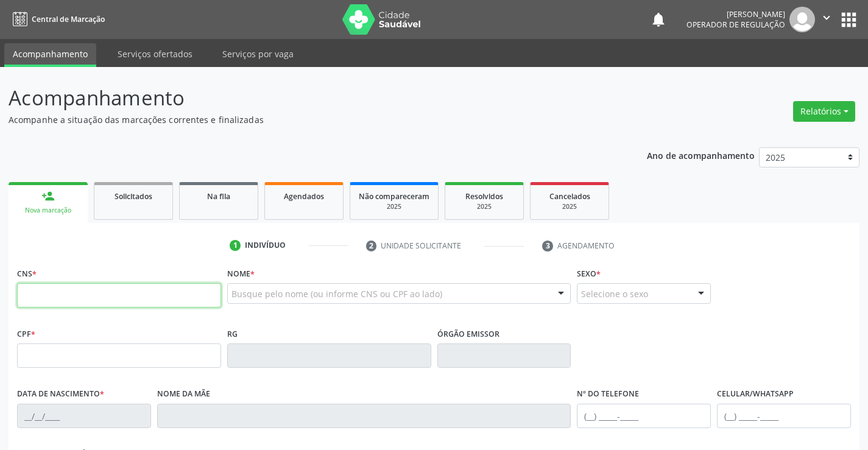
click at [79, 302] on input "text" at bounding box center [119, 295] width 204 height 24
click at [57, 300] on input "text" at bounding box center [119, 295] width 204 height 24
type input "700 5093 3390 2252"
type input "0744143136"
type input "16/02/1971"
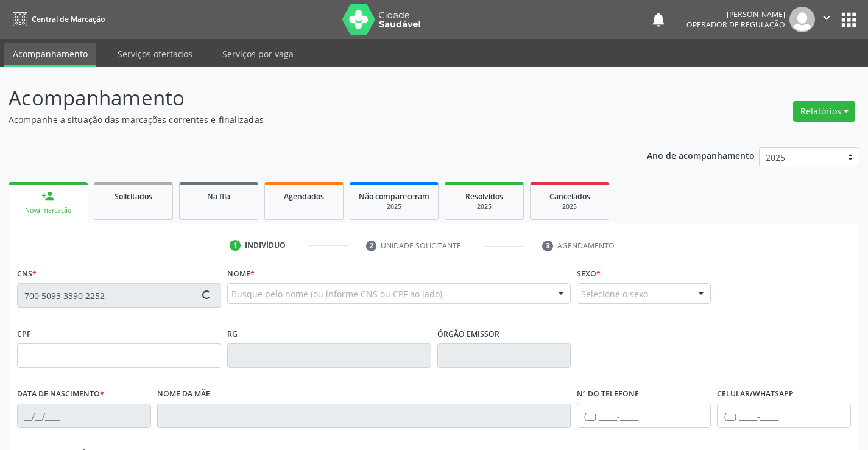
type input "(74) 99979-1737"
type input "004.668.395-02"
type input "S/N"
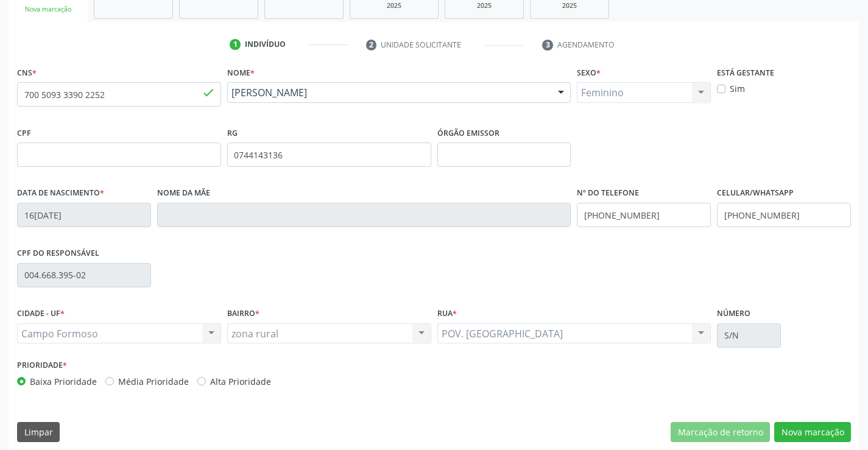
scroll to position [210, 0]
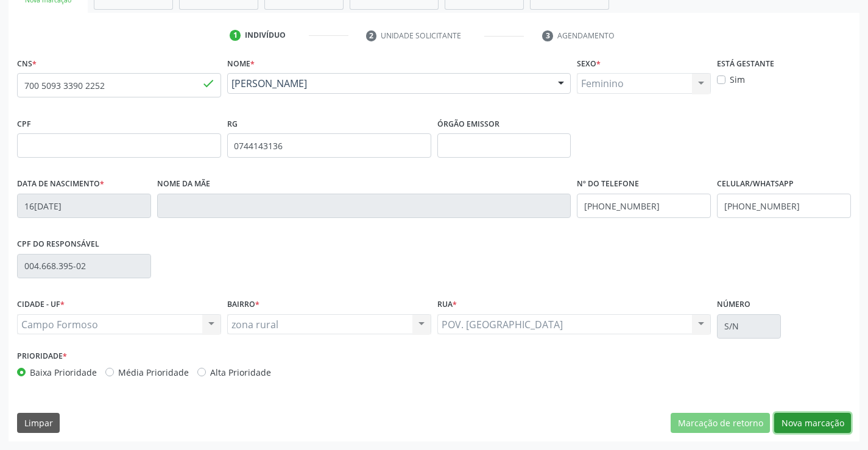
click at [820, 420] on button "Nova marcação" at bounding box center [812, 423] width 77 height 21
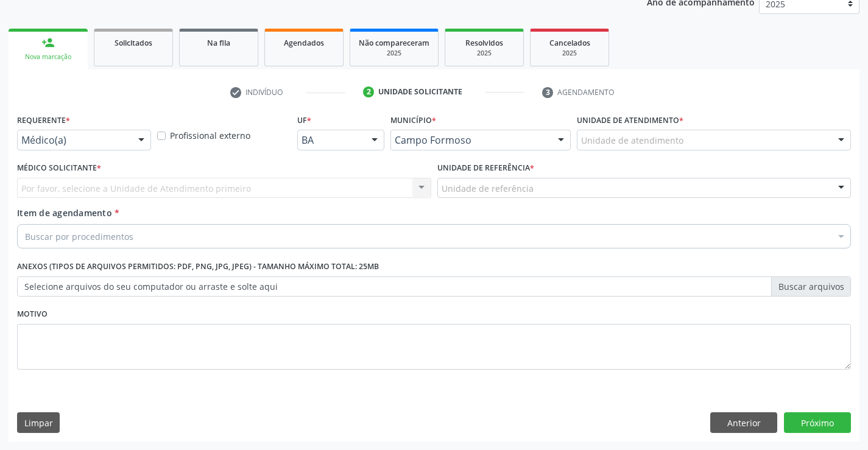
scroll to position [153, 0]
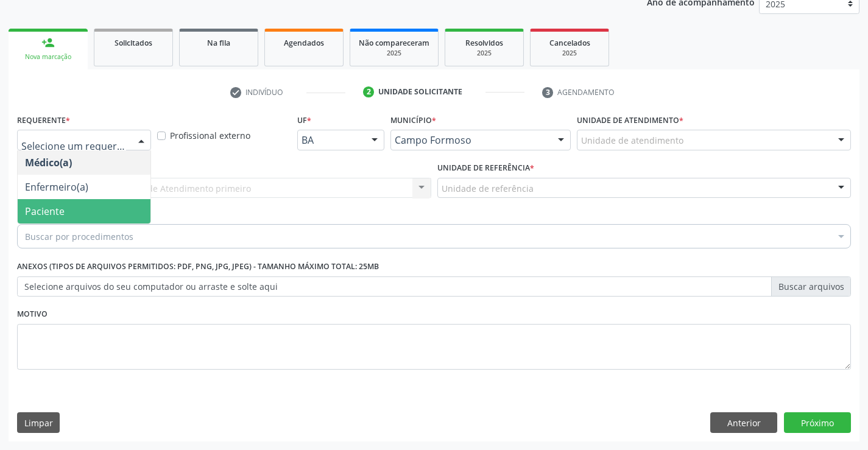
click at [53, 209] on span "Paciente" at bounding box center [45, 211] width 40 height 13
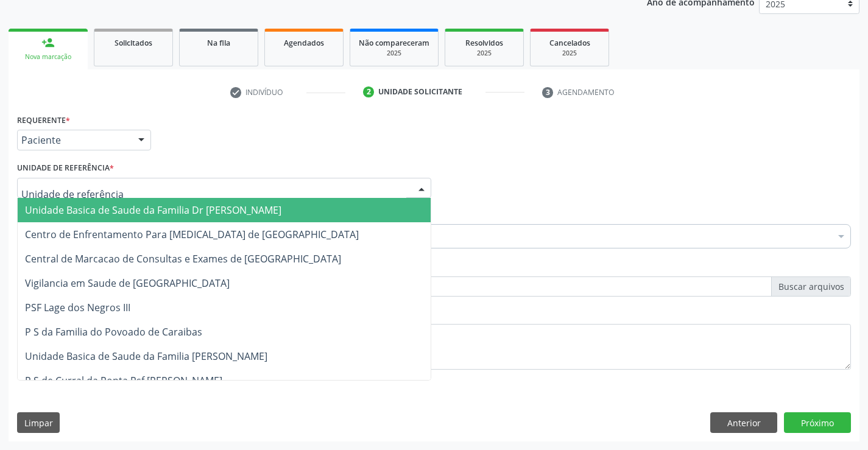
click at [90, 208] on span "Unidade Basica de Saude da Familia Dr [PERSON_NAME]" at bounding box center [153, 209] width 256 height 13
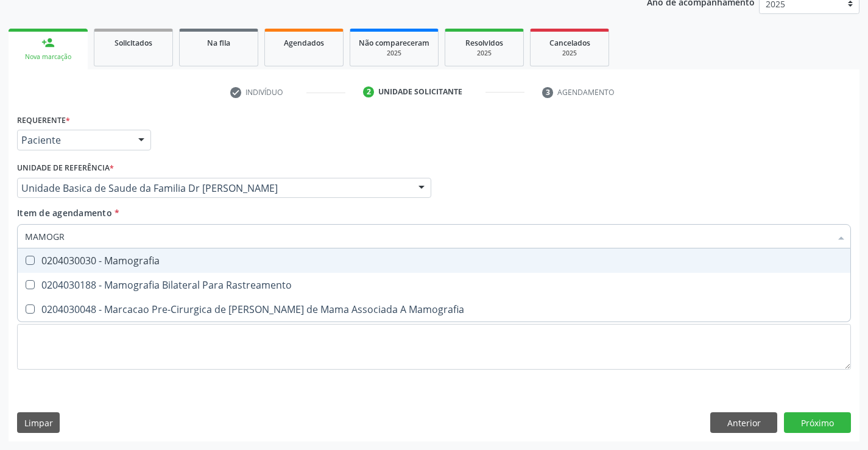
type input "MAMOGRA"
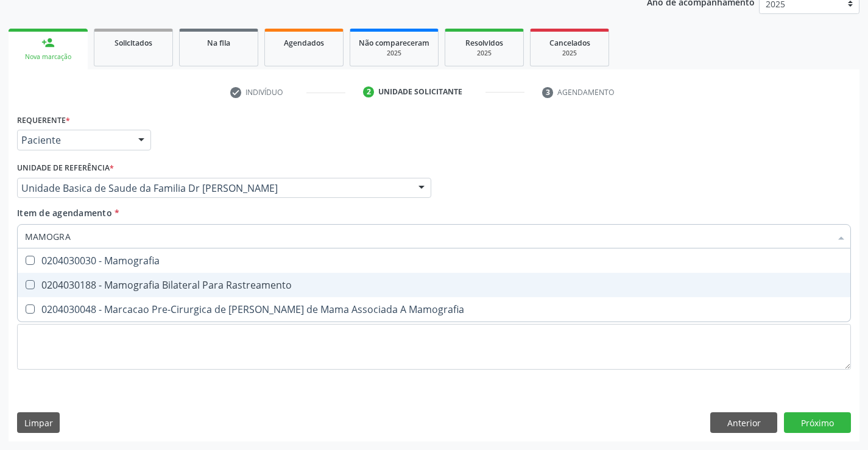
click at [174, 287] on div "0204030188 - Mamografia Bilateral Para Rastreamento" at bounding box center [434, 285] width 818 height 10
checkbox Rastreamento "true"
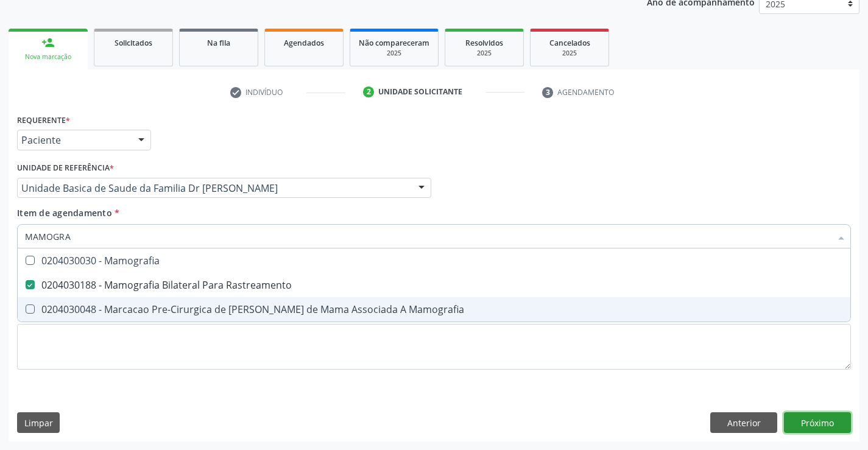
click at [816, 417] on div "Requerente * Paciente Médico(a) Enfermeiro(a) Paciente Nenhum resultado encontr…" at bounding box center [434, 276] width 851 height 331
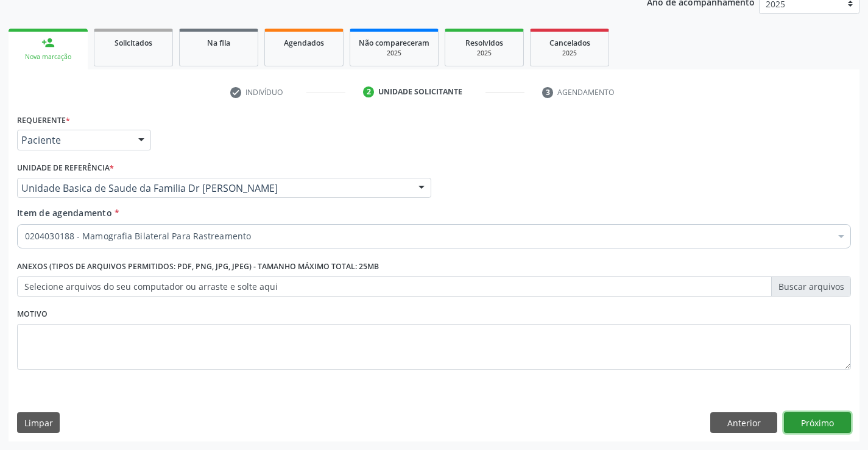
click at [816, 417] on button "Próximo" at bounding box center [817, 422] width 67 height 21
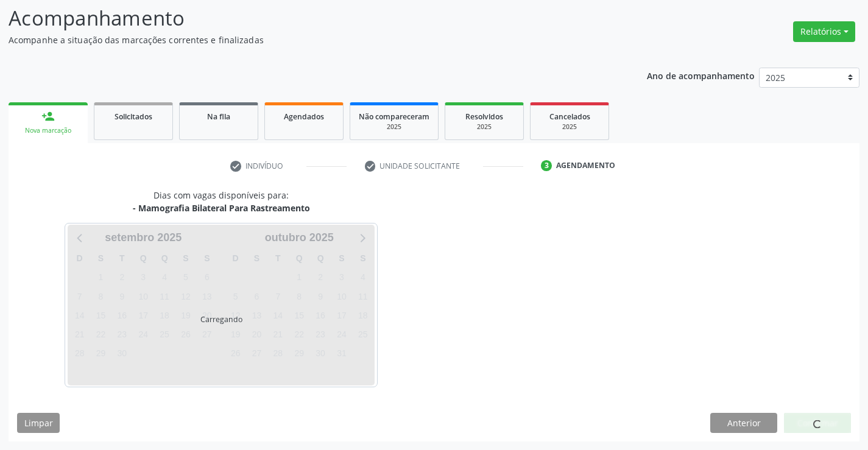
scroll to position [80, 0]
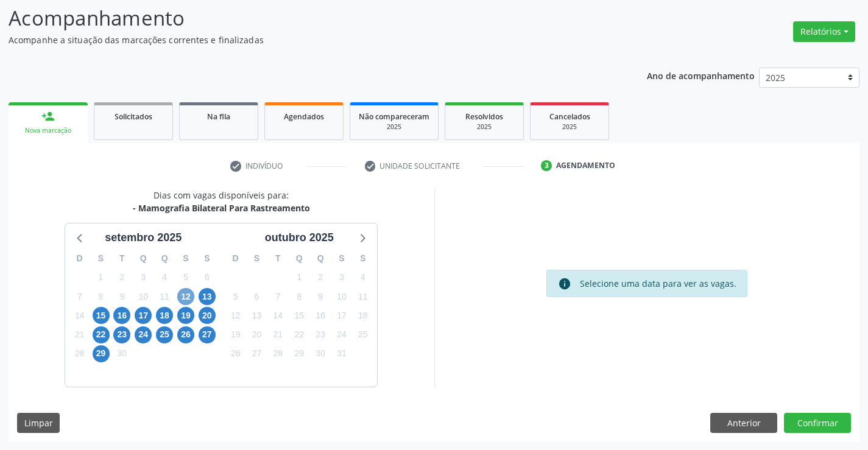
click at [185, 294] on span "12" at bounding box center [185, 296] width 17 height 17
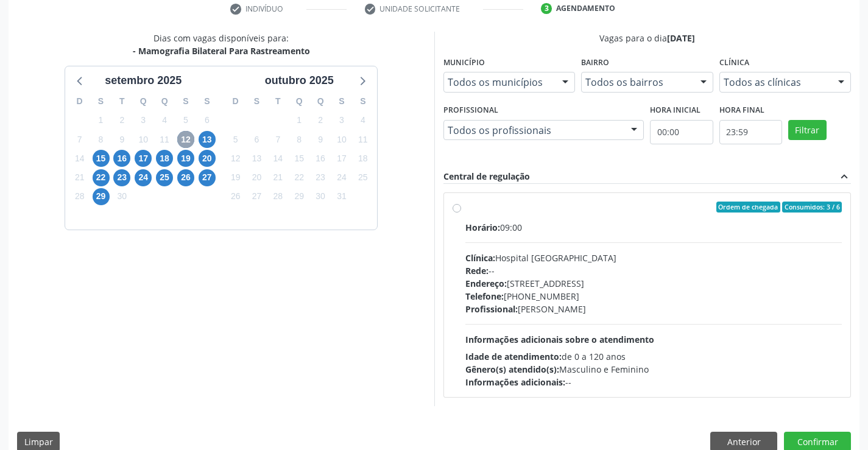
scroll to position [256, 0]
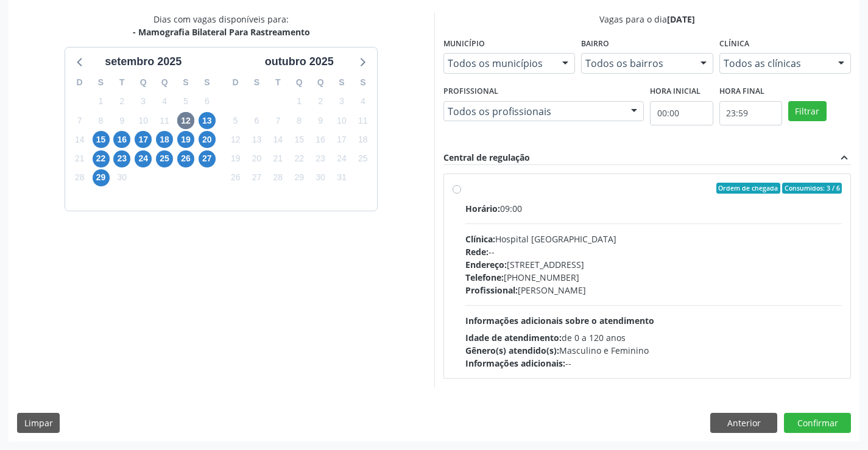
click at [627, 191] on div "Ordem de chegada Consumidos: 3 / 6" at bounding box center [653, 188] width 377 height 11
click at [461, 191] on input "Ordem de chegada Consumidos: 3 / 6 Horário: 09:00 Clínica: Hospital Sao Francis…" at bounding box center [456, 188] width 9 height 11
radio input "true"
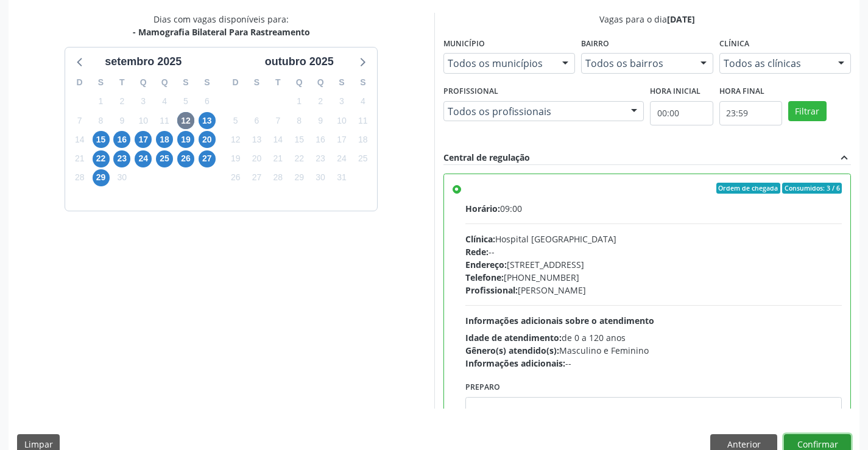
click at [803, 443] on button "Confirmar" at bounding box center [817, 444] width 67 height 21
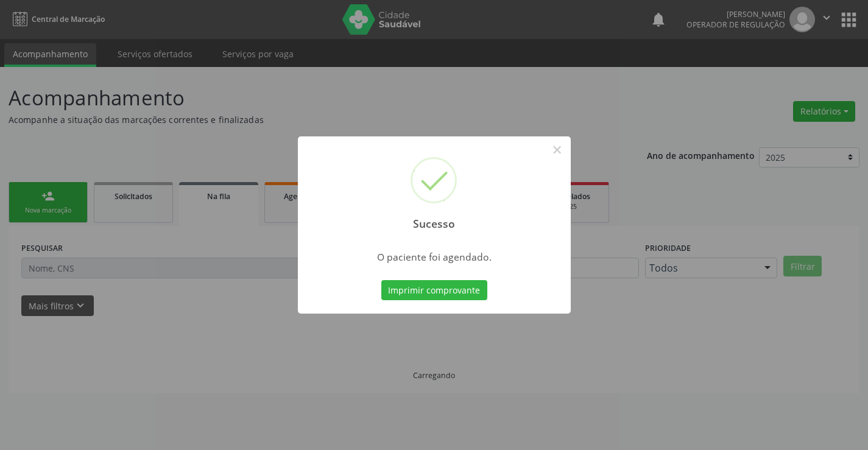
scroll to position [0, 0]
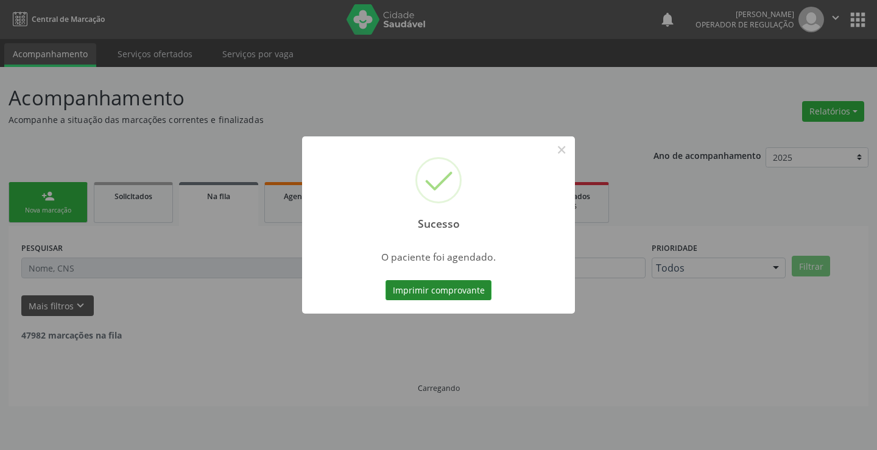
click at [401, 290] on button "Imprimir comprovante" at bounding box center [438, 290] width 106 height 21
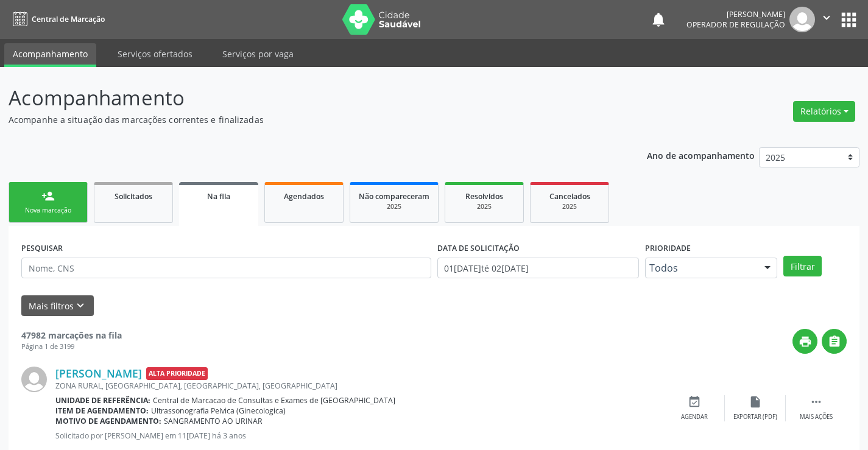
click at [55, 197] on link "person_add Nova marcação" at bounding box center [48, 202] width 79 height 41
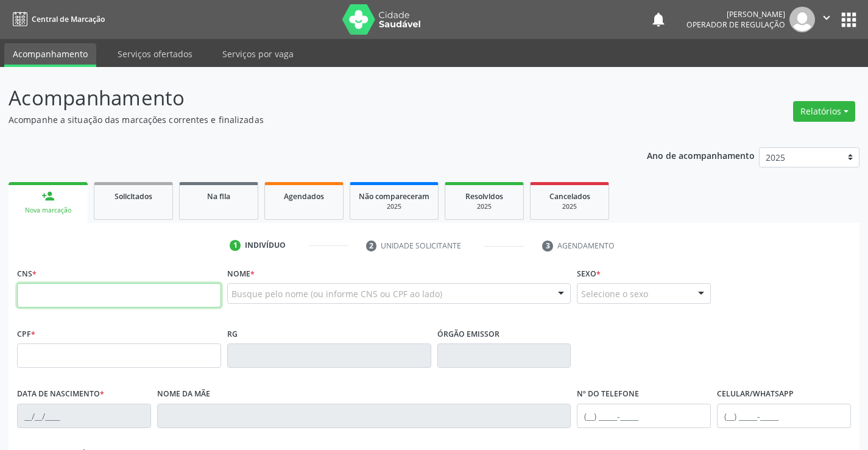
click at [88, 297] on input "text" at bounding box center [119, 295] width 204 height 24
type input "708 1005 6602 2337"
type input "0824376455"
type input "26/07/1972"
type input "(74) 99121-5582"
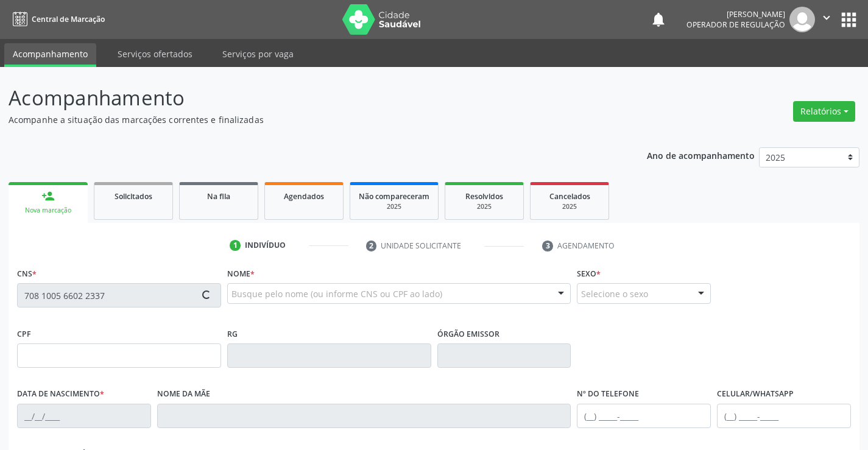
type input "SN"
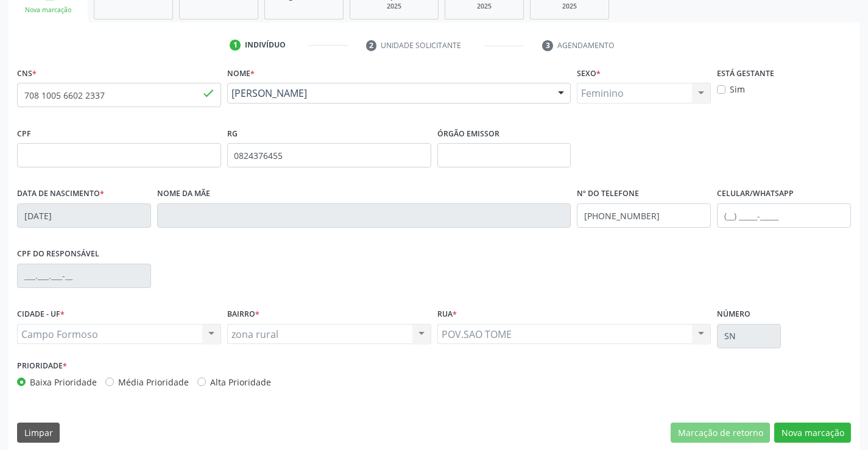
scroll to position [210, 0]
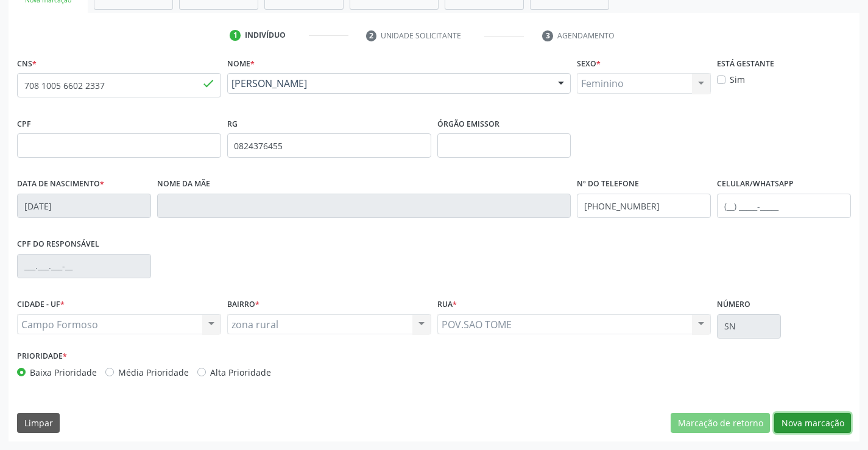
click at [814, 418] on button "Nova marcação" at bounding box center [812, 423] width 77 height 21
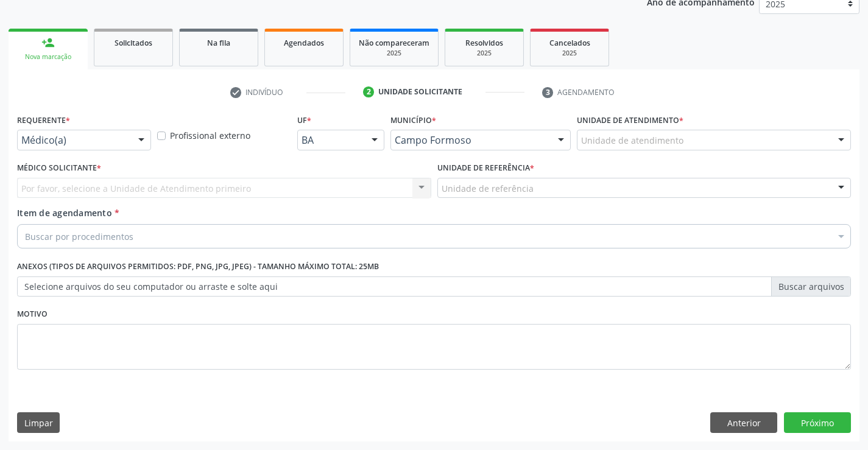
scroll to position [153, 0]
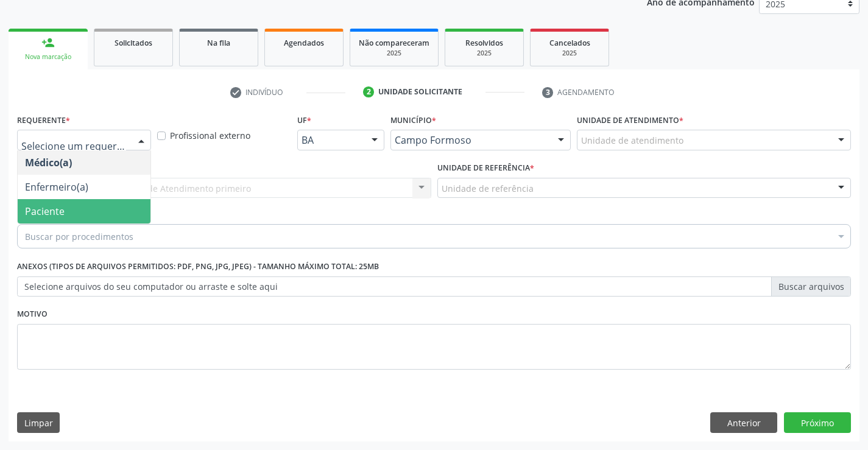
click at [63, 208] on span "Paciente" at bounding box center [45, 211] width 40 height 13
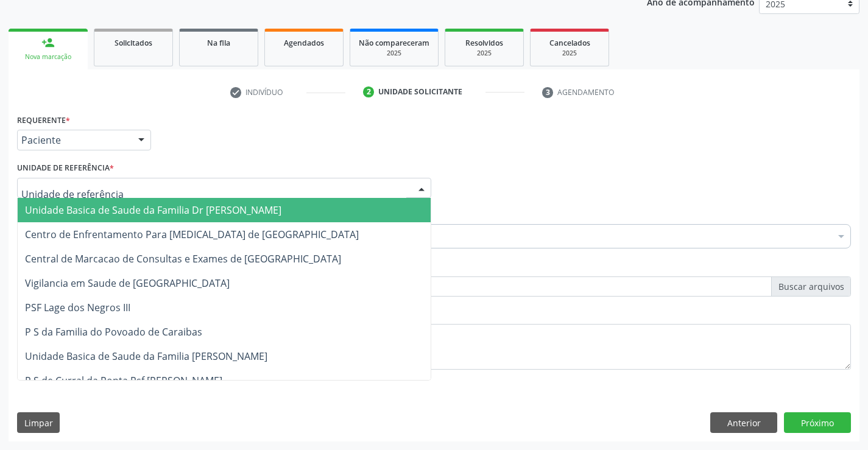
click at [121, 205] on span "Unidade Basica de Saude da Familia Dr [PERSON_NAME]" at bounding box center [153, 209] width 256 height 13
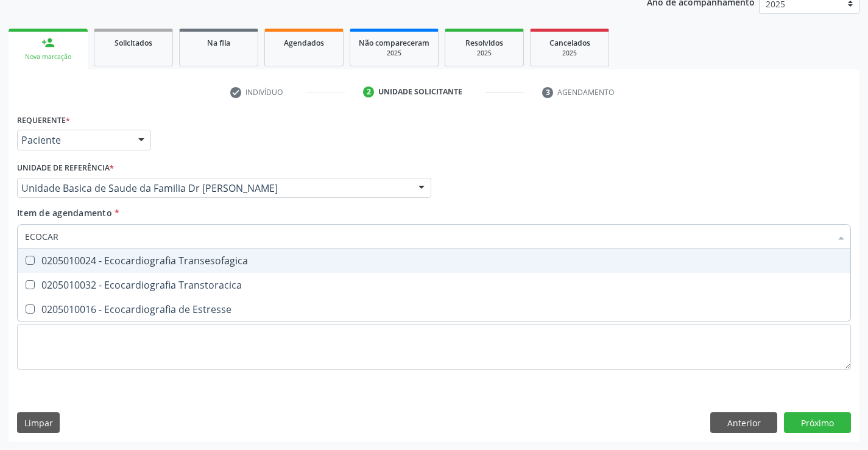
type input "ECOCARD"
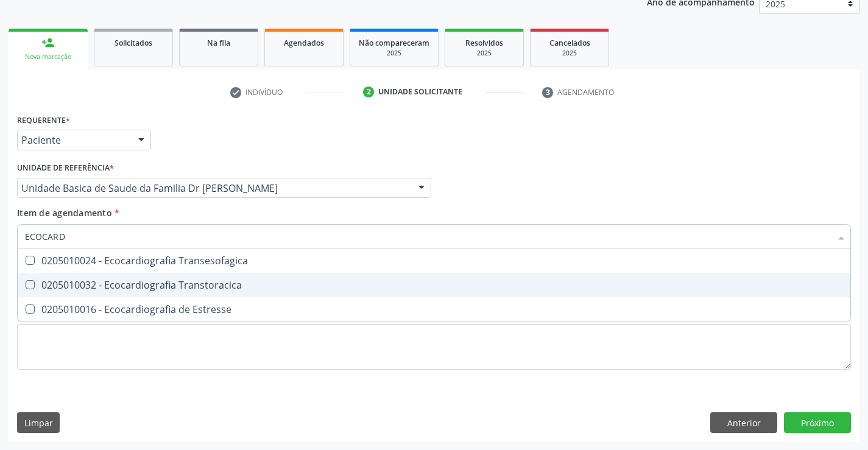
click at [160, 283] on div "0205010032 - Ecocardiografia Transtoracica" at bounding box center [434, 285] width 818 height 10
checkbox Transtoracica "true"
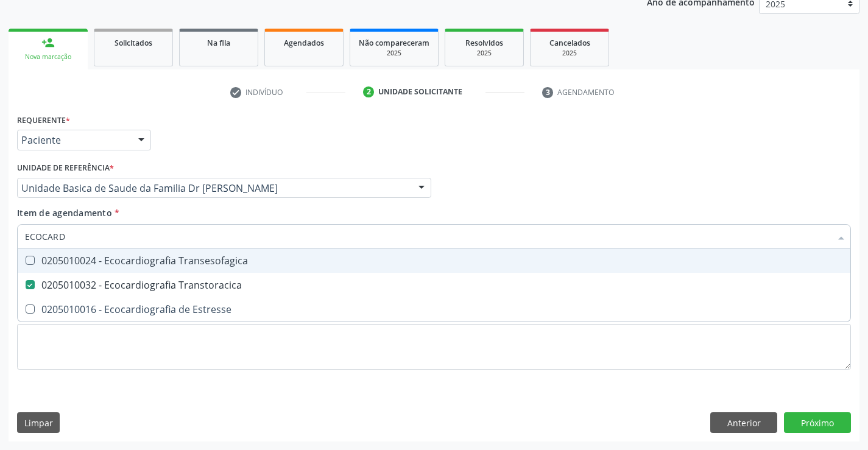
type input "ECOCARD"
click at [199, 217] on div "Item de agendamento * ECOCARD Desfazer seleção 0205010024 - Ecocardiografia Tra…" at bounding box center [434, 225] width 834 height 38
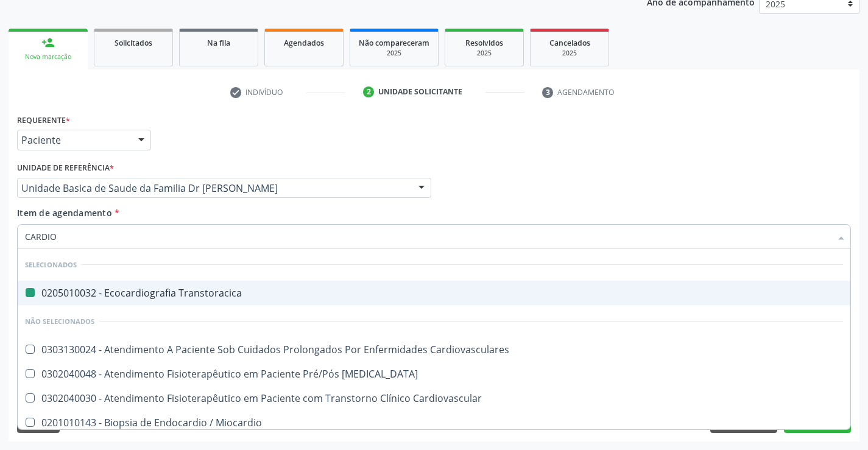
type input "CARDIOL"
checkbox Transtoracica "false"
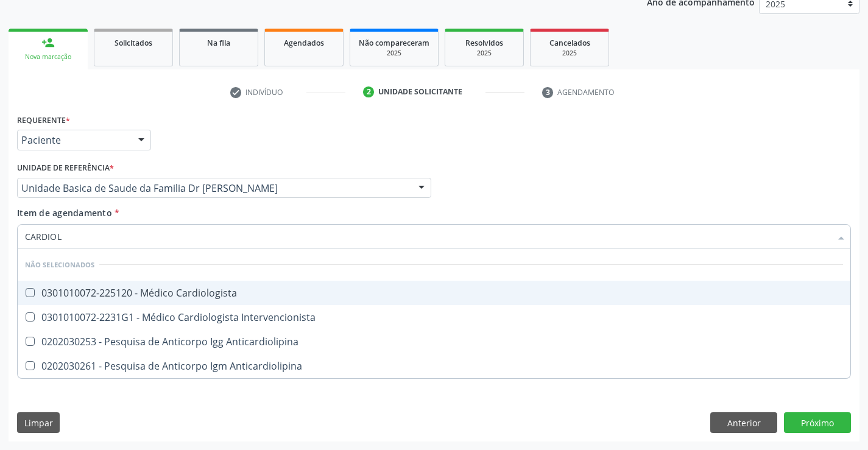
type input "CARDIOLO"
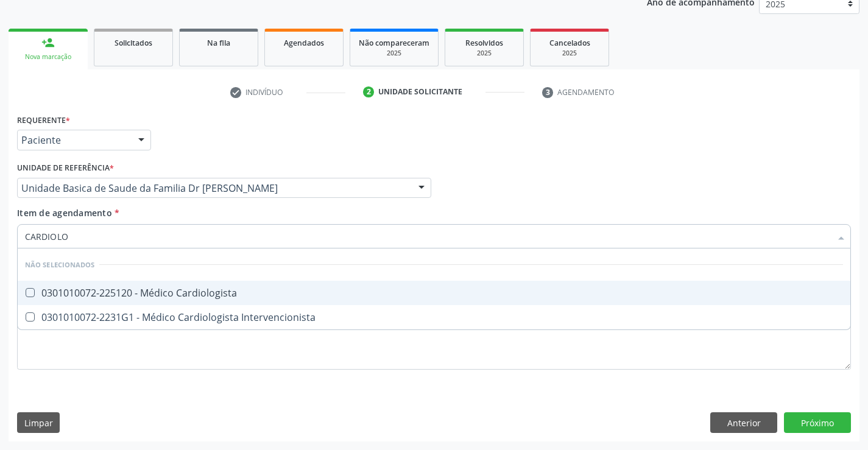
click at [195, 291] on div "0301010072-225120 - Médico Cardiologista" at bounding box center [434, 293] width 818 height 10
checkbox Cardiologista "true"
type input "CARDIOLO"
click at [167, 208] on div "Item de agendamento * CARDIOLO Desfazer seleção Não selecionados 0301010072-225…" at bounding box center [434, 225] width 834 height 38
checkbox Intervencionista "true"
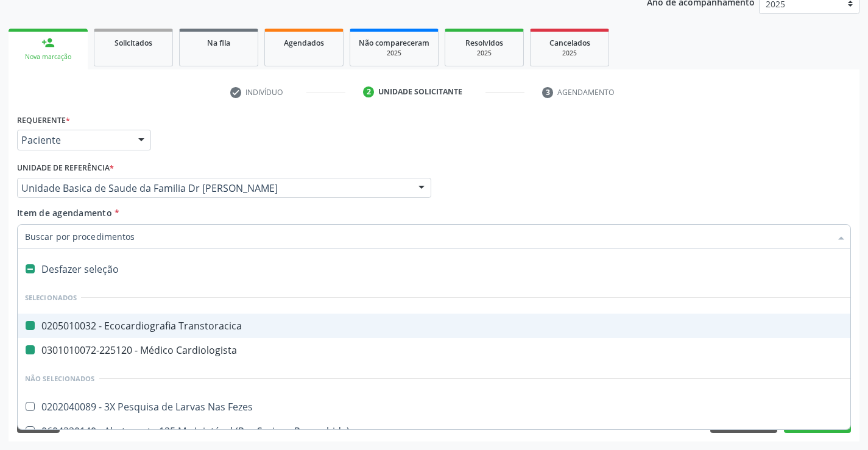
type input "U"
checkbox Transtoracica "false"
checkbox Cardiologista "false"
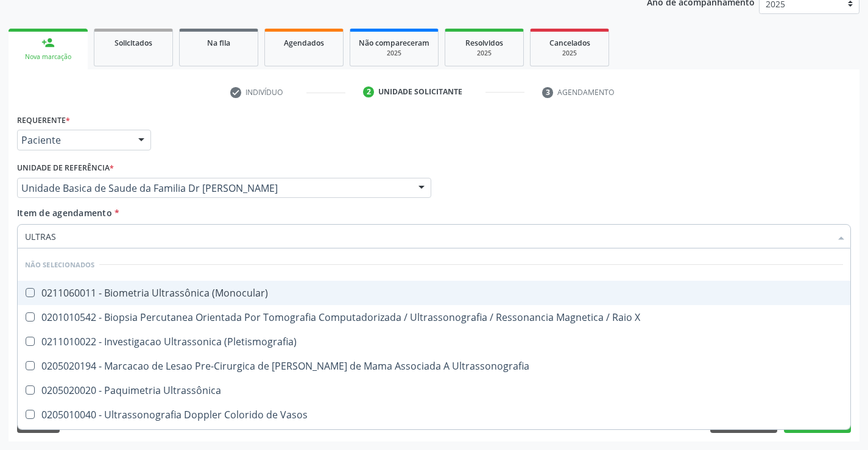
type input "ULTRASS"
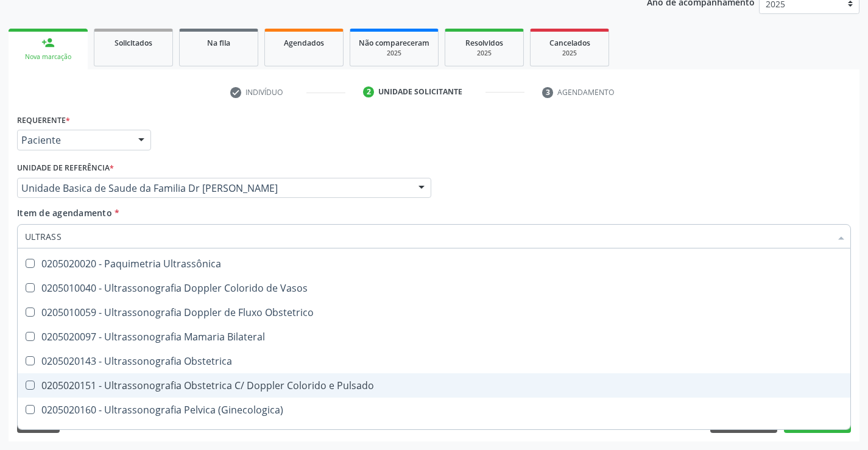
scroll to position [107, 0]
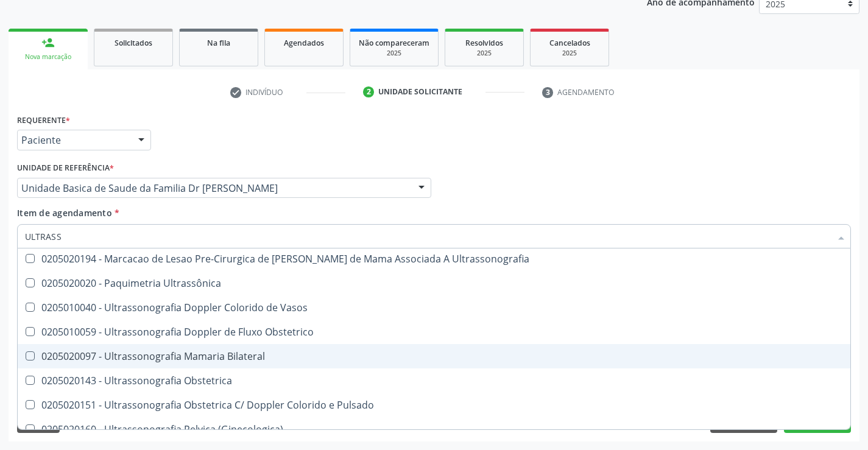
click at [287, 356] on div "0205020097 - Ultrassonografia Mamaria Bilateral" at bounding box center [434, 356] width 818 height 10
checkbox Bilateral "true"
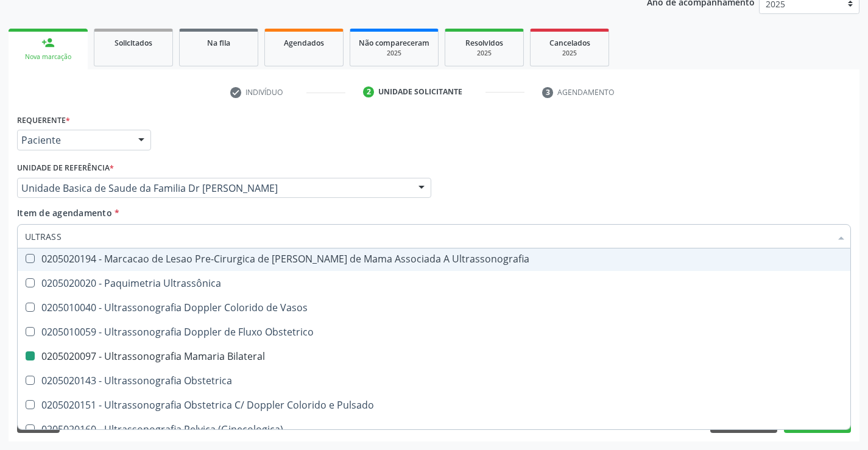
click at [278, 209] on div "Item de agendamento * ULTRASS Desfazer seleção Não selecionados 0211060011 - Bi…" at bounding box center [434, 225] width 834 height 38
checkbox \(Monocular\) "true"
checkbox X "true"
checkbox Bilateral "false"
checkbox \(Pletismografia\) "true"
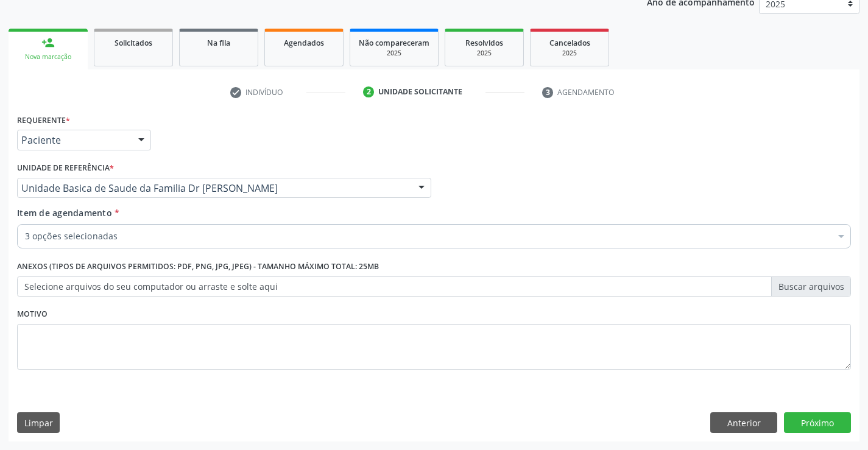
scroll to position [0, 0]
click at [238, 243] on div "3 opções selecionadas" at bounding box center [434, 236] width 834 height 24
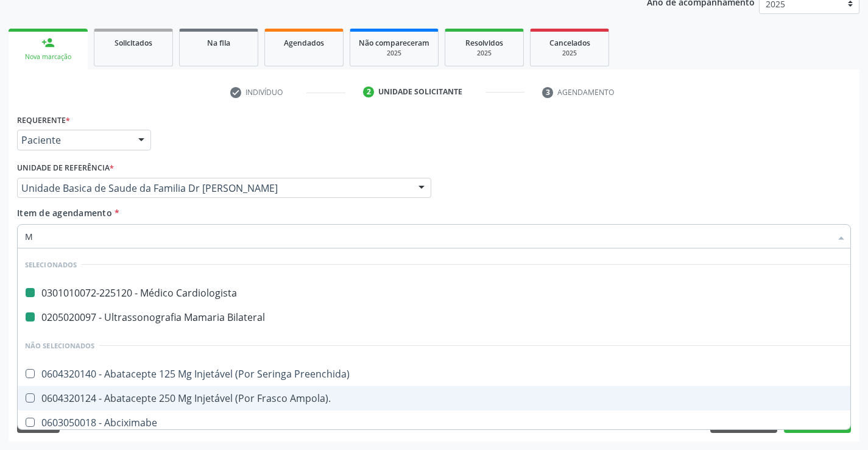
type input "MO"
checkbox Cardiologista "false"
checkbox Bilateral "false"
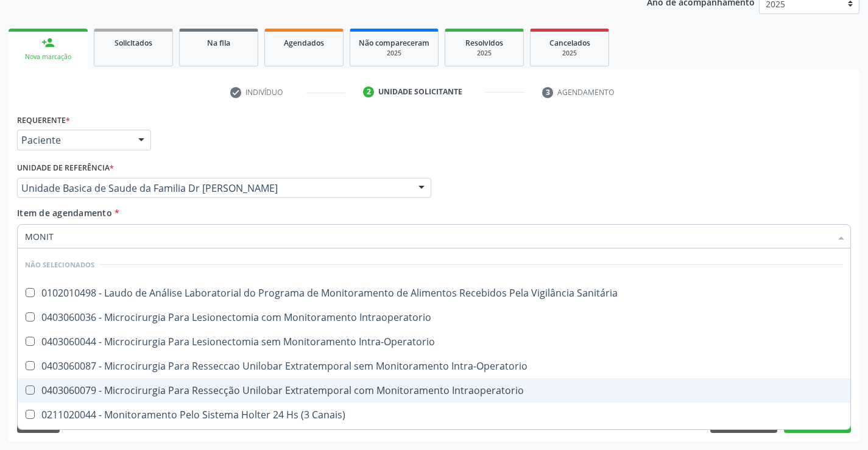
type input "MONITO"
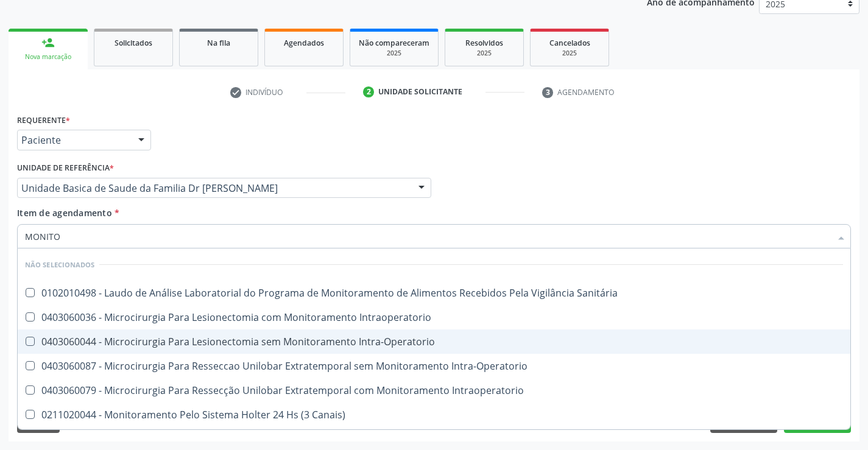
scroll to position [61, 0]
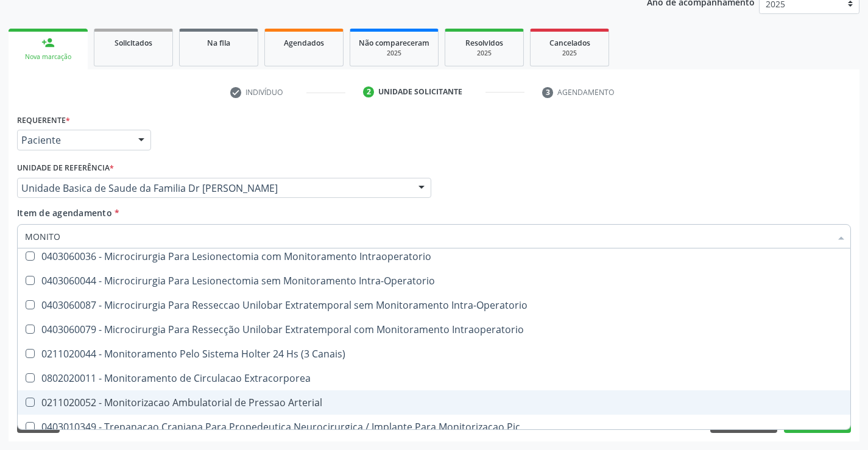
click at [339, 404] on div "0211020052 - Monitorizacao Ambulatorial de Pressao Arterial" at bounding box center [434, 403] width 818 height 10
checkbox Arterial "true"
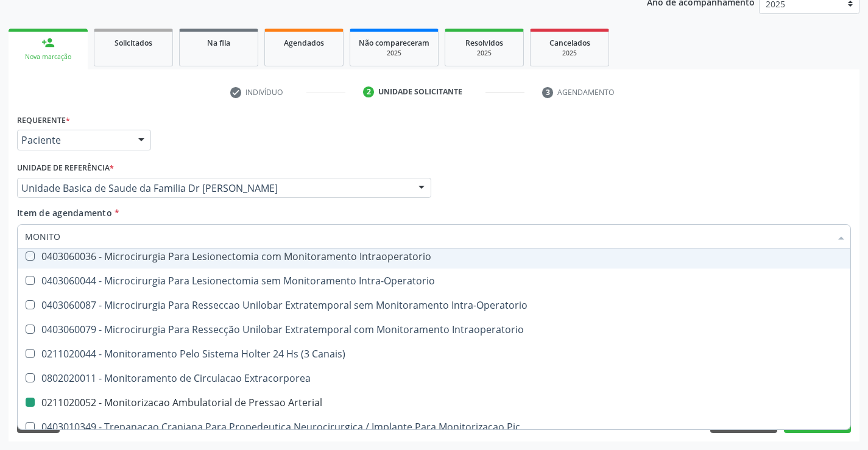
click at [272, 204] on div "Unidade de referência * Unidade Basica de Saude da Familia Dr Paulo Sudre Unida…" at bounding box center [224, 183] width 420 height 48
checkbox Sanitária "true"
checkbox Intraoperatorio "true"
checkbox Arterial "false"
checkbox Intra-Operatorio "true"
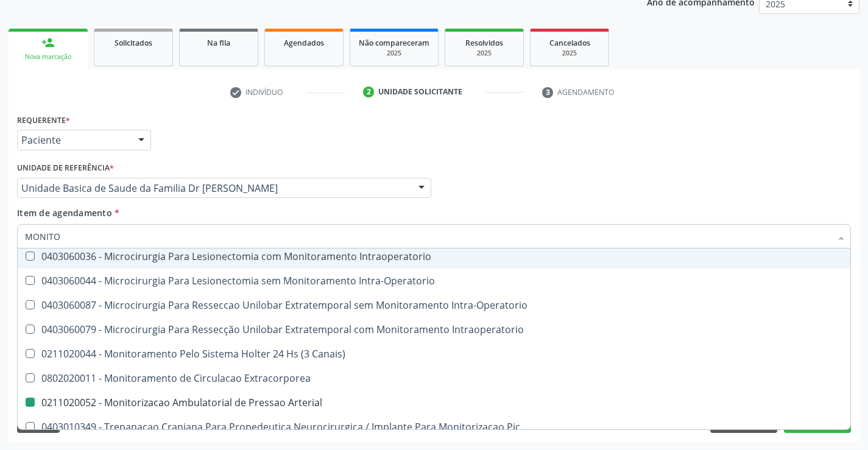
checkbox Intra-Operatorio "true"
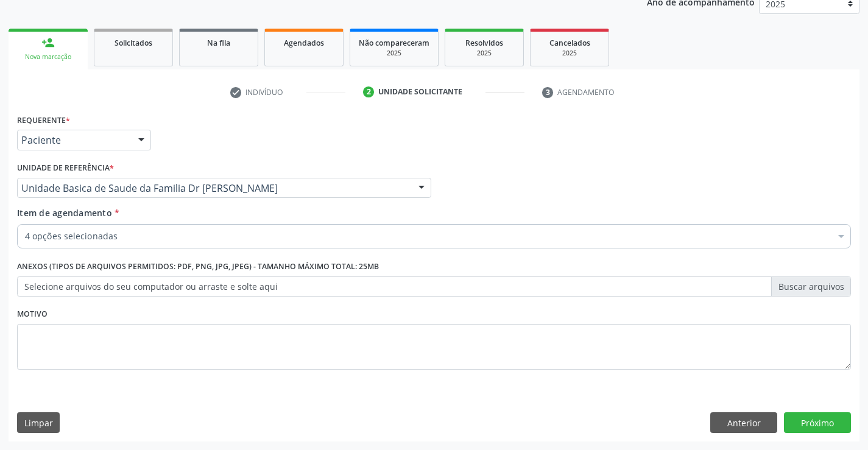
scroll to position [0, 0]
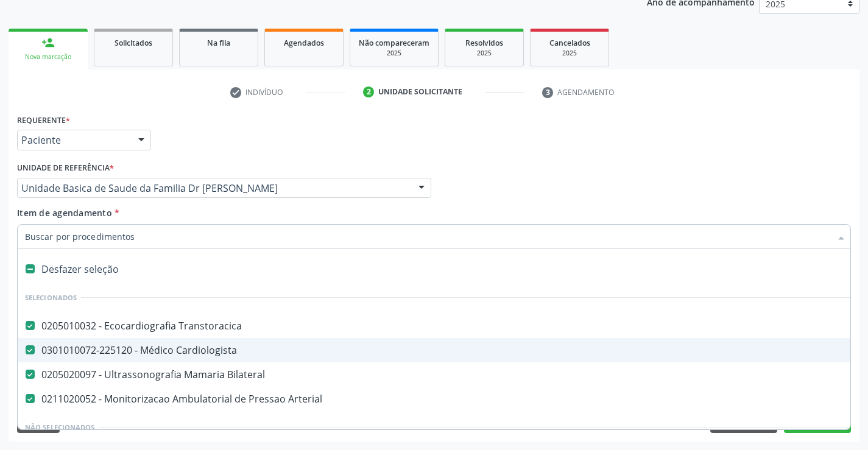
click at [244, 238] on input "Item de agendamento *" at bounding box center [428, 236] width 806 height 24
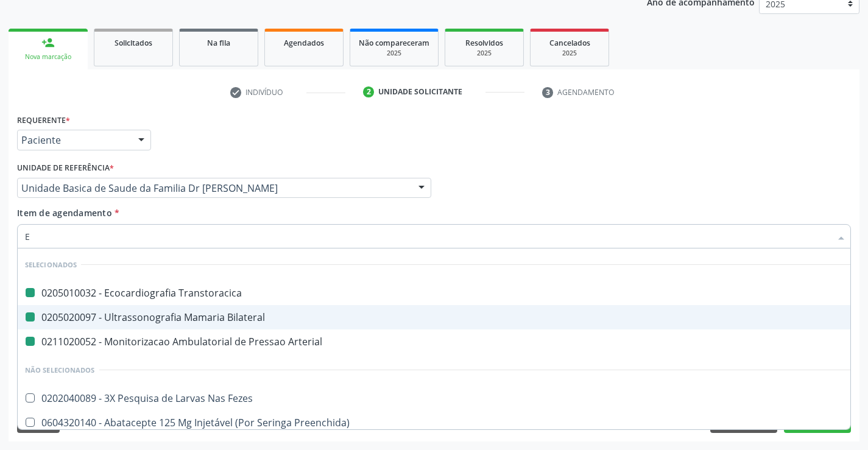
type input "EL"
checkbox Transtoracica "false"
checkbox Bilateral "false"
checkbox Arterial "false"
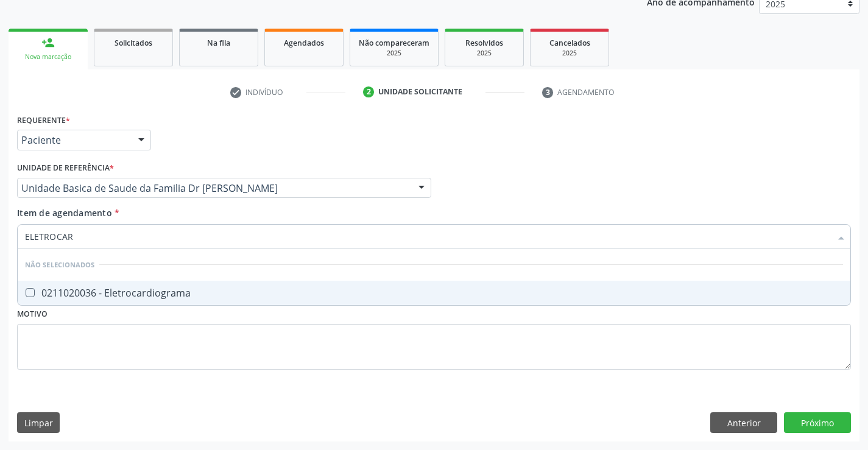
type input "ELETROCARD"
click at [218, 290] on div "0211020036 - Eletrocardiograma" at bounding box center [434, 293] width 818 height 10
checkbox Eletrocardiograma "true"
click at [223, 235] on input "ELETROCARD" at bounding box center [428, 236] width 806 height 24
click at [152, 214] on div "Item de agendamento * ELETROCARD Desfazer seleção Não selecionados 0211020036 -…" at bounding box center [434, 225] width 834 height 38
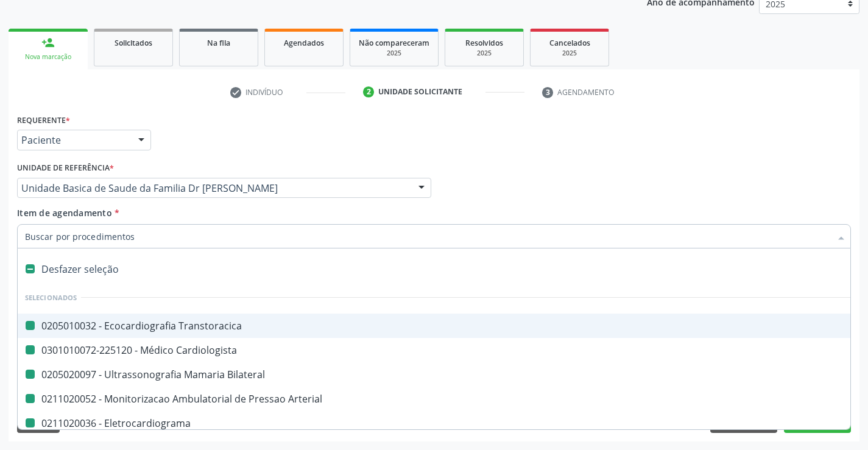
type input "H"
checkbox Transtoracica "false"
checkbox Cardiologista "false"
checkbox Bilateral "false"
checkbox Arterial "false"
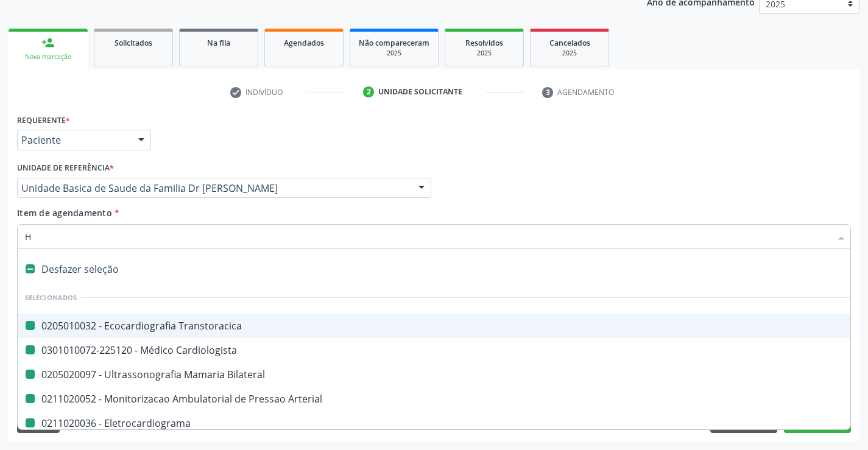
checkbox Eletrocardiograma "false"
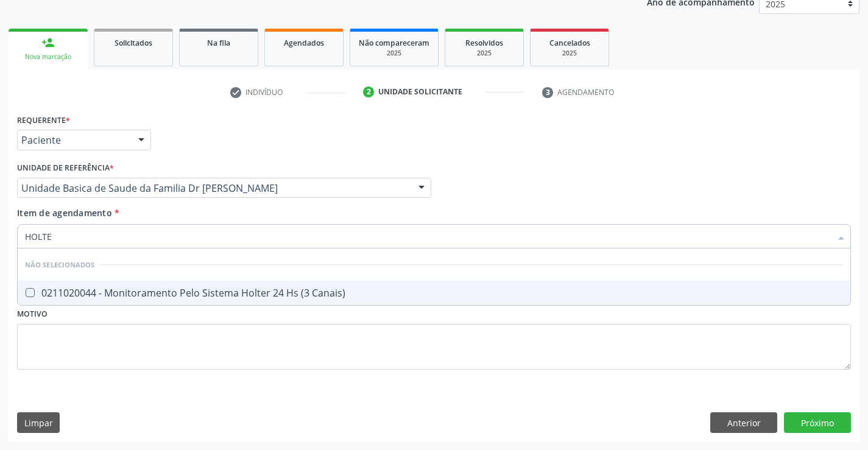
type input "HOLTER"
click at [163, 294] on div "0211020044 - Monitoramento Pelo Sistema Holter 24 Hs (3 Canais)" at bounding box center [434, 293] width 818 height 10
checkbox Canais\) "true"
click at [818, 418] on div "Requerente * Paciente Médico(a) Enfermeiro(a) Paciente Nenhum resultado encontr…" at bounding box center [434, 276] width 851 height 331
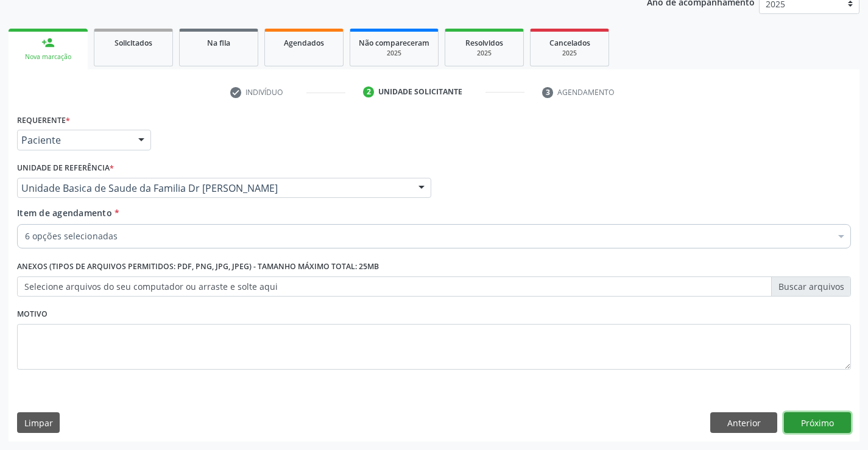
click at [818, 418] on button "Próximo" at bounding box center [817, 422] width 67 height 21
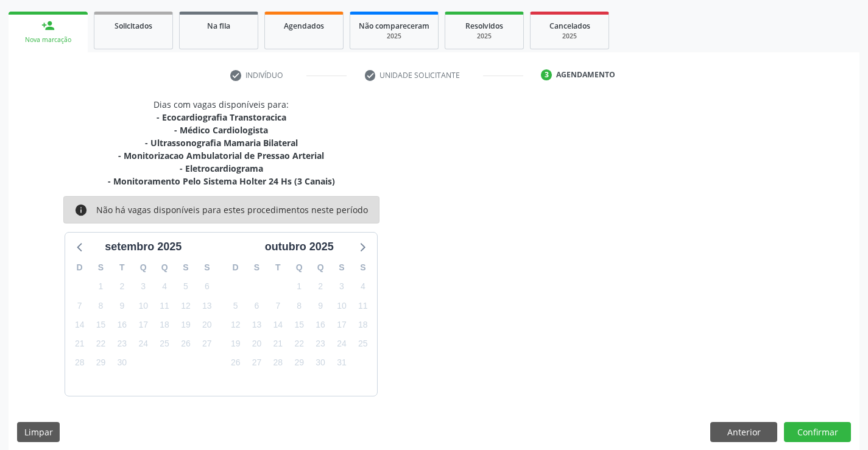
scroll to position [180, 0]
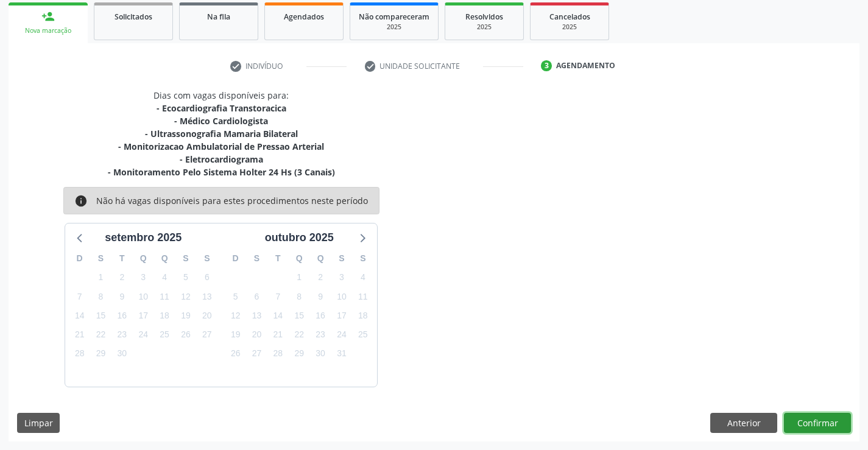
click at [815, 419] on button "Confirmar" at bounding box center [817, 423] width 67 height 21
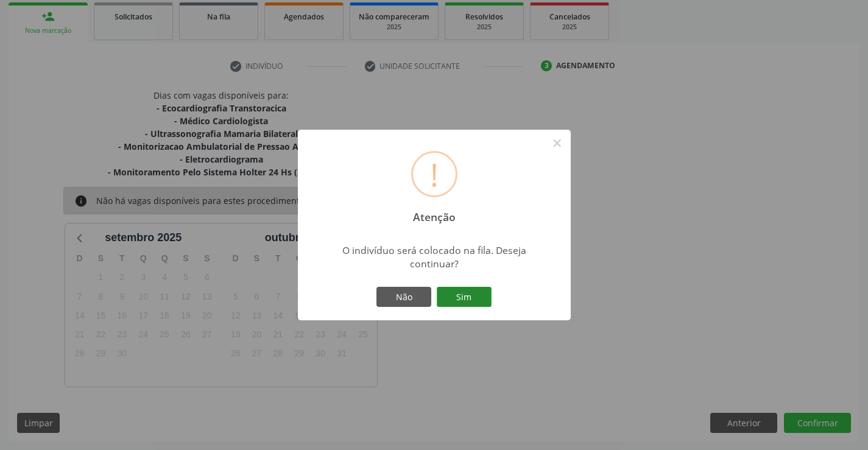
click at [456, 294] on button "Sim" at bounding box center [464, 297] width 55 height 21
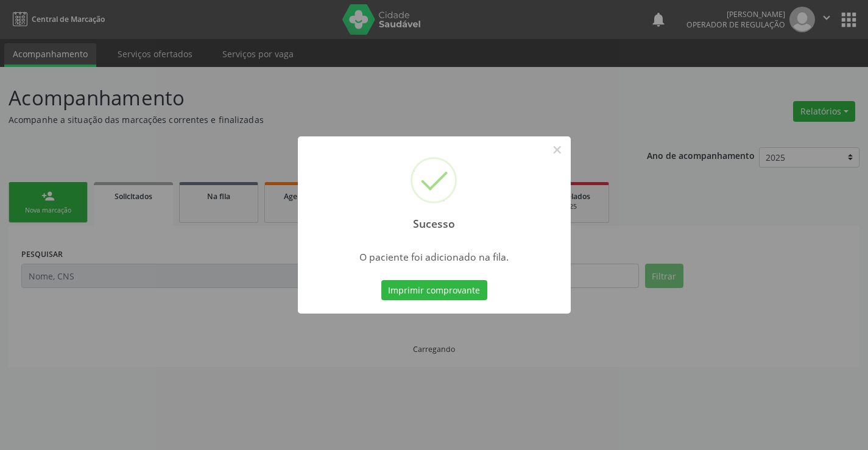
scroll to position [0, 0]
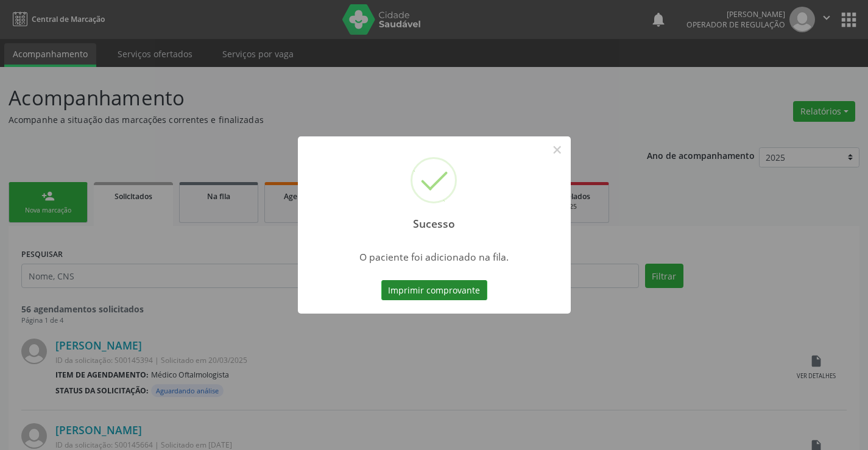
click at [449, 284] on button "Imprimir comprovante" at bounding box center [434, 290] width 106 height 21
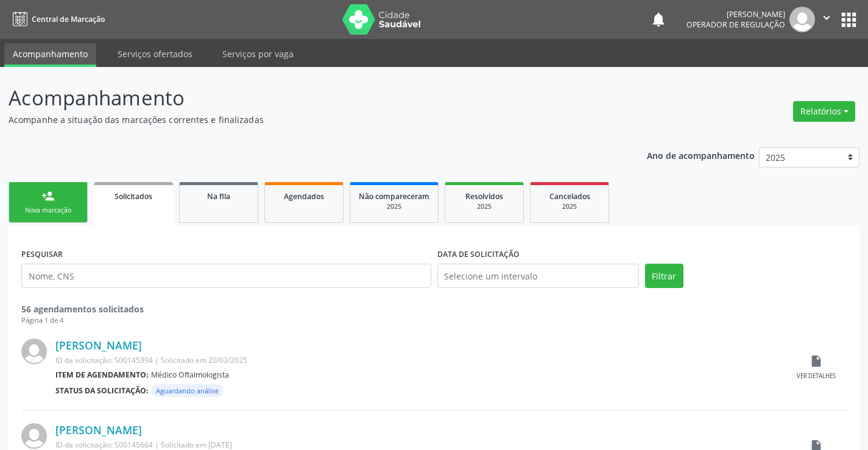
click at [46, 209] on div "Nova marcação" at bounding box center [48, 210] width 61 height 9
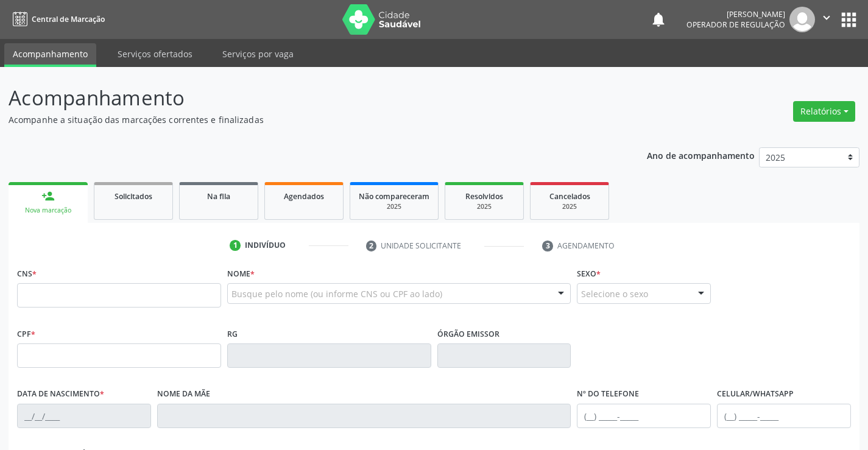
click at [822, 11] on icon "" at bounding box center [826, 17] width 13 height 13
click at [779, 72] on link "Sair" at bounding box center [795, 74] width 84 height 17
click at [233, 195] on div "Na fila" at bounding box center [218, 195] width 61 height 13
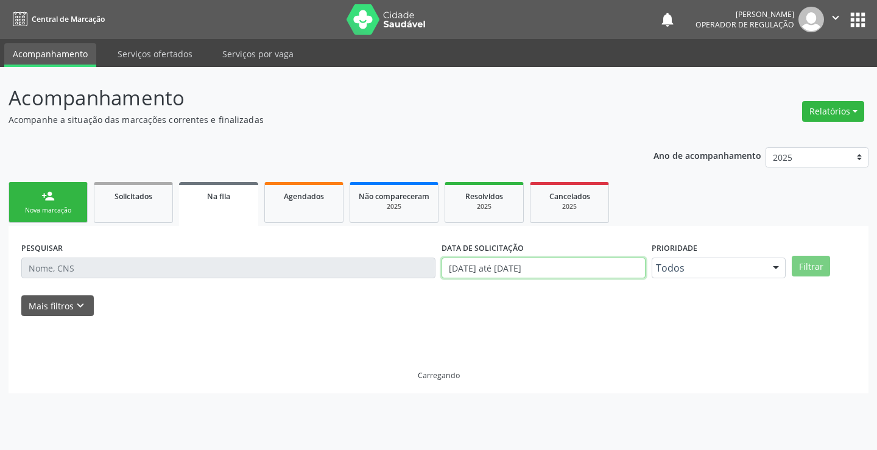
click at [381, 268] on div "PESQUISAR DATA DE SOLICITAÇÃO [DATE] até [DATE] Prioridade Todos Todos Baixa Pr…" at bounding box center [438, 263] width 840 height 48
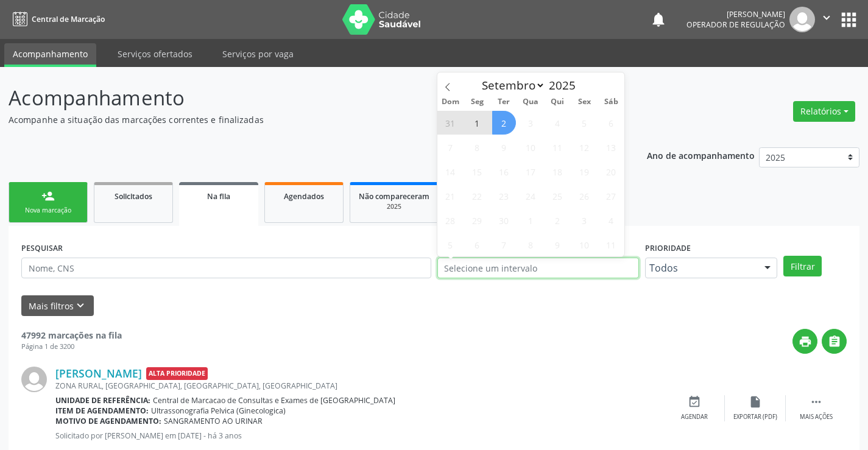
type input "2023"
select select "0"
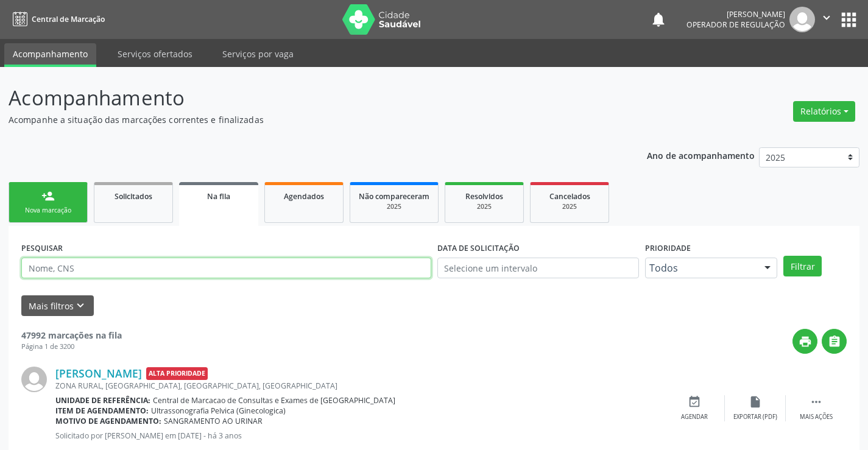
click at [80, 264] on input "text" at bounding box center [226, 268] width 410 height 21
type input "700307977445834"
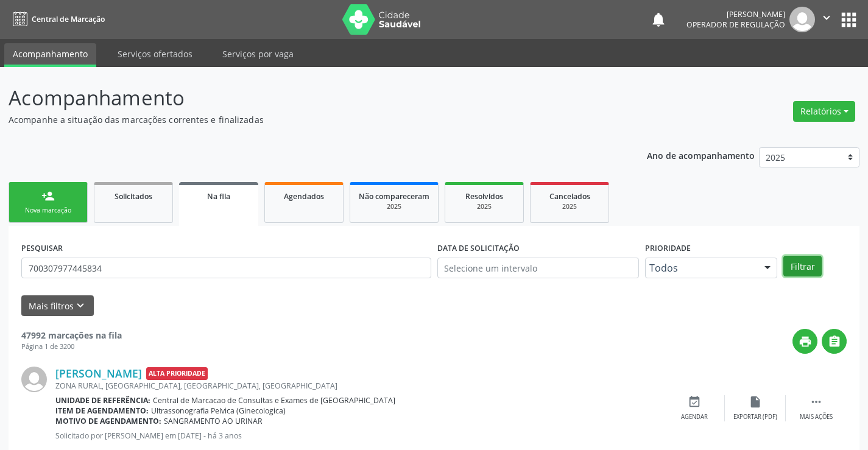
click at [809, 266] on button "Filtrar" at bounding box center [802, 266] width 38 height 21
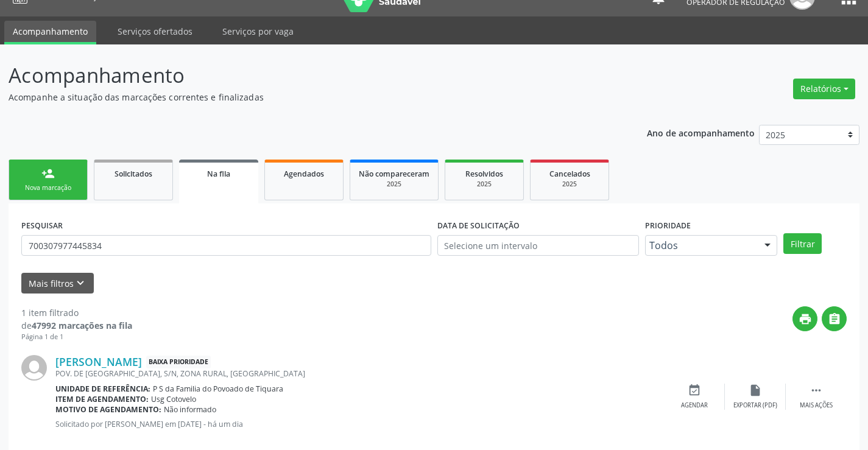
scroll to position [44, 0]
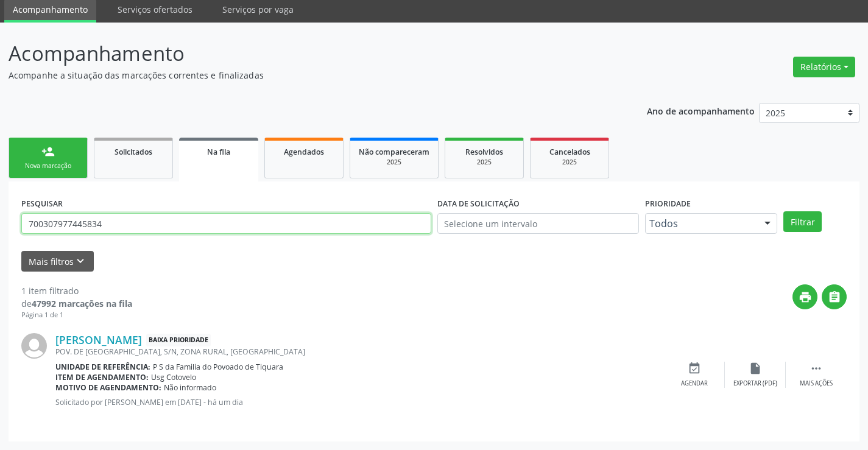
drag, startPoint x: 118, startPoint y: 231, endPoint x: 0, endPoint y: 247, distance: 118.6
click at [0, 247] on div "Acompanhamento Acompanhe a situação das marcações correntes e finalizadas Relat…" at bounding box center [434, 237] width 868 height 428
type input "700004312279904"
click at [808, 225] on button "Filtrar" at bounding box center [802, 221] width 38 height 21
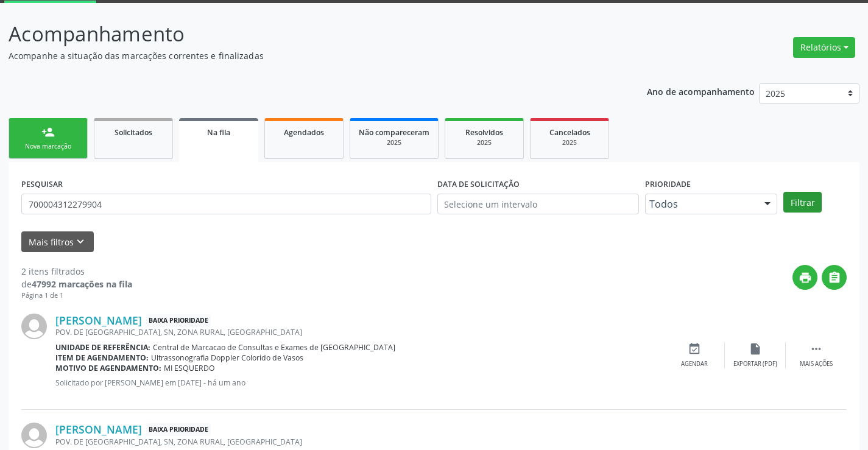
scroll to position [153, 0]
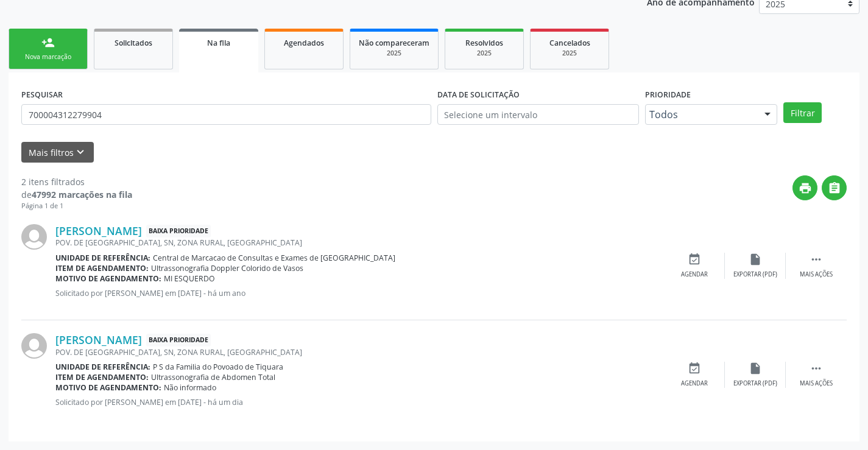
click at [44, 43] on div "person_add" at bounding box center [47, 42] width 13 height 13
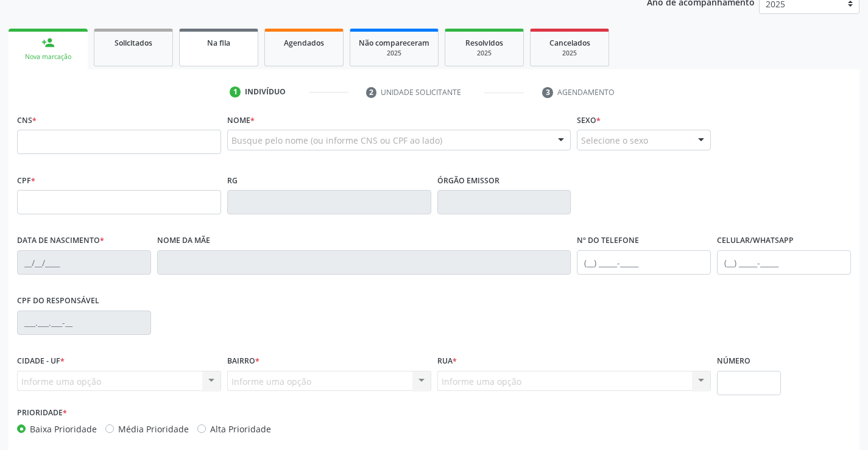
click at [228, 40] on span "Na fila" at bounding box center [218, 43] width 23 height 10
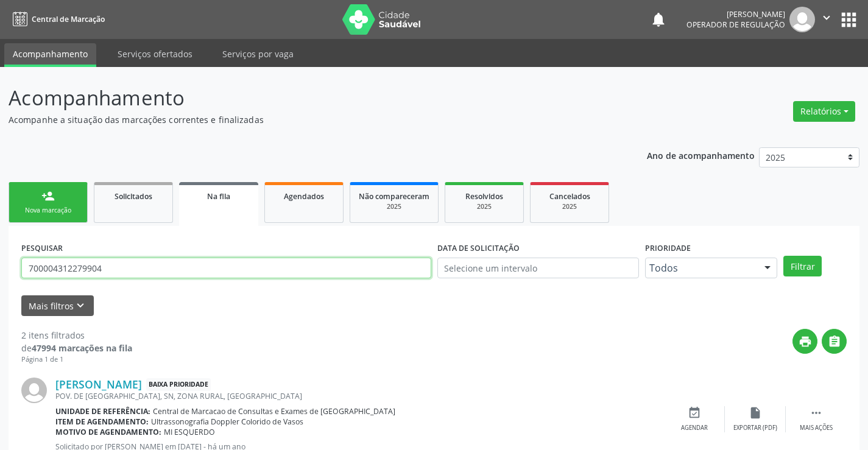
drag, startPoint x: 113, startPoint y: 269, endPoint x: 0, endPoint y: 254, distance: 113.6
click at [0, 254] on div "Acompanhamento Acompanhe a situação das marcações correntes e finalizadas Relat…" at bounding box center [434, 335] width 868 height 537
click at [91, 262] on input "text" at bounding box center [226, 268] width 410 height 21
type input "700004312279904"
click at [809, 263] on button "Filtrar" at bounding box center [802, 266] width 38 height 21
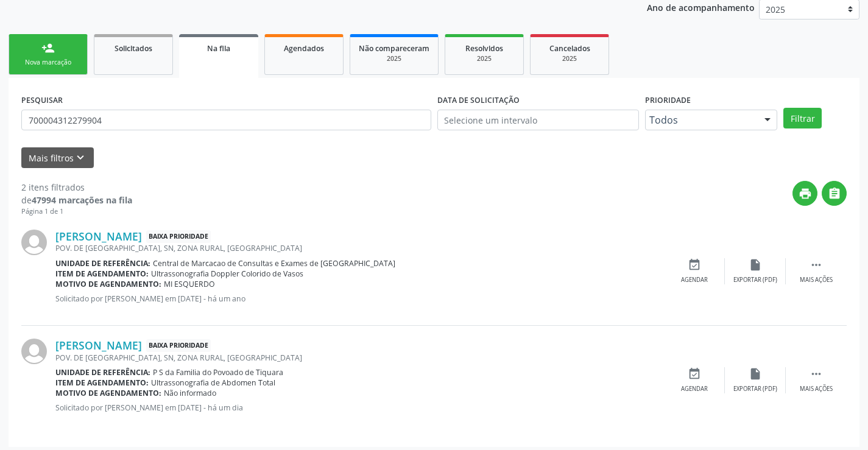
scroll to position [153, 0]
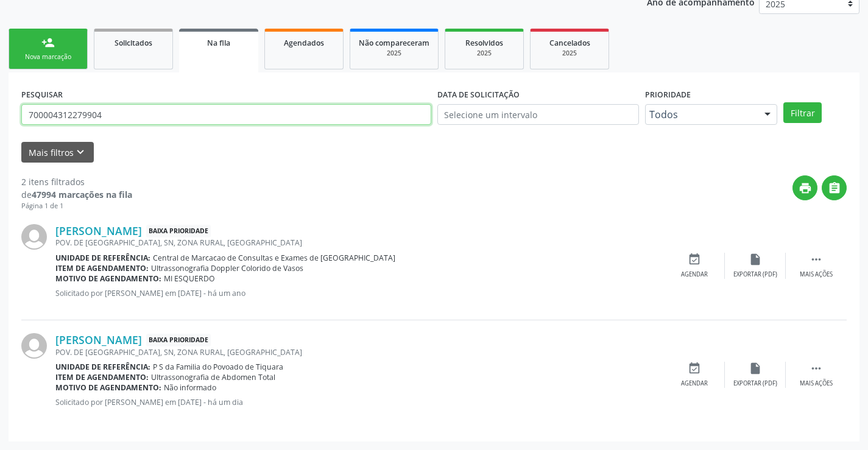
drag, startPoint x: 108, startPoint y: 116, endPoint x: 0, endPoint y: 121, distance: 108.5
click at [0, 121] on div "Acompanhamento Acompanhe a situação das marcações correntes e finalizadas Relat…" at bounding box center [434, 182] width 868 height 537
type input "700307977445834"
click at [798, 109] on button "Filtrar" at bounding box center [802, 112] width 38 height 21
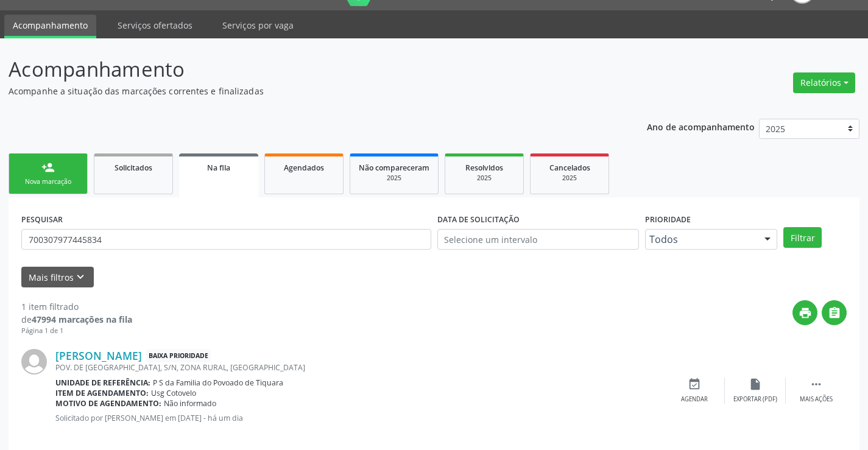
scroll to position [44, 0]
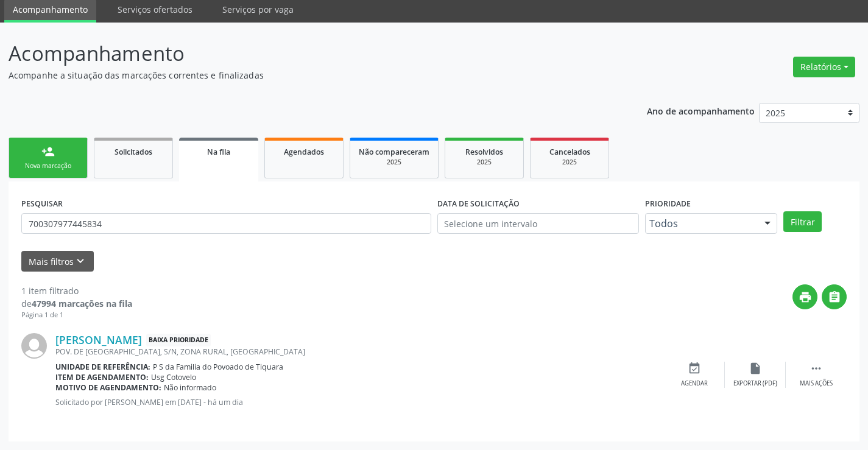
click at [66, 155] on link "person_add Nova marcação" at bounding box center [48, 158] width 79 height 41
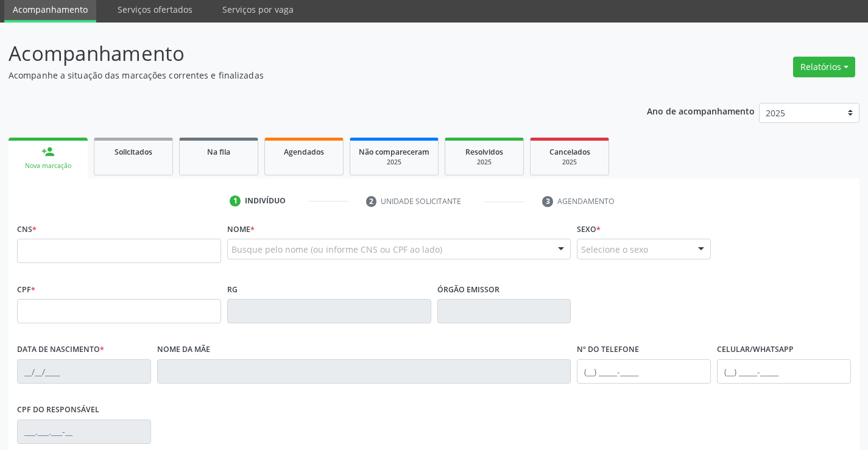
scroll to position [0, 0]
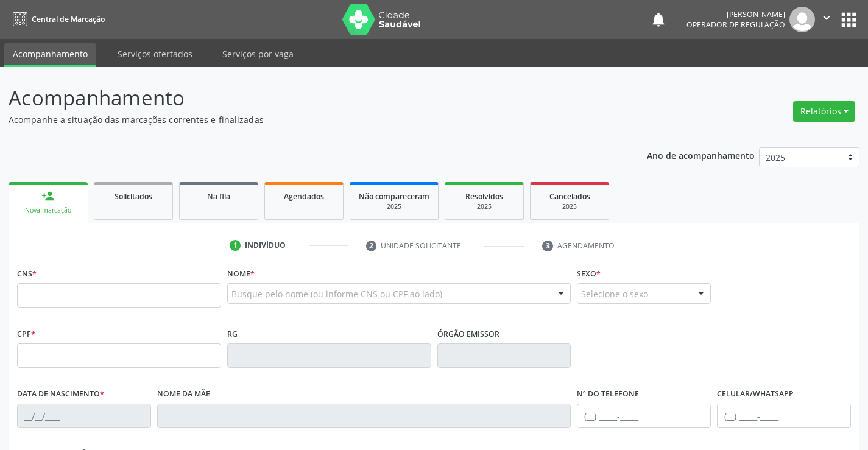
click at [826, 13] on icon "" at bounding box center [826, 17] width 13 height 13
click at [787, 76] on link "Sair" at bounding box center [795, 74] width 84 height 17
